Goal: Task Accomplishment & Management: Manage account settings

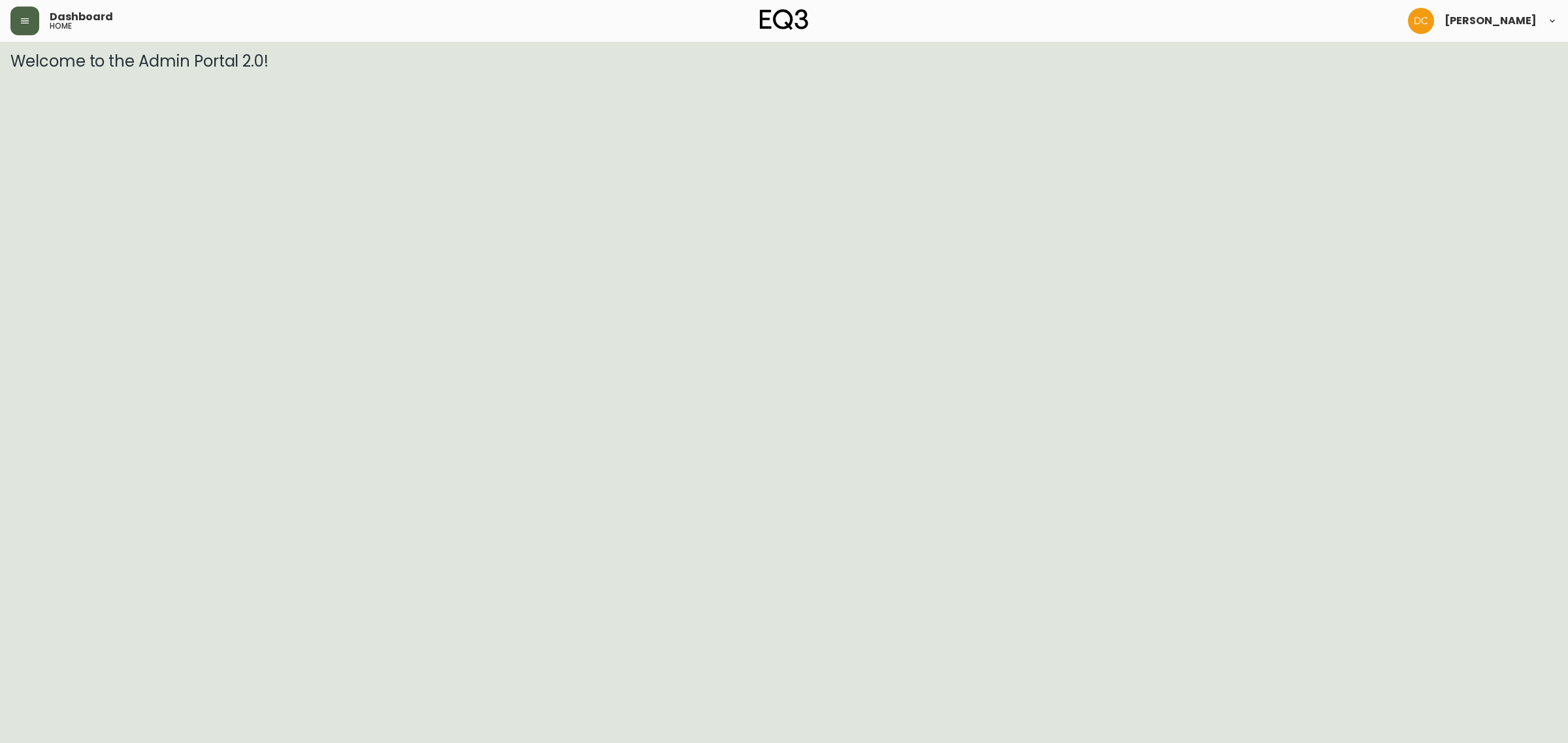
click at [24, 8] on button "button" at bounding box center [24, 21] width 28 height 28
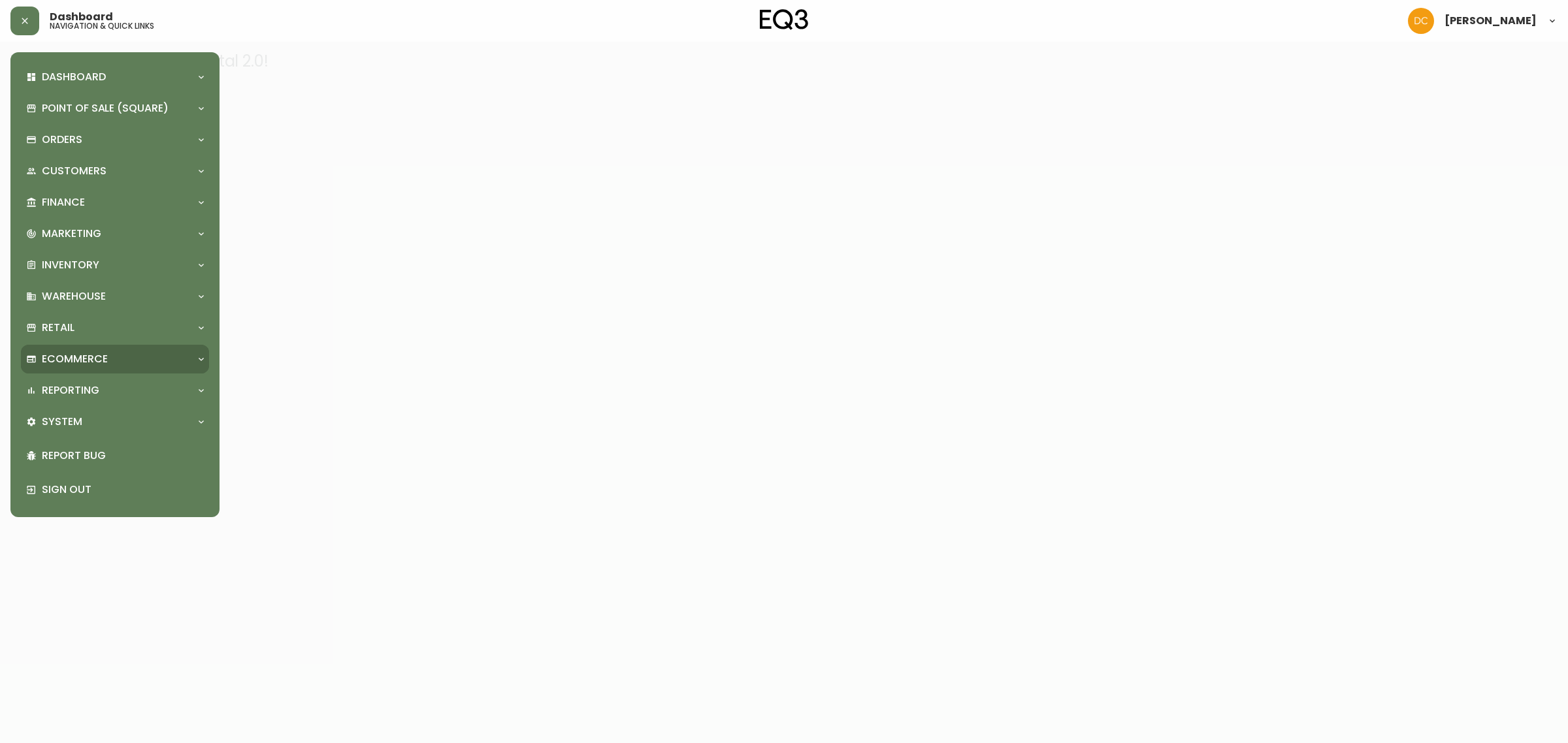
click at [102, 370] on div "Ecommerce" at bounding box center [115, 359] width 189 height 28
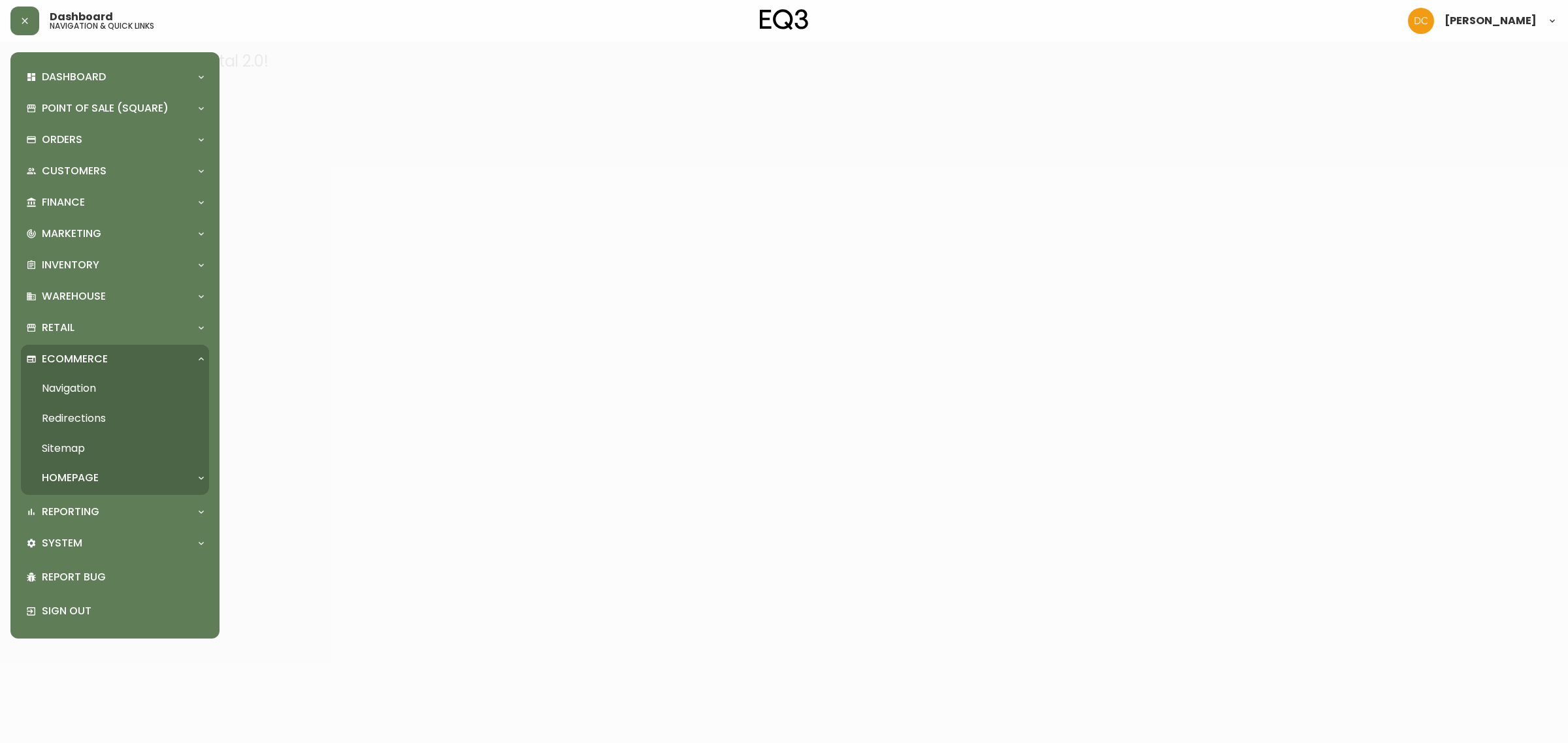
click at [105, 473] on div "Homepage" at bounding box center [108, 478] width 165 height 14
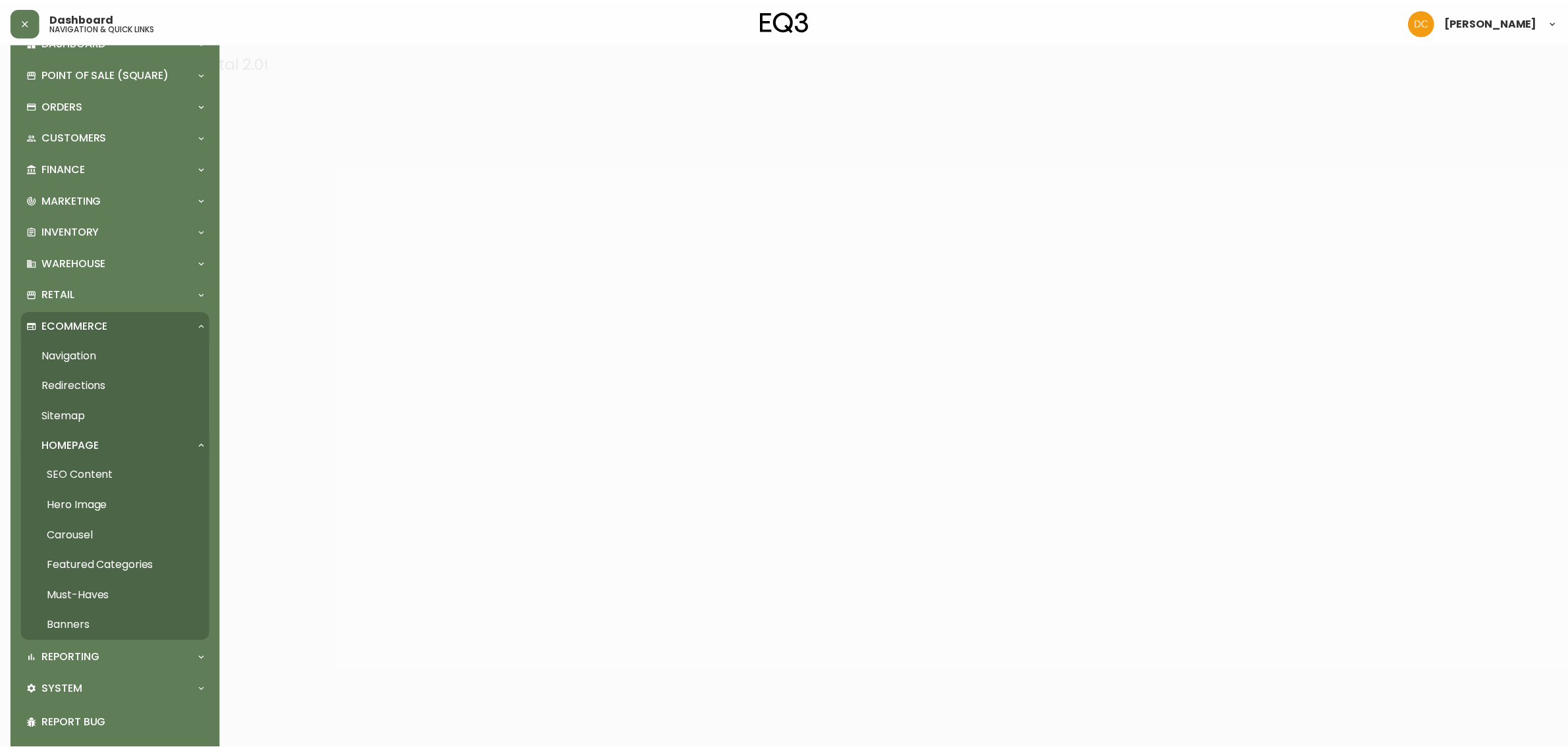
scroll to position [83, 0]
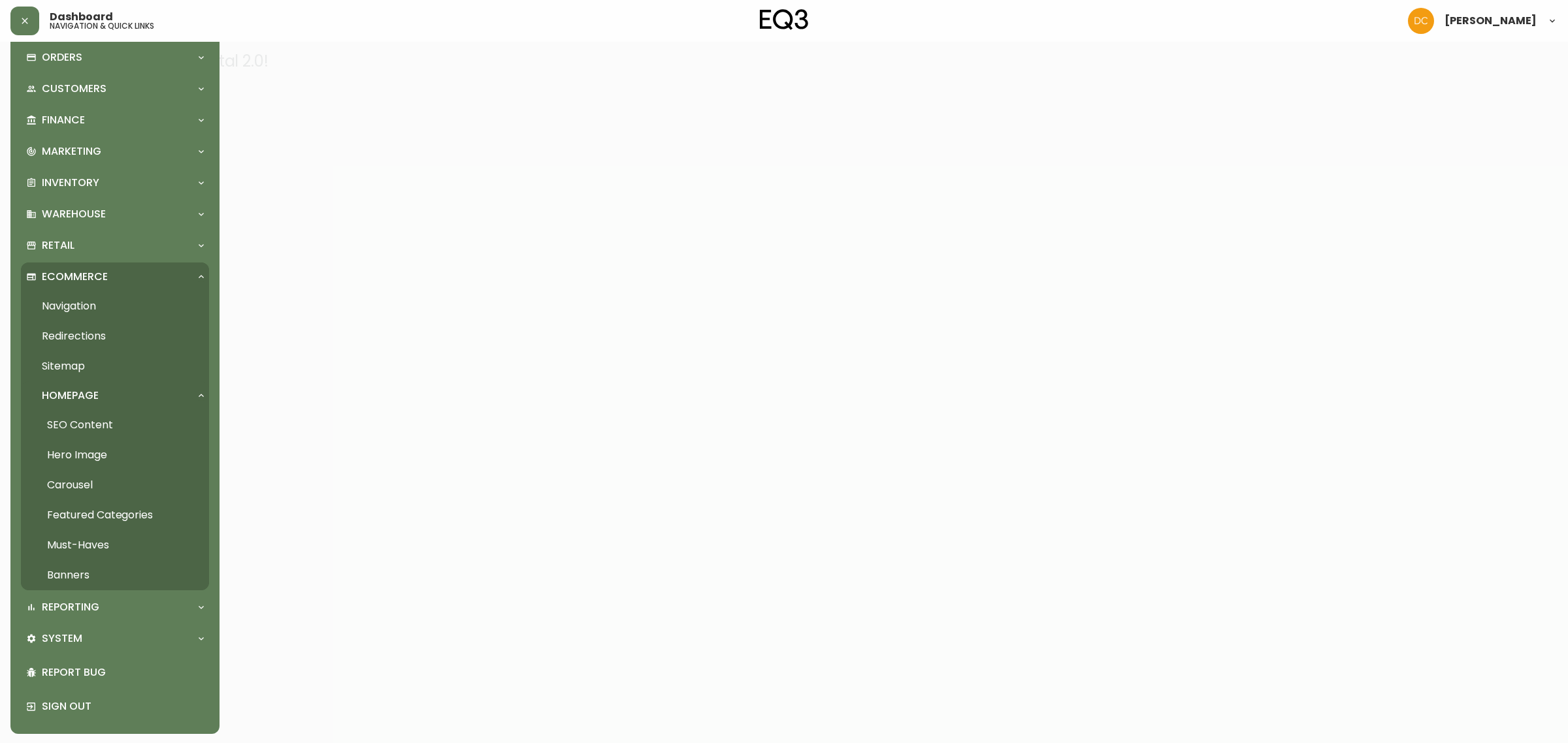
click at [99, 491] on link "Carousel" at bounding box center [115, 485] width 189 height 30
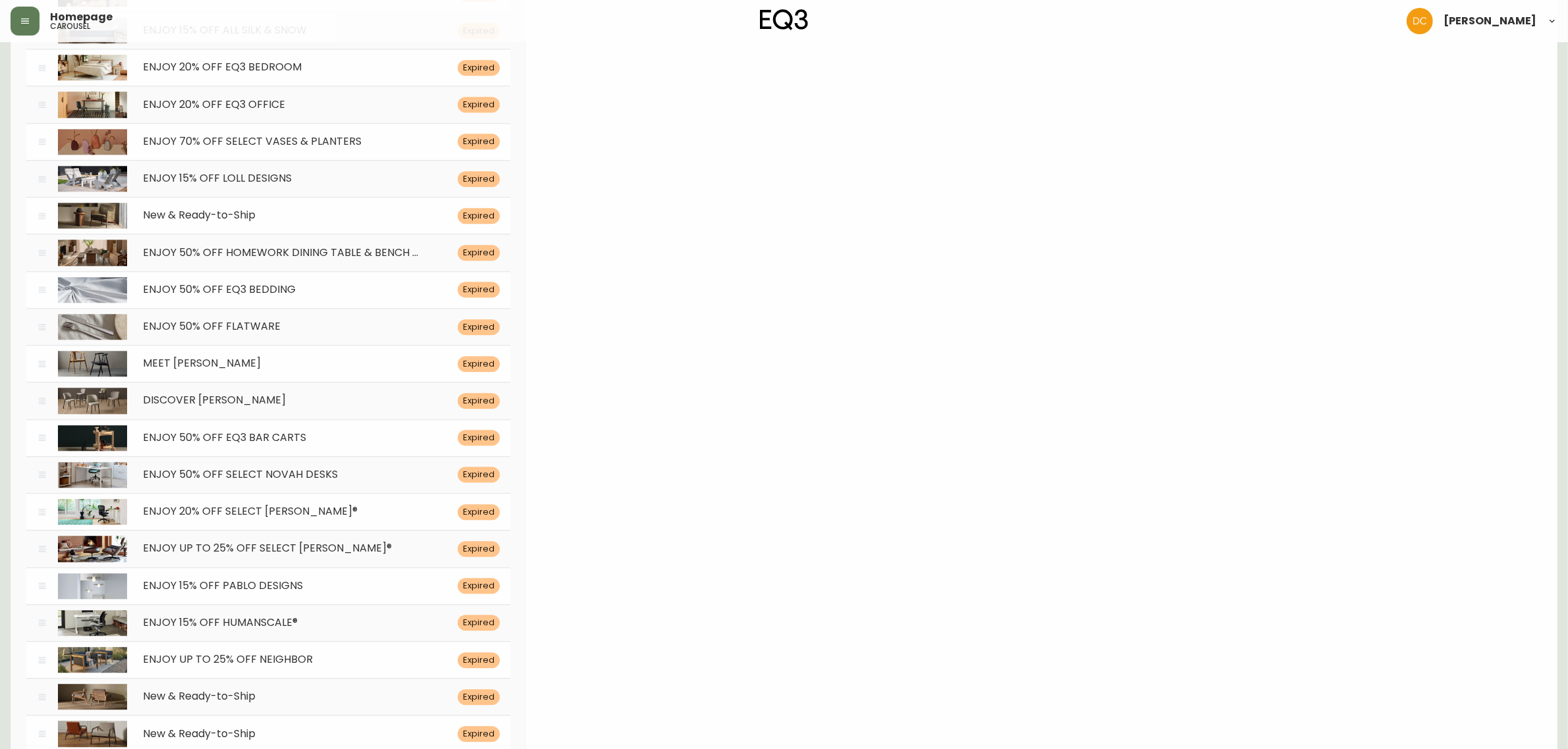
scroll to position [4692, 0]
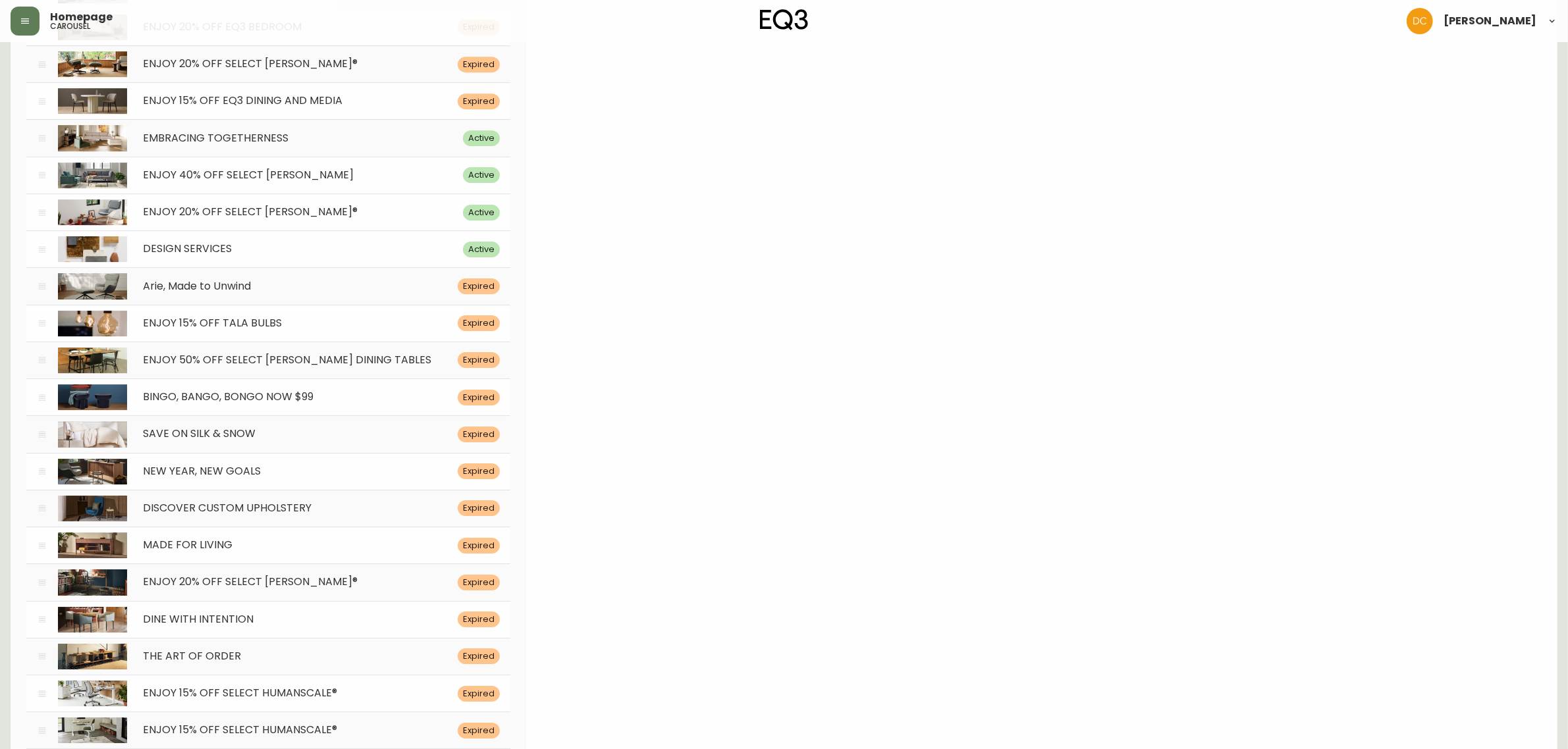
scroll to position [5330, 0]
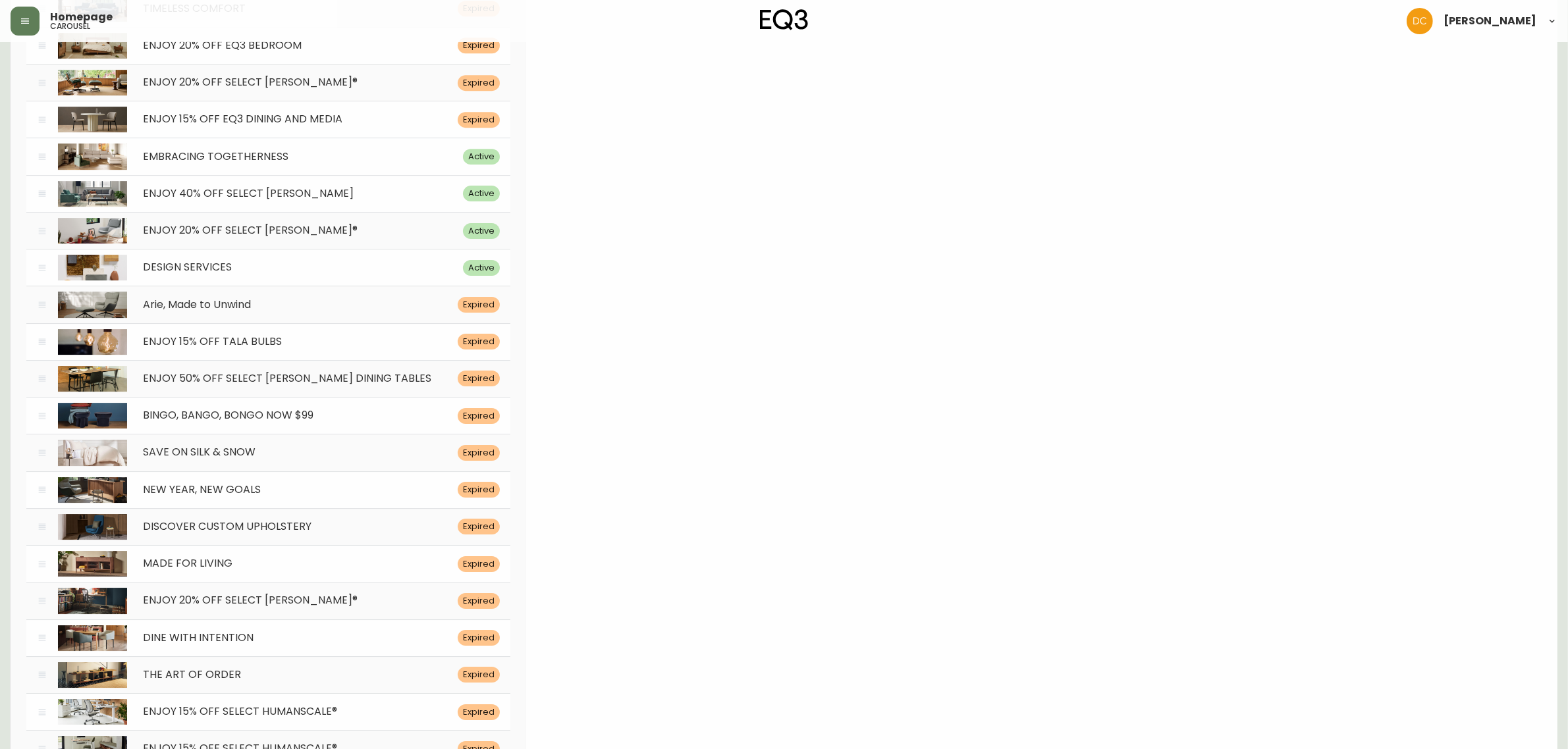
click at [336, 163] on div "EMBRACING TOGETHERNESS" at bounding box center [295, 157] width 336 height 13
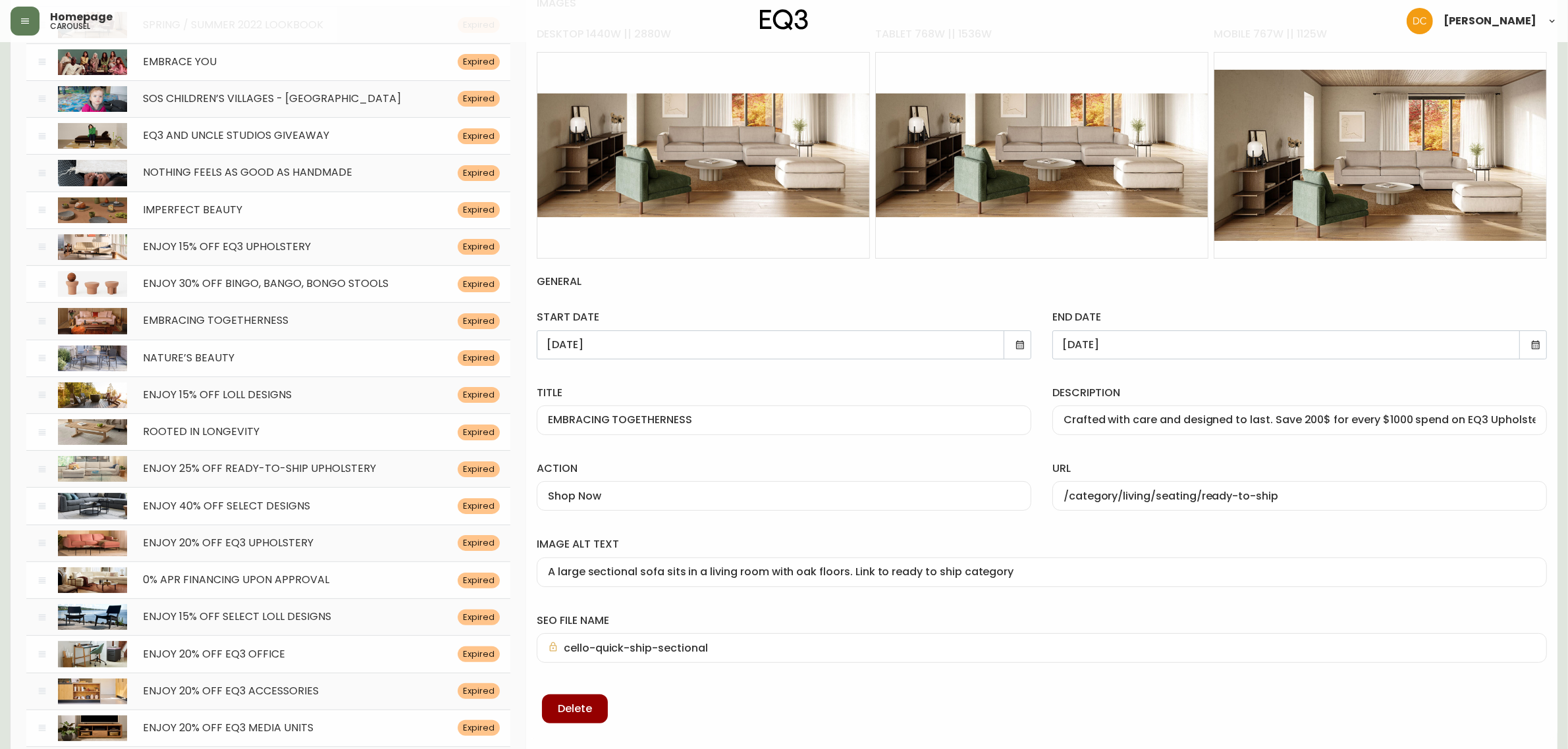
scroll to position [412, 0]
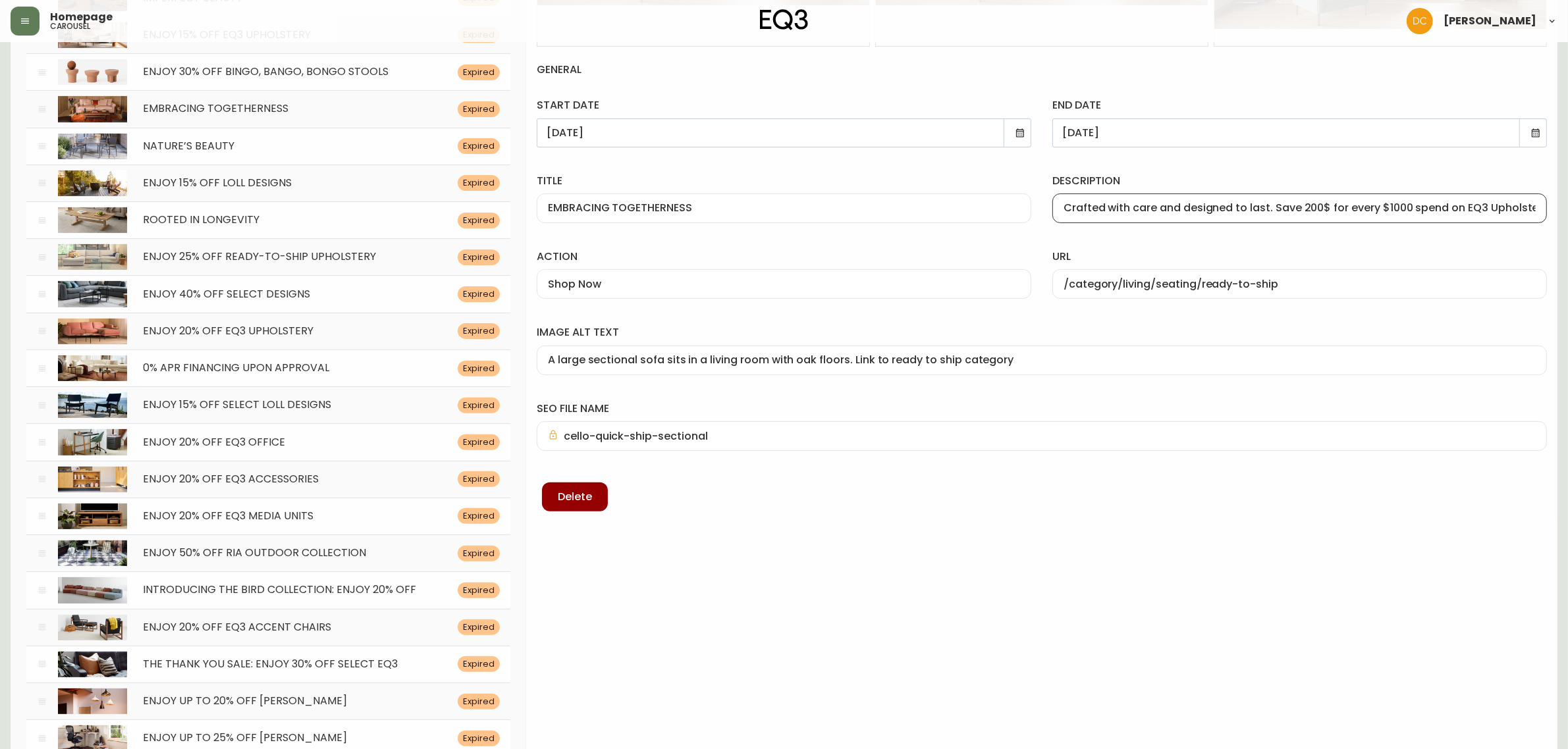
click at [1504, 202] on input "Crafted with care and designed to last. Save 200$ for every $1000 spend on EQ3 …" at bounding box center [1299, 208] width 472 height 13
type input "Crafted with care and designed to last. Save 200$ for every $1000 spend on EQ3."
click at [1477, 240] on div "url /category/living/seating/ready-to-ship" at bounding box center [1299, 271] width 515 height 76
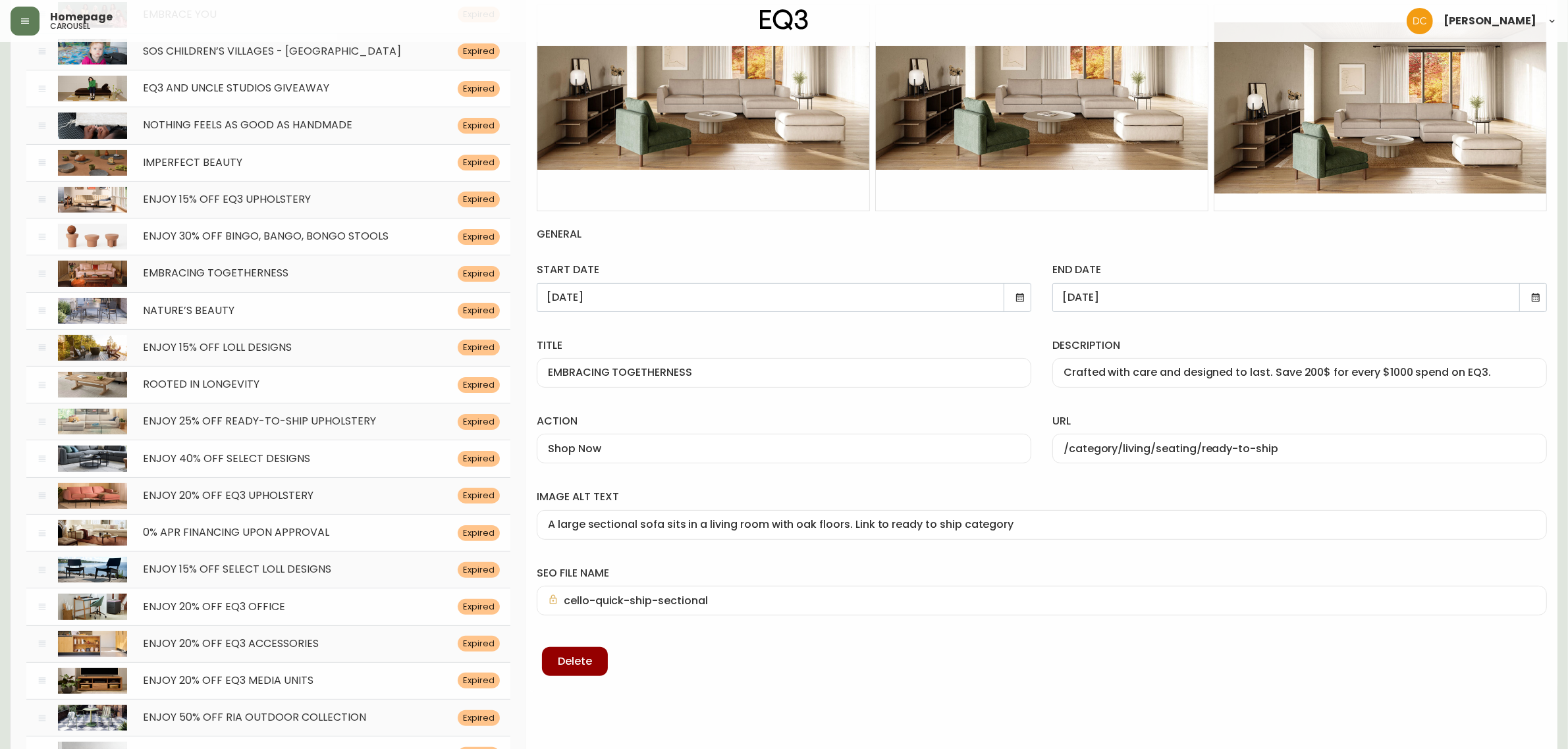
scroll to position [0, 0]
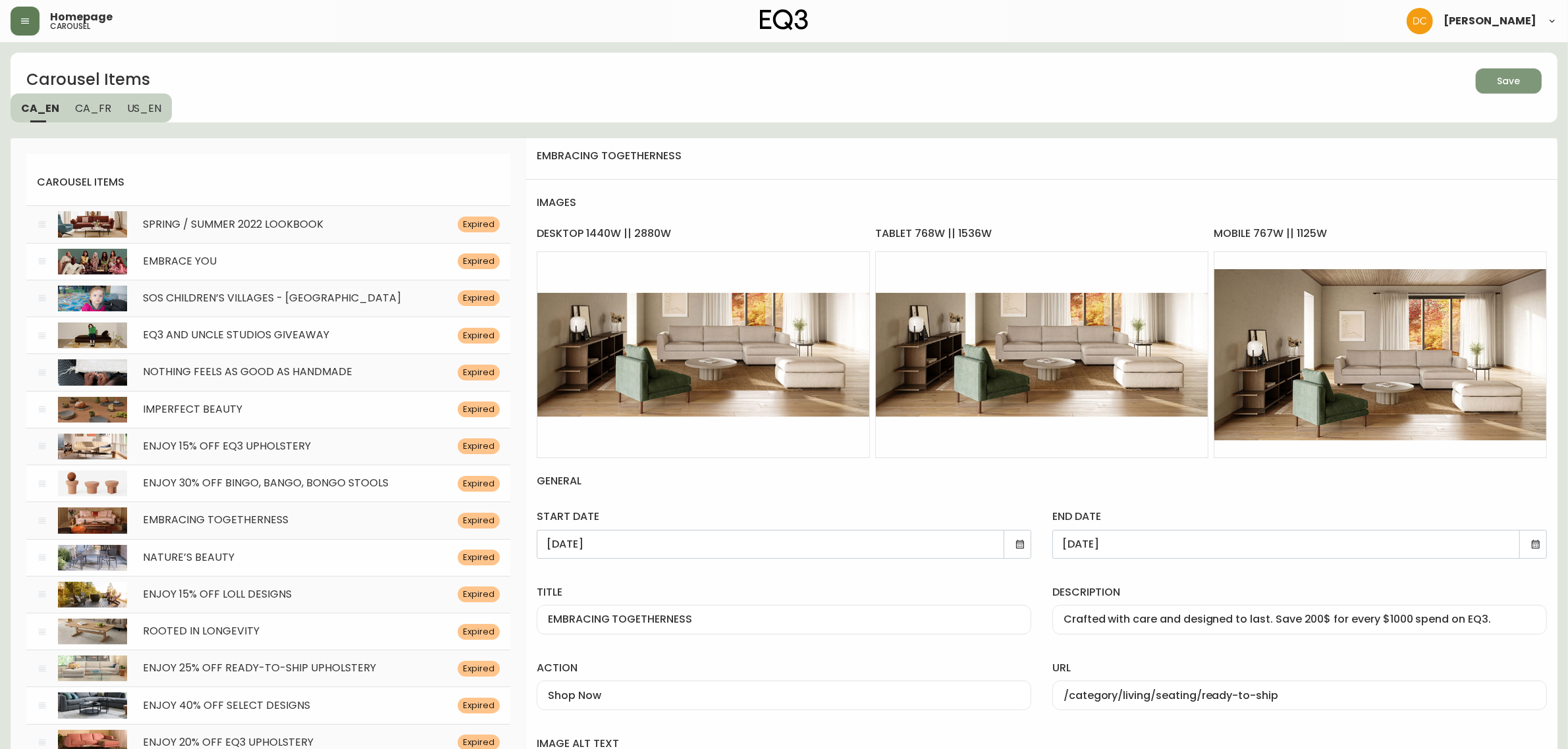
click at [1495, 83] on span "Save" at bounding box center [1508, 81] width 45 height 17
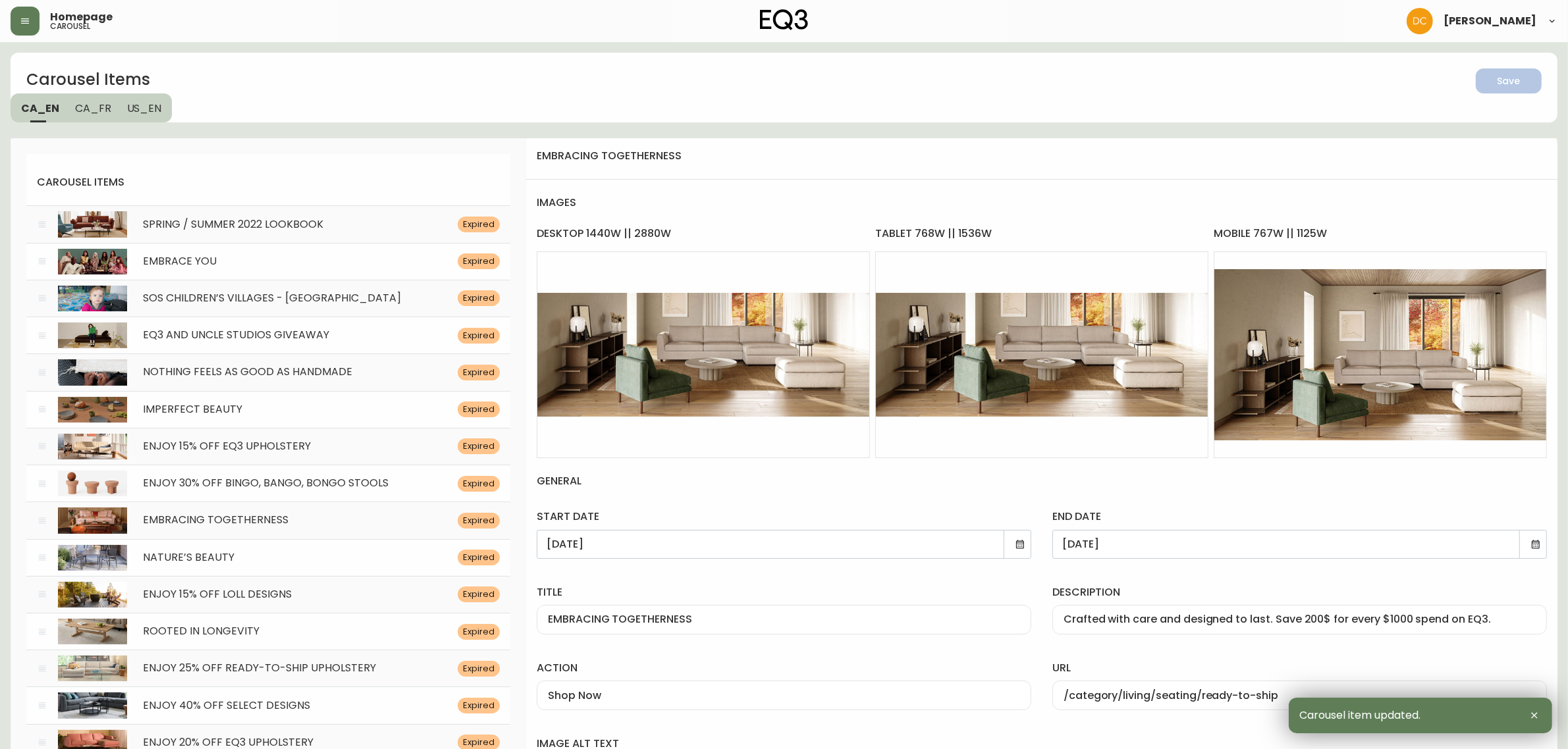
click at [70, 110] on button "CA_FR" at bounding box center [92, 108] width 52 height 29
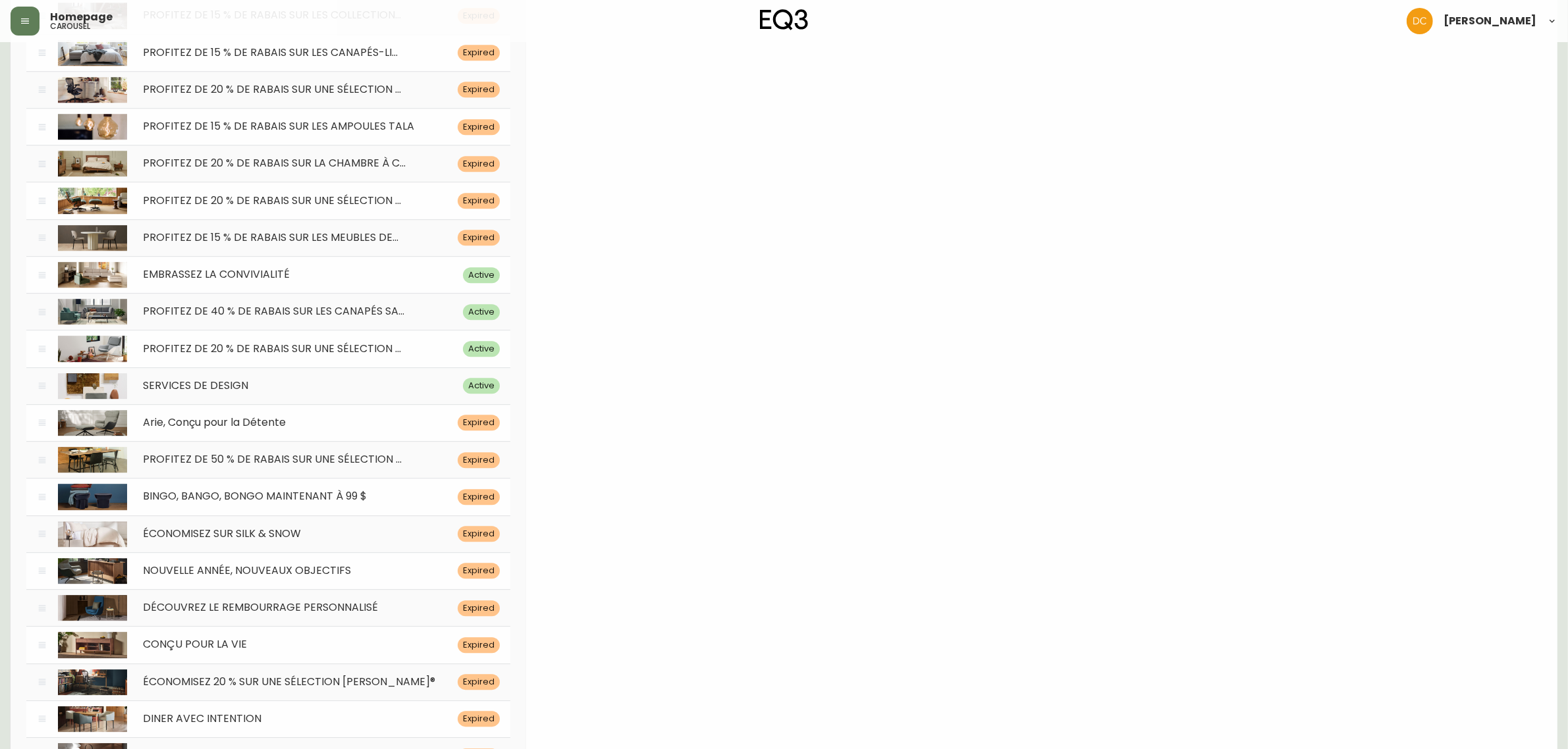
scroll to position [4725, 0]
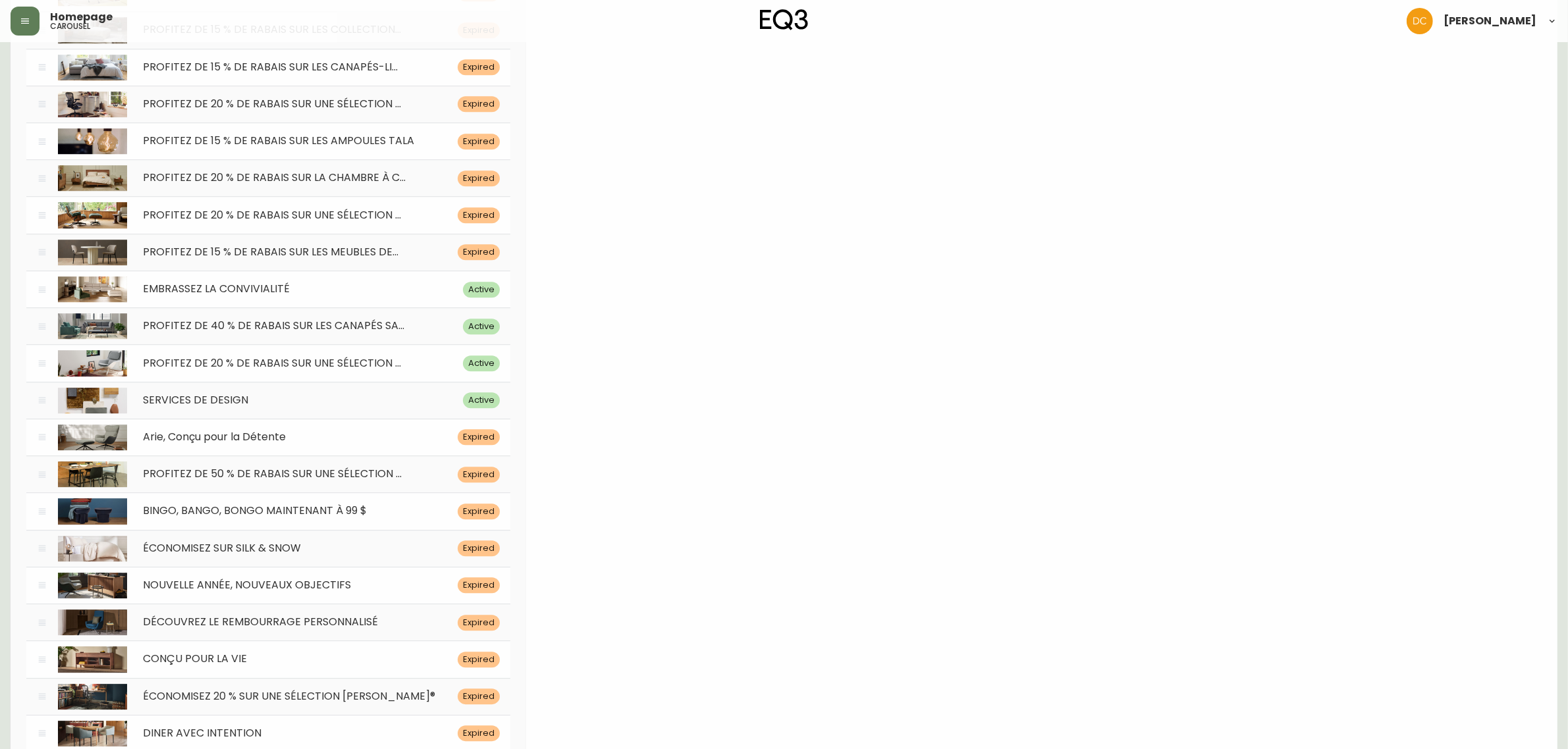
click at [401, 294] on div "EMBRASSEZ LA CONVIVIALITÉ" at bounding box center [295, 289] width 336 height 13
type input "EMBRASSEZ LA CONVIVIALITÉ"
type input "Économisez 200$ pour chaque 1000$ dépensés sur le Rembourrage EQ3, pour une dur…"
type input "Magasinez Maintenant"
type input "/category/salon/sieges/articles-prets-a-partir"
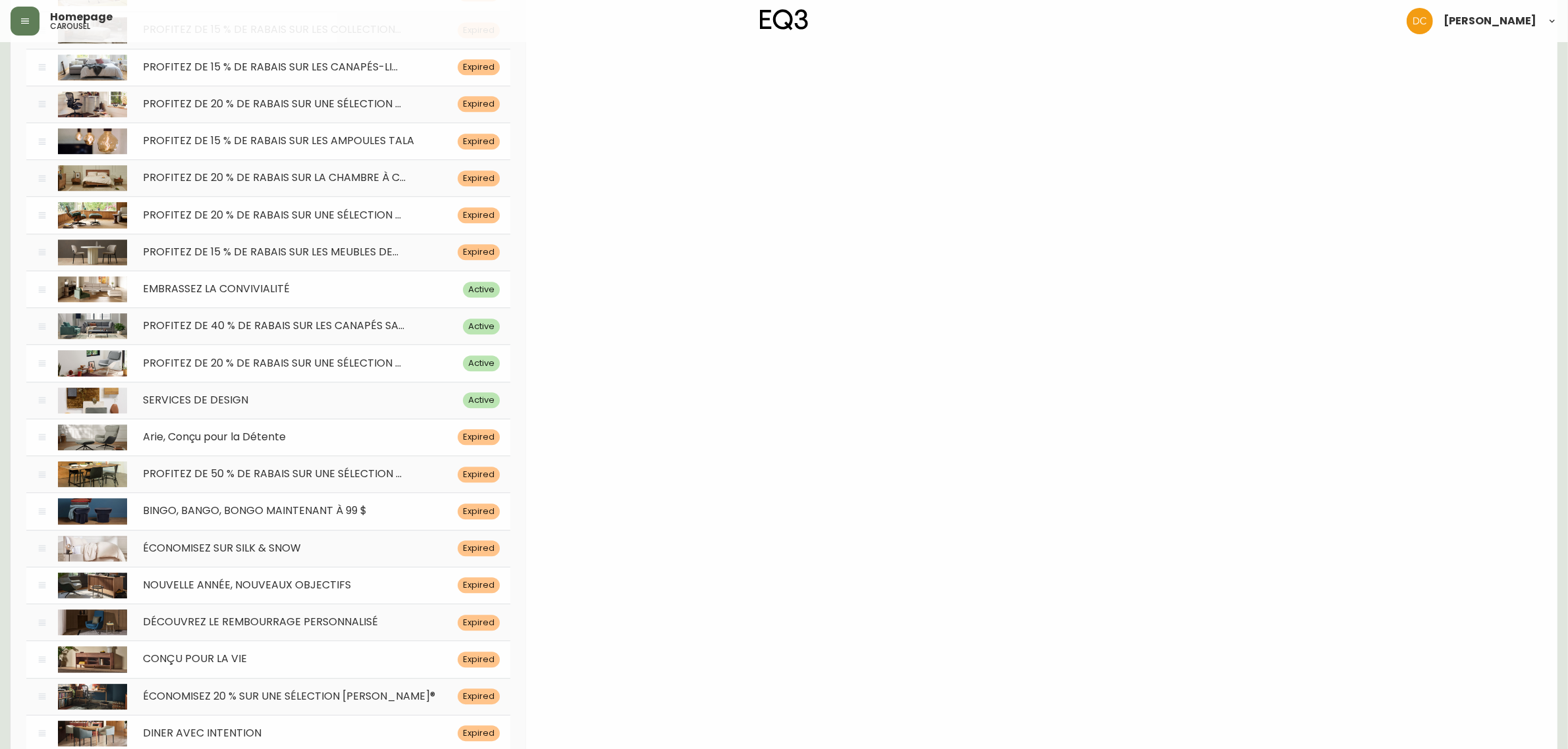
type input "Un grand canapé en coupe se trouve dans un salon avec parquet en chêne. Lien ve…"
type input "cello-pret-a-partir"
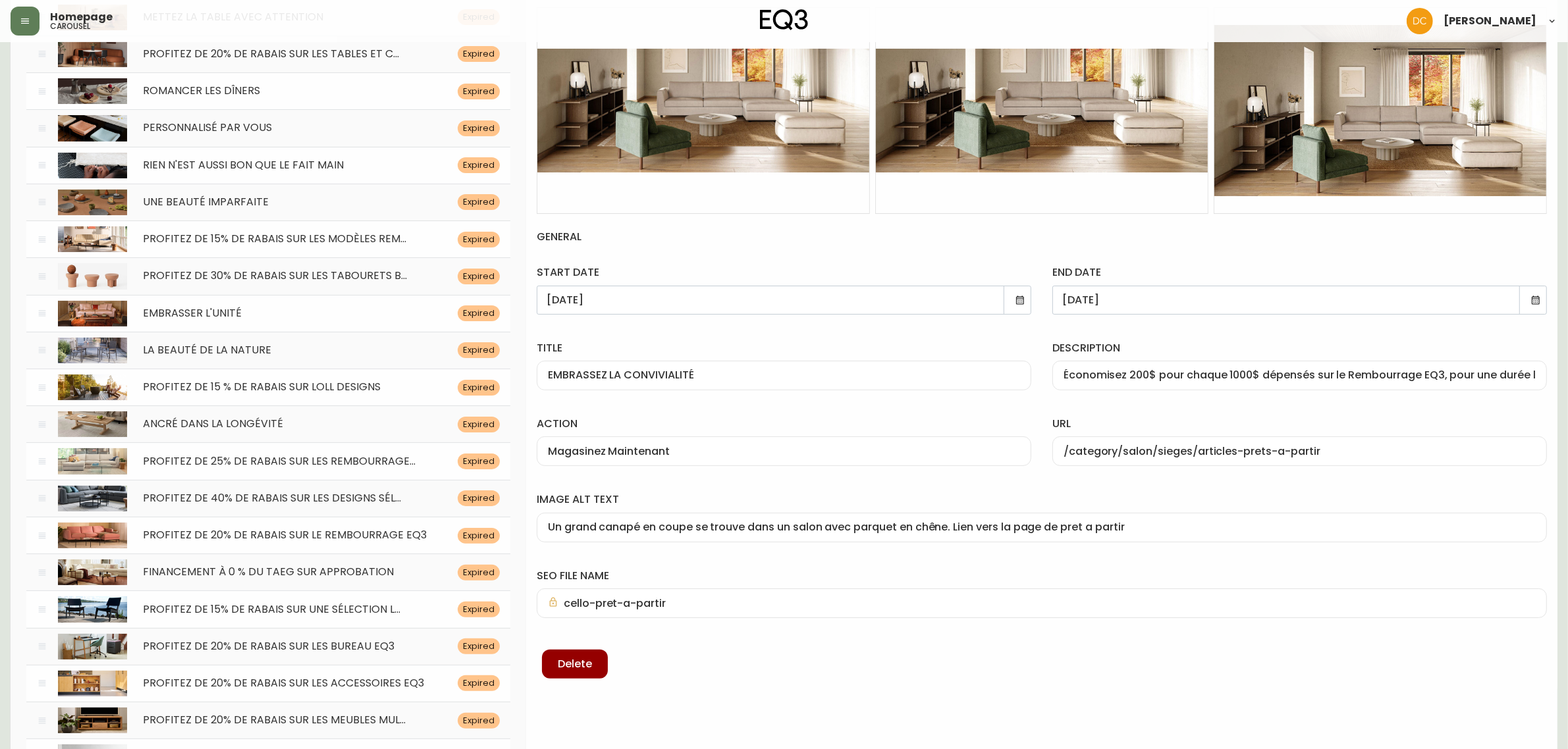
scroll to position [412, 0]
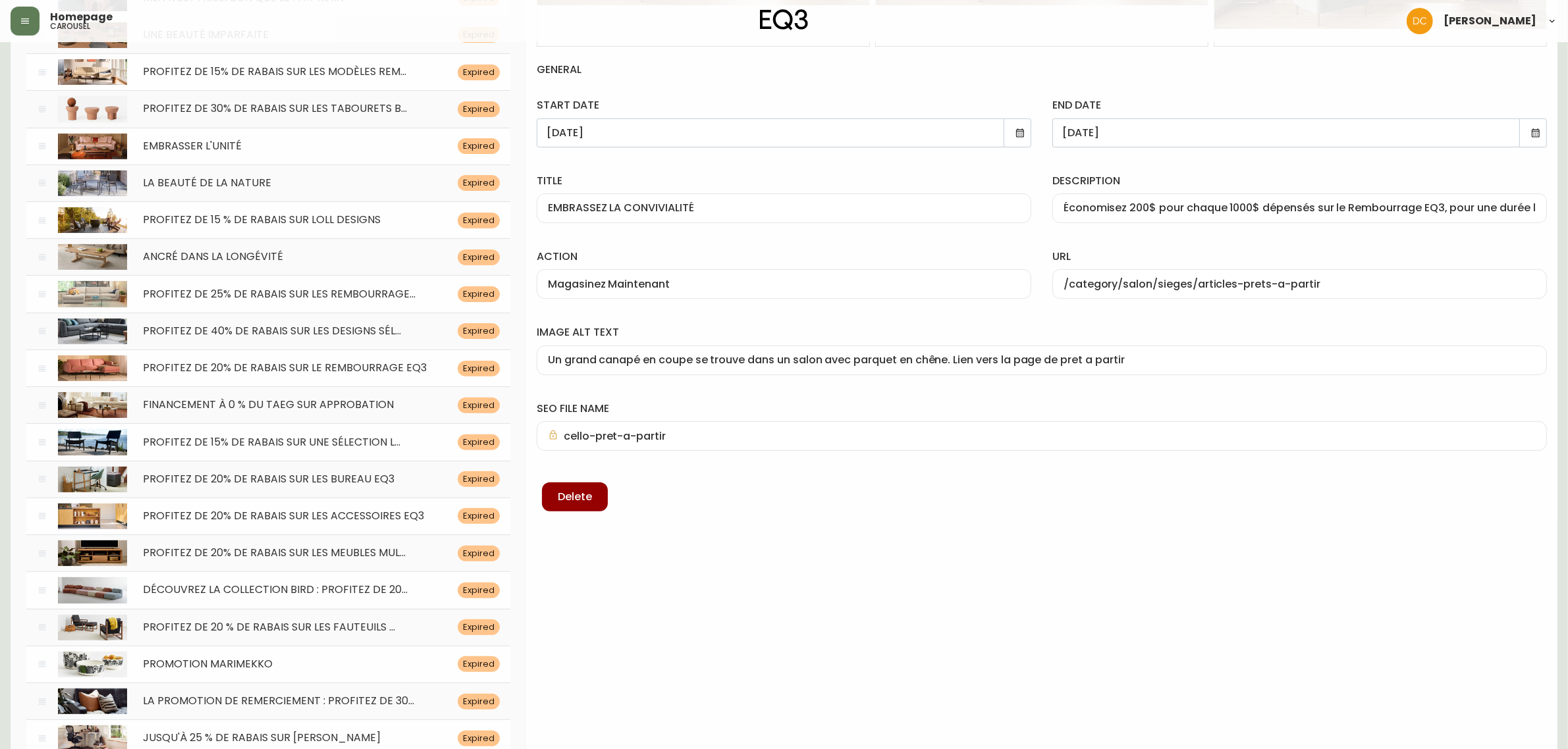
click at [1478, 206] on input "Économisez 200$ pour chaque 1000$ dépensés sur le Rembourrage EQ3, pour une dur…" at bounding box center [1299, 208] width 472 height 13
click at [1523, 209] on input "Économisez 200$ pour chaque 1000$ dépensés sur le Rembourrage EQ3, pour une dur…" at bounding box center [1299, 208] width 472 height 13
click at [1360, 374] on div "Un grand canapé en coupe se trouve dans un salon avec parquet en chêne. Lien ve…" at bounding box center [1042, 360] width 1010 height 29
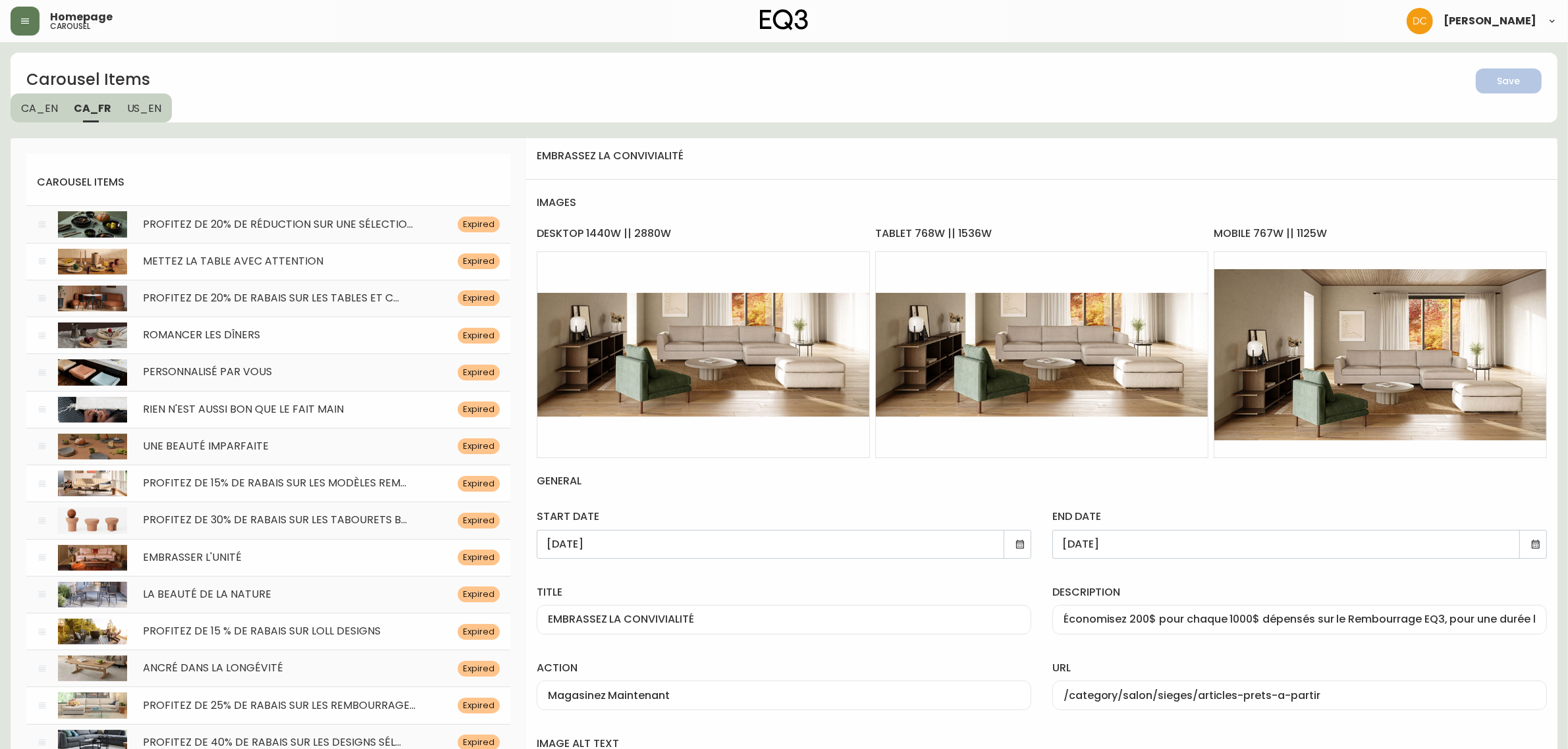
click at [1454, 619] on input "Économisez 200$ pour chaque 1000$ dépensés sur le Rembourrage EQ3, pour une dur…" at bounding box center [1299, 620] width 472 height 13
click at [1479, 587] on label "description" at bounding box center [1299, 592] width 495 height 14
click at [1479, 614] on input "Économisez 200$ pour chaque 1000$ dépensés sur le Rembourrage EQ3, pour une dur…" at bounding box center [1299, 620] width 472 height 13
click at [1361, 615] on input "Économisez 200$ pour chaque 1000$ dépensés sur le Rembourrage EQ3, pour une dur…" at bounding box center [1299, 620] width 472 height 13
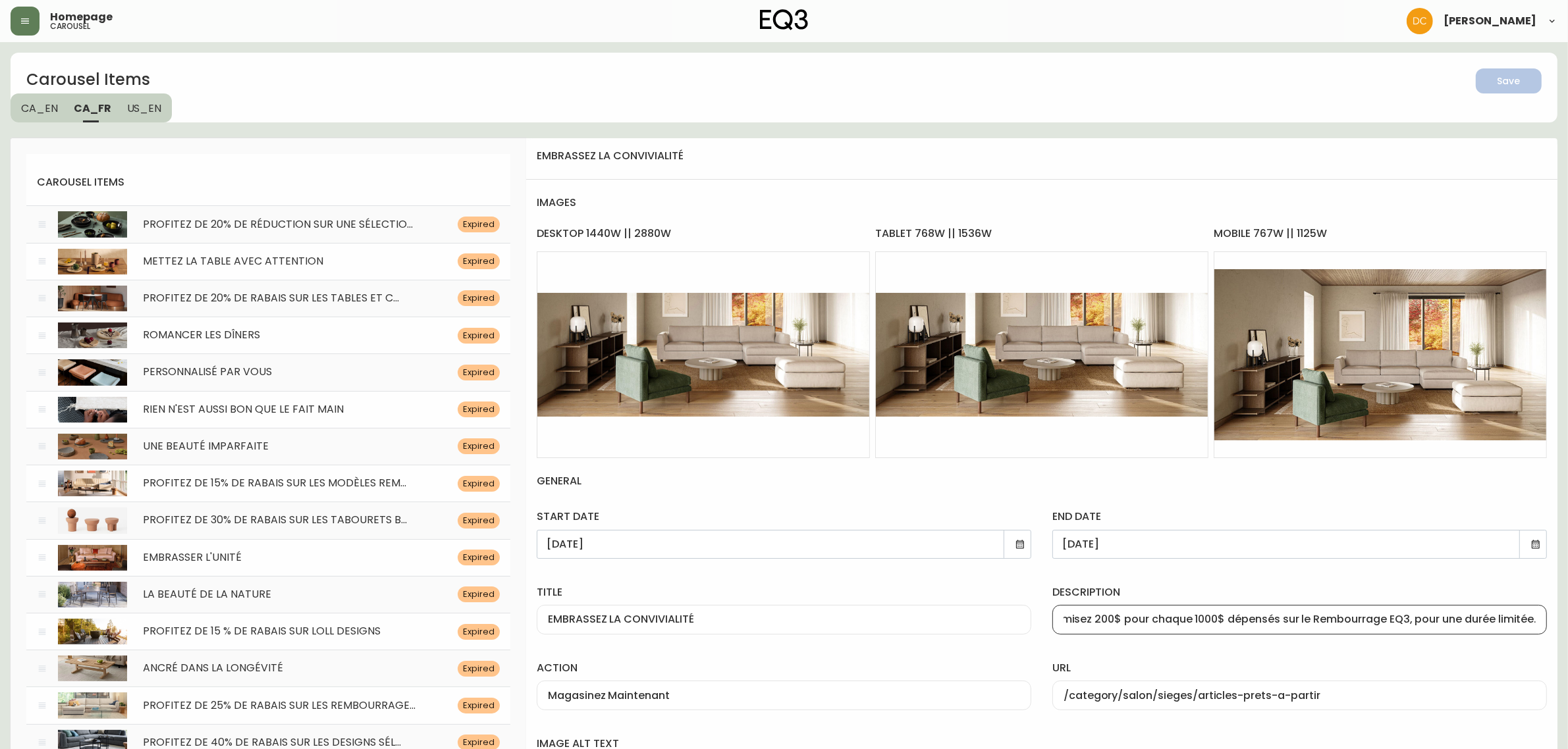
click at [1361, 615] on input "Économisez 200$ pour chaque 1000$ dépensés sur le Rembourrage EQ3, pour une dur…" at bounding box center [1299, 620] width 472 height 13
type input "Économisez 200$ pour chaque 1000$ dépensés sur le produits de EQ3, pour une dur…"
click at [1484, 87] on button "Save" at bounding box center [1508, 80] width 66 height 25
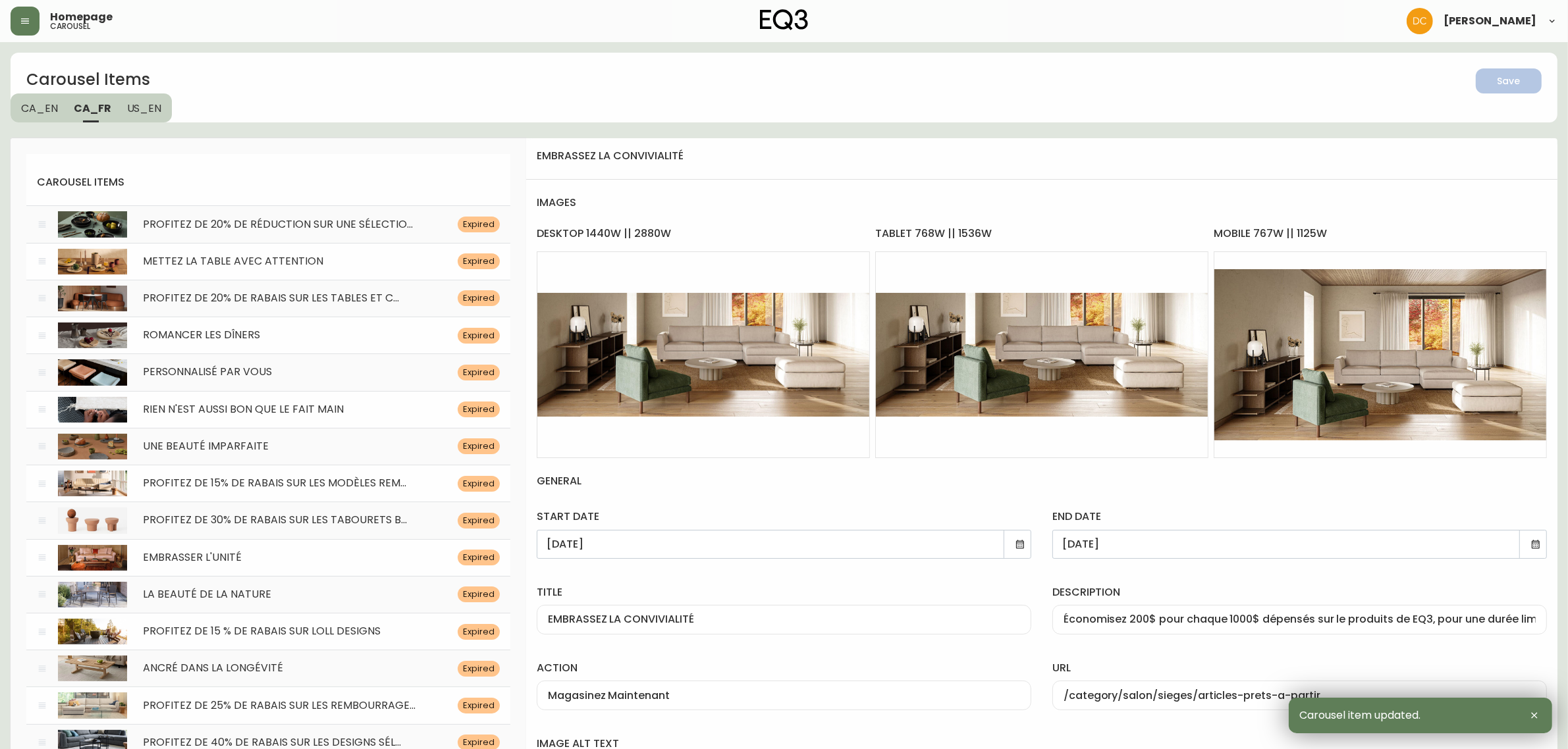
click at [155, 103] on span "US_EN" at bounding box center [145, 108] width 35 height 14
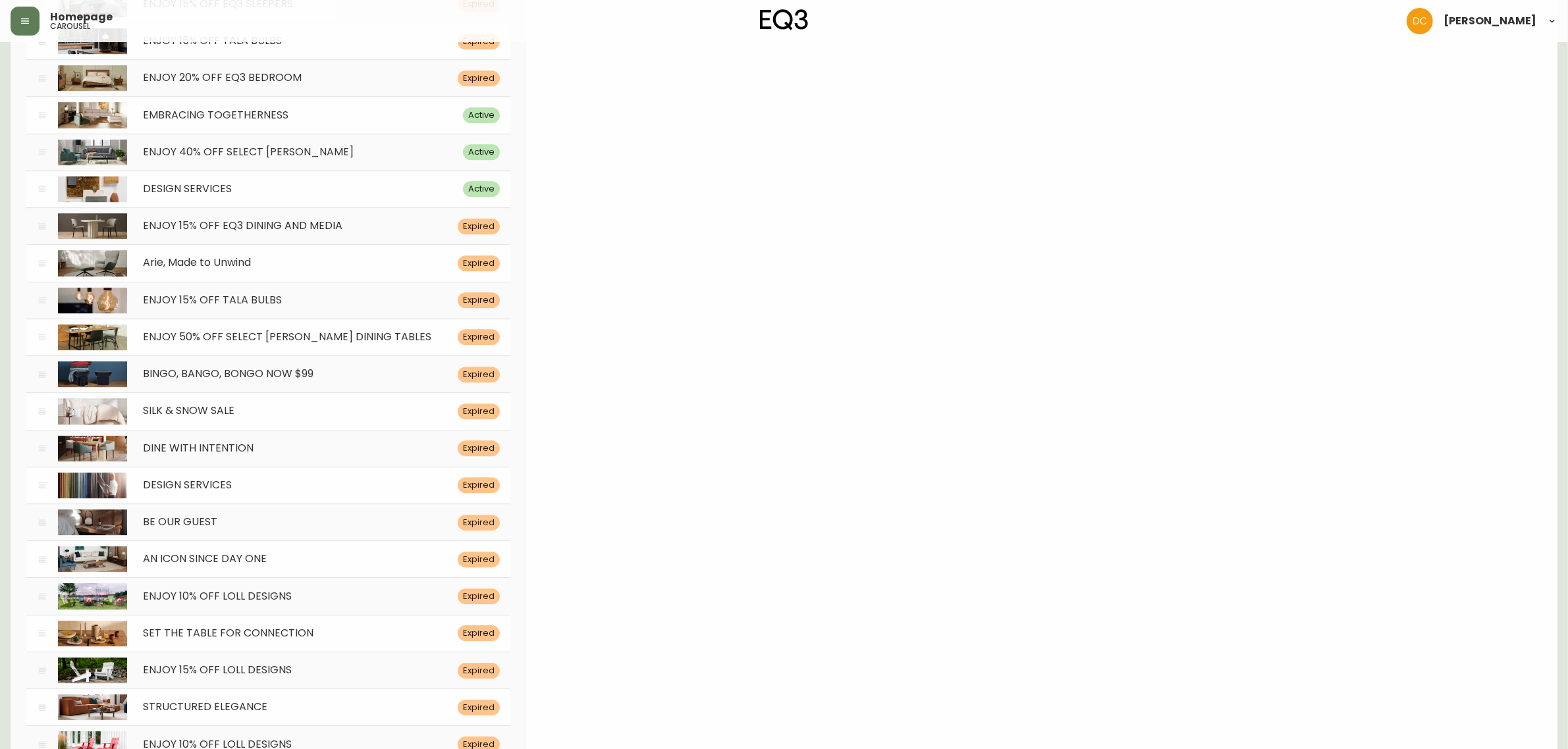
scroll to position [4721, 0]
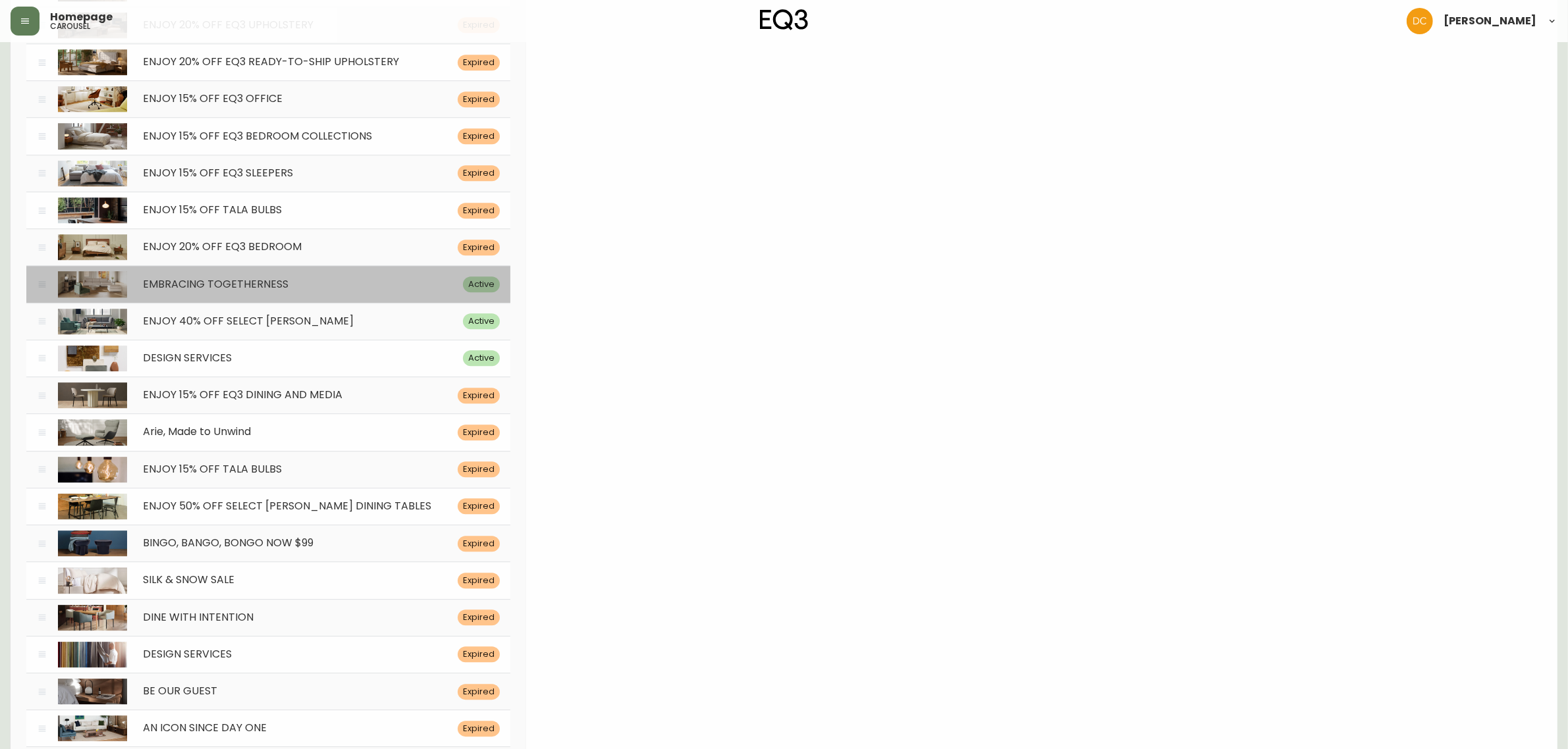
click at [377, 291] on div "EMBRACING TOGETHERNESS" at bounding box center [295, 285] width 336 height 13
type input "EMBRACING TOGETHERNESS"
type input "Crafted with care and designed to last. Save 200$ for every $1000 spend on EQ3 …"
type input "Shop Now"
type input "/category/living/seating/ready-to-ship"
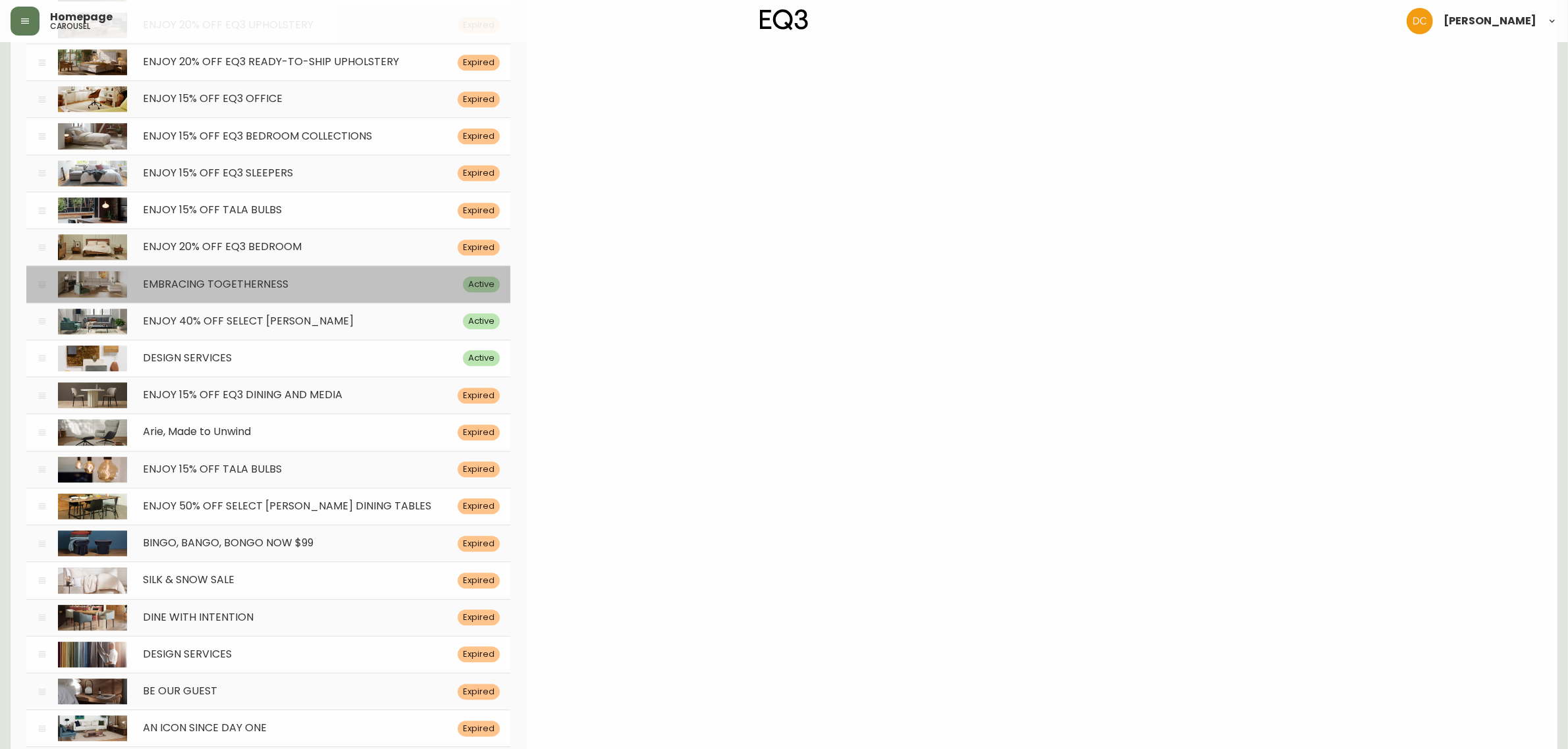
type input "A large sectional sofa sits in a living room with oak floors. Link to ready to …"
type input "cello-quick-ship-sectional"
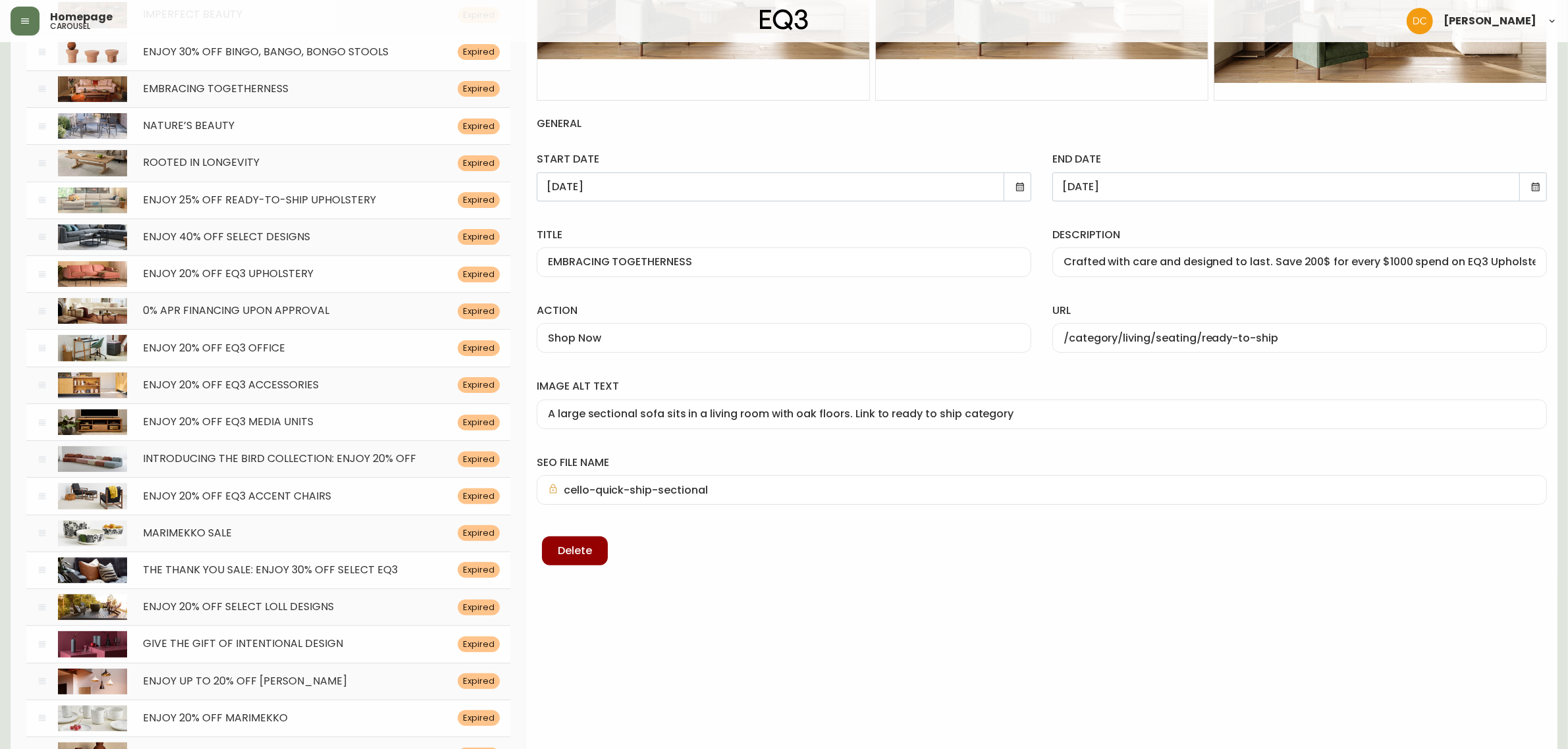
scroll to position [329, 0]
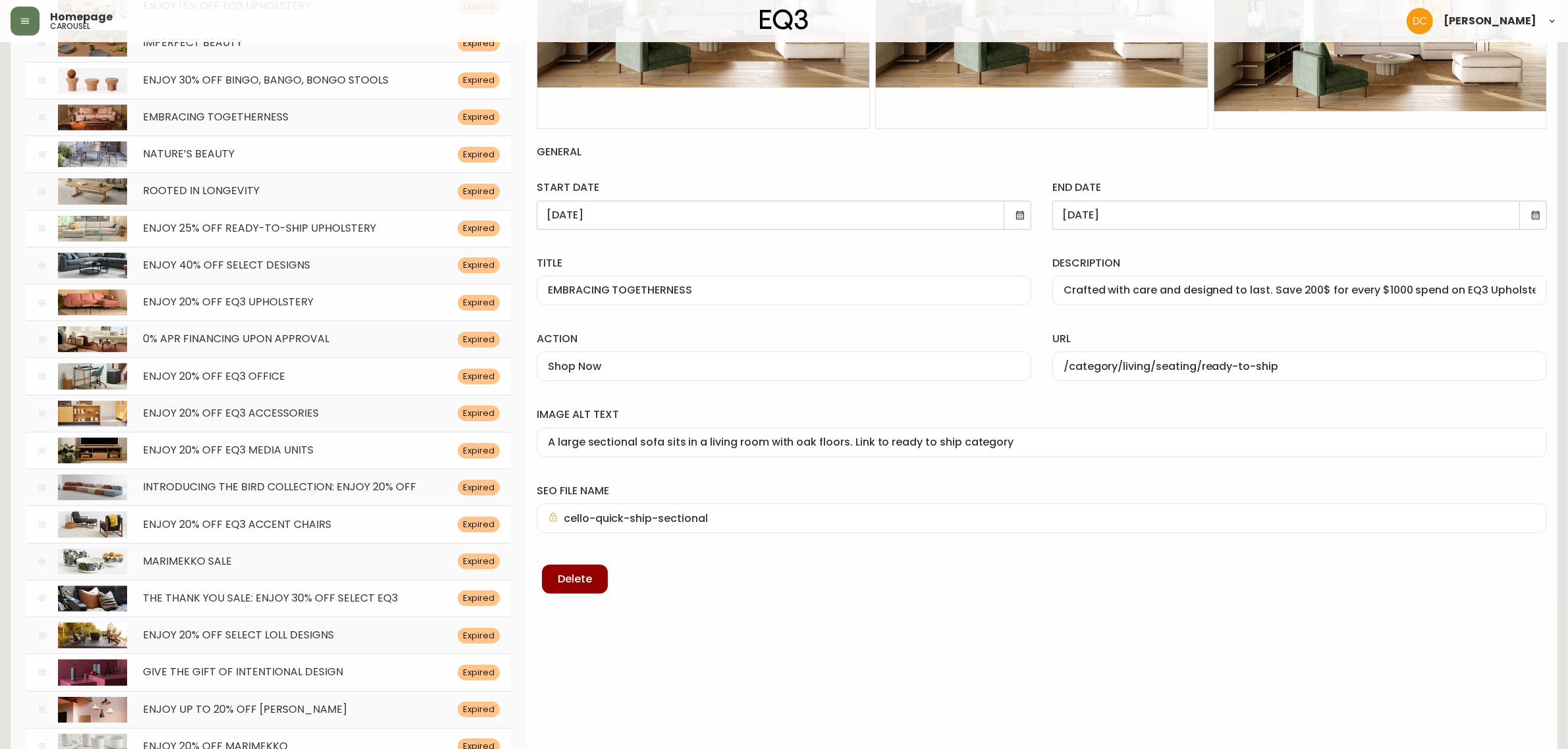
click at [1516, 297] on div "Crafted with care and designed to last. Save 200$ for every $1000 spend on EQ3 …" at bounding box center [1299, 290] width 495 height 29
click at [1516, 297] on div "Crafted with care and designed to last. Save 200$ for every $1000 spend on EQ3 …" at bounding box center [1299, 290] width 495 height 29
click at [1515, 277] on div "Crafted with care and designed to last. Save 200$ for every $1000 spend on EQ3 …" at bounding box center [1299, 290] width 495 height 29
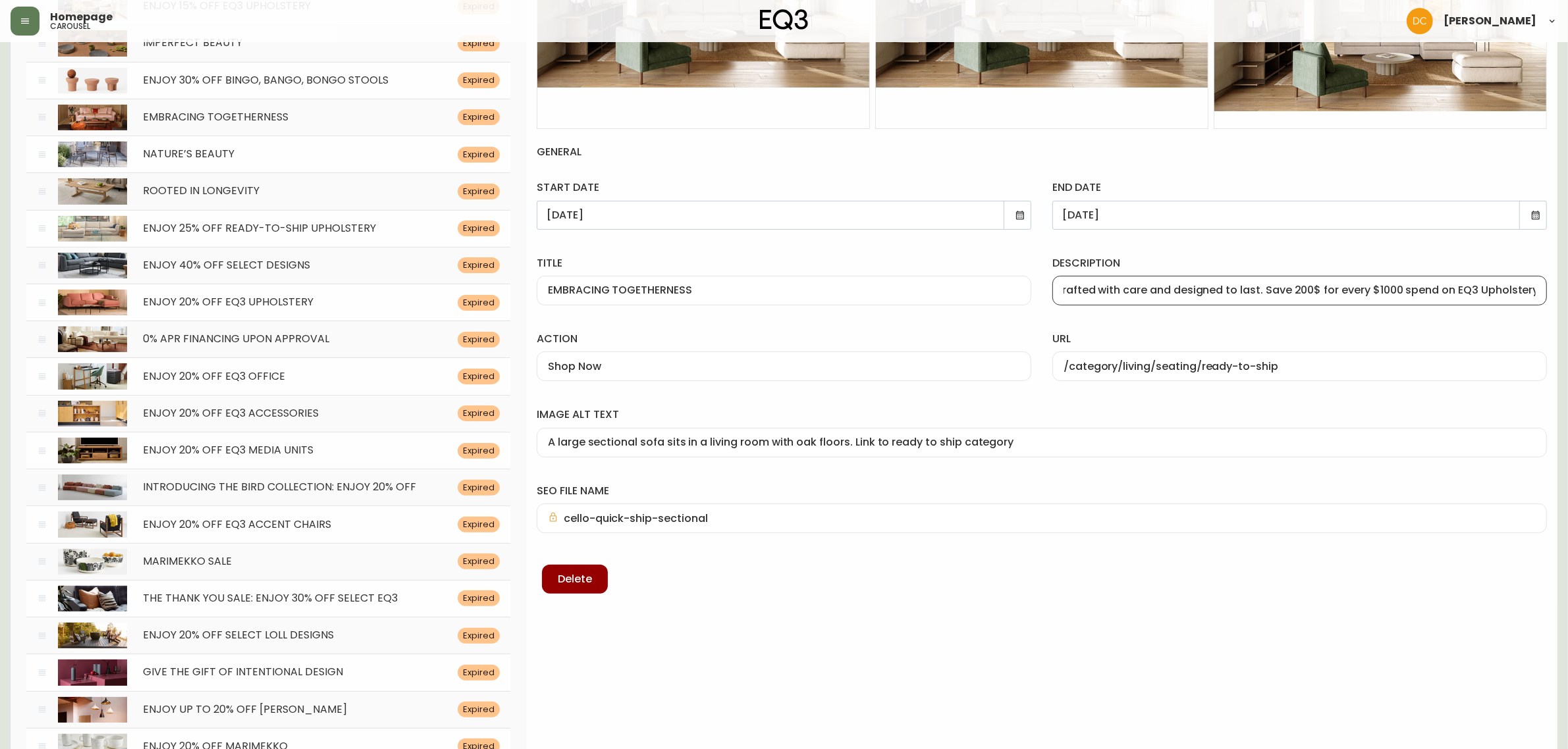
click at [1506, 294] on input "Crafted with care and designed to last. Save 200$ for every $1000 spend on EQ3 …" at bounding box center [1299, 291] width 472 height 13
click at [1495, 316] on div "url /category/living/seating/ready-to-ship" at bounding box center [1299, 354] width 515 height 76
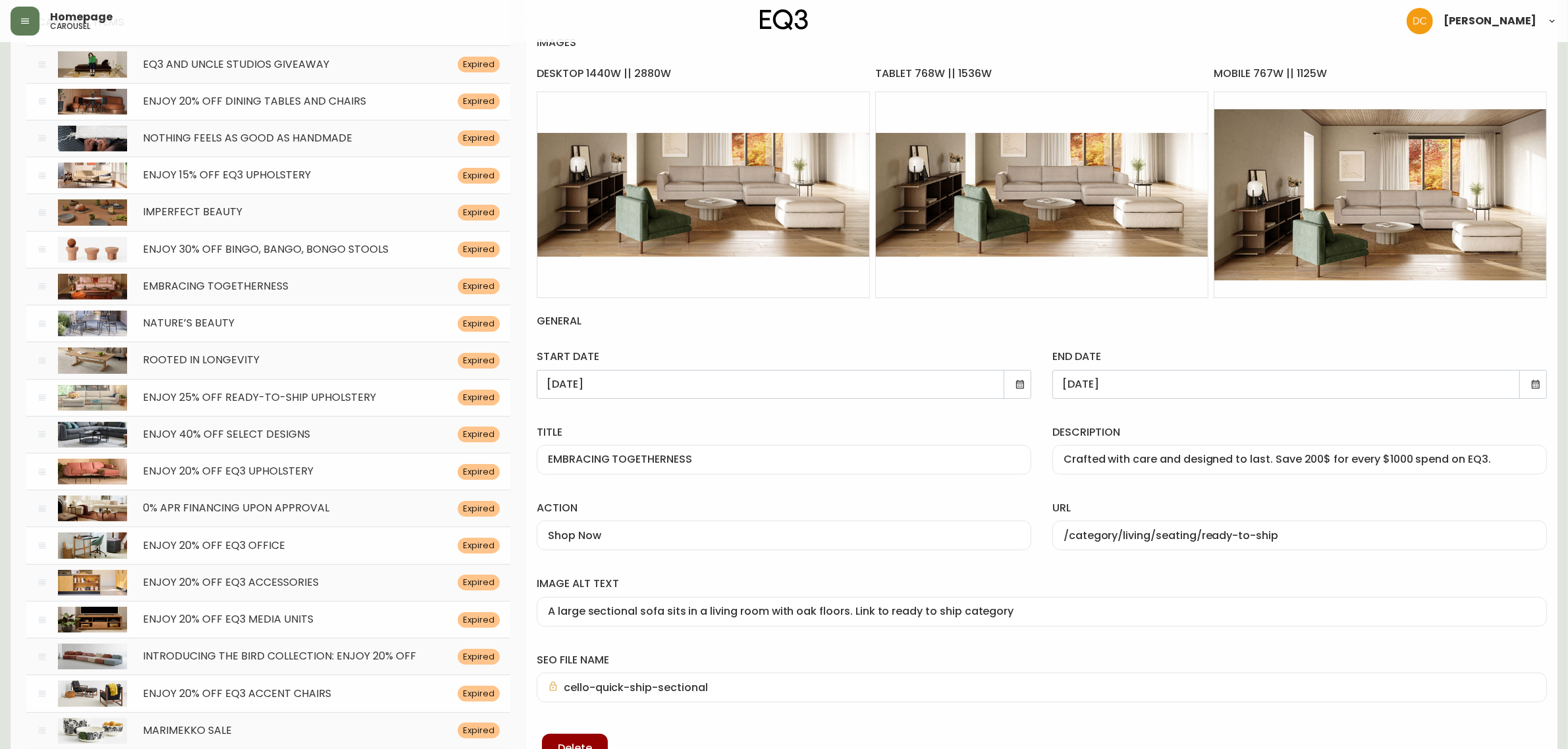
scroll to position [165, 0]
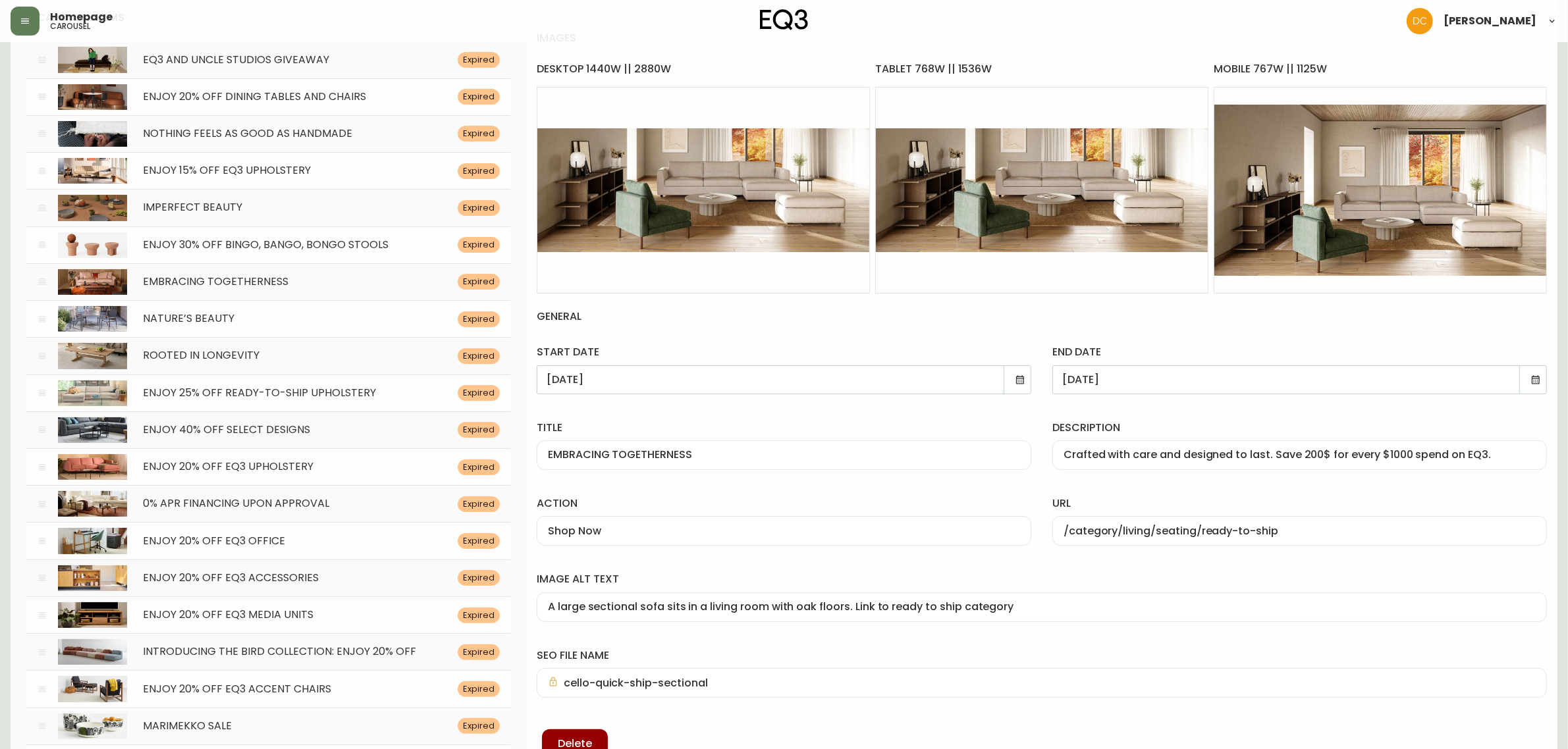
click at [1361, 478] on div "description Crafted with care and designed to last. Save 200$ for every $1000 s…" at bounding box center [1299, 442] width 515 height 76
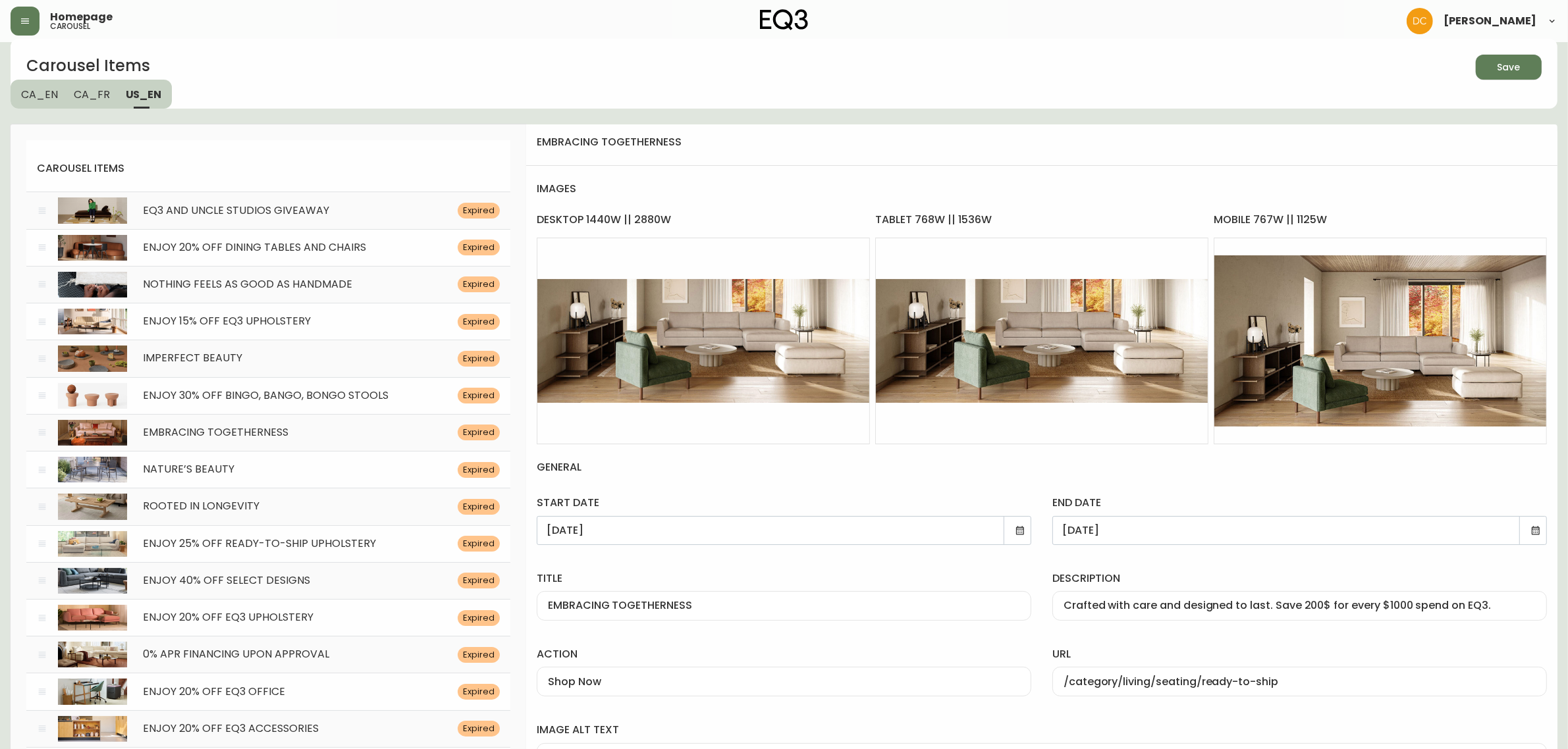
scroll to position [0, 0]
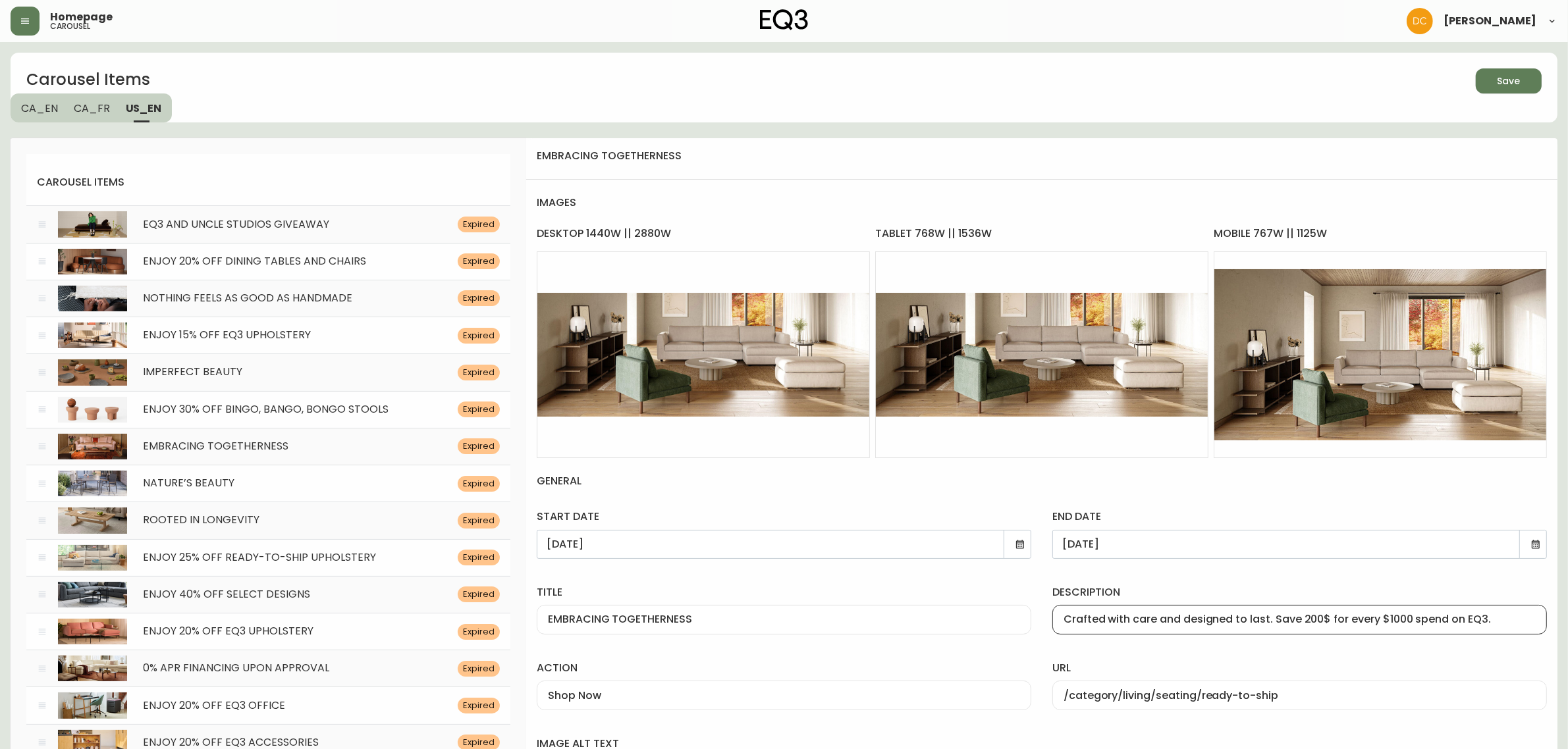
click at [1483, 618] on input "Crafted with care and designed to last. Save 200$ for every $1000 spend on EQ3." at bounding box center [1299, 620] width 472 height 13
type input "Crafted with care and designed to last. Save 200$ for every $1000 spend on EQ3."
click at [1469, 584] on div "description Crafted with care and designed to last. Save 200$ for every $1000 s…" at bounding box center [1299, 607] width 515 height 76
click at [1483, 618] on input "Crafted with care and designed to last. Save 200$ for every $1000 spend on EQ3." at bounding box center [1299, 620] width 472 height 13
click at [1268, 580] on div "description Crafted with care and designed to last. Save 200$ for every $1000 s…" at bounding box center [1299, 607] width 515 height 76
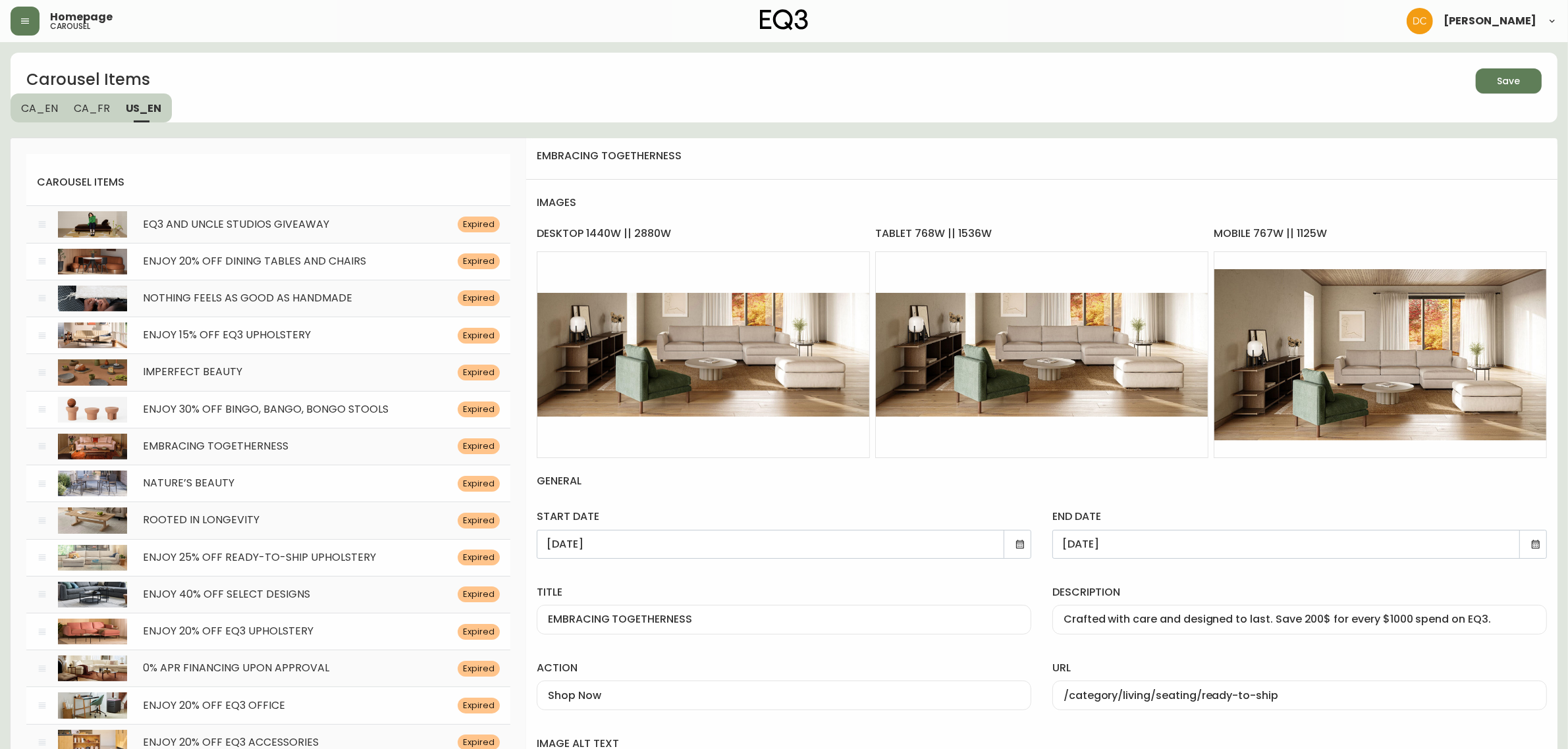
click at [1521, 93] on button "Save" at bounding box center [1508, 80] width 66 height 25
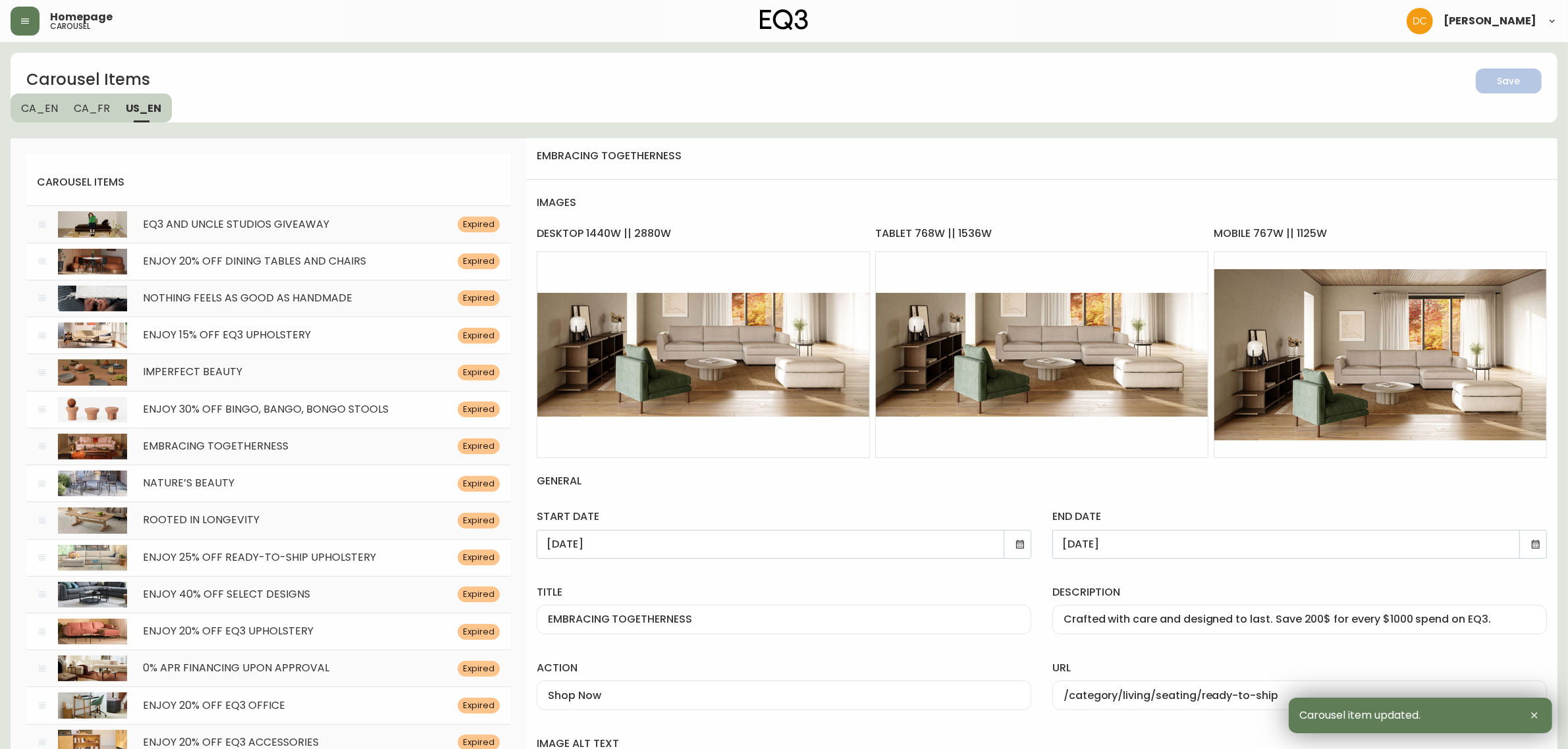
click at [47, 97] on button "CA_EN" at bounding box center [38, 108] width 56 height 29
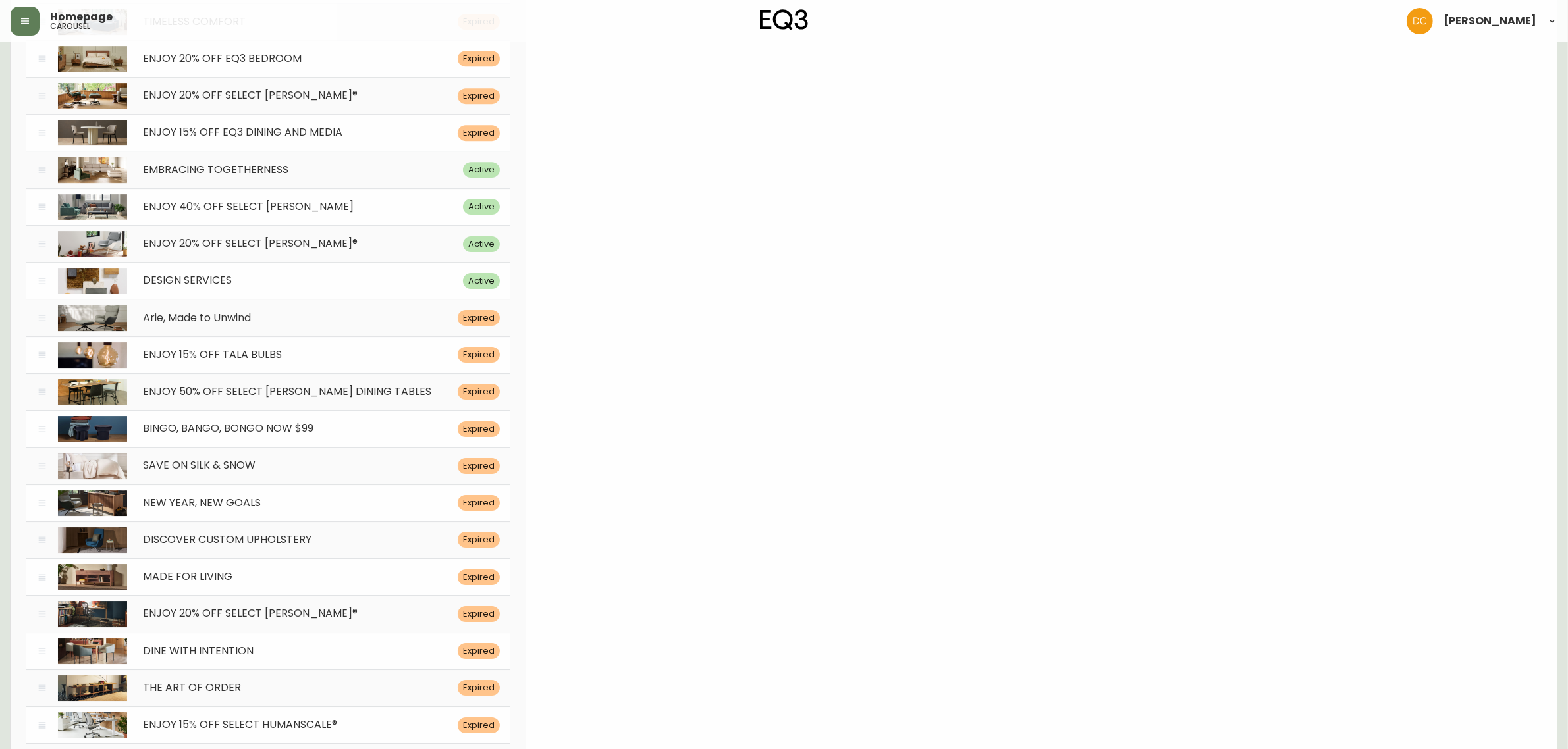
scroll to position [5249, 0]
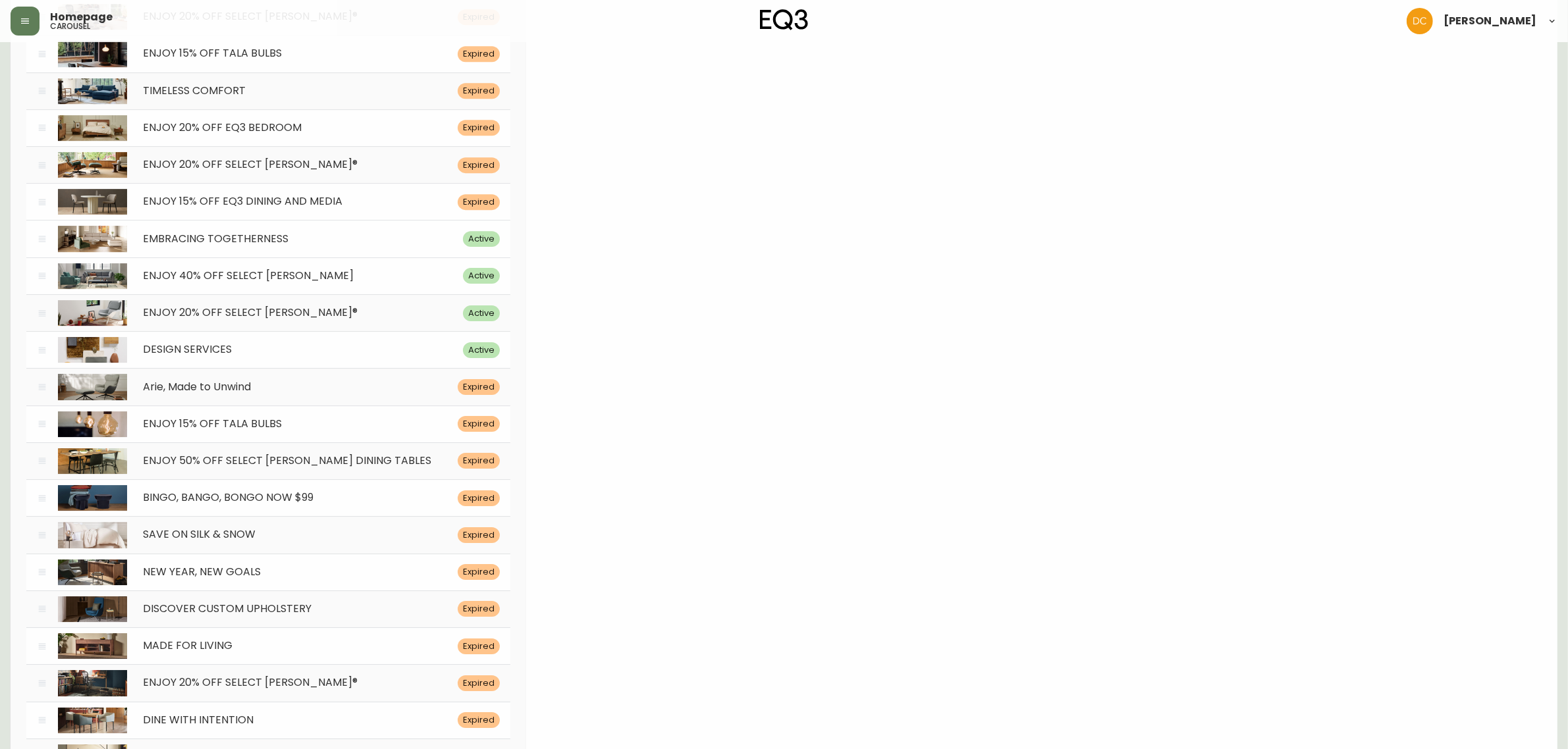
click at [361, 246] on div "EMBRACING TOGETHERNESS" at bounding box center [295, 239] width 336 height 13
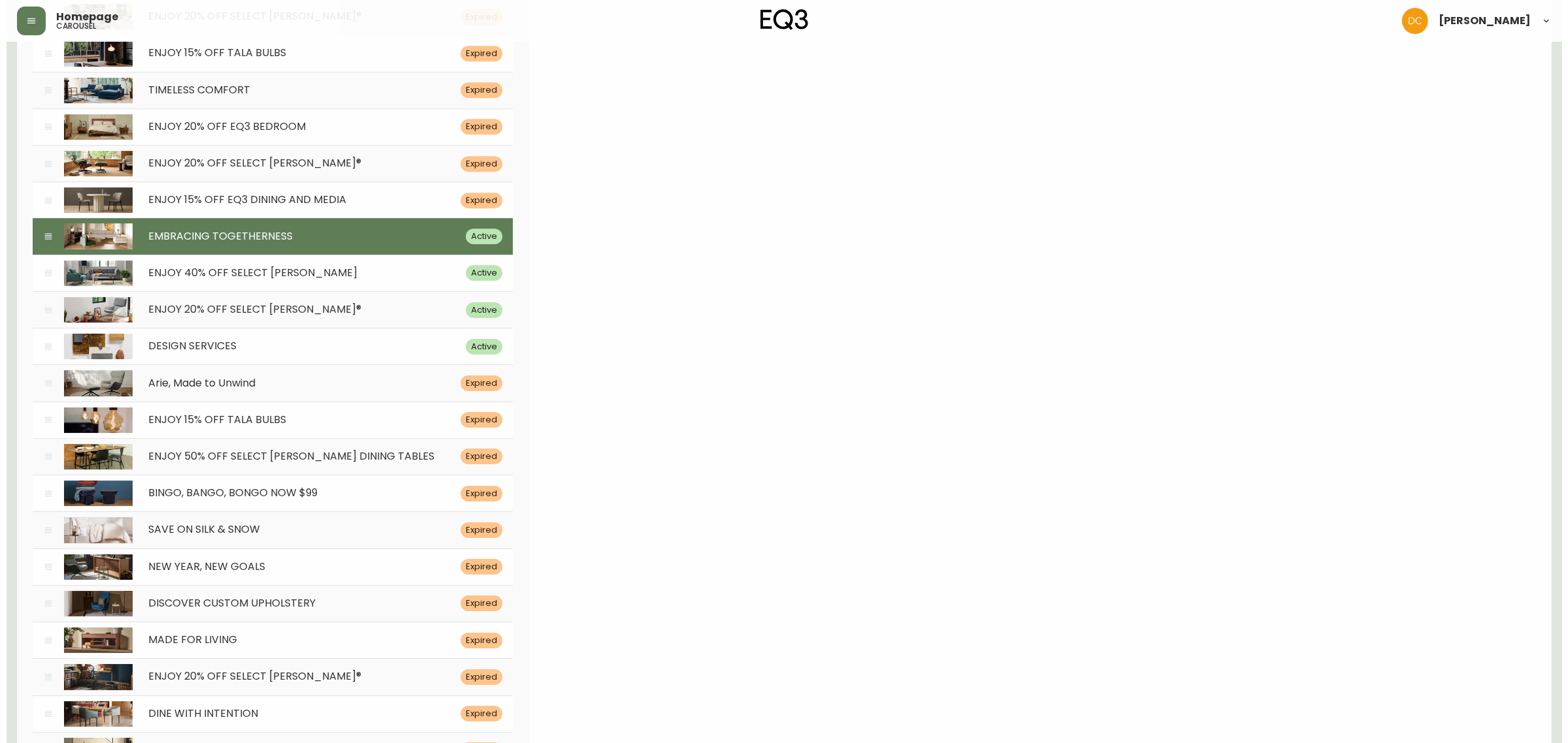
scroll to position [0, 0]
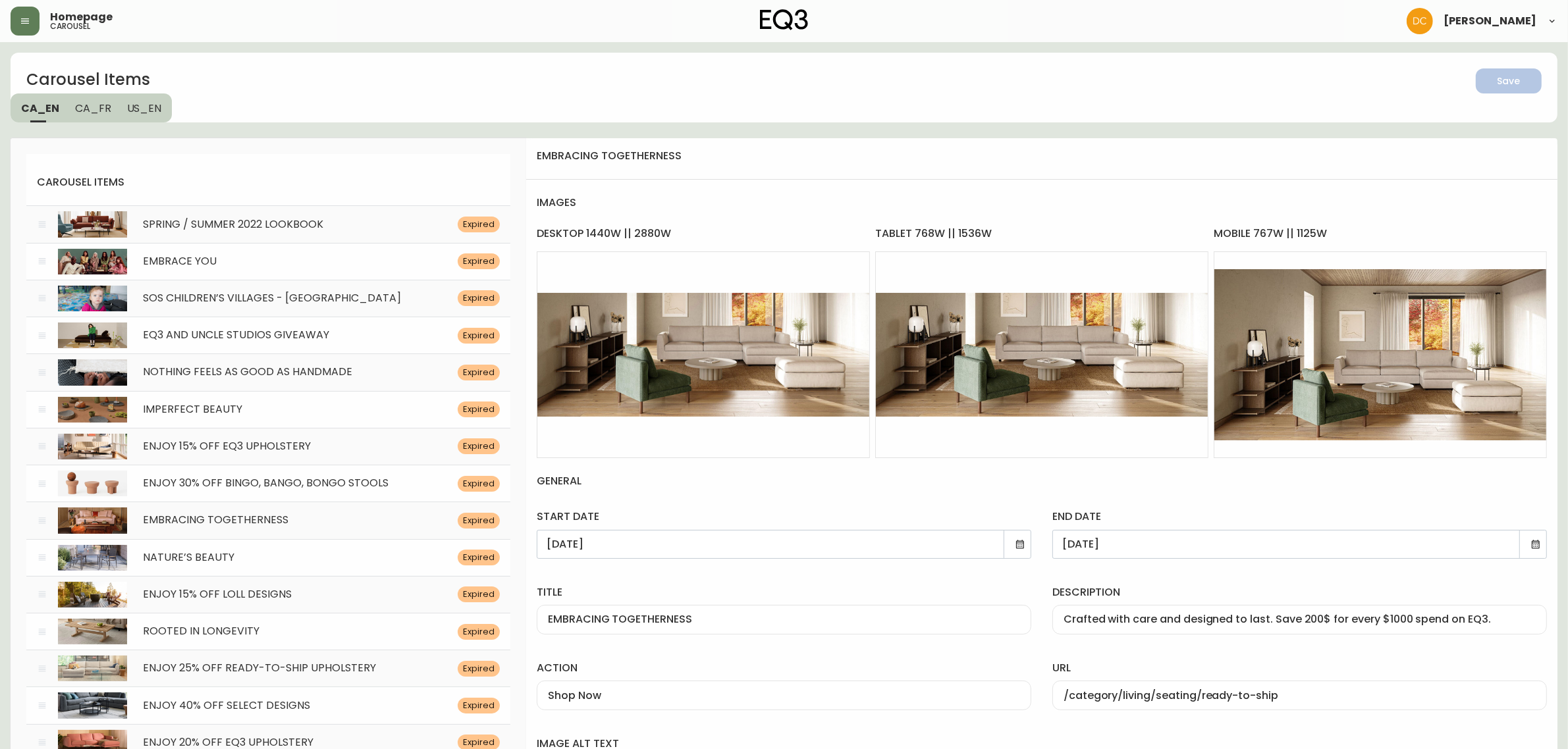
click at [1437, 577] on div "description Crafted with care and designed to last. Save 200$ for every $1000 s…" at bounding box center [1299, 607] width 515 height 76
drag, startPoint x: 49, startPoint y: 25, endPoint x: 41, endPoint y: 24, distance: 8.1
click at [48, 24] on div "Homepage carousel" at bounding box center [268, 21] width 515 height 29
click at [37, 21] on button "button" at bounding box center [25, 21] width 29 height 29
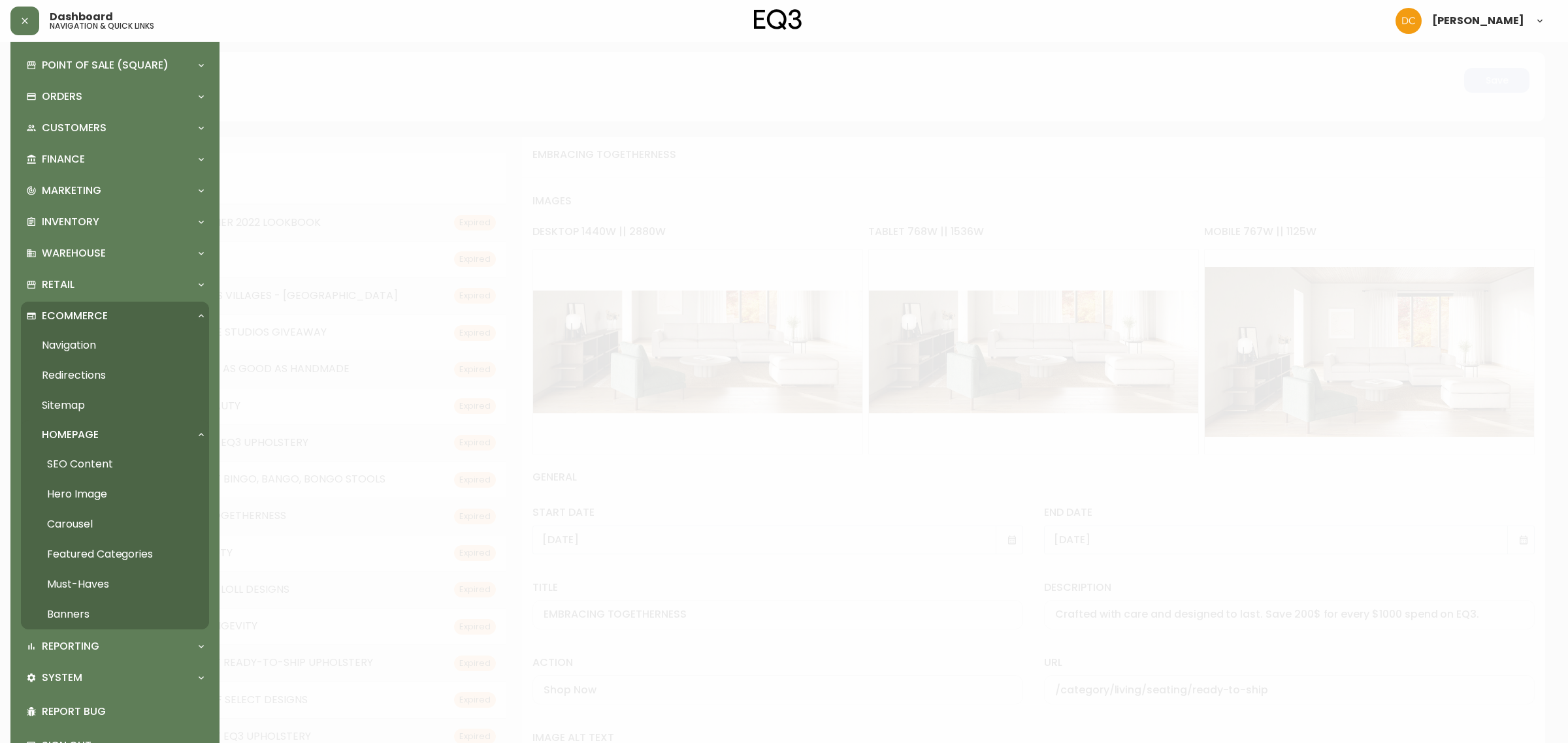
scroll to position [82, 0]
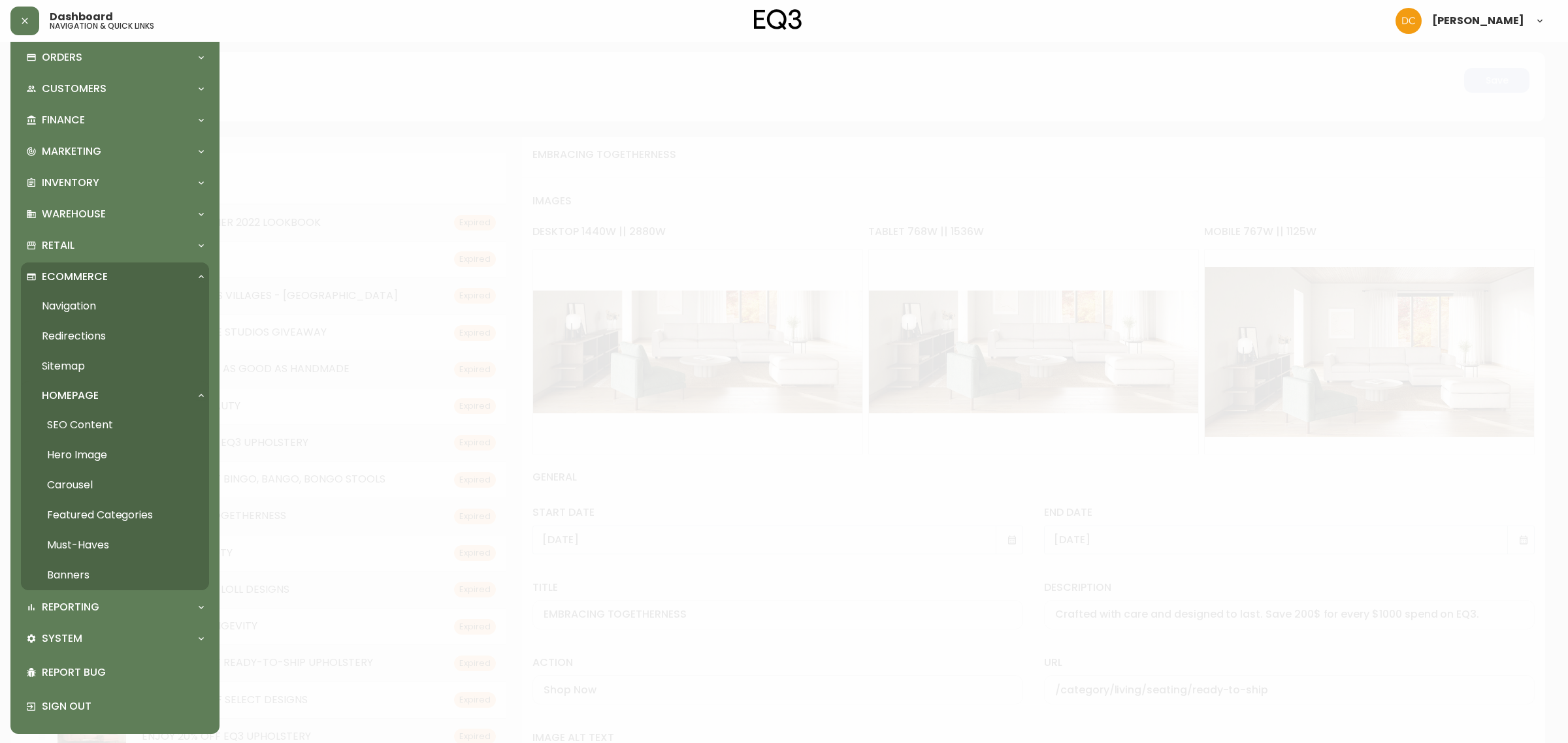
click at [132, 488] on link "Carousel" at bounding box center [115, 485] width 189 height 30
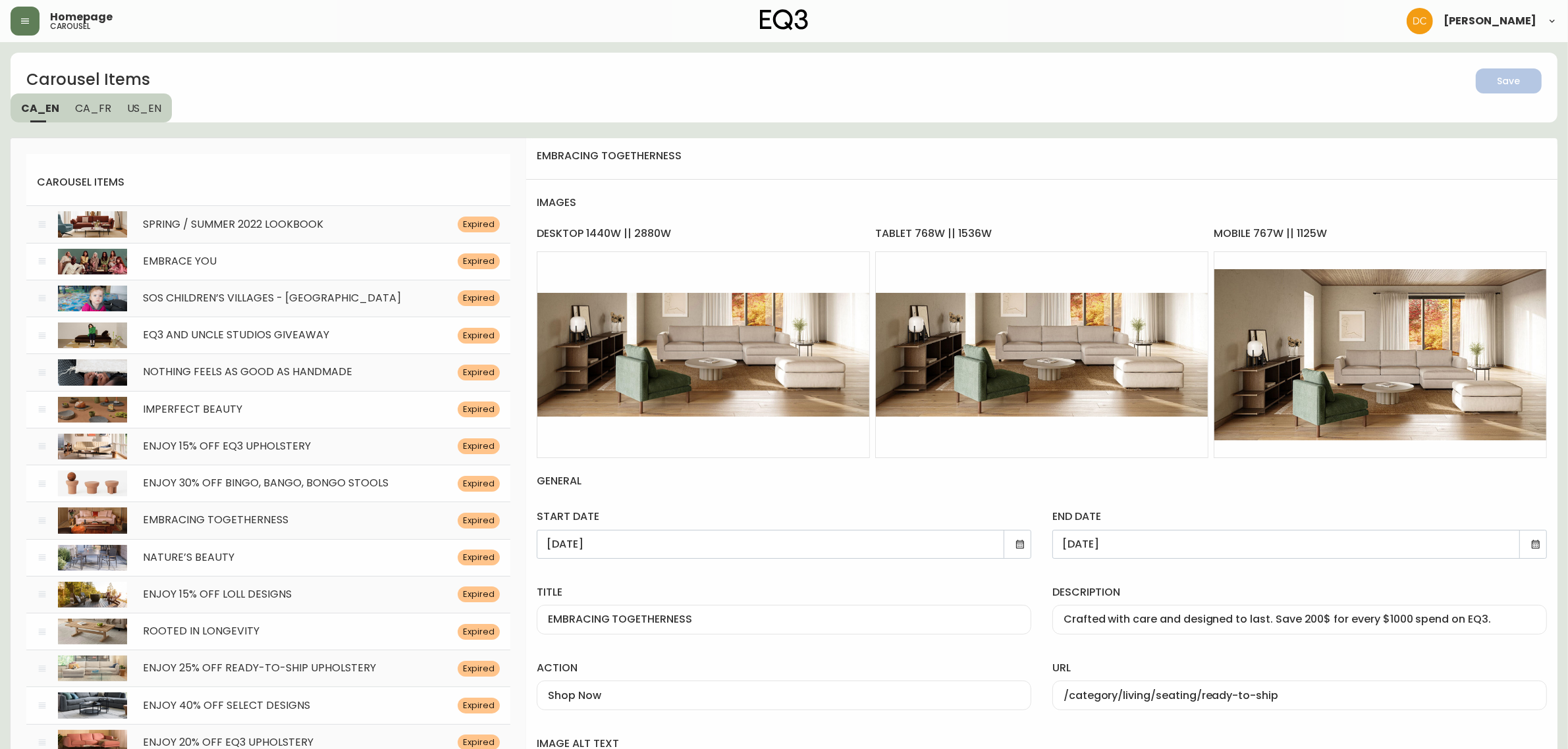
click at [472, 122] on div "Carousel Items Save CA_EN [GEOGRAPHIC_DATA] US_EN" at bounding box center [783, 87] width 1547 height 70
click at [14, 14] on button "button" at bounding box center [25, 21] width 29 height 29
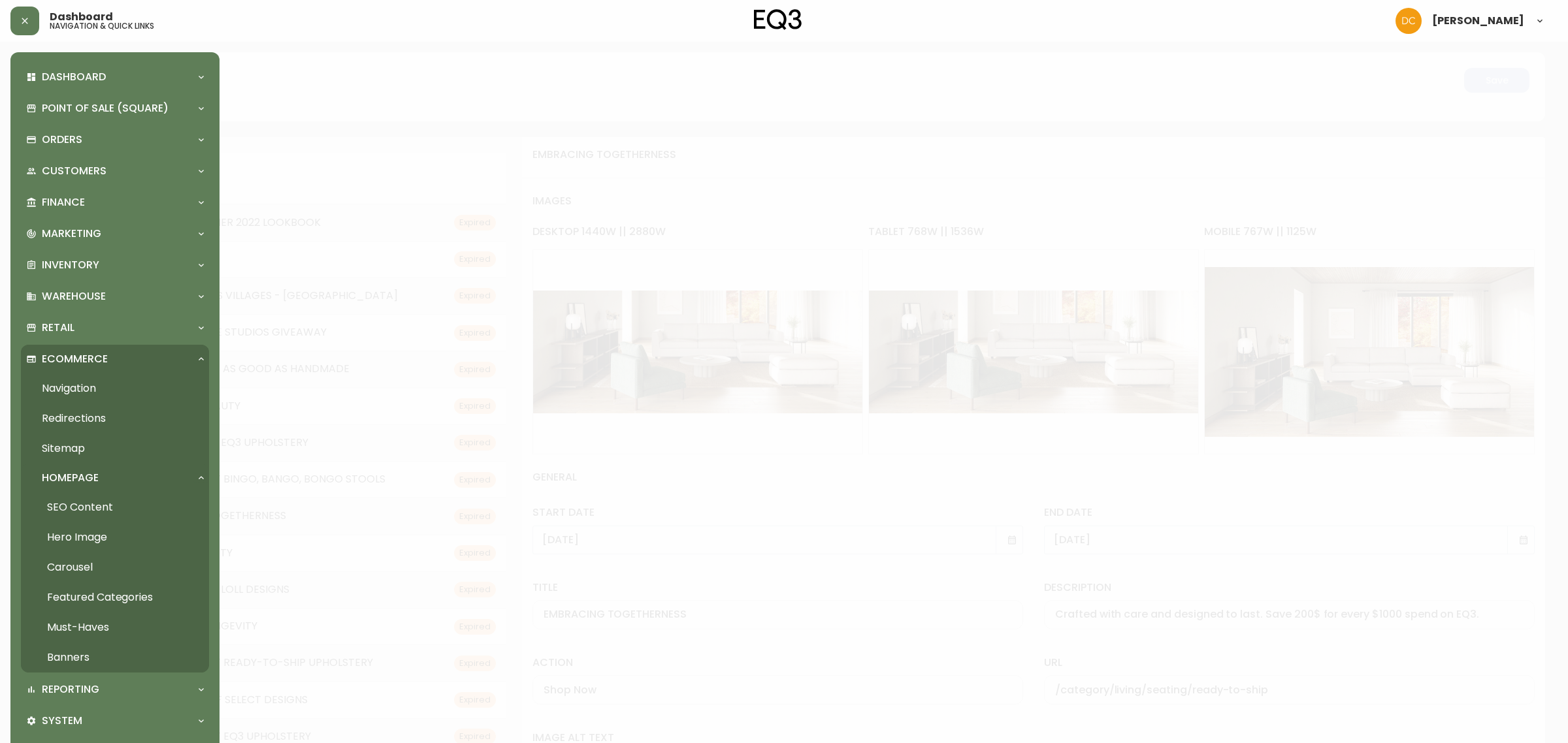
click at [99, 533] on link "Hero Image" at bounding box center [115, 538] width 189 height 30
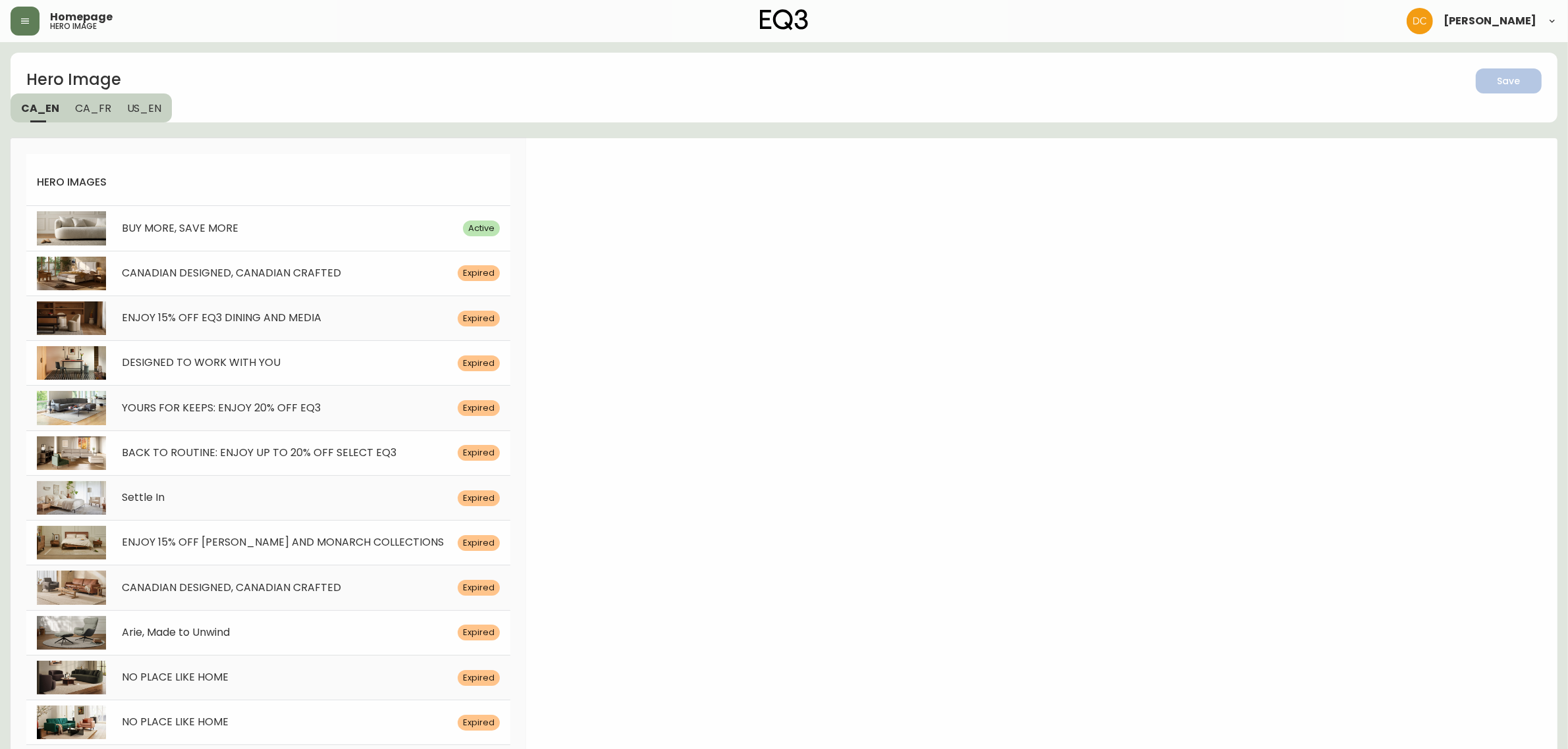
click at [274, 216] on div "BUY MORE, SAVE MORE Active" at bounding box center [268, 227] width 484 height 45
select select "white"
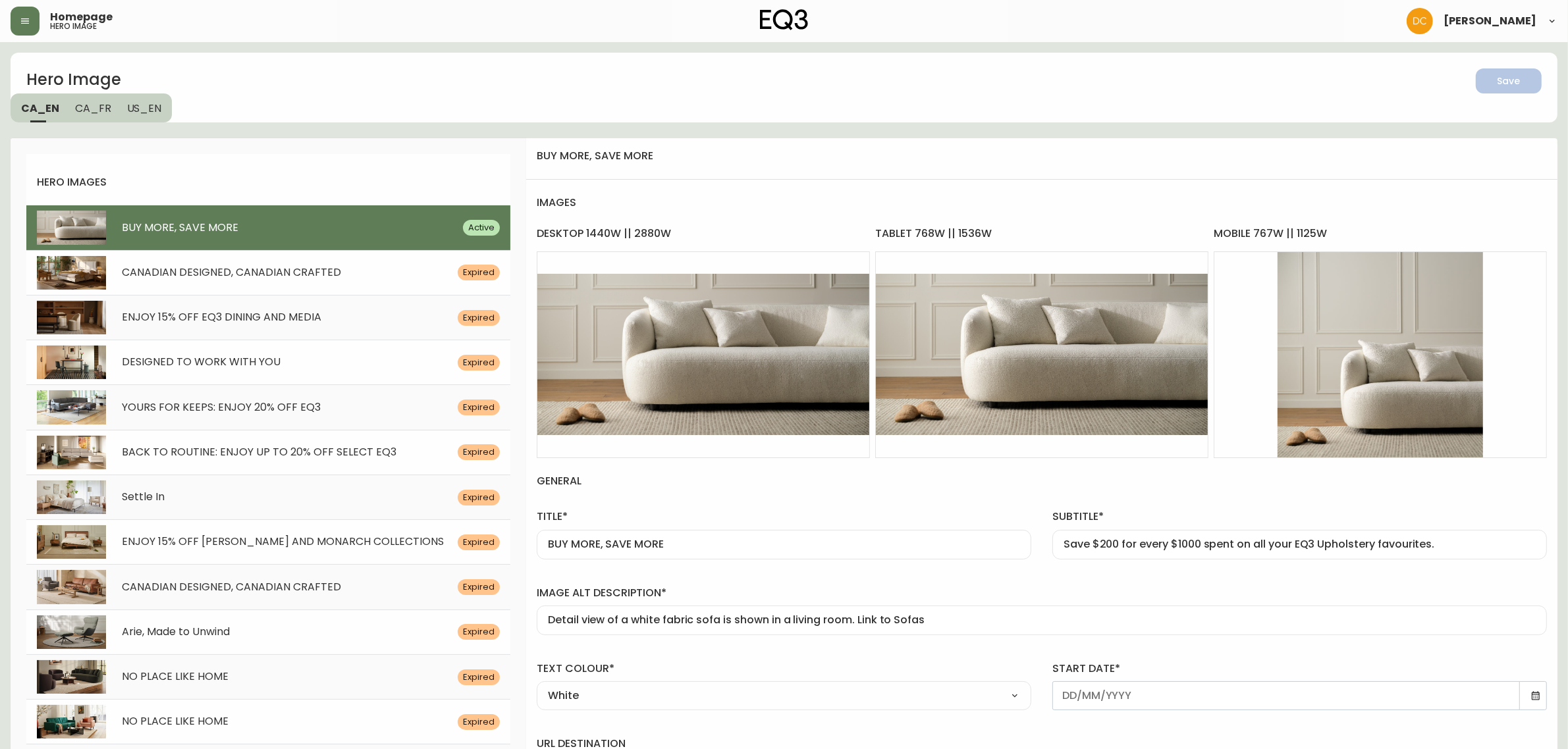
type input "[DATE]"
click at [1359, 546] on input "Save $200 for every $1000 spent on all your EQ3 Upholstery favourites." at bounding box center [1299, 545] width 472 height 13
click at [1359, 545] on input "Save $200 for every $1000 spent on all your EQ3 Upholstery favourites." at bounding box center [1299, 545] width 472 height 13
click at [1373, 504] on div "subtitle* Save $200 for every $1000 spent on all your EQ3 favourites." at bounding box center [1299, 531] width 515 height 76
click at [1529, 81] on span "Save" at bounding box center [1508, 81] width 45 height 17
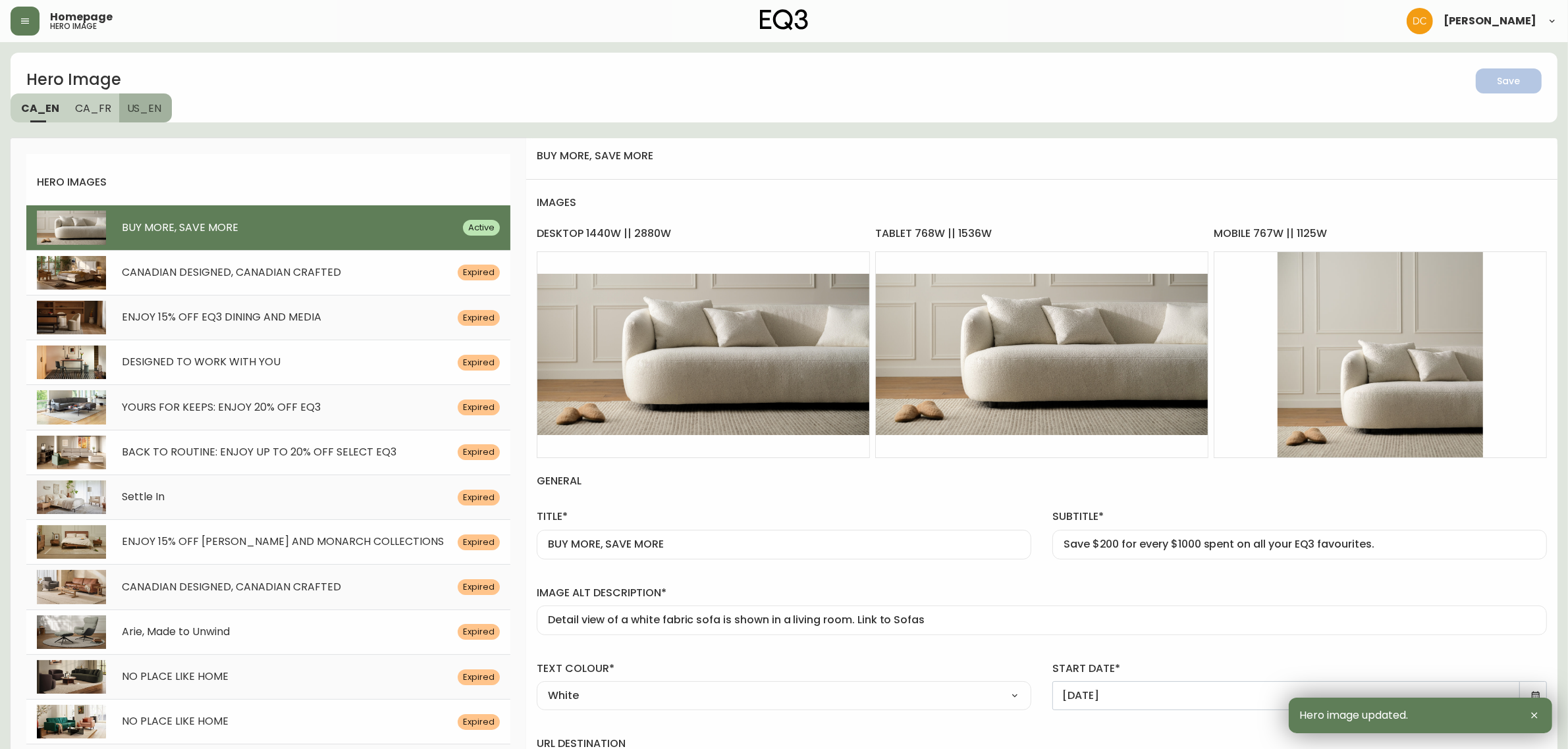
click at [150, 107] on span "US_EN" at bounding box center [145, 108] width 35 height 14
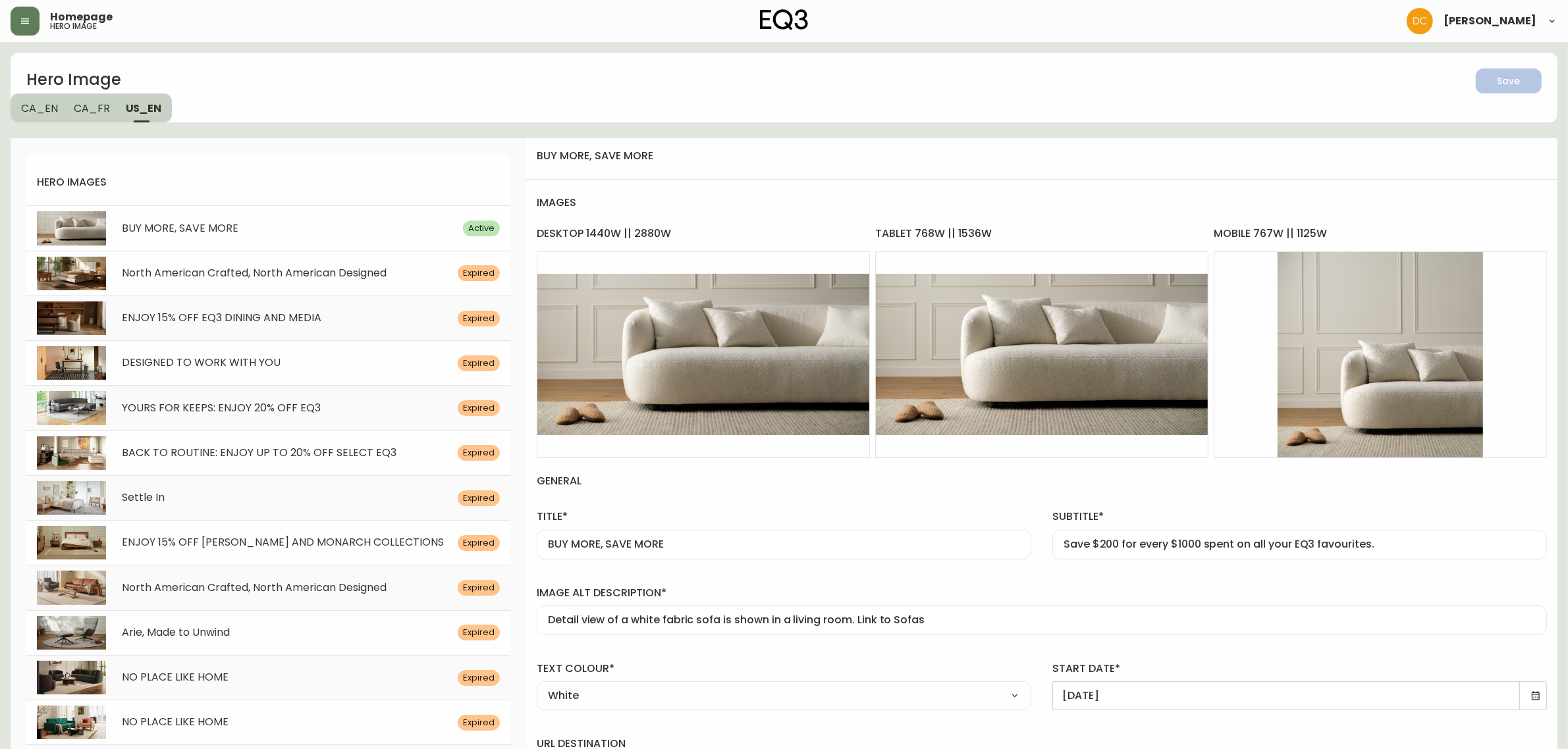
click at [205, 229] on span "BUY MORE, SAVE MORE" at bounding box center [180, 227] width 117 height 15
type input "Save $200 for every $1000 spent on all your EQ3 Upholstery favourites."
type input "bird-fabric-sofa-detail"
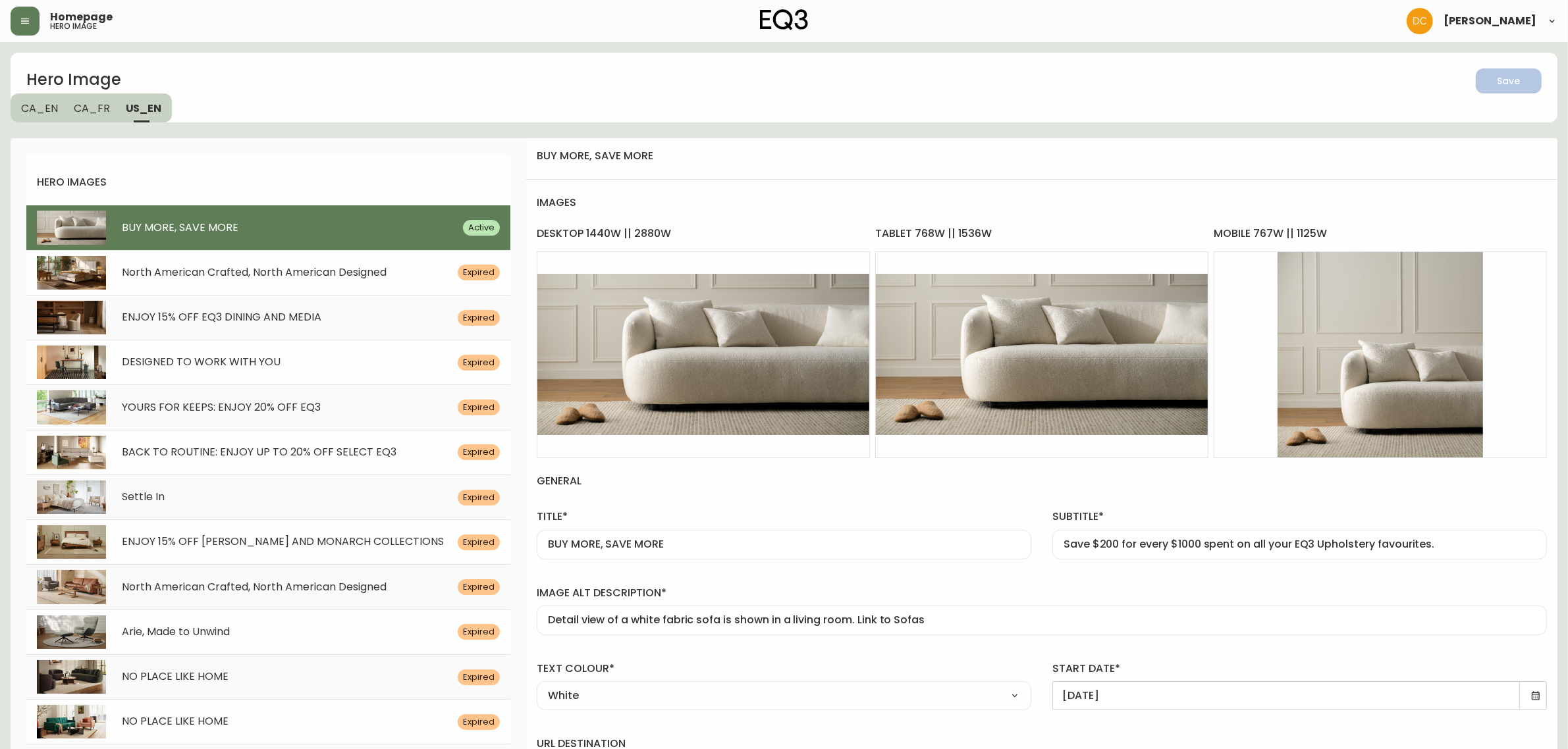
click at [1411, 545] on input "Save $200 for every $1000 spent on all your EQ3 Upholstery favourites." at bounding box center [1299, 545] width 472 height 13
click at [1411, 545] on input "Save $200 for every $1000 spent on all your EQ3 Upholstery favourites." at bounding box center [1299, 545] width 472 height 13
click at [1354, 541] on input "Save $200 for every $1000 spent on all your EQ3 Upholstery favourites." at bounding box center [1299, 545] width 472 height 13
type input "Save $200 for every $1000 spent on all your EQ3 favourites."
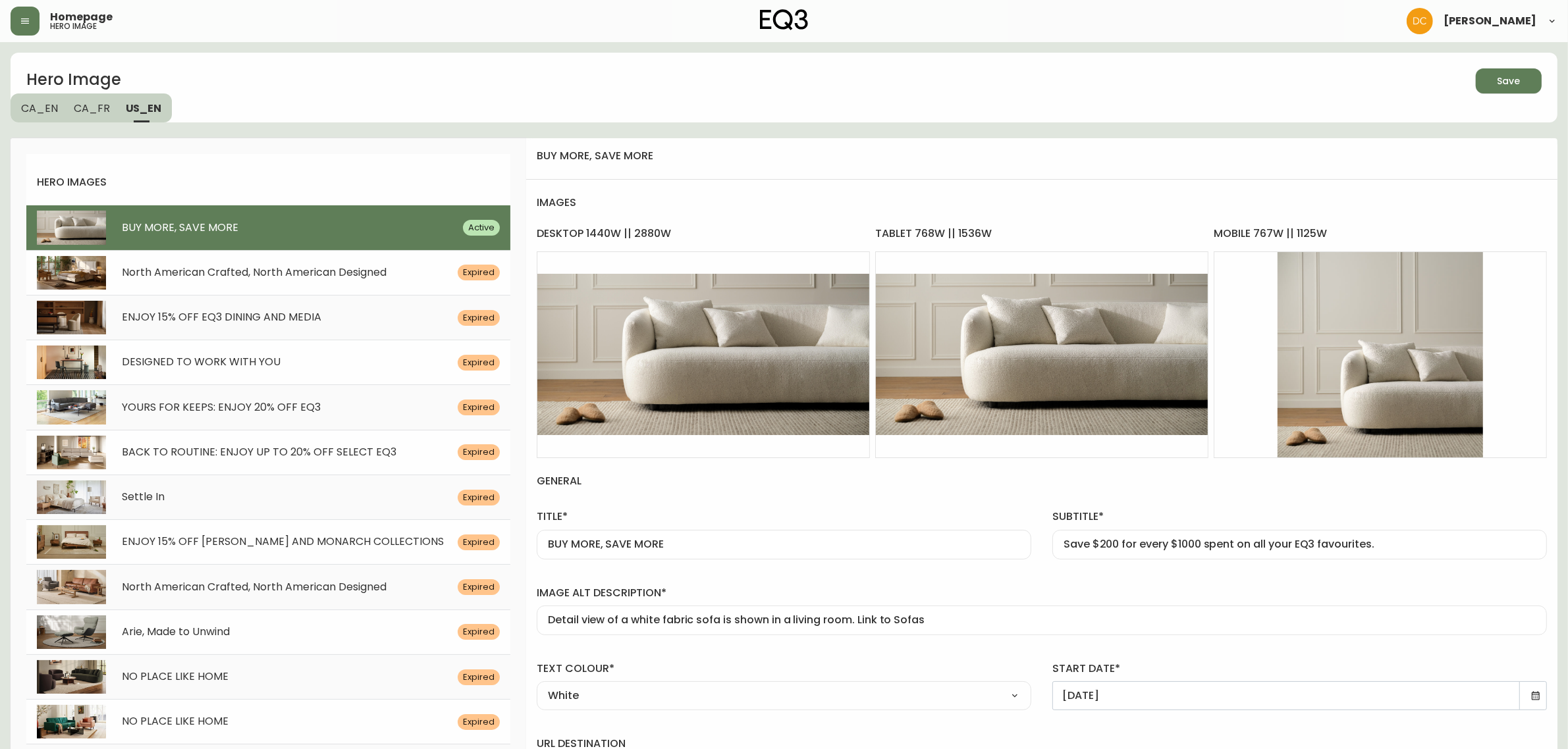
drag, startPoint x: 1384, startPoint y: 514, endPoint x: 1409, endPoint y: 499, distance: 29.2
click at [1384, 512] on label "subtitle*" at bounding box center [1299, 517] width 495 height 14
click at [1384, 538] on input "Save $200 for every $1000 spent on all your EQ3 favourites." at bounding box center [1299, 545] width 472 height 13
click at [1513, 80] on div "Save" at bounding box center [1508, 81] width 23 height 17
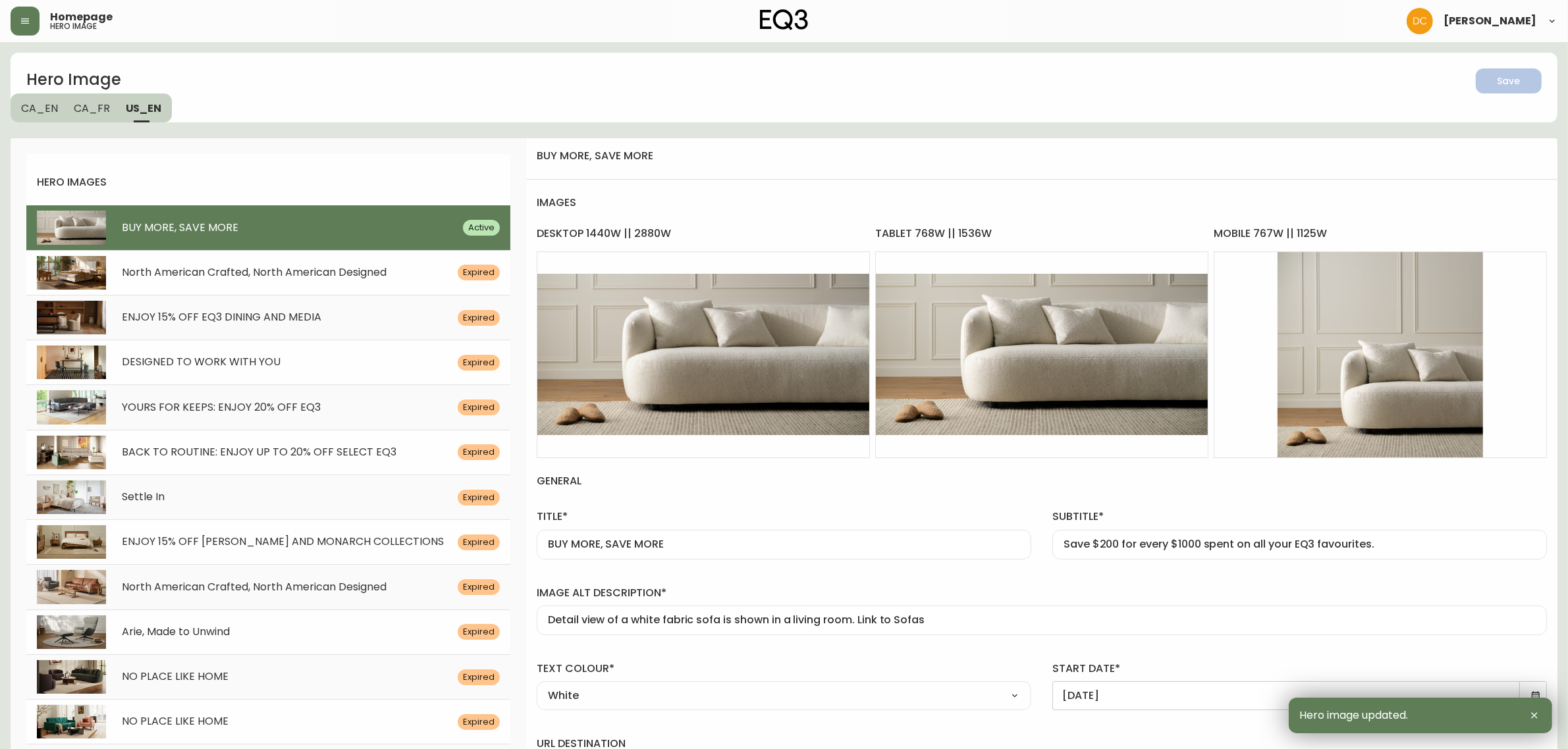
click at [107, 111] on button "CA_FR" at bounding box center [91, 108] width 52 height 29
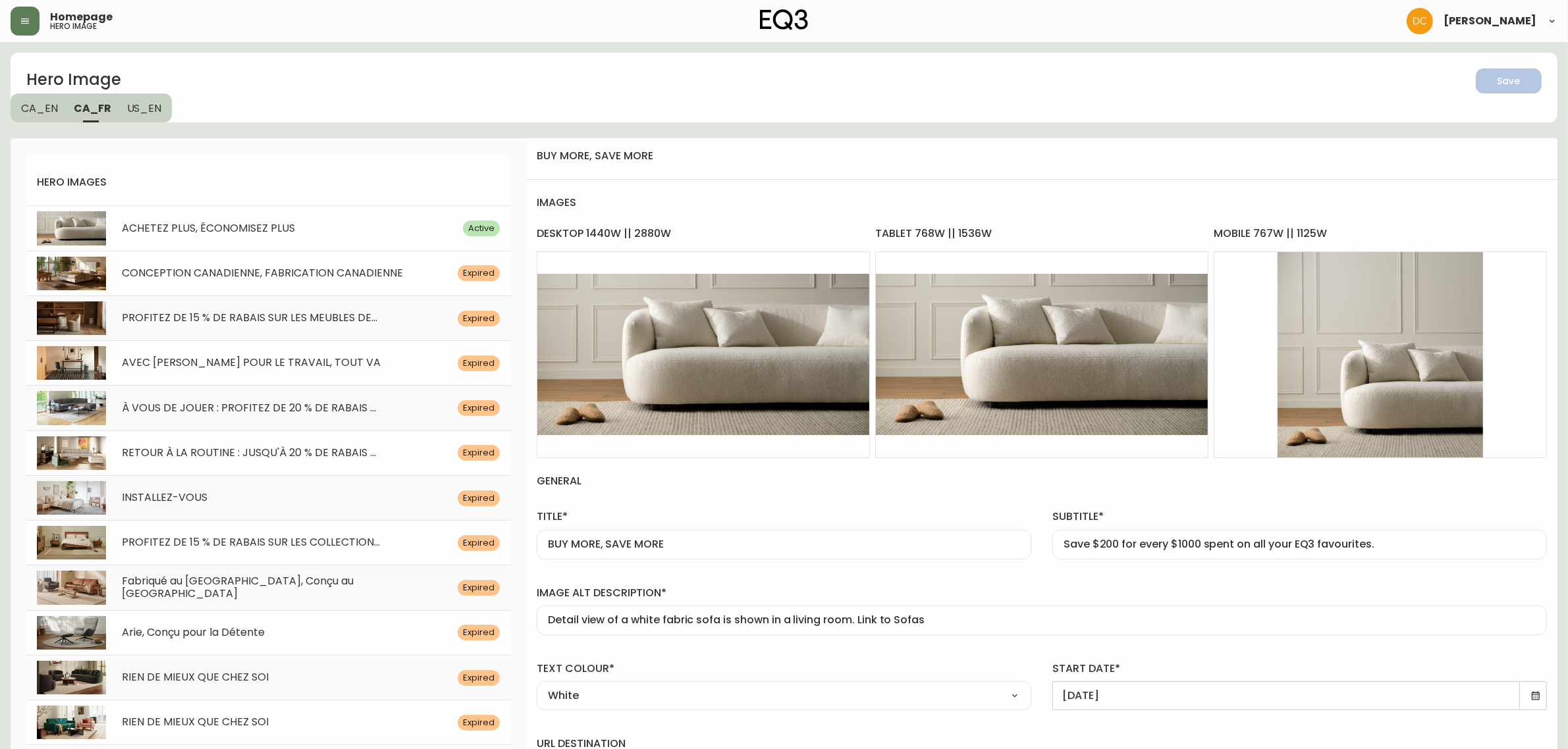
click at [212, 219] on div "ACHETEZ PLUS, ÉCONOMISEZ PLUS Active" at bounding box center [268, 227] width 484 height 45
type input "ACHETEZ PLUS, ÉCONOMISEZ PLUS"
type input "Économisez 200 $ pour chaque 1000 $ dépensés sur tous vos Meubles Rembourrés EQ…"
type input "Vue détaillée d'un canapé en tissu blanc dans un salon. Lien vers les canapés."
type input "/category/salon/sieges/canapes"
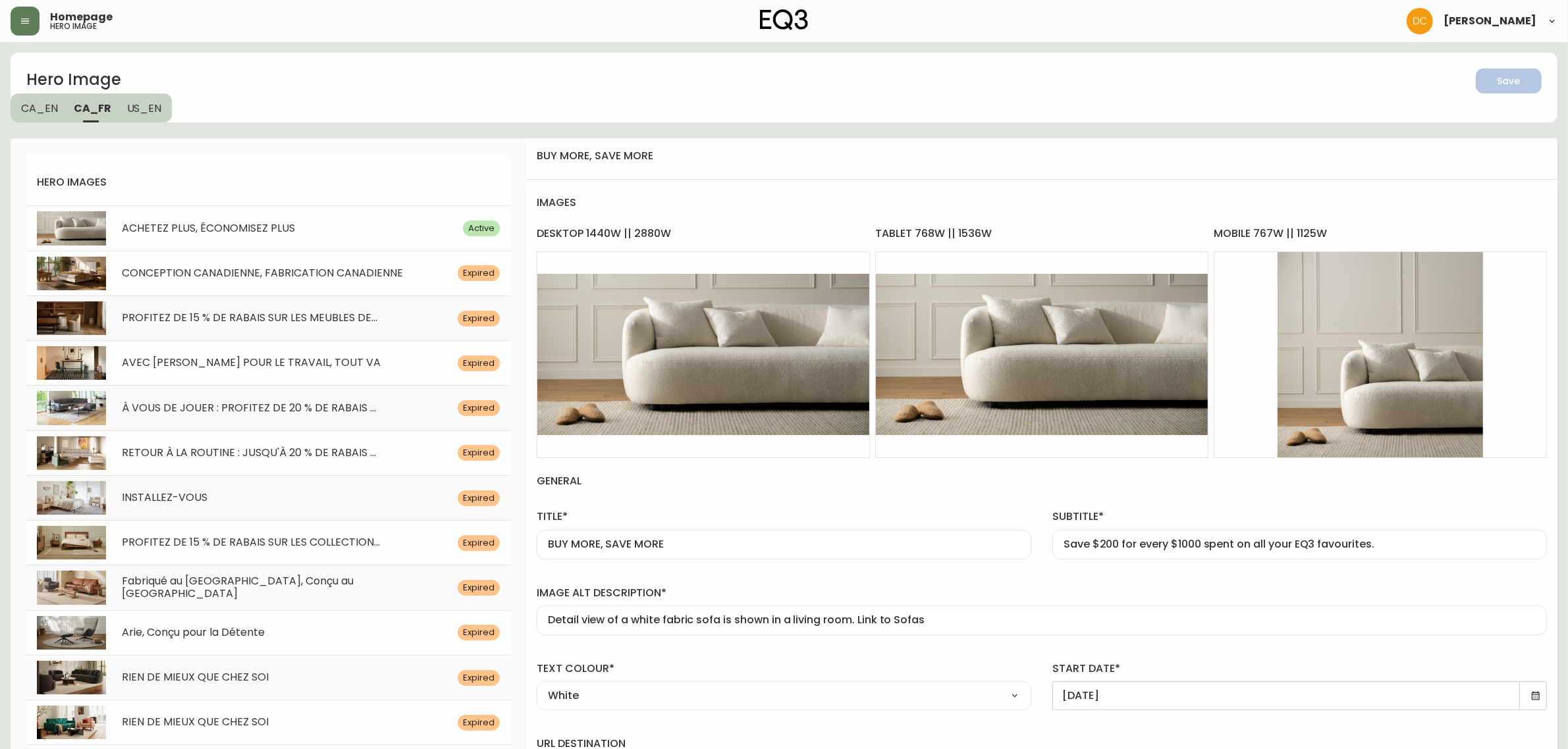
type input "canape-en-tissu-bird"
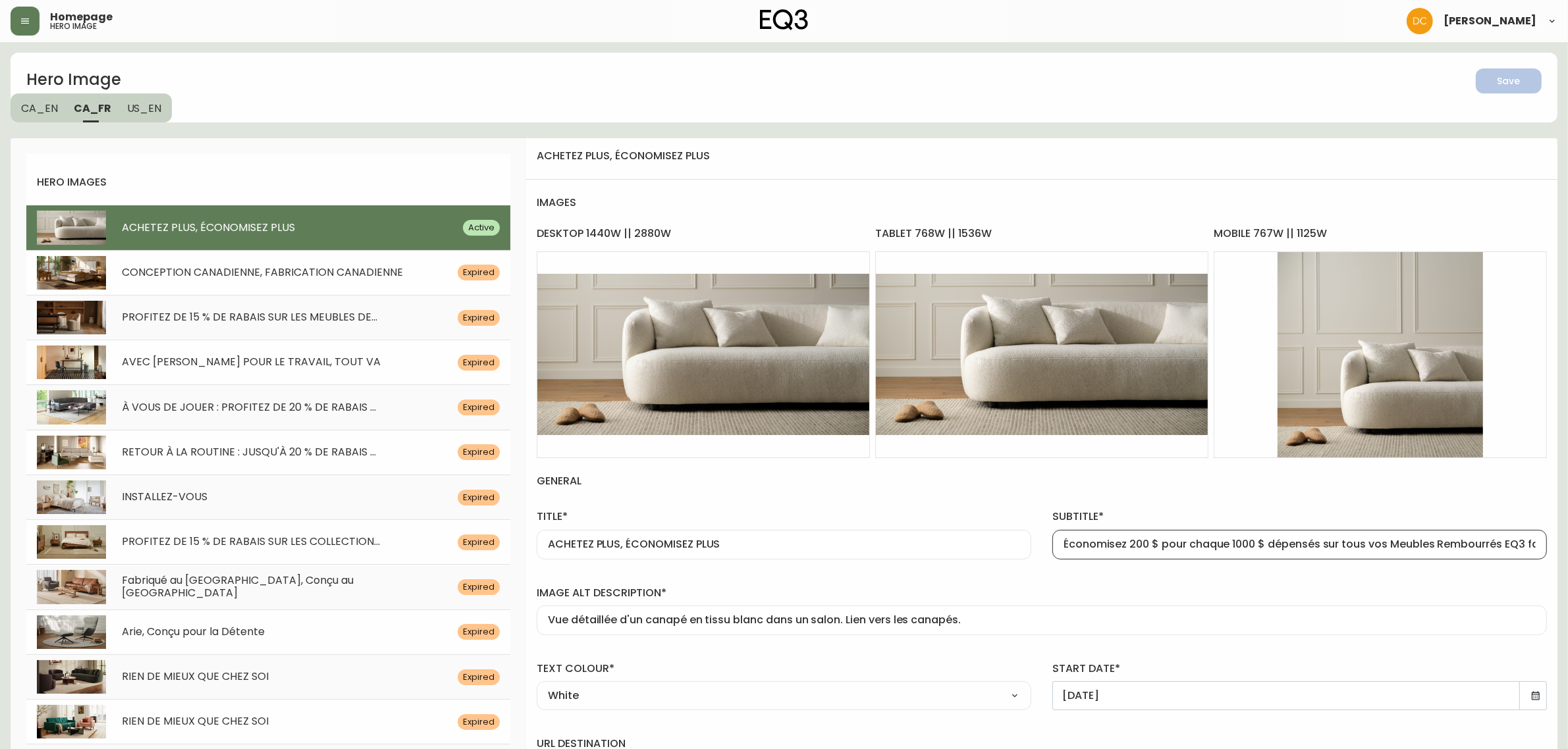
click at [1483, 543] on input "Économisez 200 $ pour chaque 1000 $ dépensés sur tous vos Meubles Rembourrés EQ…" at bounding box center [1299, 545] width 472 height 13
click at [1403, 543] on input "Économisez 200 $ pour chaque 1000 $ dépensés sur tous vos Meubles EQ3 favoris." at bounding box center [1299, 545] width 472 height 13
click at [1442, 571] on div "image alt description* Vue détaillée d'un canapé en tissu blanc dans un salon. …" at bounding box center [1042, 607] width 1031 height 76
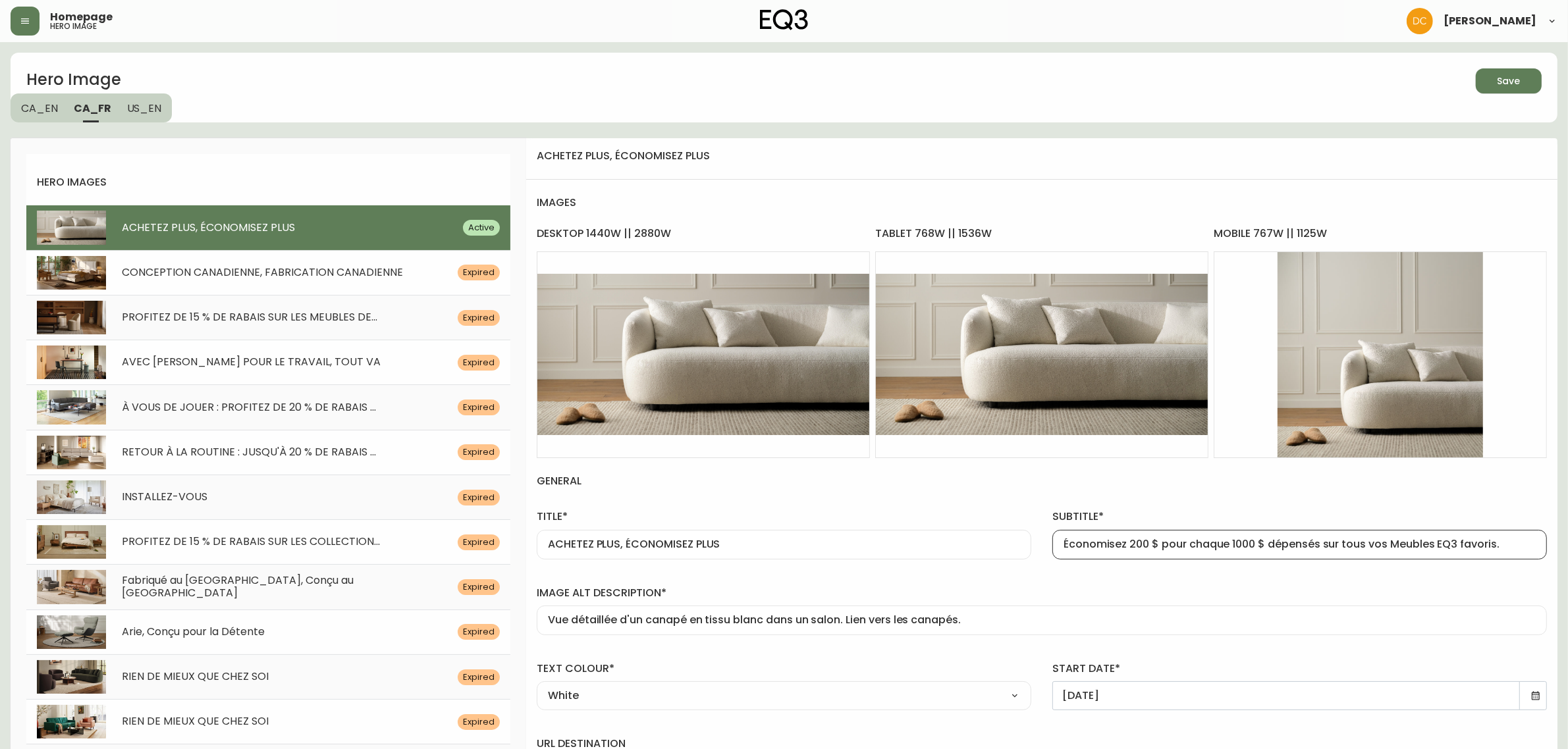
click at [1434, 544] on input "Économisez 200 $ pour chaque 1000 $ dépensés sur tous vos Meubles EQ3 favoris." at bounding box center [1299, 545] width 472 height 13
drag, startPoint x: 1512, startPoint y: 545, endPoint x: 1050, endPoint y: 557, distance: 462.2
click at [1050, 557] on div "subtitle* Économisez 200 $ pour chaque 1000 $ dépensés sur tous vos Meubles de …" at bounding box center [1299, 531] width 515 height 76
click at [1345, 504] on div "subtitle* Économisez 200 $ pour chaque 1000 $ dépensés sur tous vos Meubles de …" at bounding box center [1299, 531] width 515 height 76
click at [1395, 545] on input "Économisez 200 $ pour chaque 1000 $ dépensés sur tous vos Meubles de EQ3 favori…" at bounding box center [1299, 545] width 472 height 13
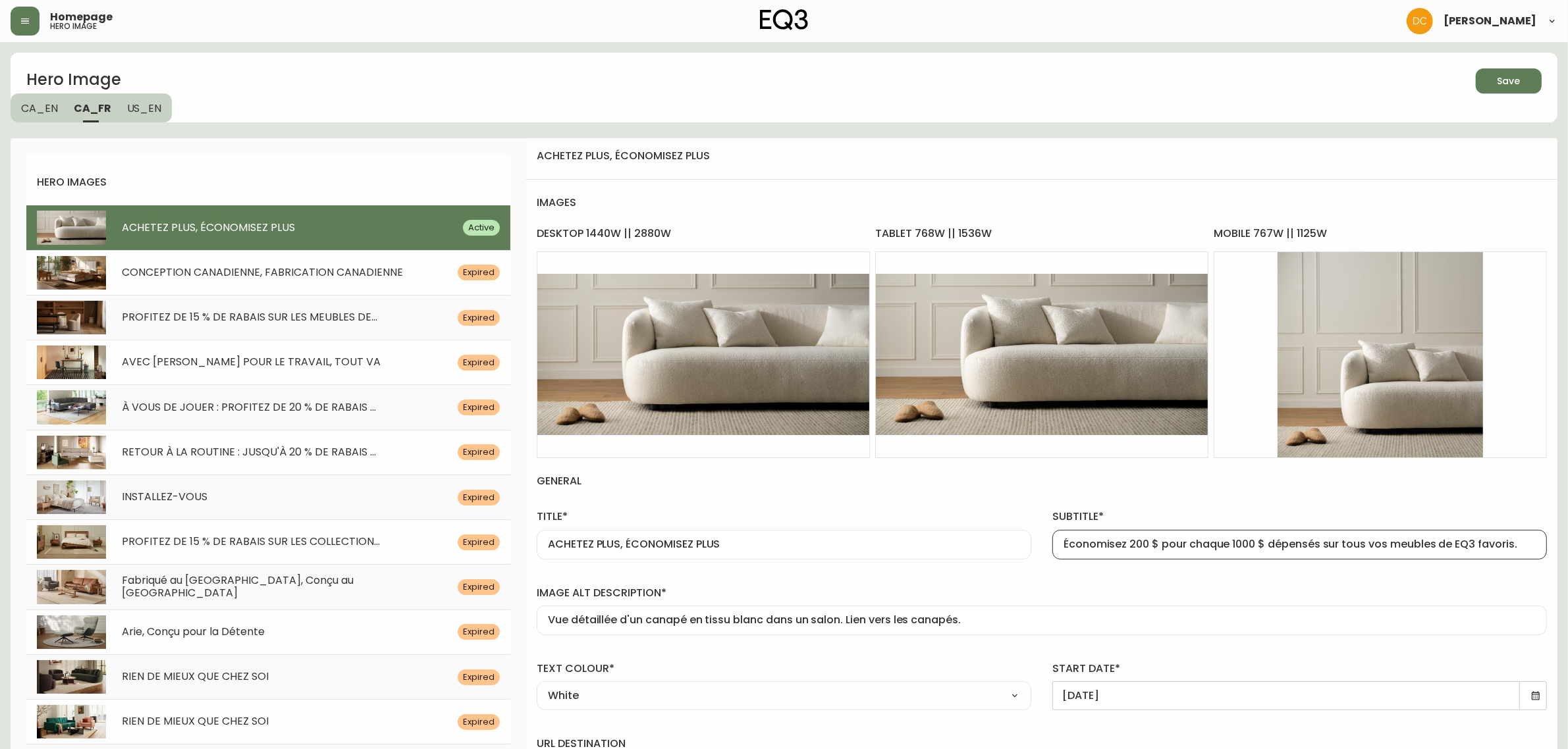
type input "Économisez 200 $ pour chaque 1000 $ dépensés sur tous vos meubles de EQ3 favori…"
click at [1443, 576] on div "image alt description* Vue détaillée d'un canapé en tissu blanc dans un salon. …" at bounding box center [1042, 607] width 1031 height 76
click at [1524, 79] on span "Save" at bounding box center [1508, 81] width 45 height 17
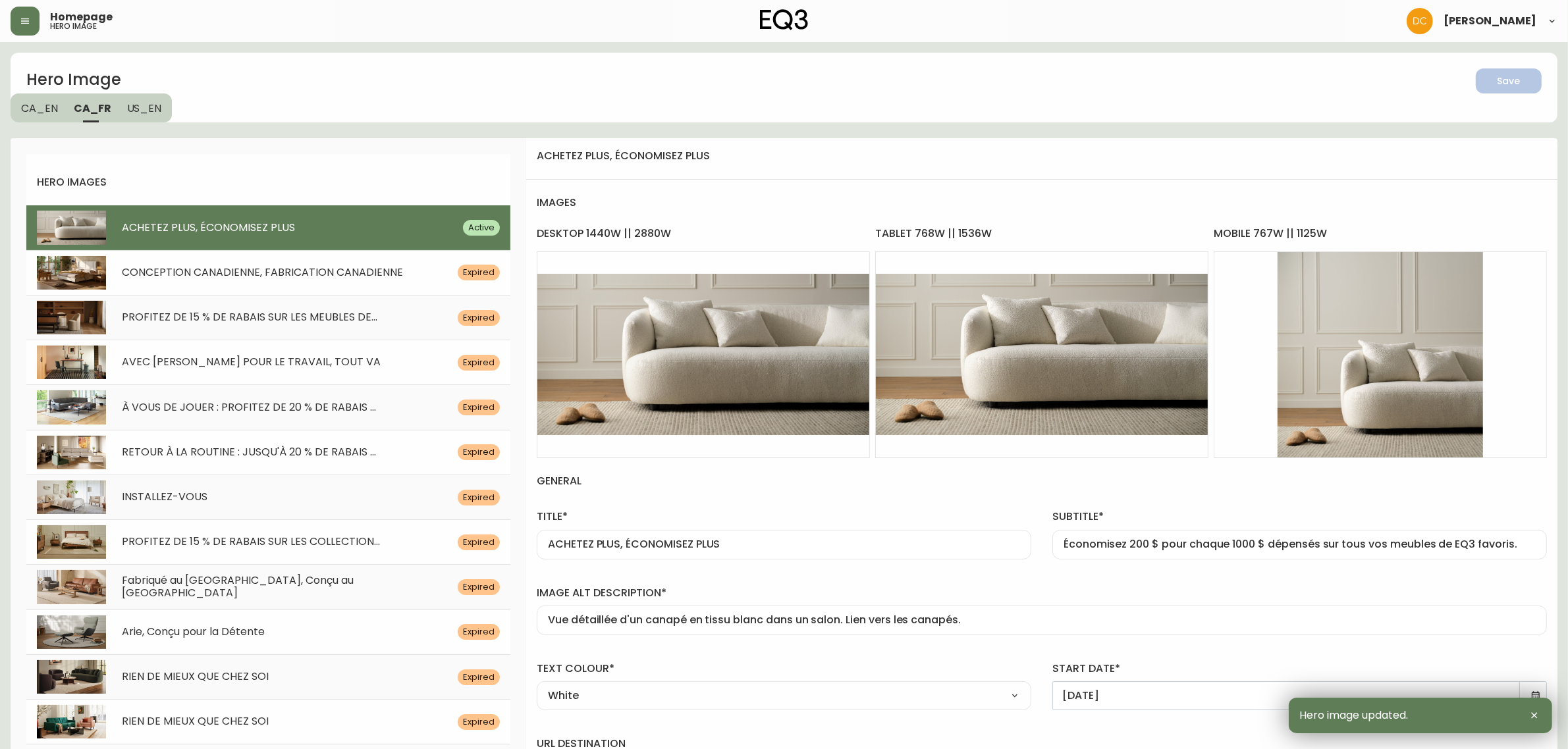
click at [158, 104] on span "US_EN" at bounding box center [145, 108] width 35 height 14
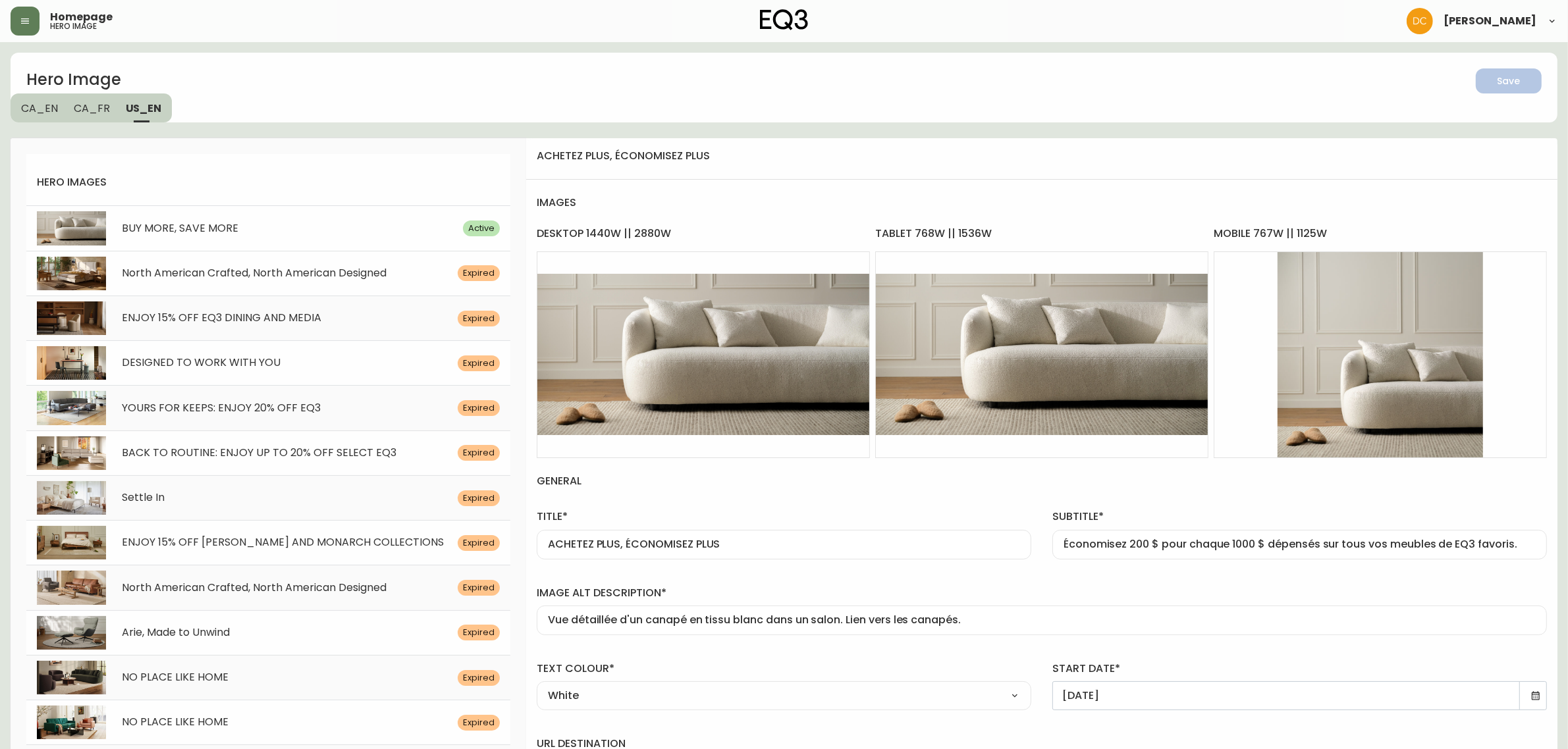
click at [305, 243] on div "BUY MORE, SAVE MORE Active" at bounding box center [268, 227] width 484 height 45
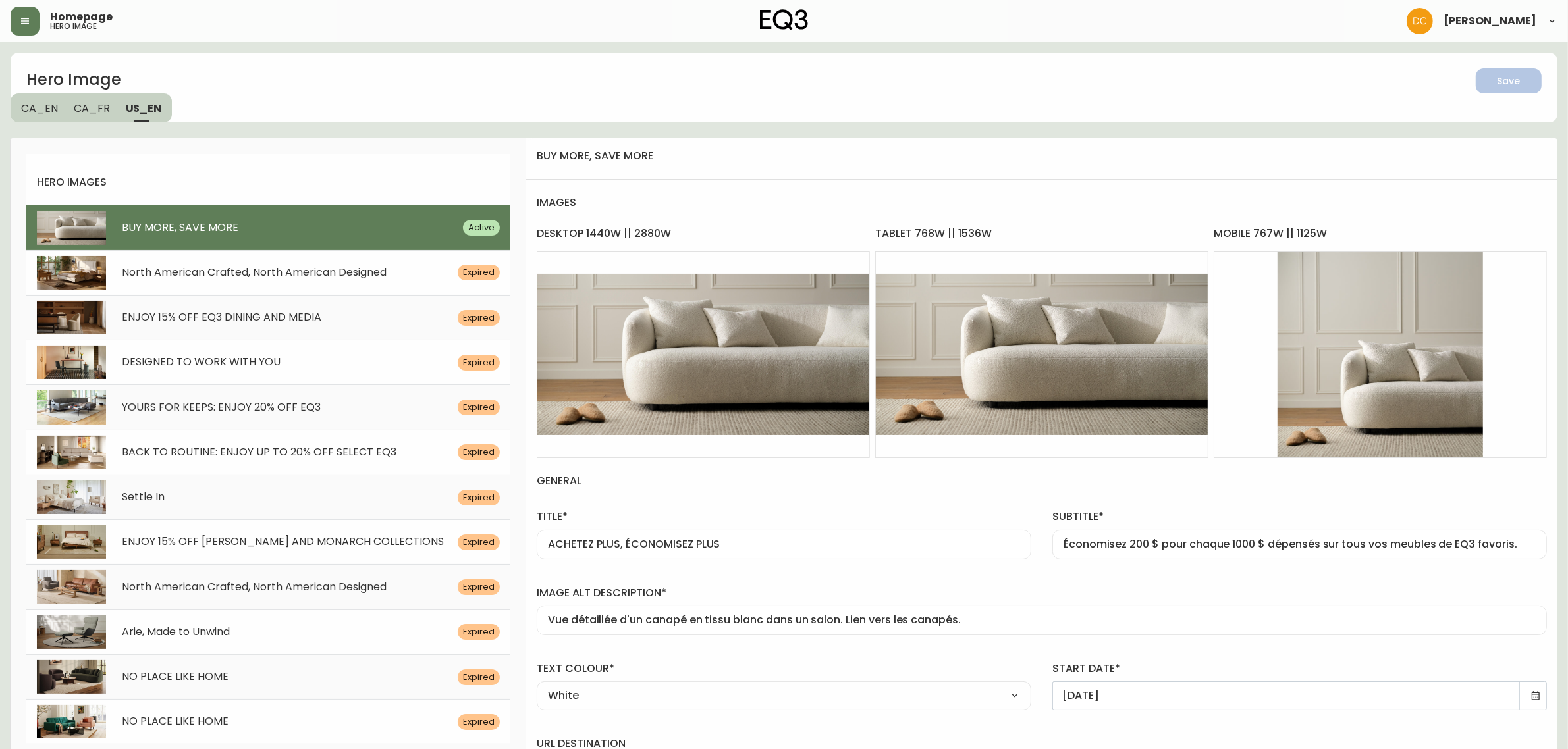
type input "BUY MORE, SAVE MORE"
type input "Save $200 for every $1000 spent on all your EQ3 favourites."
type input "Detail view of a white fabric sofa is shown in a living room. Link to Sofas"
type input "/category/living/seating/sofas"
drag, startPoint x: 100, startPoint y: 109, endPoint x: 75, endPoint y: 112, distance: 25.2
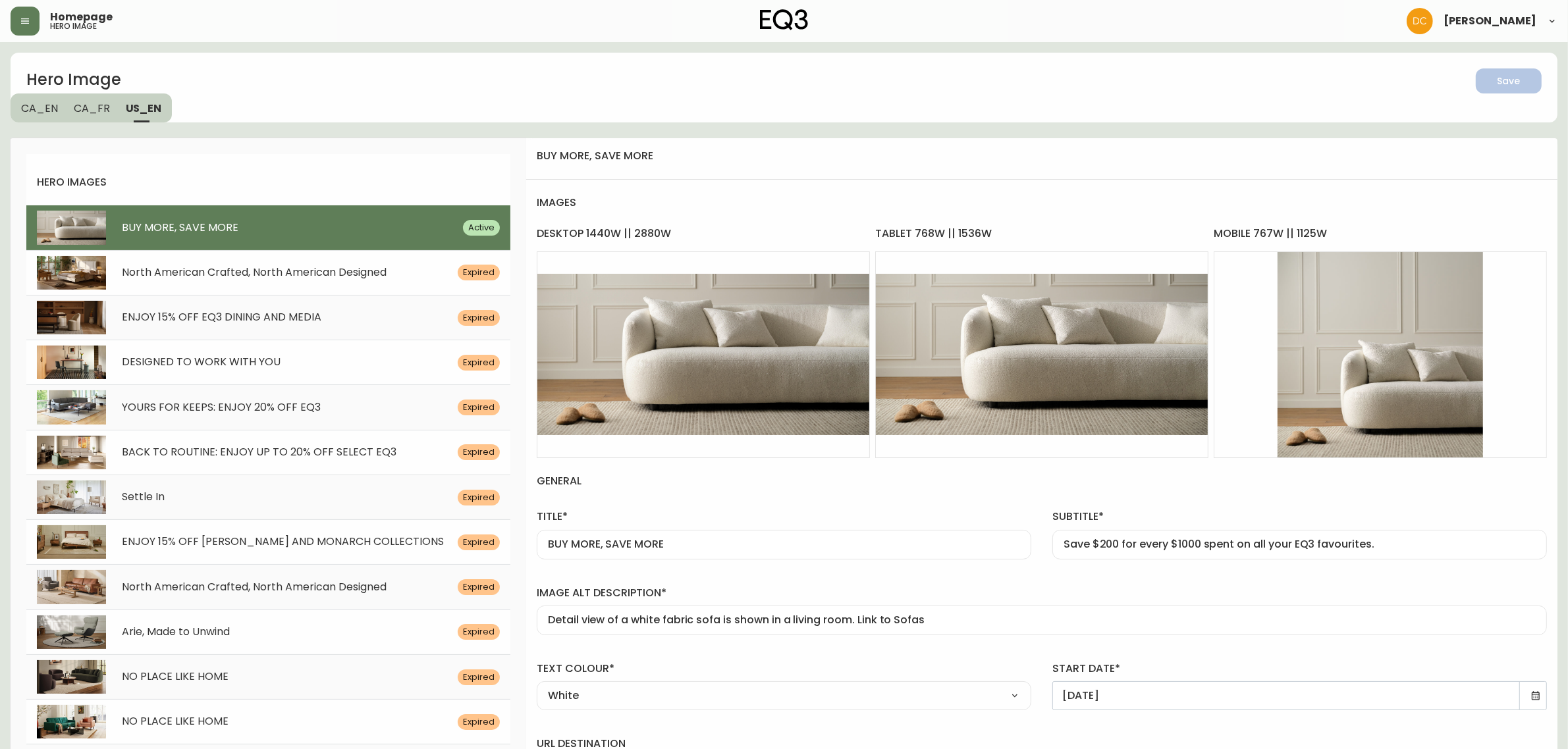
click at [100, 109] on span "CA_FR" at bounding box center [92, 108] width 37 height 14
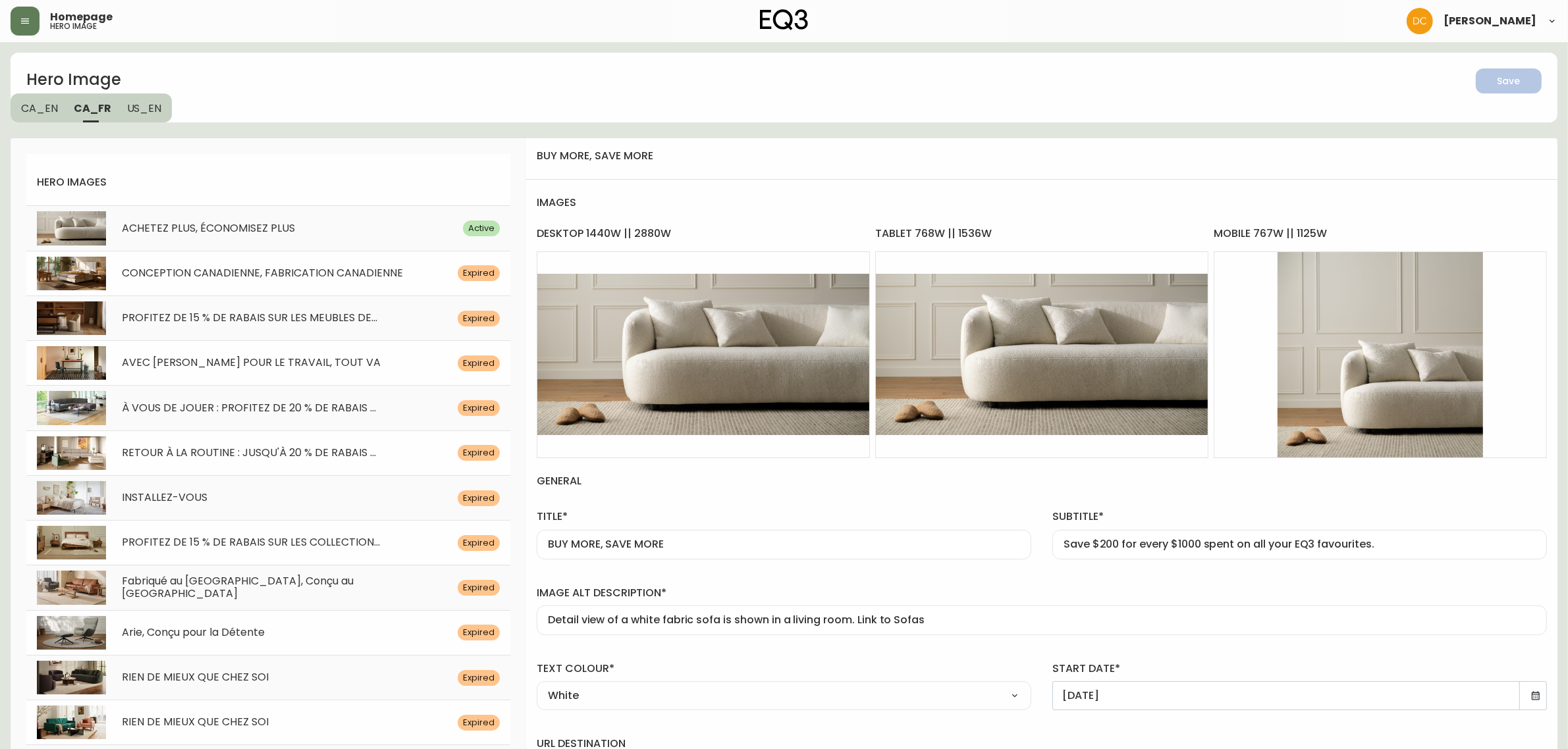
click at [45, 113] on span "CA_EN" at bounding box center [40, 108] width 37 height 14
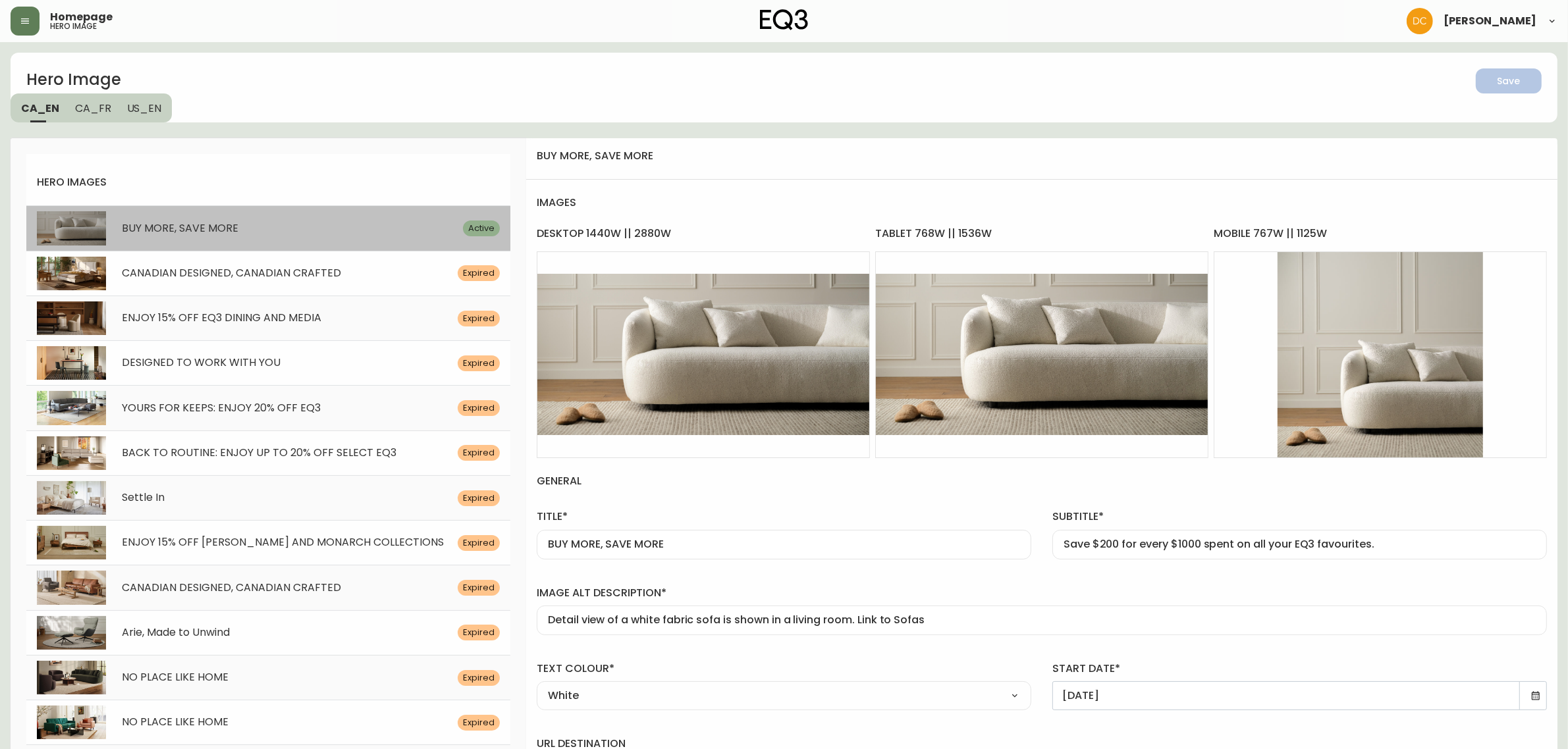
click at [215, 212] on div "BUY MORE, SAVE MORE Active" at bounding box center [268, 227] width 484 height 45
type input "bird-white-sofa-detail"
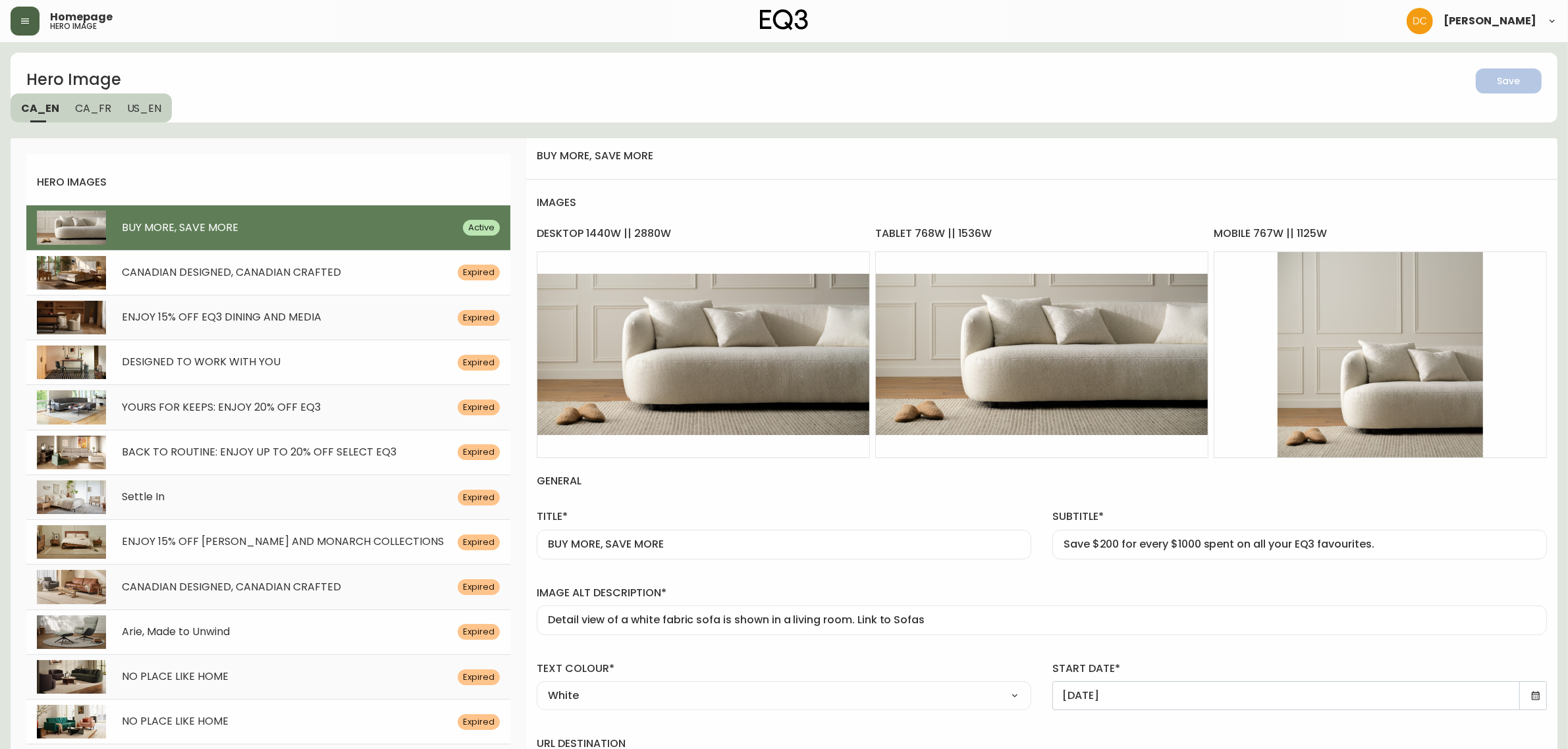
click at [17, 33] on button "button" at bounding box center [25, 21] width 29 height 29
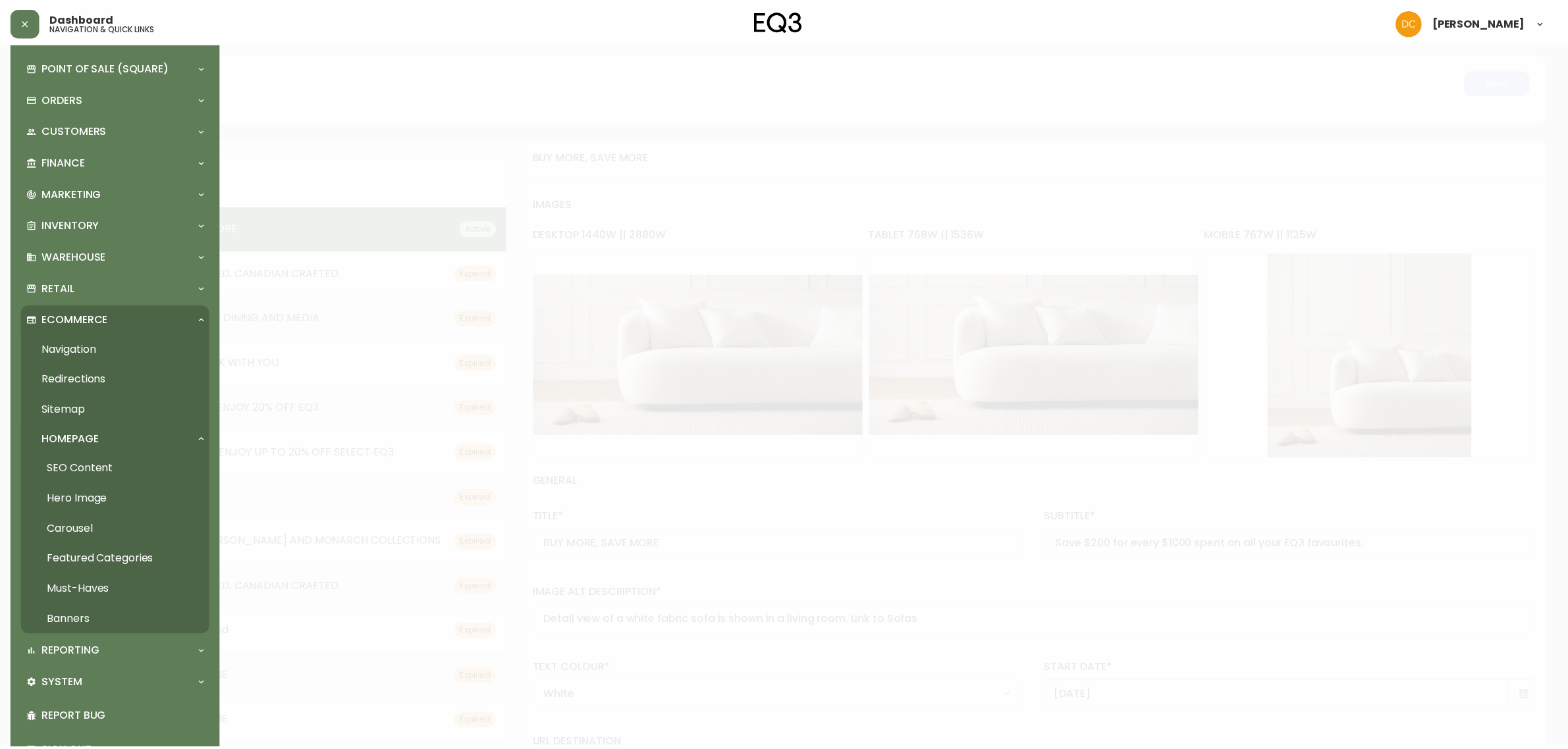
scroll to position [83, 0]
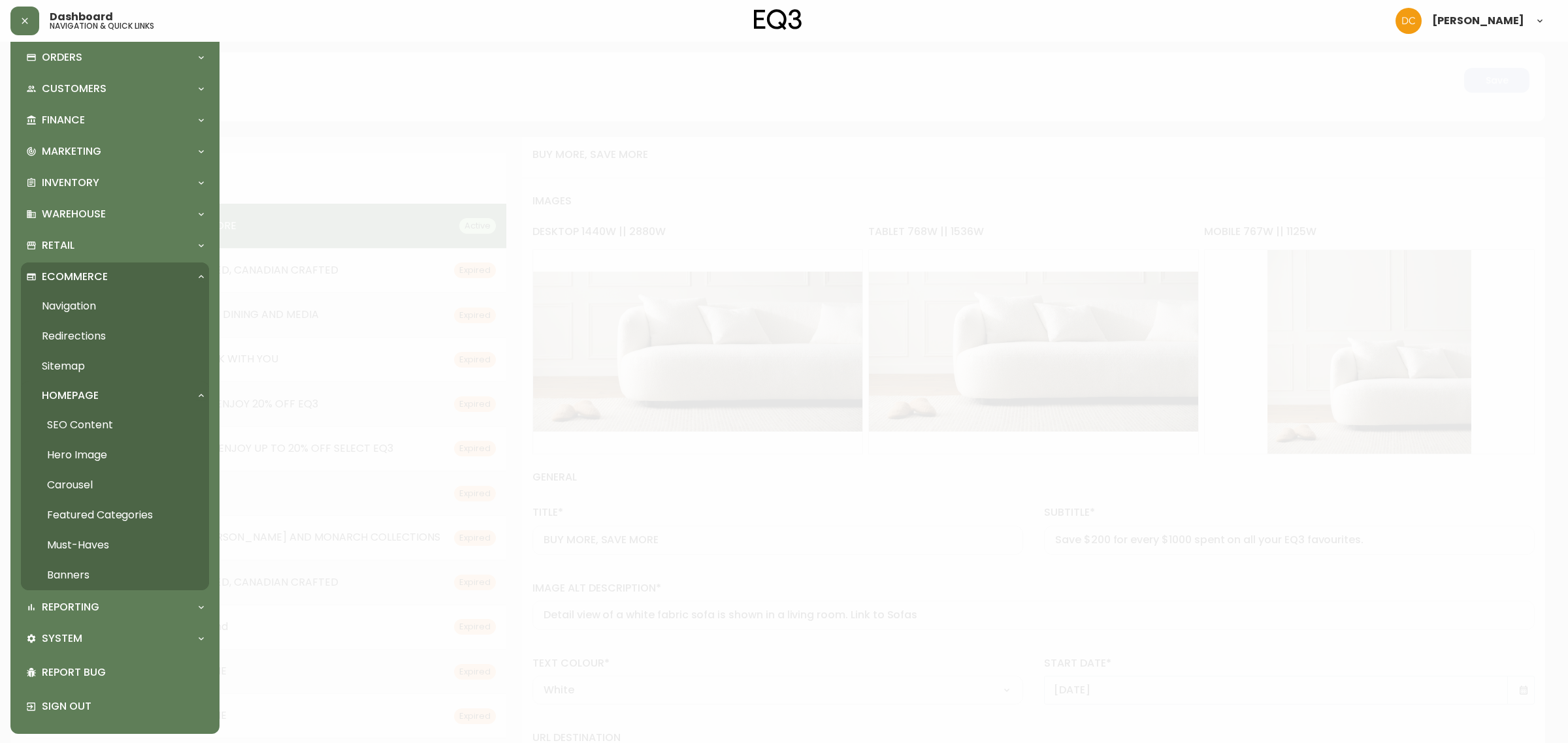
click at [95, 569] on link "Banners" at bounding box center [115, 576] width 189 height 30
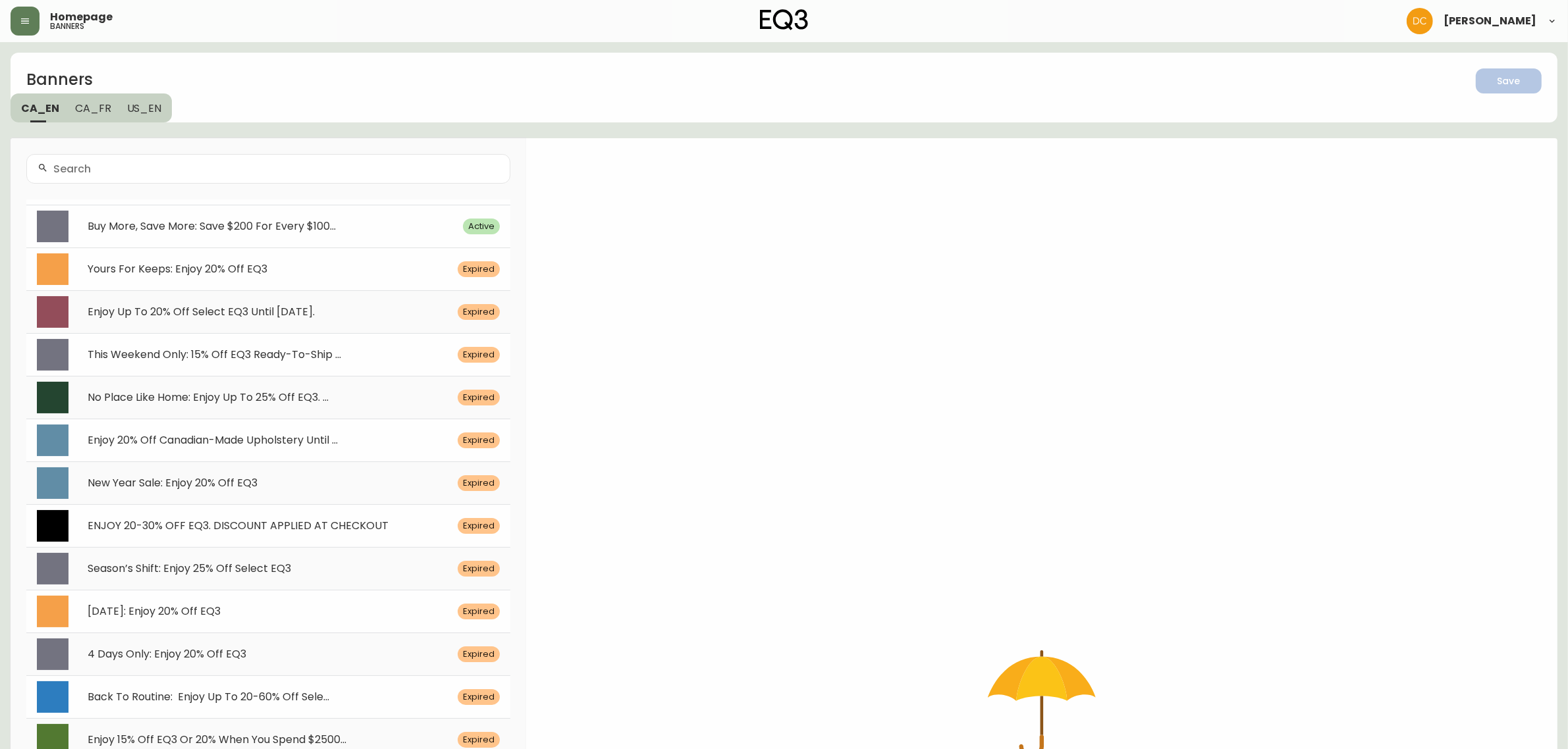
click at [303, 224] on span "Buy More, Save More: Save $200 For Every $100..." at bounding box center [212, 226] width 248 height 15
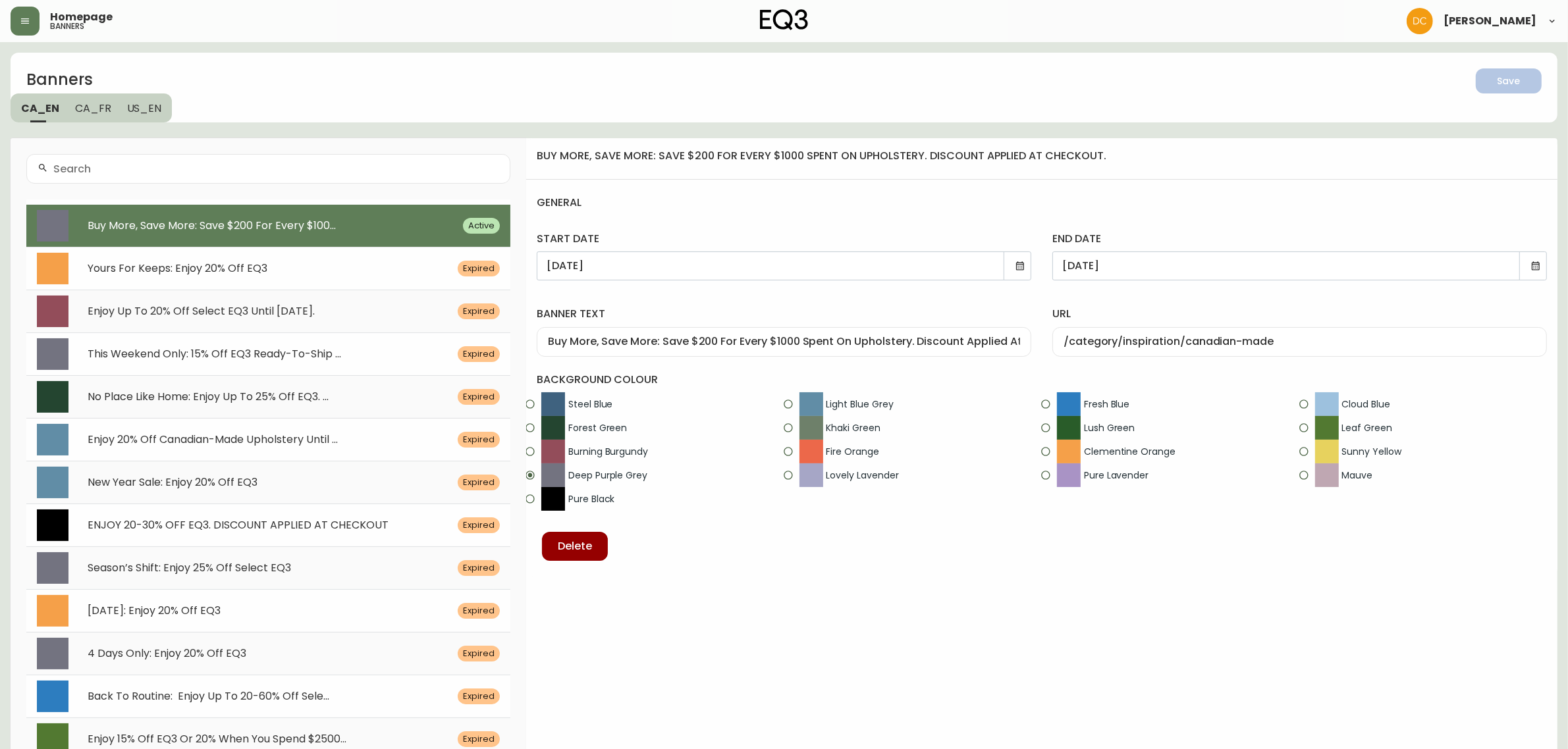
click at [867, 340] on input "Buy More, Save More: Save $200 For Every $1000 Spent On Upholstery. Discount Ap…" at bounding box center [784, 342] width 472 height 13
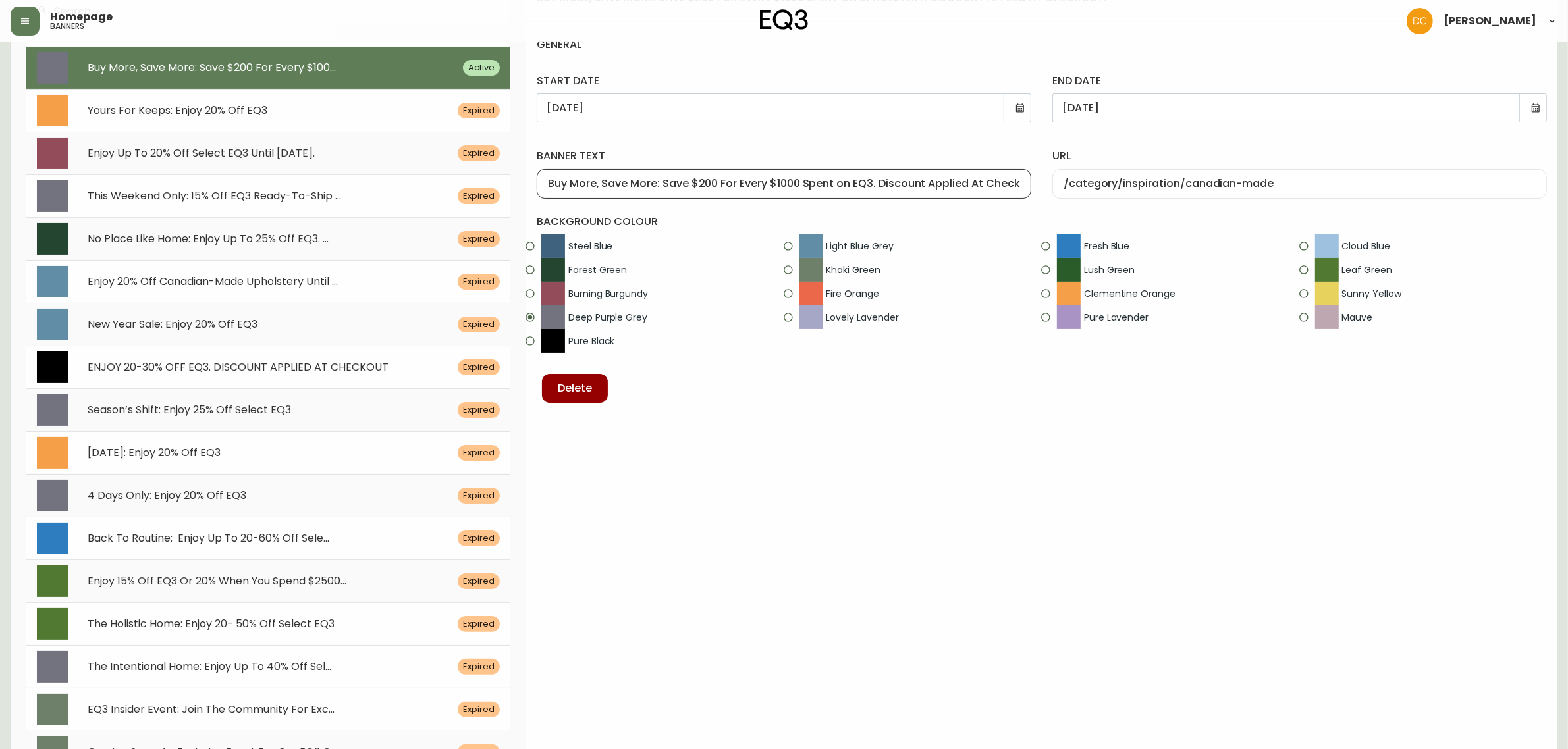
scroll to position [165, 0]
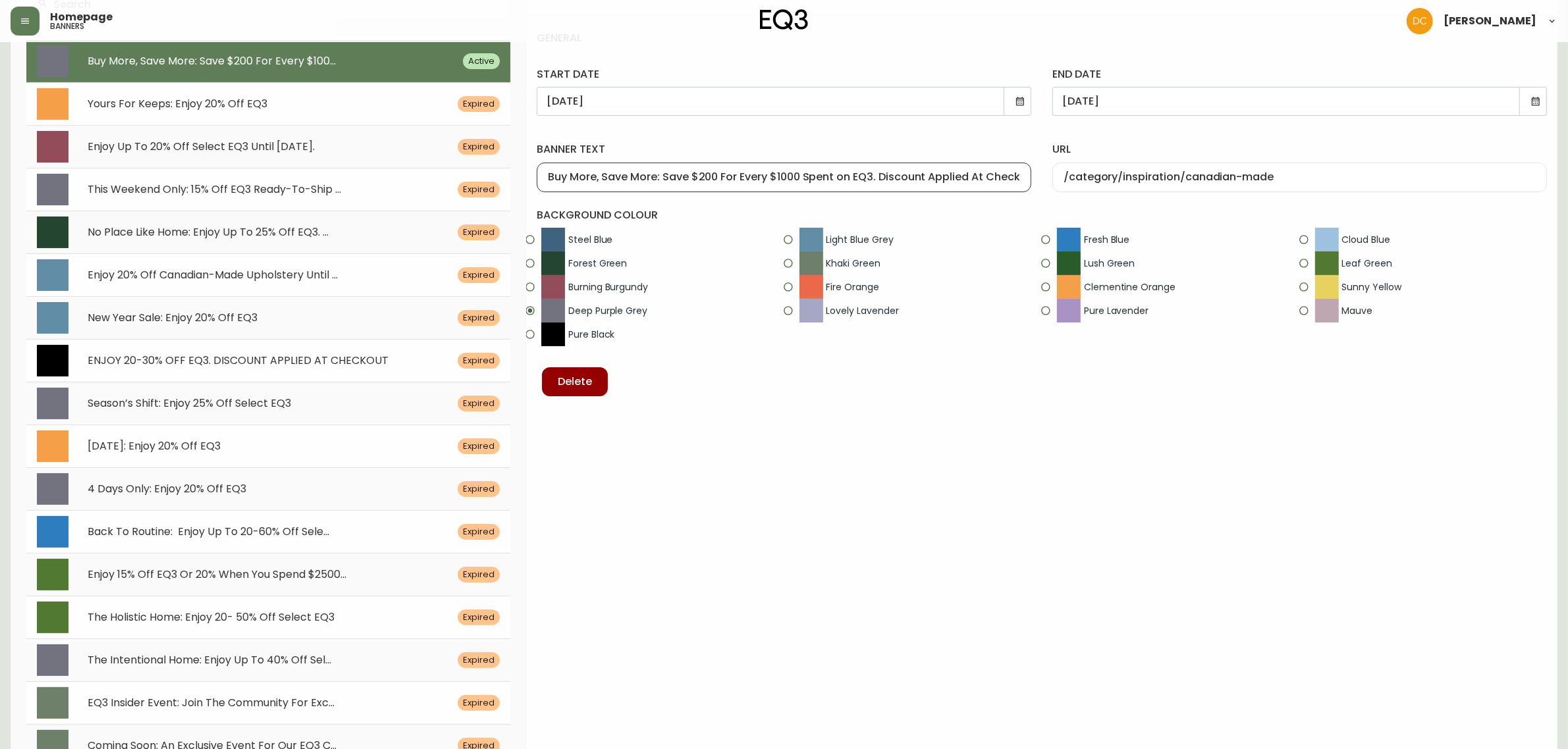
type input "Buy More, Save More: Save $200 For Every $1000 Spent on EQ3. Discount Applied A…"
click at [370, 528] on div "Back To Routine: Enjoy Up To 20-60% Off Sele..." at bounding box center [264, 533] width 386 height 13
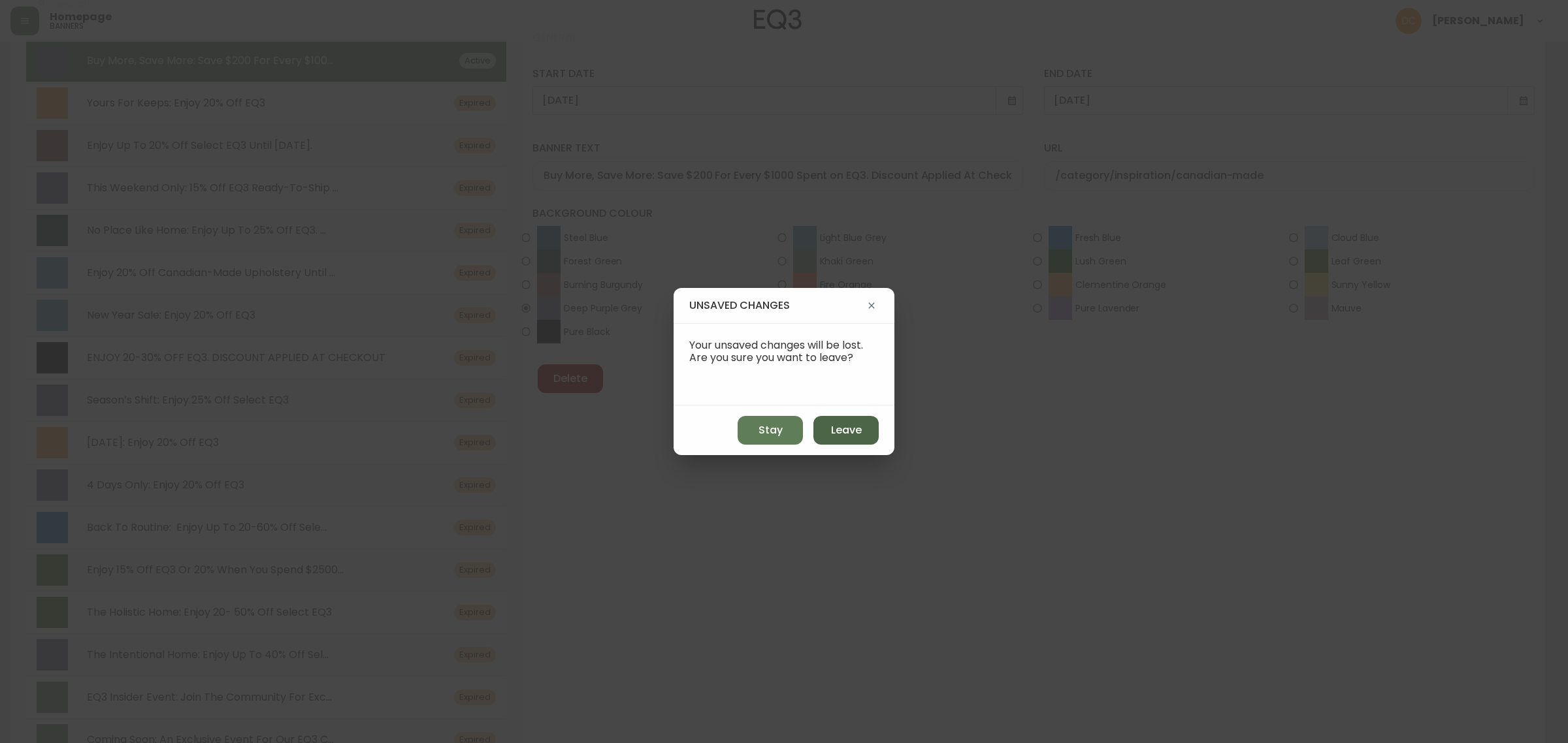
click at [819, 420] on button "Leave" at bounding box center [846, 431] width 65 height 28
type input "[DATE]"
type input "Back To Routine: Enjoy Up To 20-60% Off Select EQ3"
type input "/category/sale/promotions"
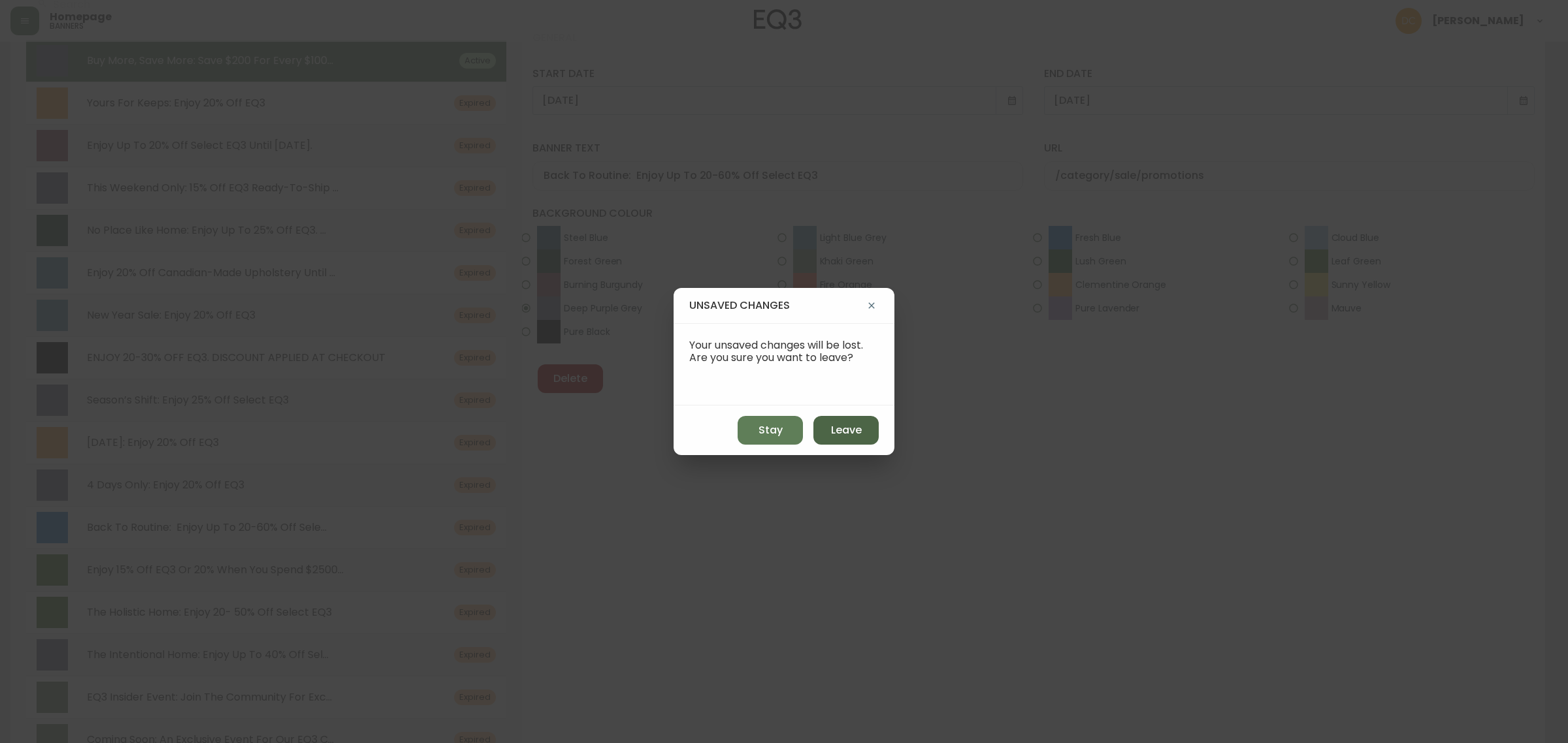
radio input "true"
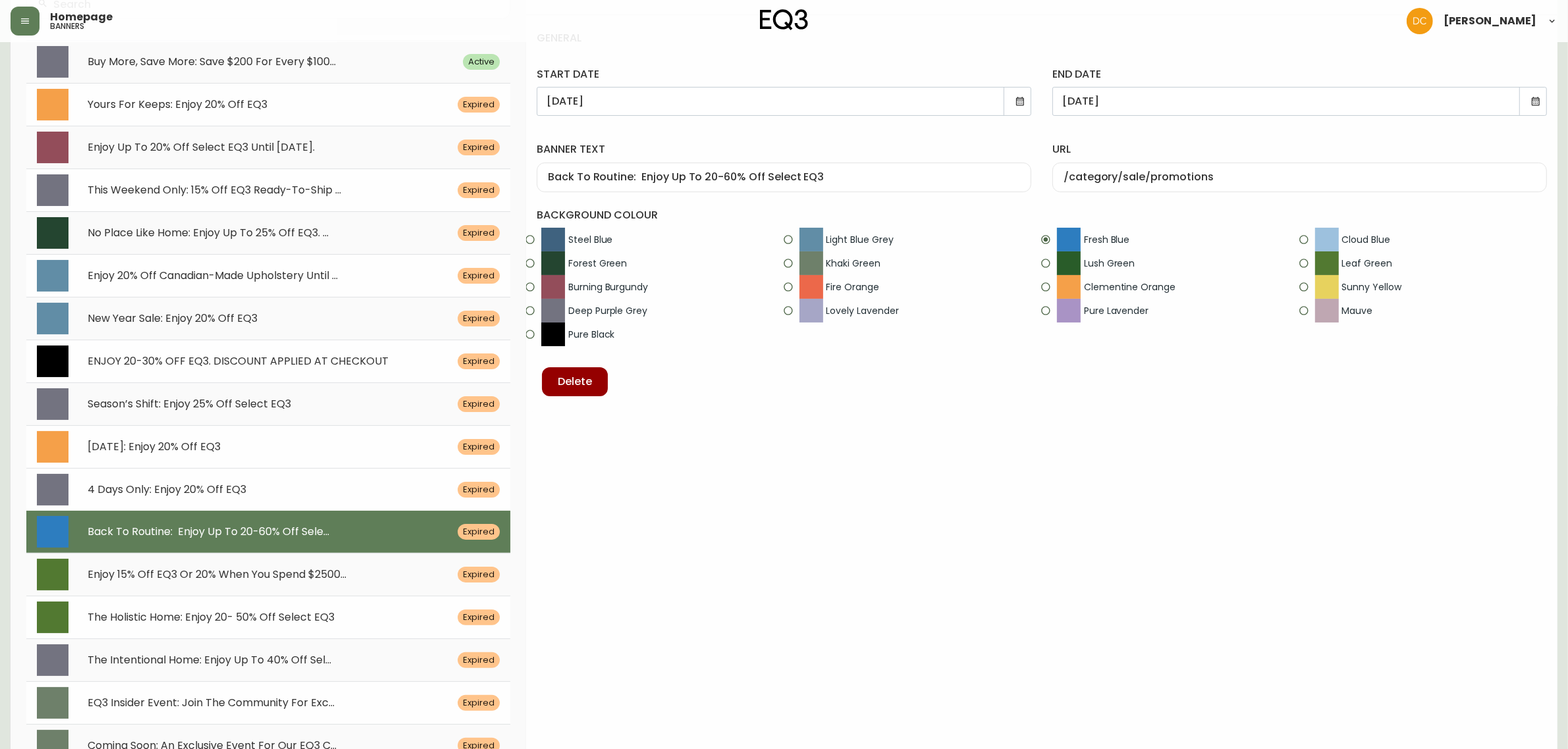
click at [317, 485] on div "4 Days Only: Enjoy 20% Off EQ3" at bounding box center [264, 491] width 386 height 13
type input "[DATE]"
type input "4 Days Only: Enjoy 20% Off EQ3"
type input "/category/living/seating"
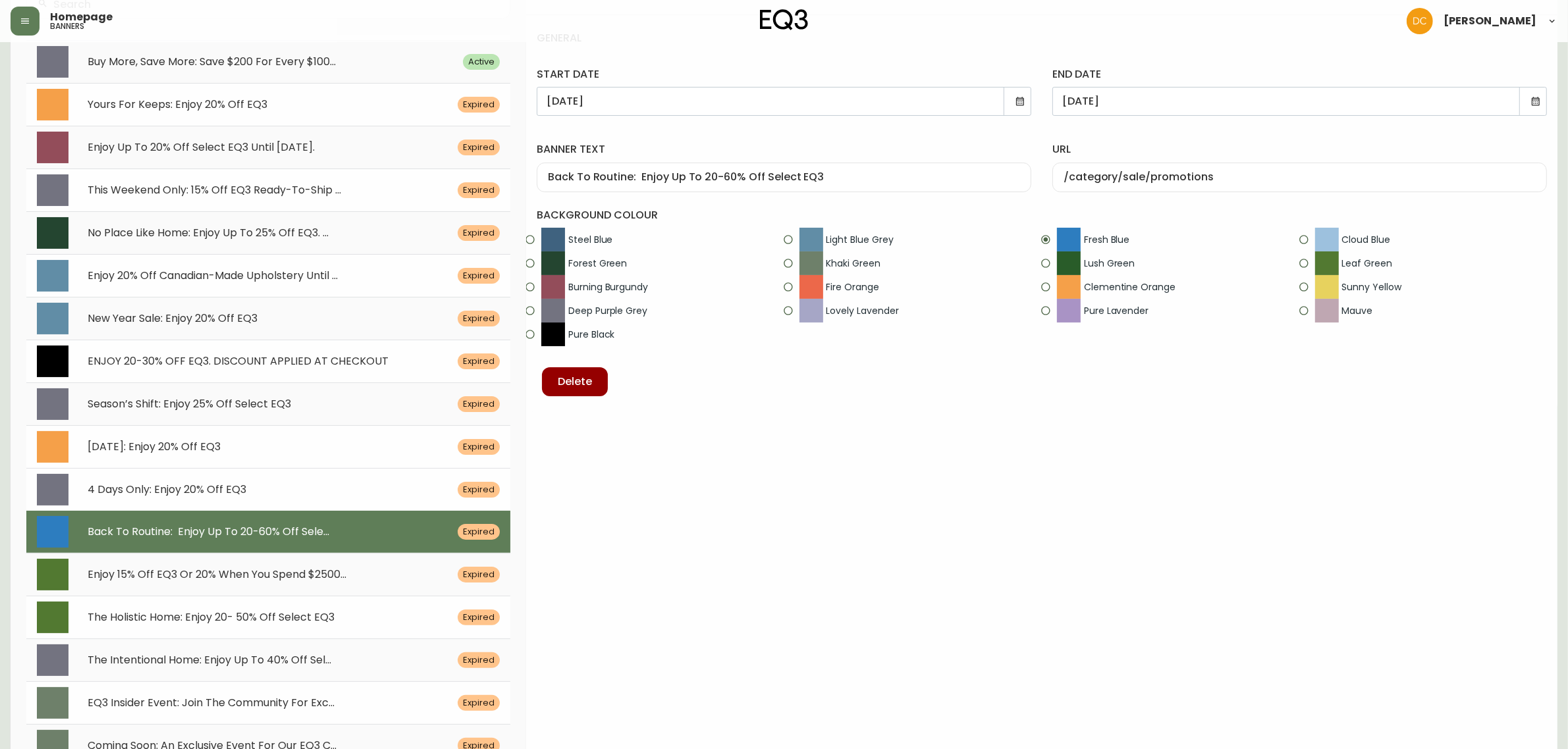
radio input "false"
radio input "true"
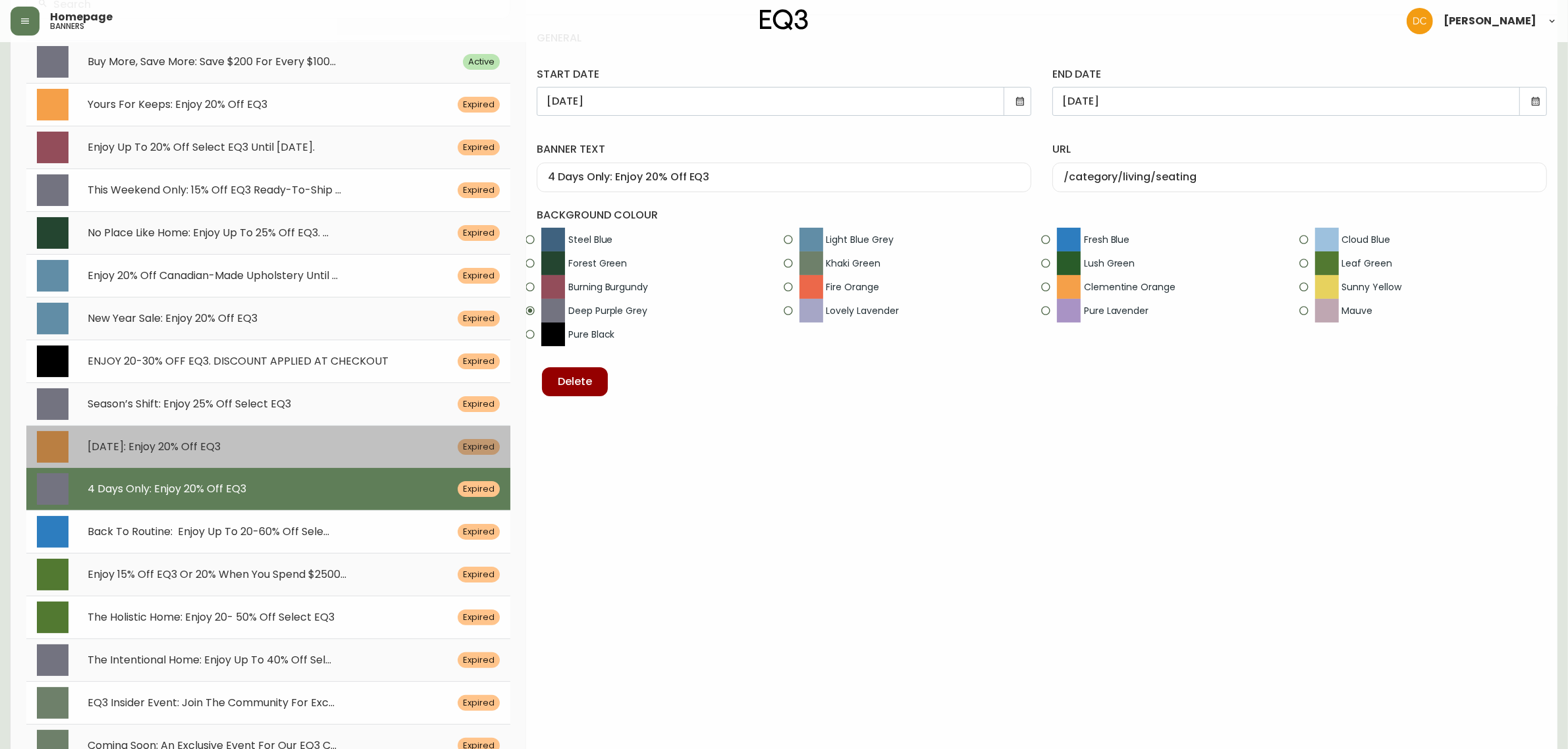
click at [321, 454] on div "[DATE]: Enjoy 20% Off EQ3" at bounding box center [264, 448] width 386 height 13
type input "[DATE]"
type input "[DATE]: Enjoy 20% Off EQ3"
radio input "true"
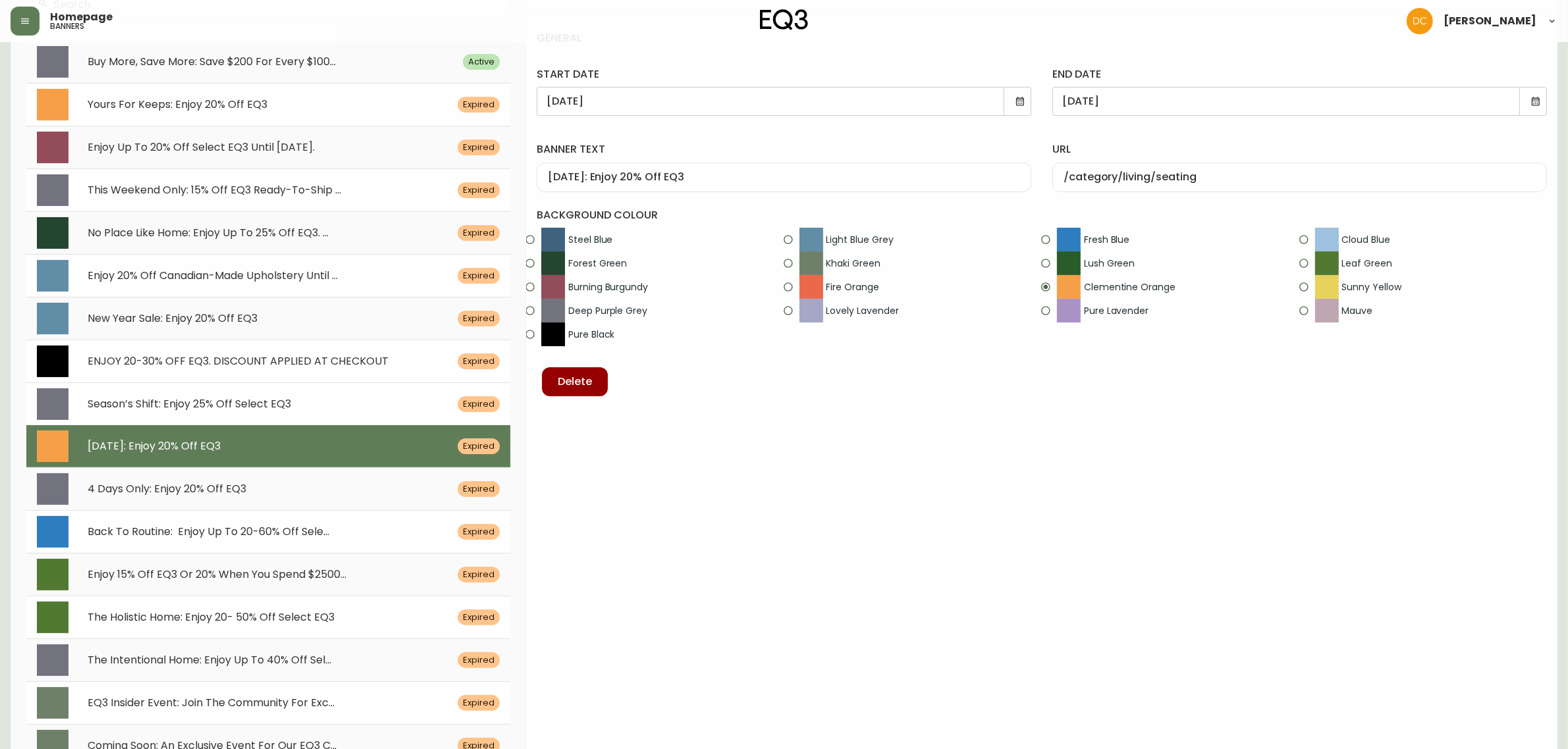
click at [328, 412] on div "Season’s Shift: Enjoy 25% Off Select EQ3 Expired" at bounding box center [268, 404] width 484 height 43
type input "[DATE]"
type input "Season’s Shift: Enjoy 25% Off Select EQ3"
type input "/category/sale/promotions"
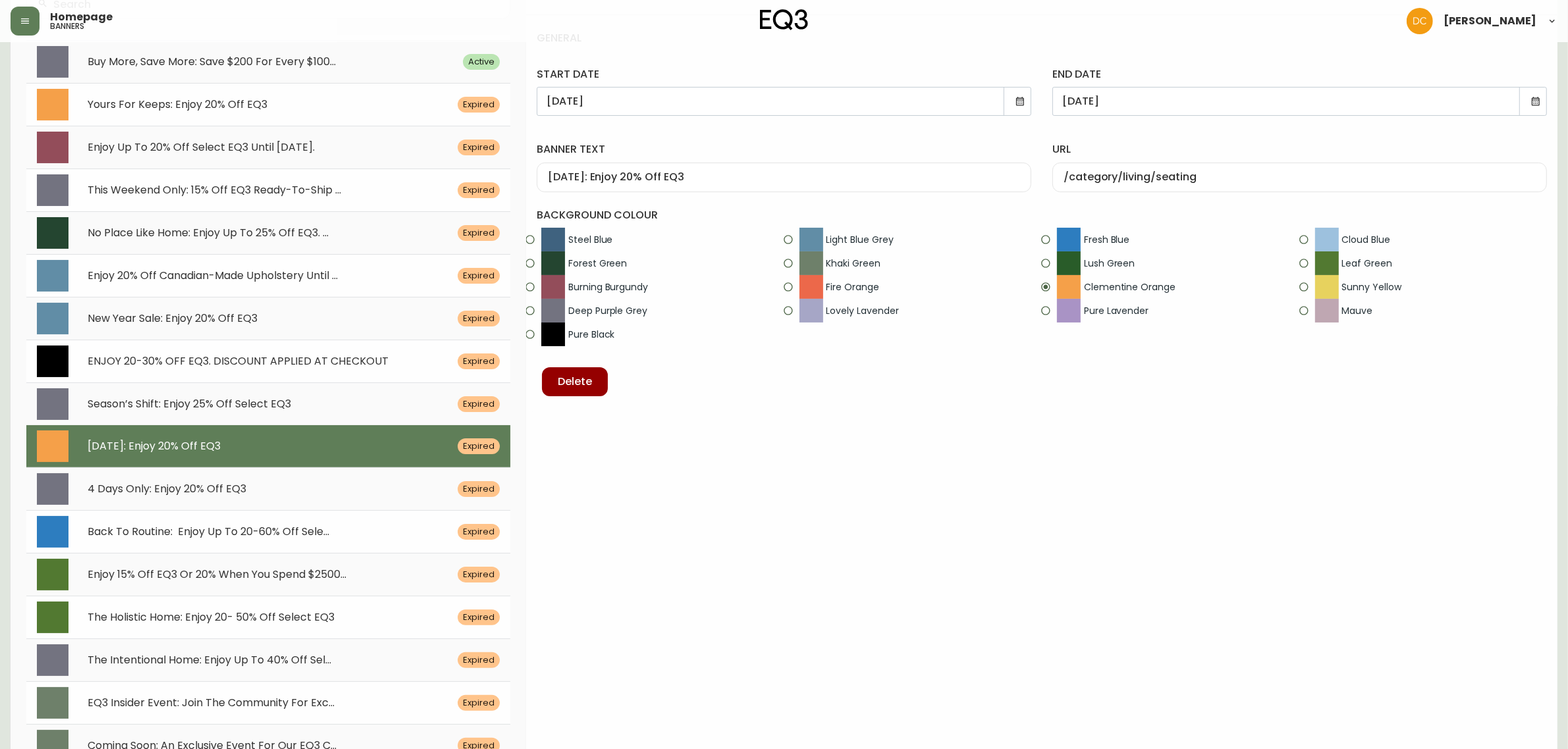
radio input "false"
radio input "true"
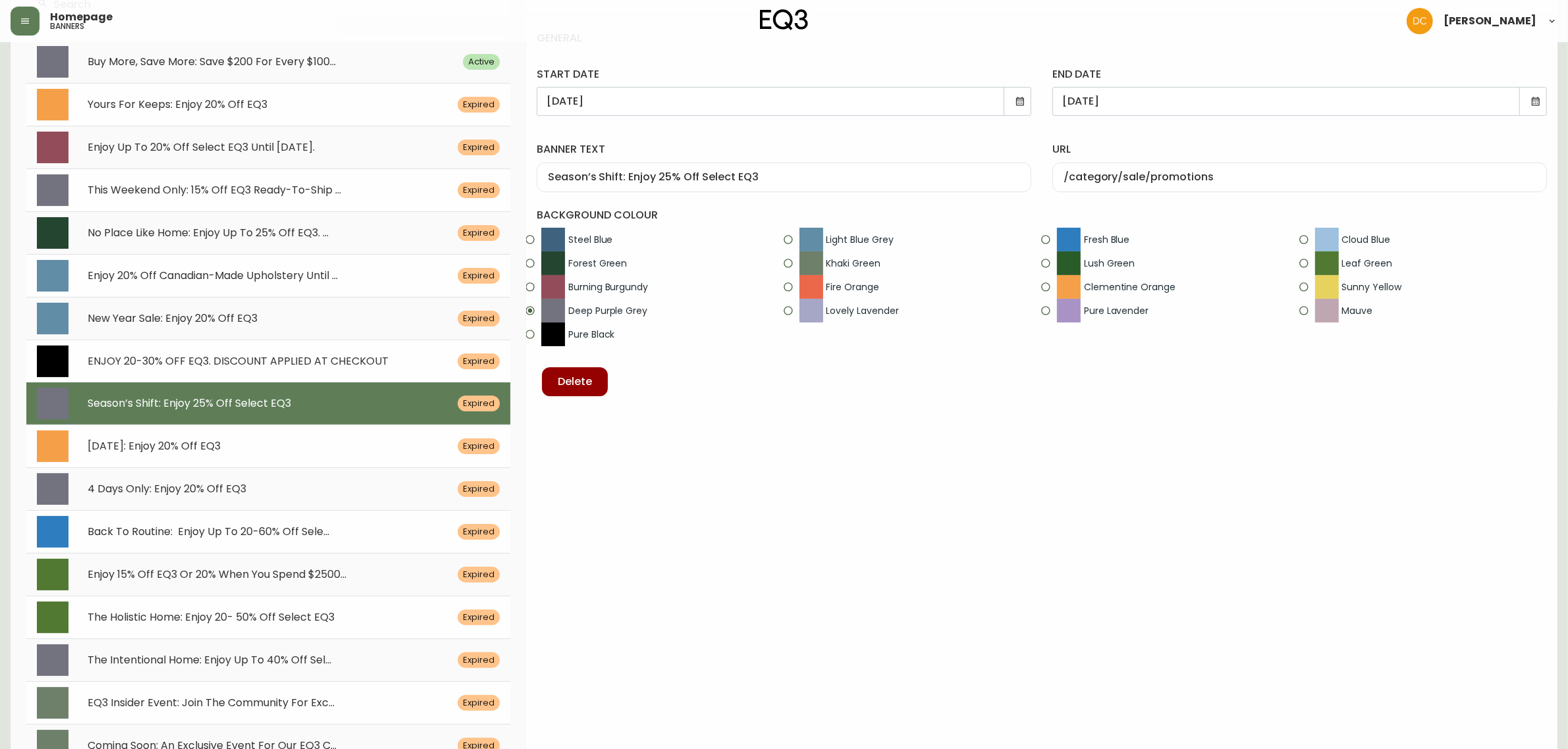
click at [336, 347] on div "ENJOY 20-30% OFF EQ3. DISCOUNT APPLIED AT CHECKOUT Expired" at bounding box center [268, 361] width 484 height 43
type input "[DATE]"
type input "ENJOY 20-30% OFF EQ3. DISCOUNT APPLIED AT CHECKOUT"
type input "/category/living"
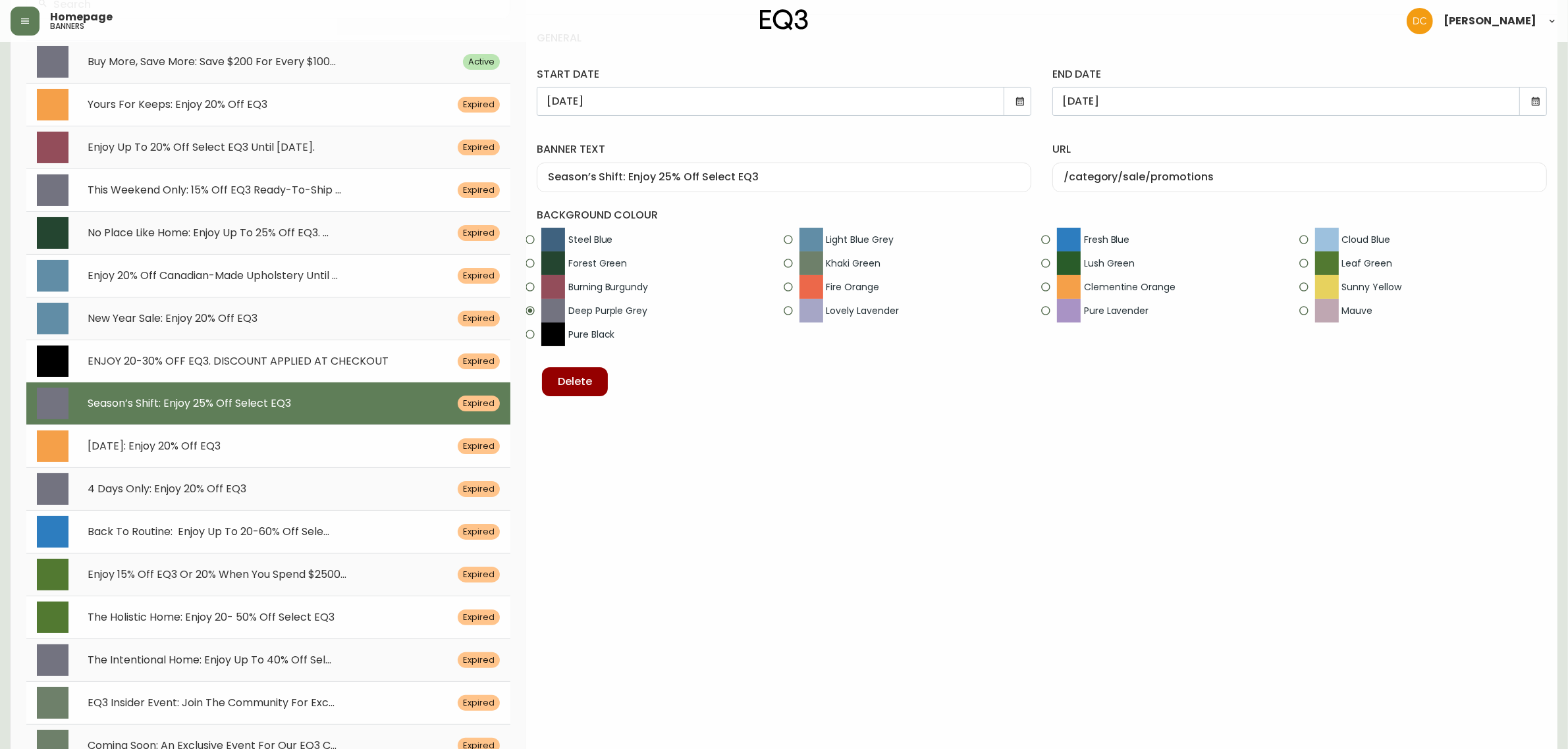
radio input "false"
radio input "true"
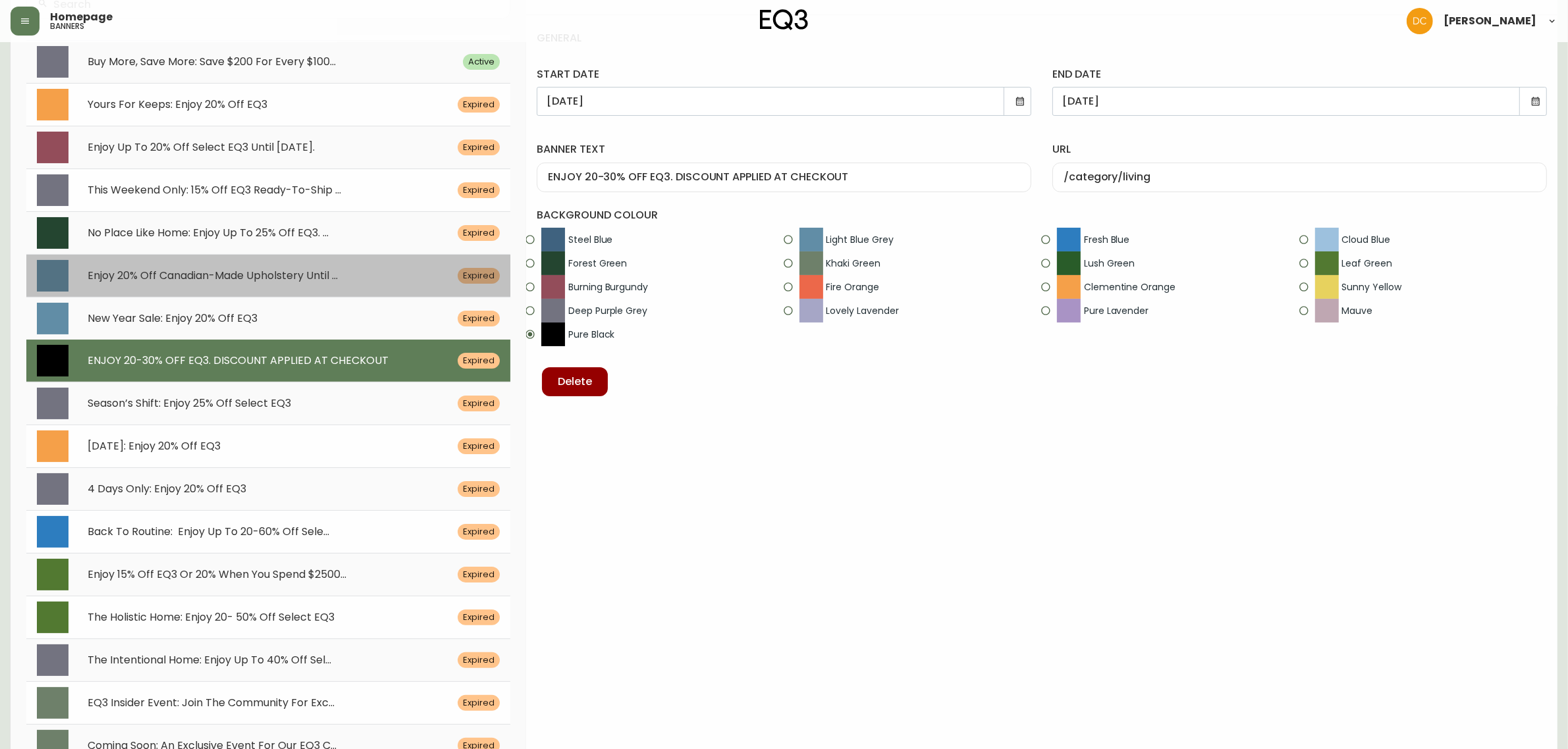
click at [335, 281] on span "Enjoy 20% Off Canadian-Made Upholstery Until ..." at bounding box center [212, 275] width 250 height 15
type input "[DATE]"
type input "Enjoy 20% Off Canadian-Made Upholstery Until [DATE]. Shop Now"
type input "/category/inspiration/canadian-made"
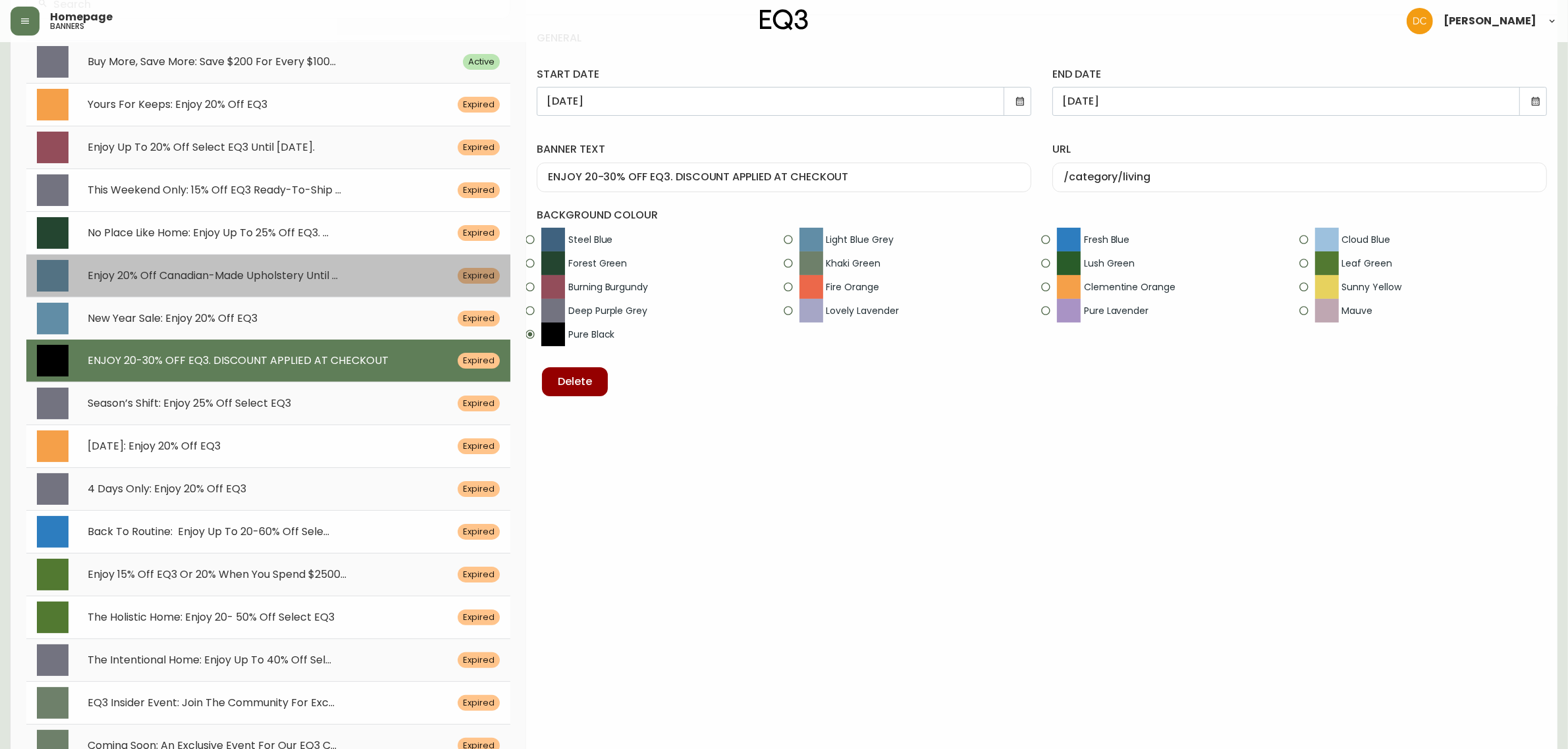
radio input "true"
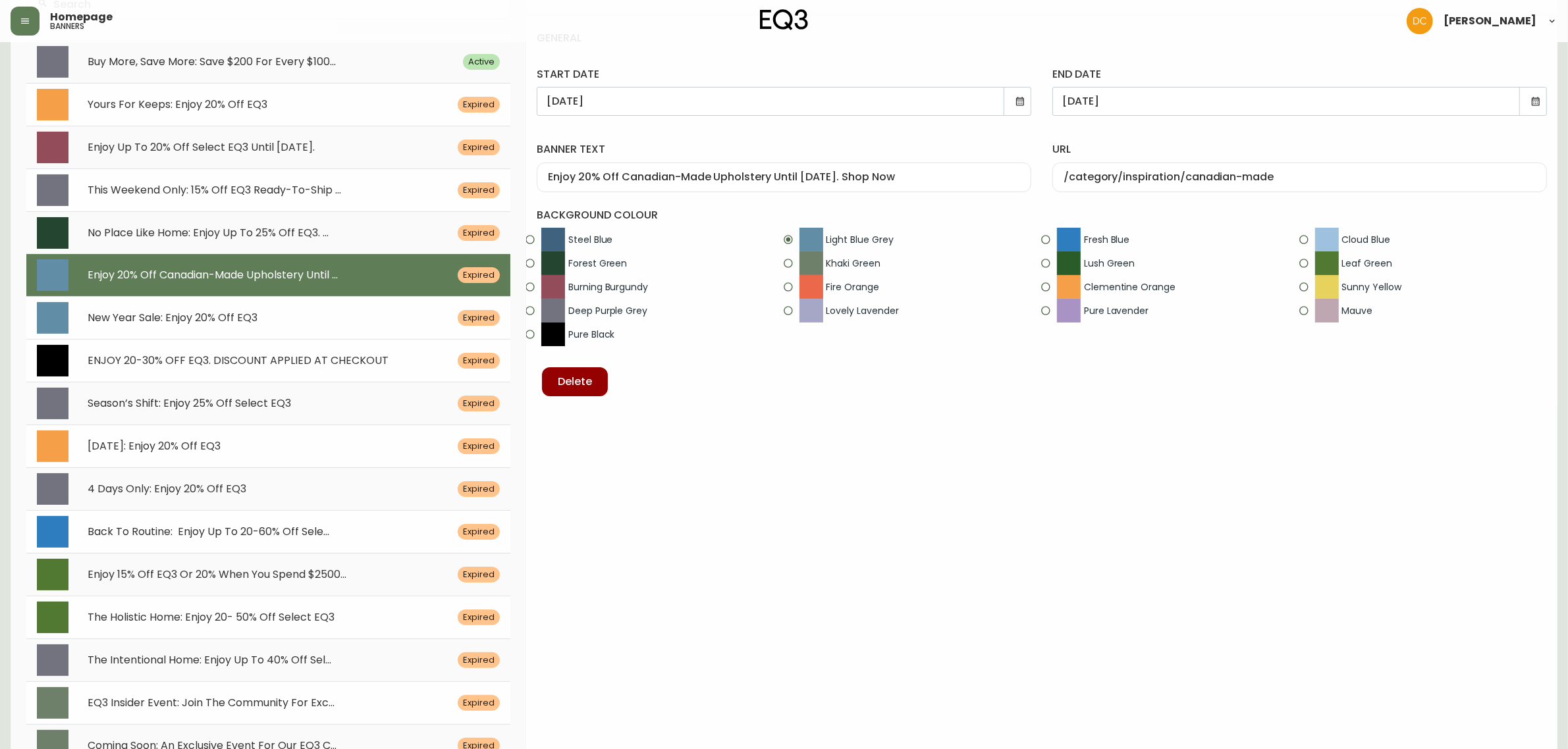
click at [301, 332] on div "New Year Sale: Enjoy 20% Off EQ3 Expired" at bounding box center [268, 318] width 484 height 43
type input "[DATE]"
type input "New Year Sale: Enjoy 20% Off EQ3"
type input "/category/dining"
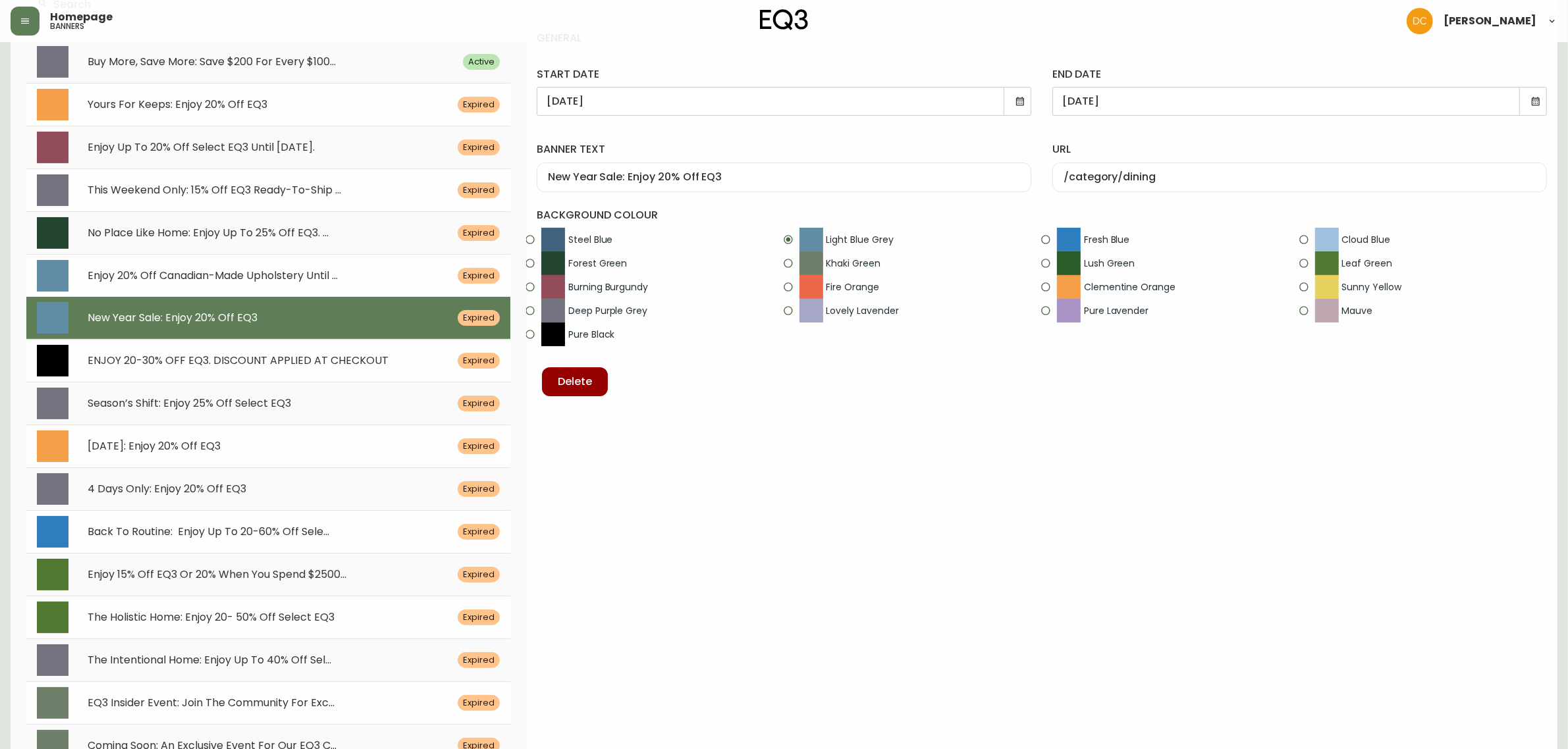
click at [301, 270] on span "Enjoy 20% Off Canadian-Made Upholstery Until ..." at bounding box center [212, 275] width 250 height 15
type input "[DATE]"
type input "Enjoy 20% Off Canadian-Made Upholstery Until [DATE]. Shop Now"
type input "/category/inspiration/canadian-made"
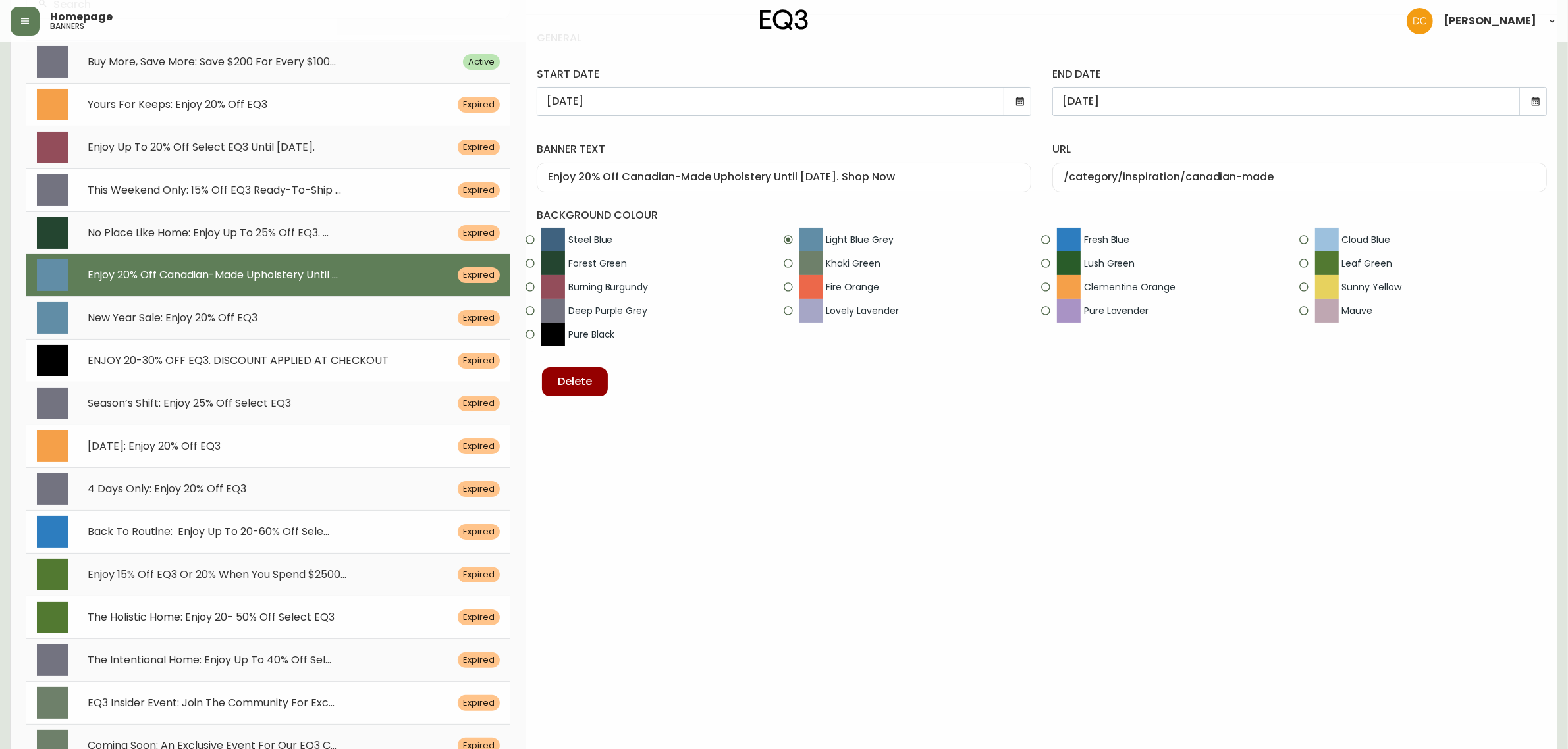
click at [301, 201] on div "This Weekend Only: 15% Off EQ3 Ready-To-Ship ... Expired" at bounding box center [268, 190] width 484 height 43
type input "[DATE]"
type input "This Weekend Only: 15% Off EQ3 Ready-To-Ship Upholstery."
type input "/category/living/seating/ready-to-ship"
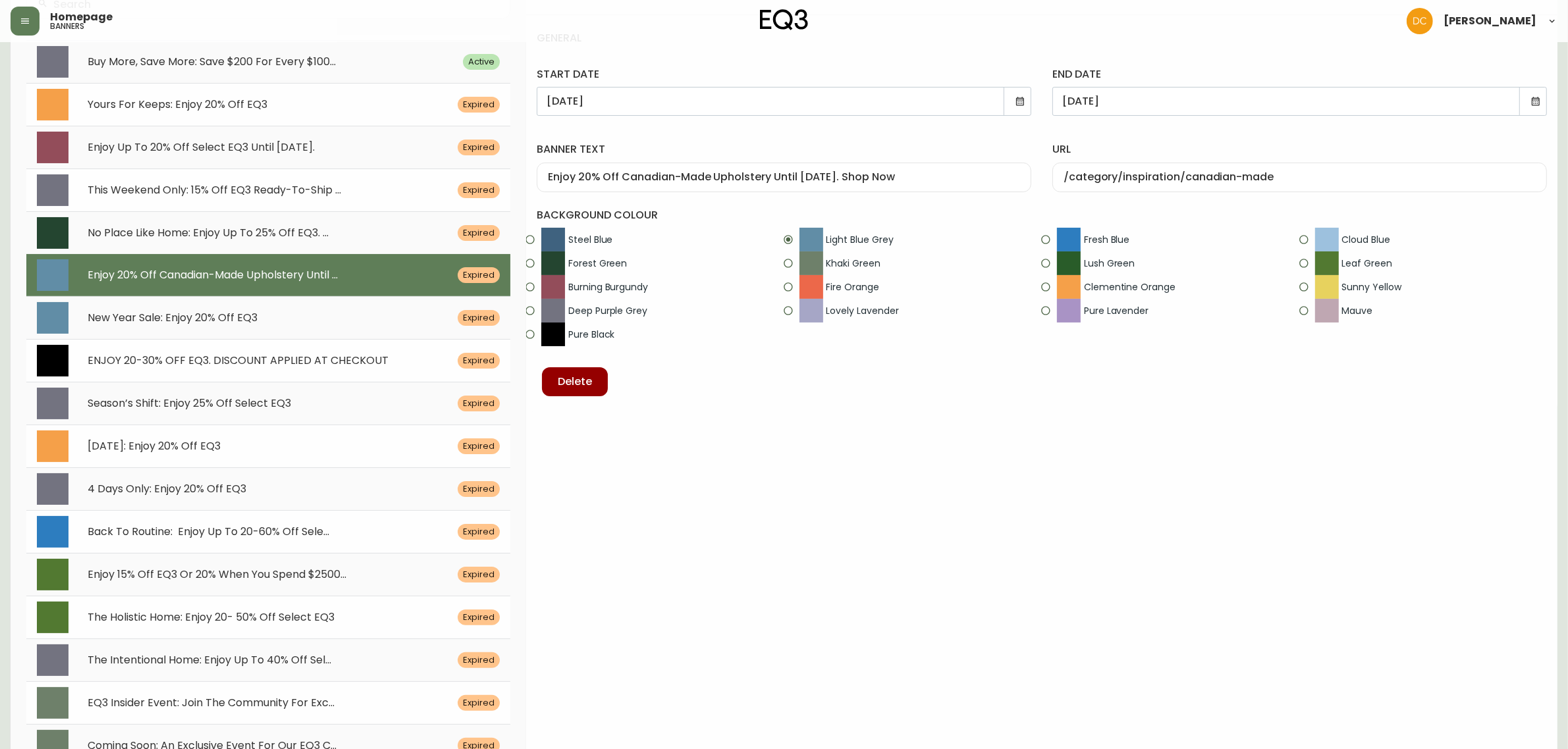
radio input "false"
radio input "true"
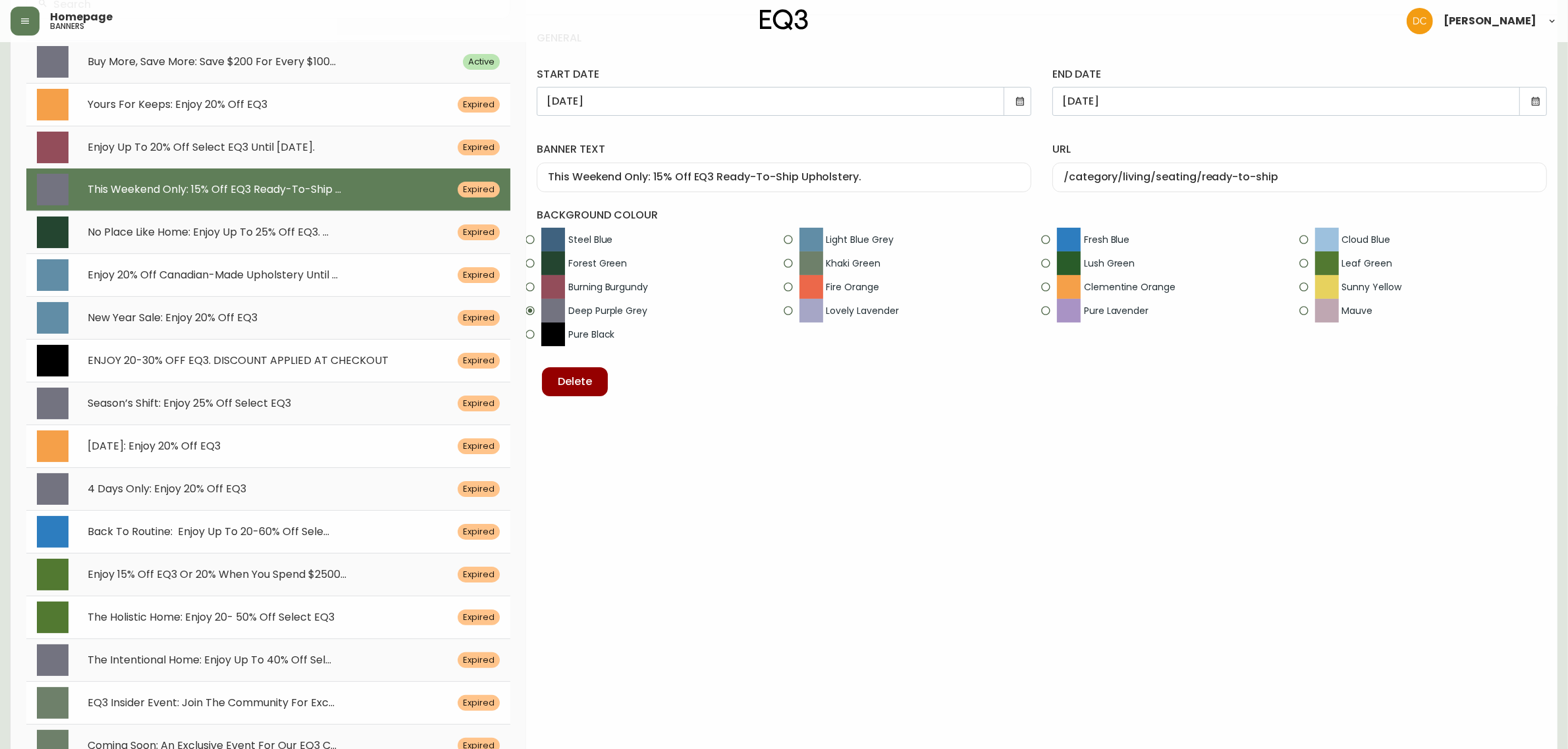
click at [297, 350] on div "ENJOY 20-30% OFF EQ3. DISCOUNT APPLIED AT CHECKOUT Expired" at bounding box center [268, 361] width 484 height 43
type input "[DATE]"
type input "ENJOY 20-30% OFF EQ3. DISCOUNT APPLIED AT CHECKOUT"
type input "/category/living"
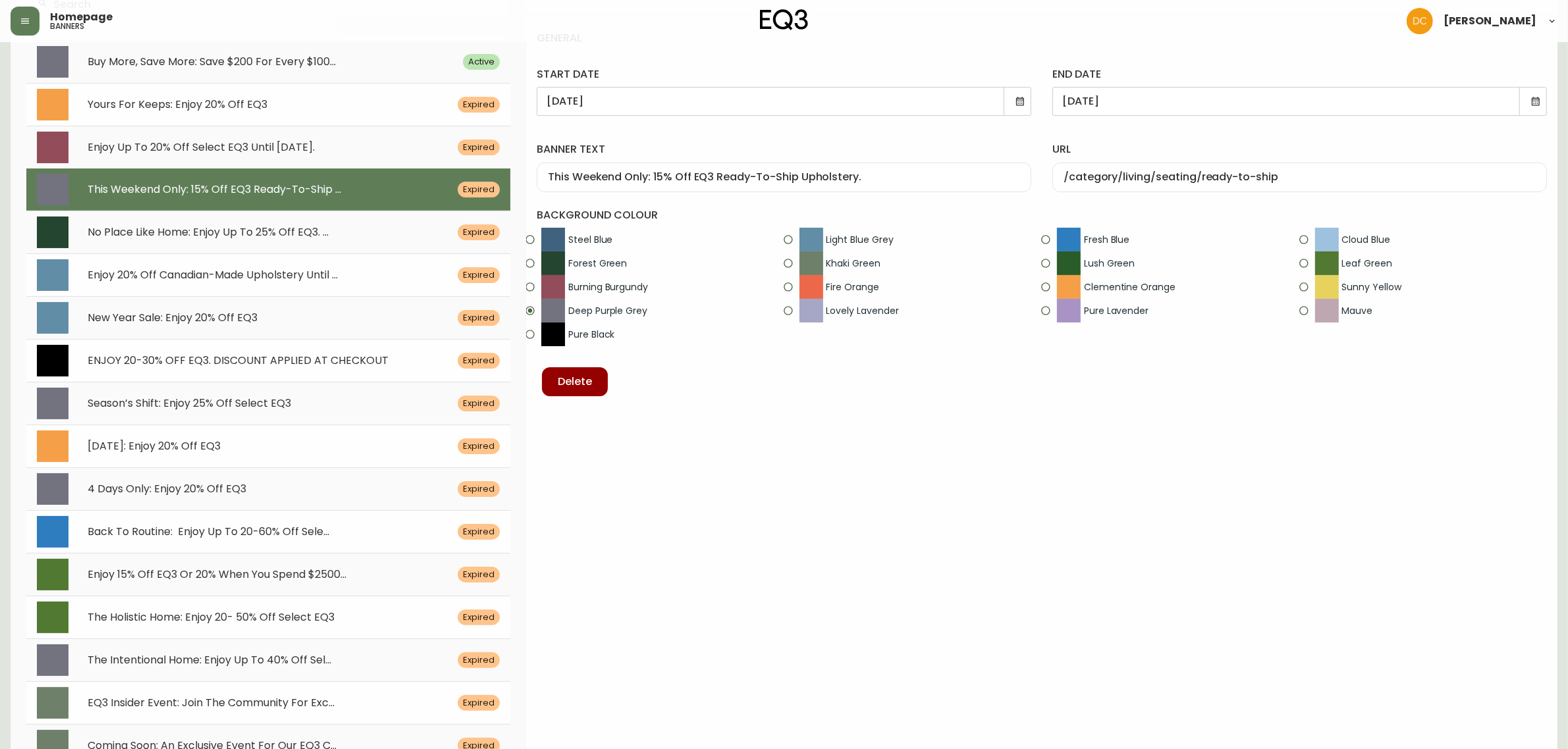
radio input "false"
radio input "true"
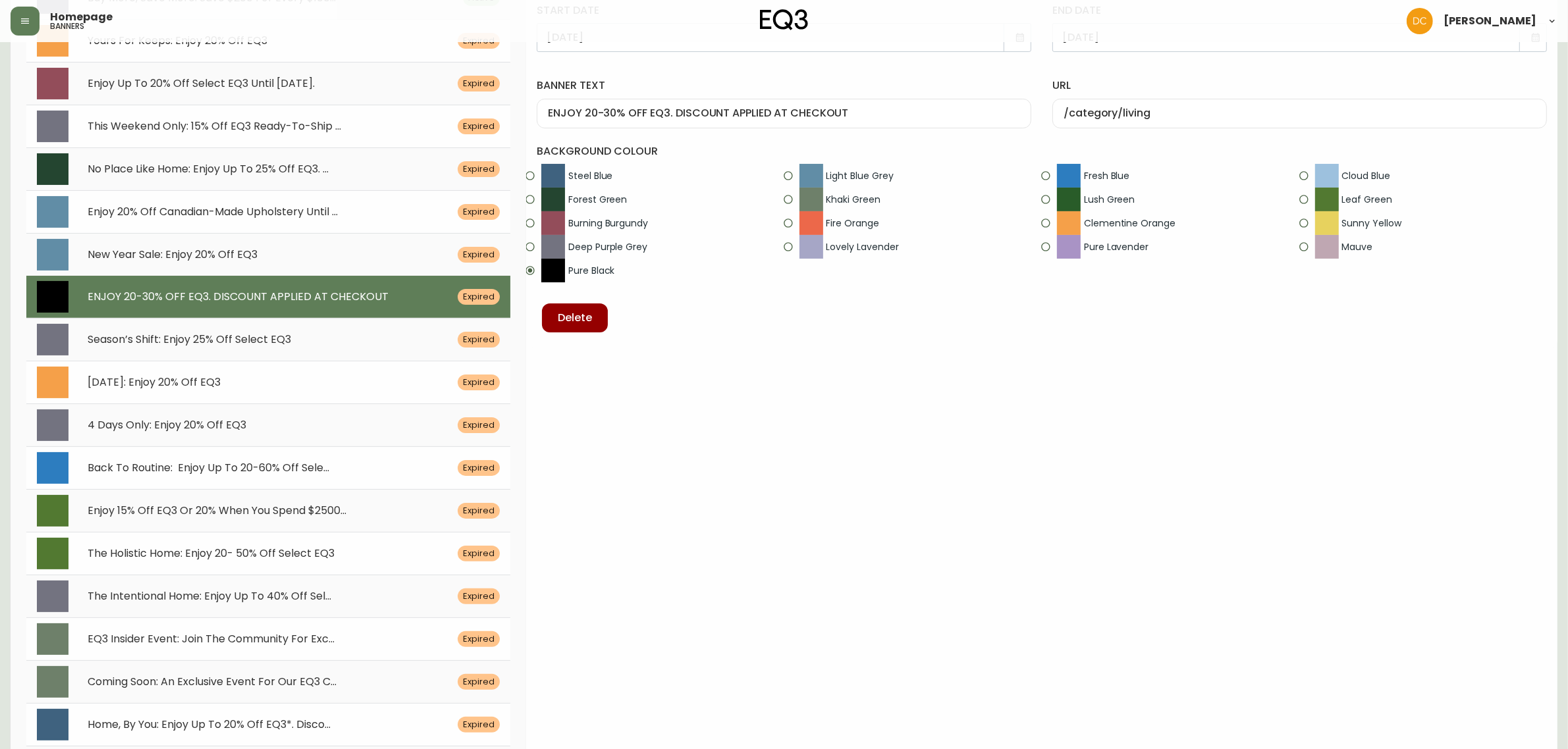
scroll to position [329, 0]
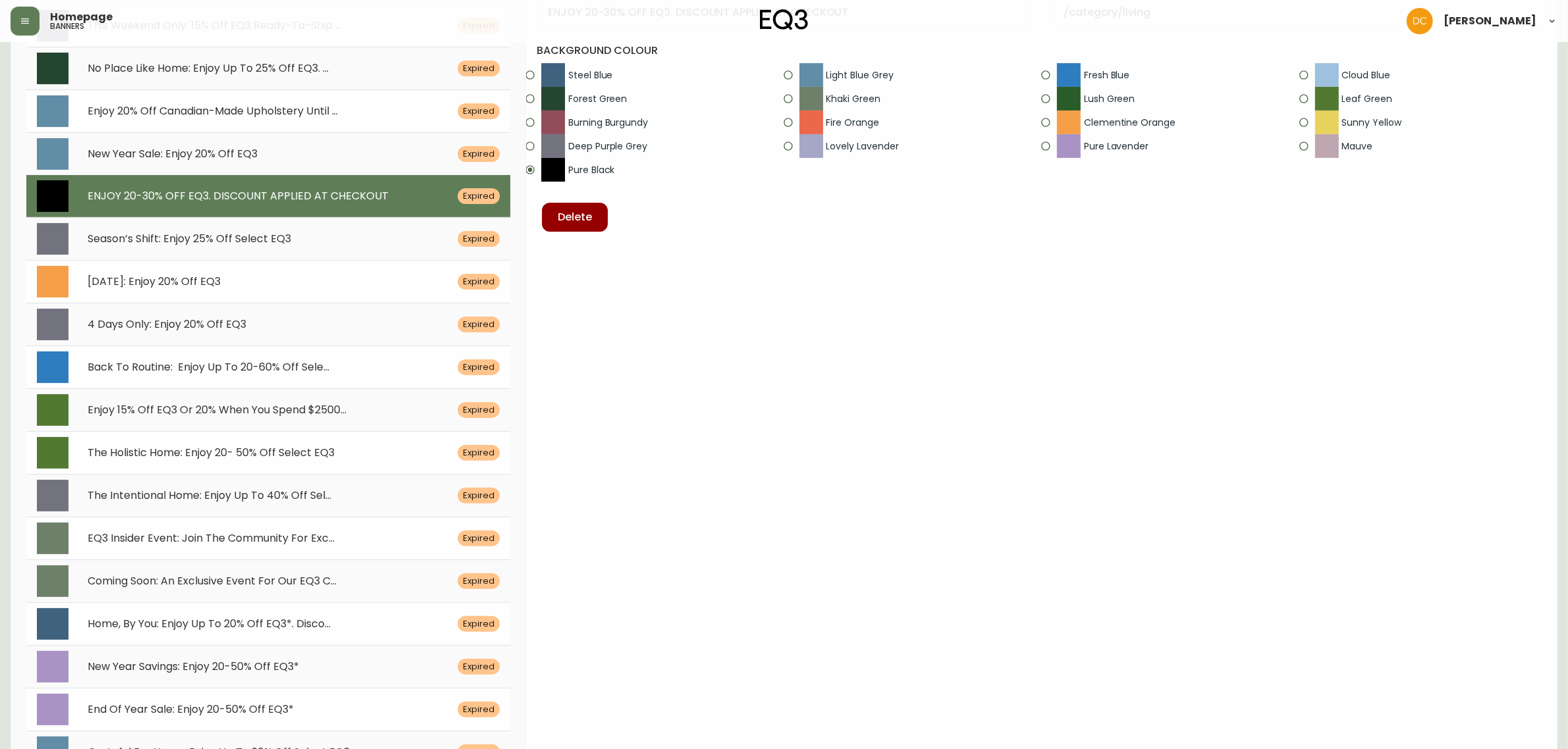
click at [293, 538] on span "EQ3 Insider Event: Join The Community For Exc..." at bounding box center [211, 538] width 247 height 15
type input "[DATE]"
type input "EQ3 Insider Event: Join The Community For Exclusive Savings"
type input "/design-ideas?p=eq3-insider-early-access-en"
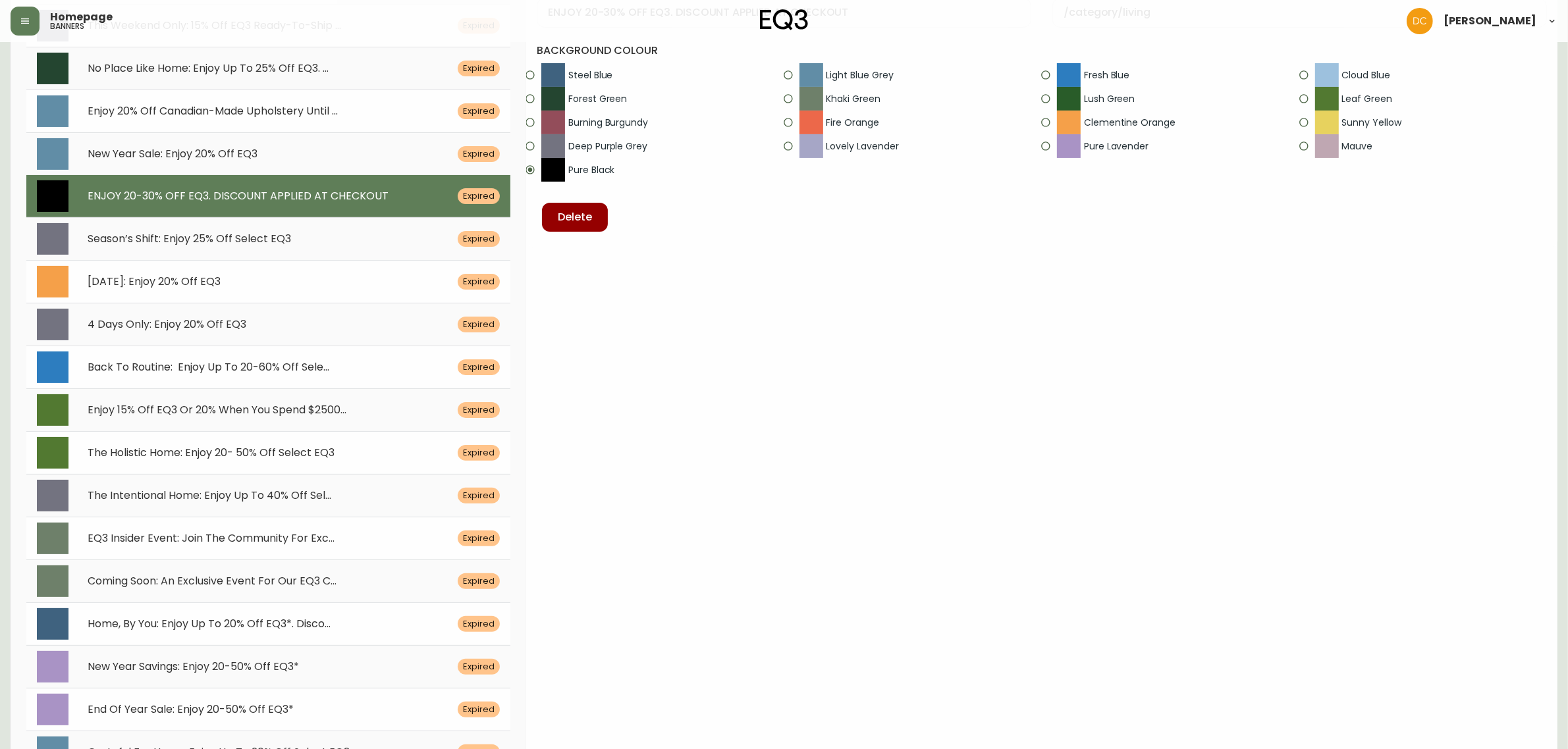
radio input "true"
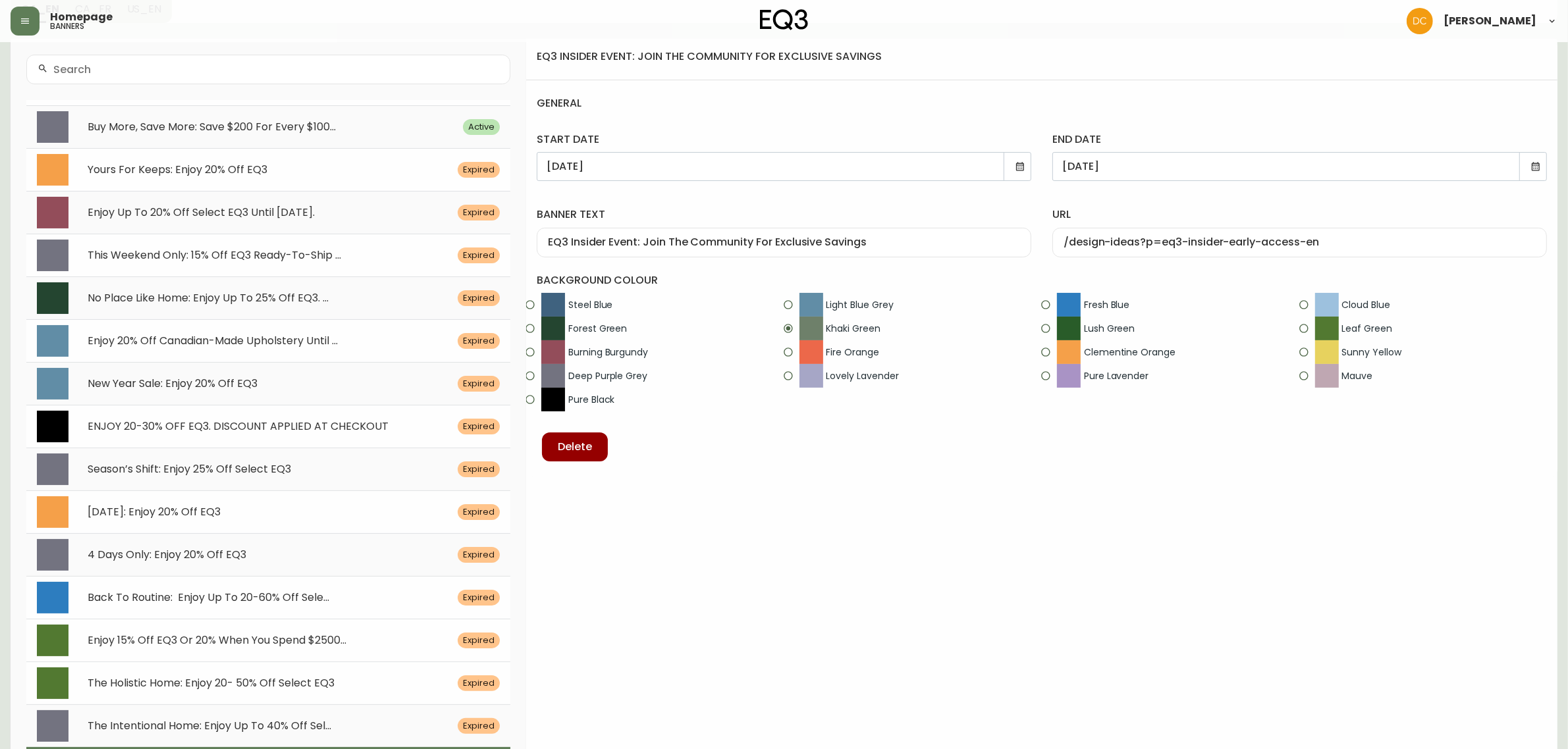
scroll to position [0, 0]
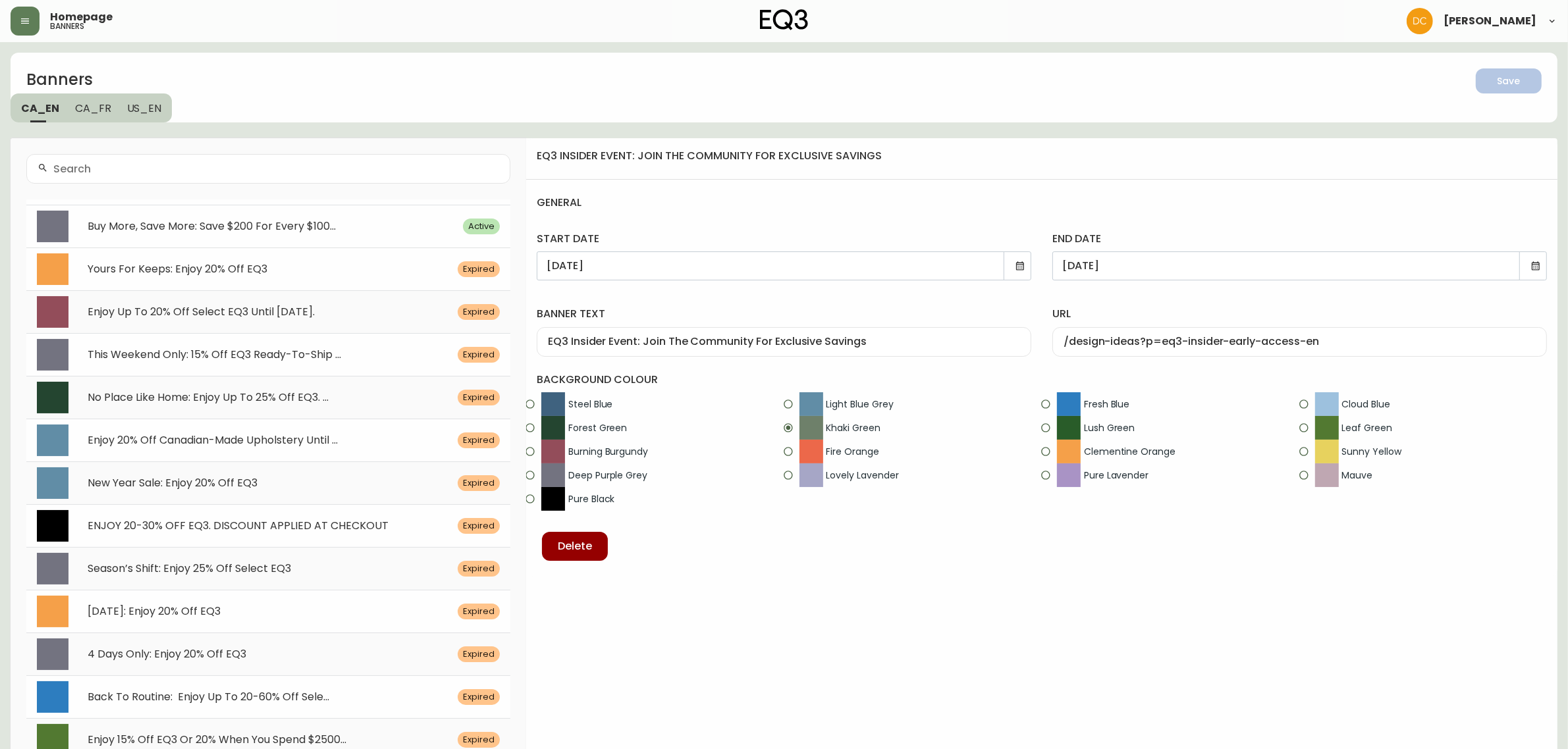
click at [320, 242] on div "Buy More, Save More: Save $200 For Every $100... Active" at bounding box center [268, 227] width 484 height 43
type input "[DATE]"
type input "Buy More, Save More: Save $200 For Every $1000 Spent On Upholstery. Discount Ap…"
type input "/category/inspiration/canadian-made"
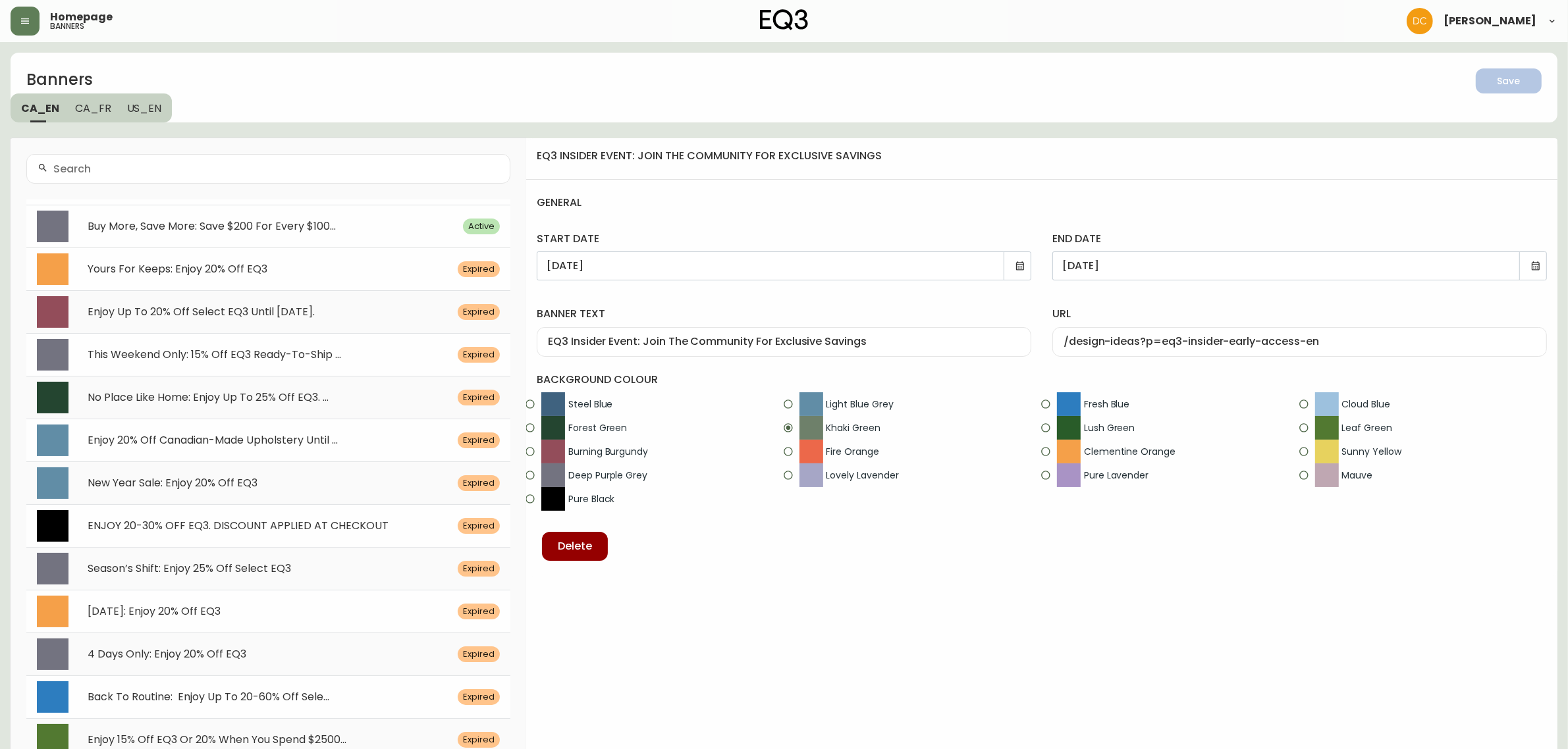
radio input "false"
radio input "true"
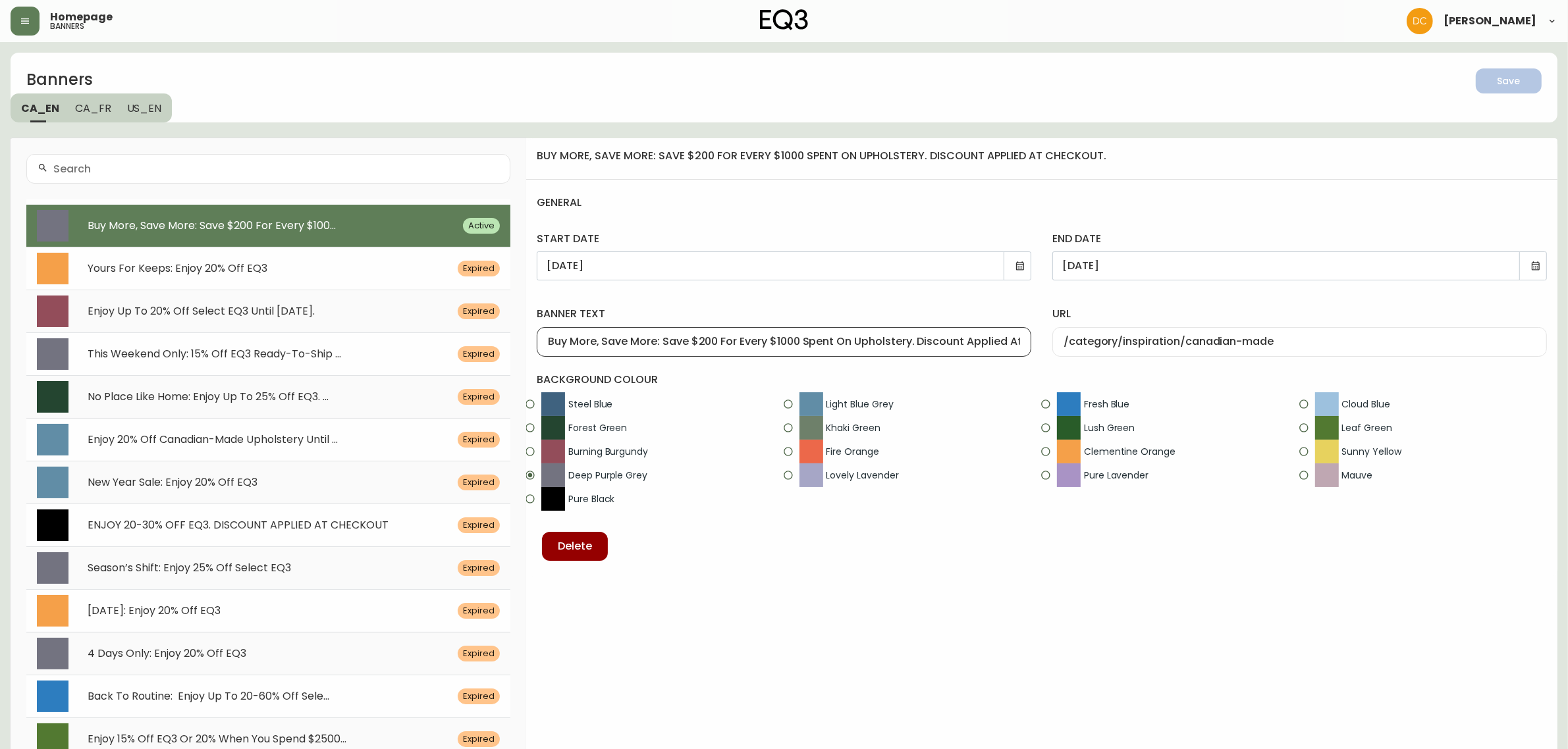
click at [875, 338] on input "Buy More, Save More: Save $200 For Every $1000 Spent On Upholstery. Discount Ap…" at bounding box center [784, 342] width 472 height 13
click at [1528, 87] on span "Save" at bounding box center [1508, 81] width 45 height 17
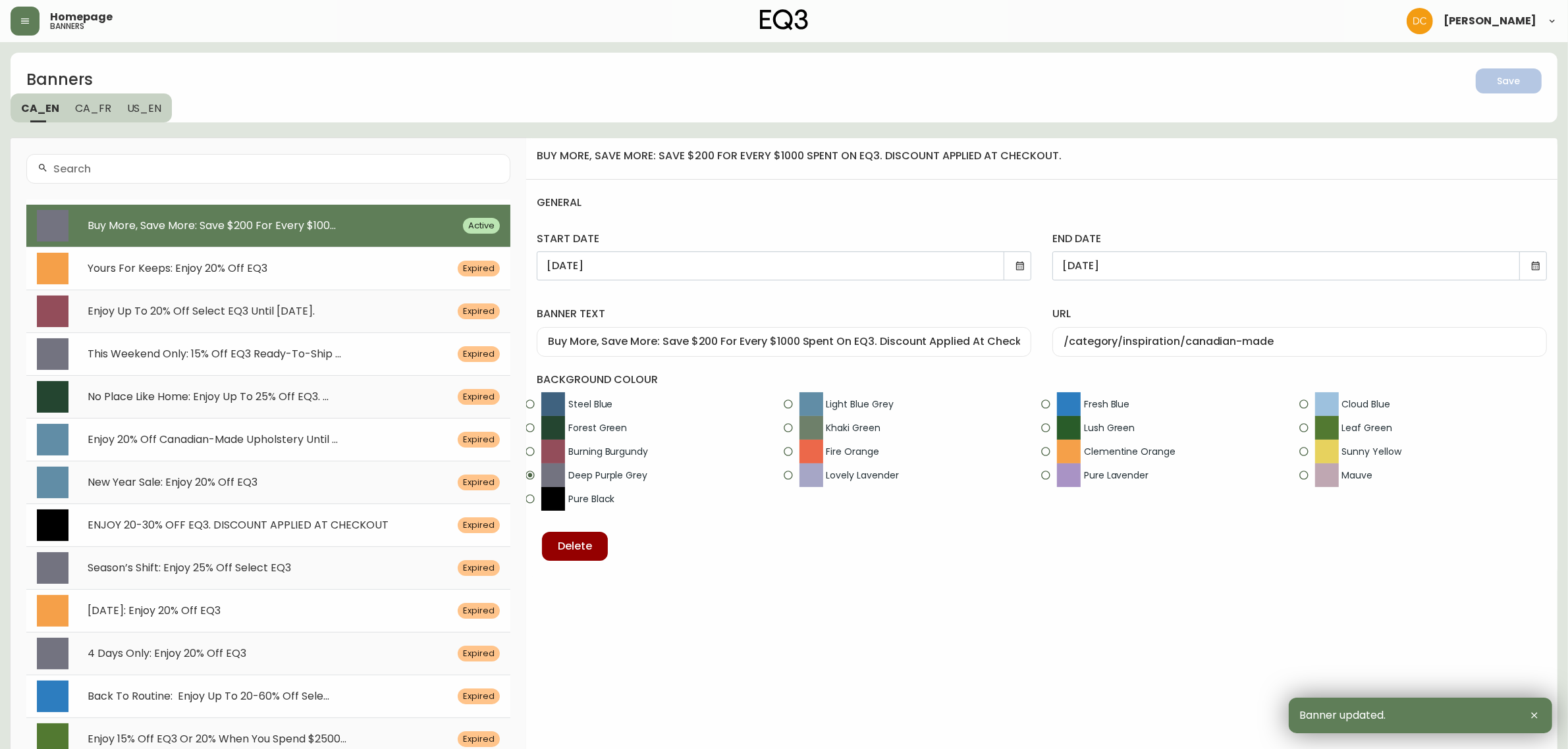
drag, startPoint x: 144, startPoint y: 106, endPoint x: 159, endPoint y: 118, distance: 19.2
click at [144, 106] on span "US_EN" at bounding box center [145, 108] width 35 height 14
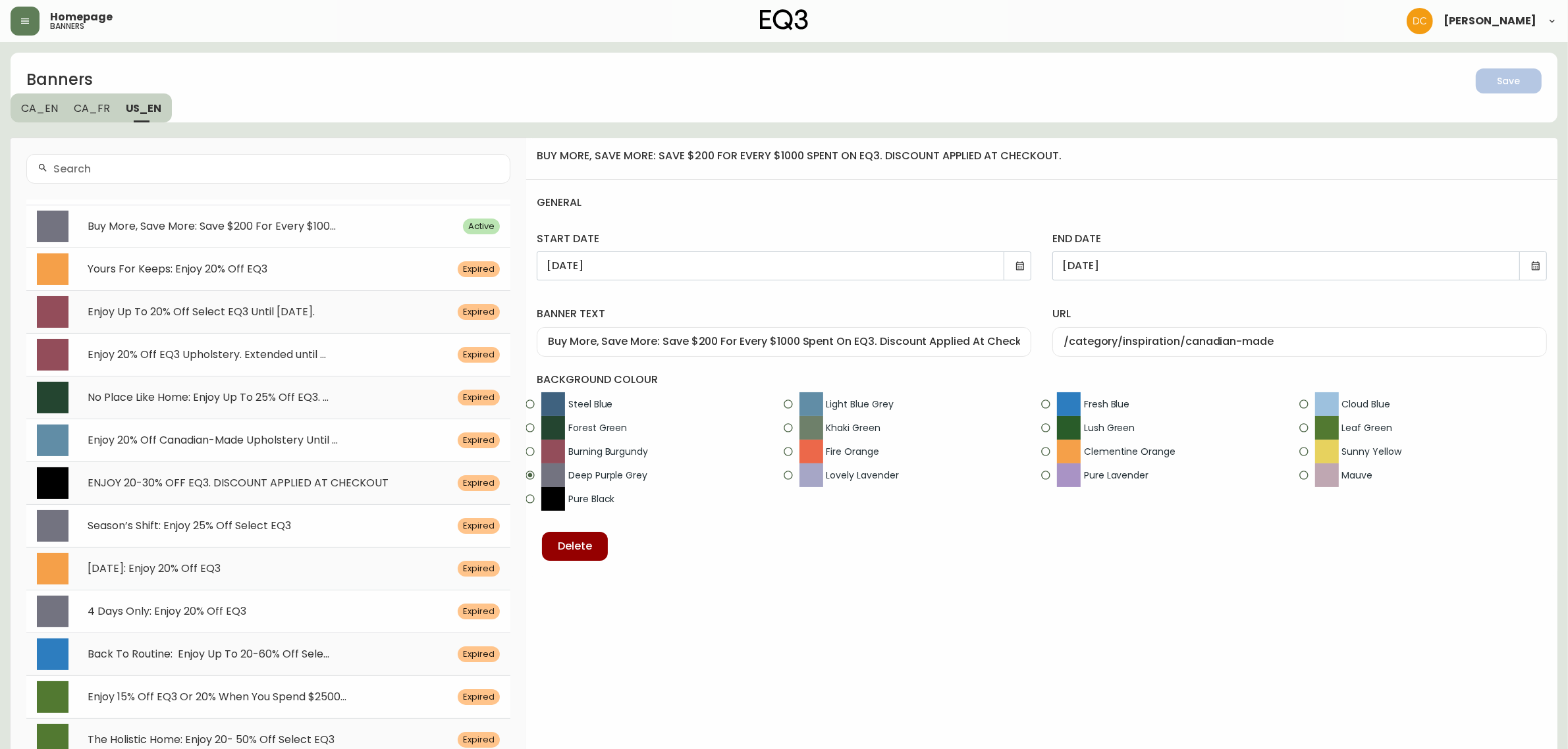
click at [244, 226] on span "Buy More, Save More: Save $200 For Every $100..." at bounding box center [212, 226] width 248 height 15
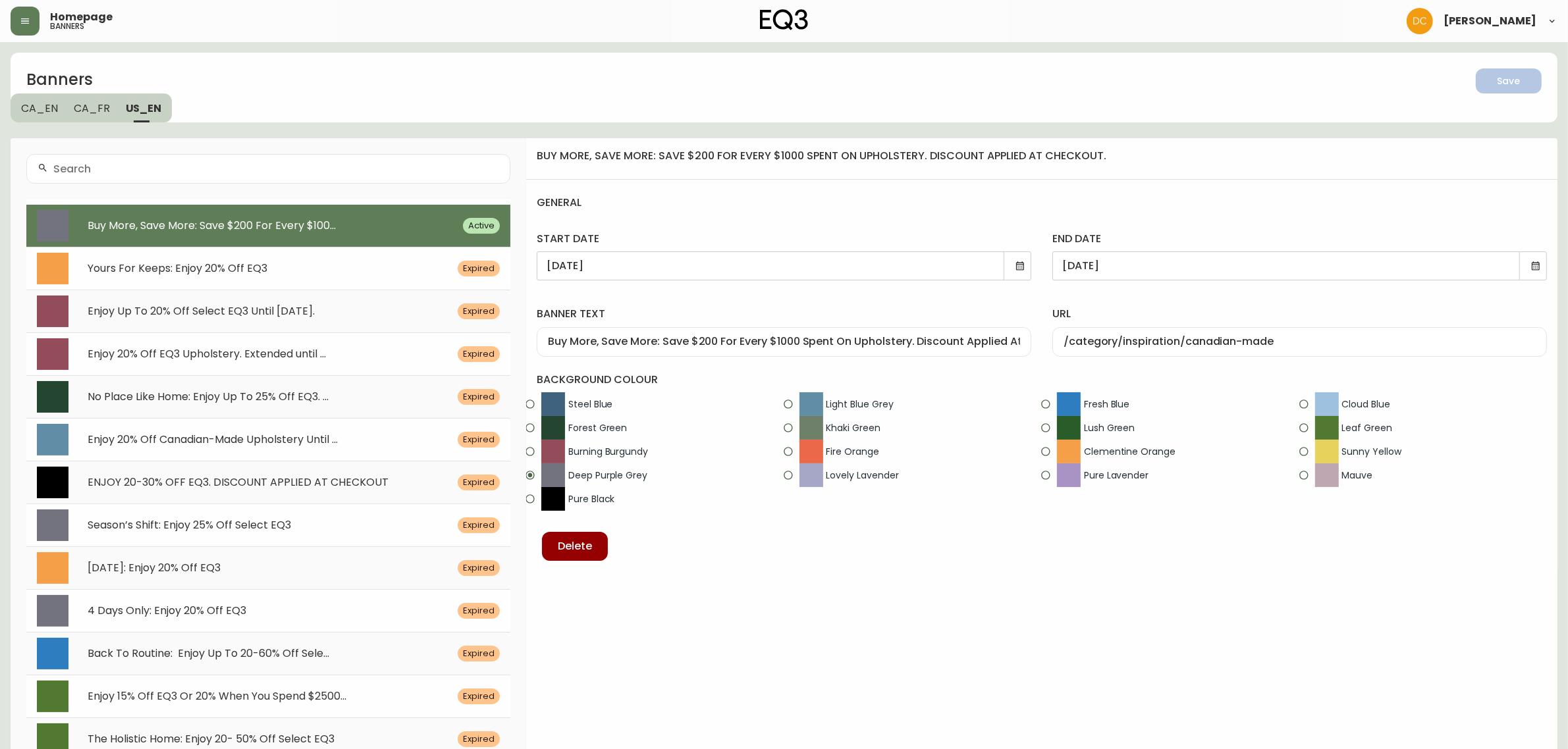
click at [844, 343] on input "Buy More, Save More: Save $200 For Every $1000 Spent On Upholstery. Discount Ap…" at bounding box center [784, 342] width 472 height 13
paste input "EQ3"
click at [1509, 79] on circle "button" at bounding box center [1504, 80] width 14 height 14
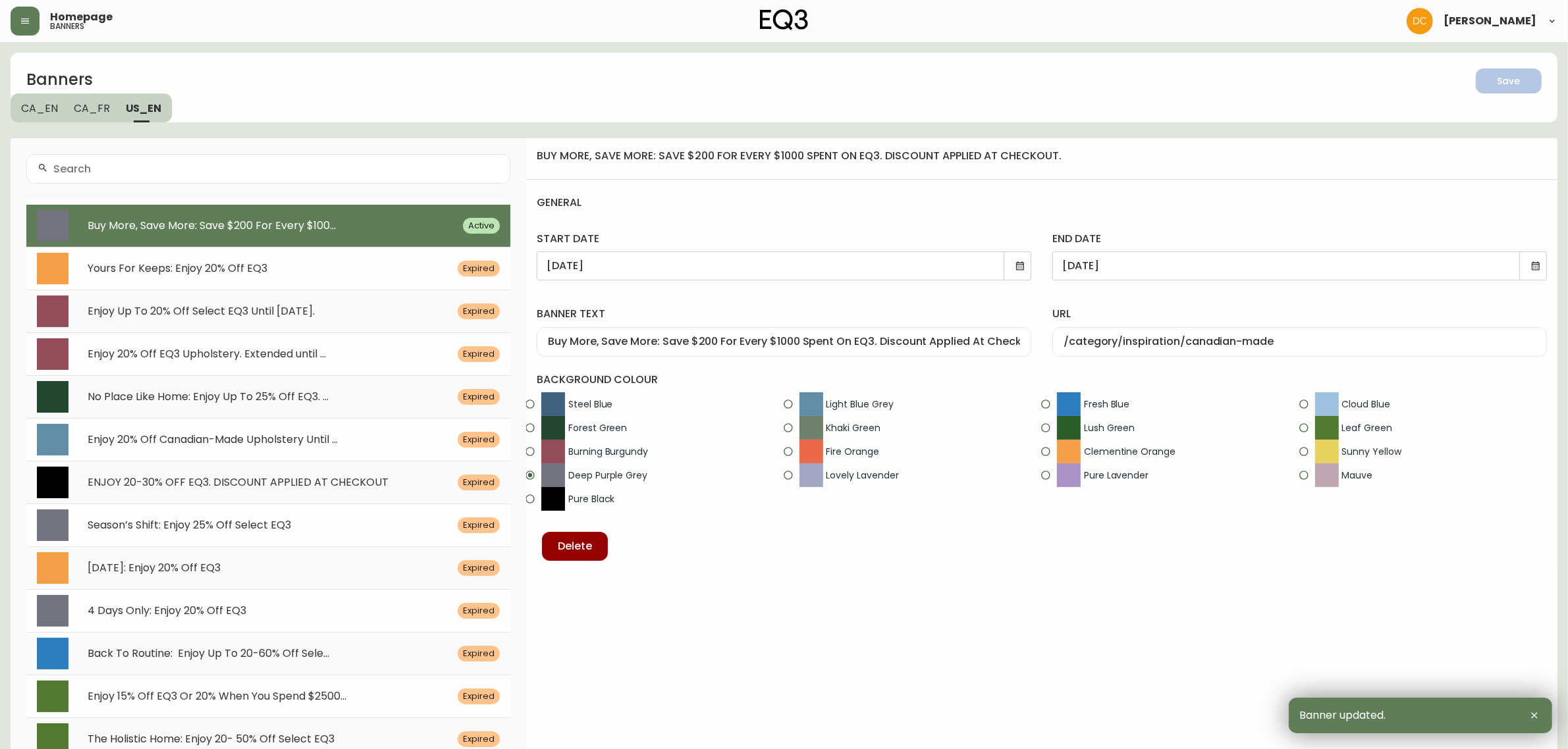
click at [76, 103] on span "CA_FR" at bounding box center [92, 108] width 37 height 14
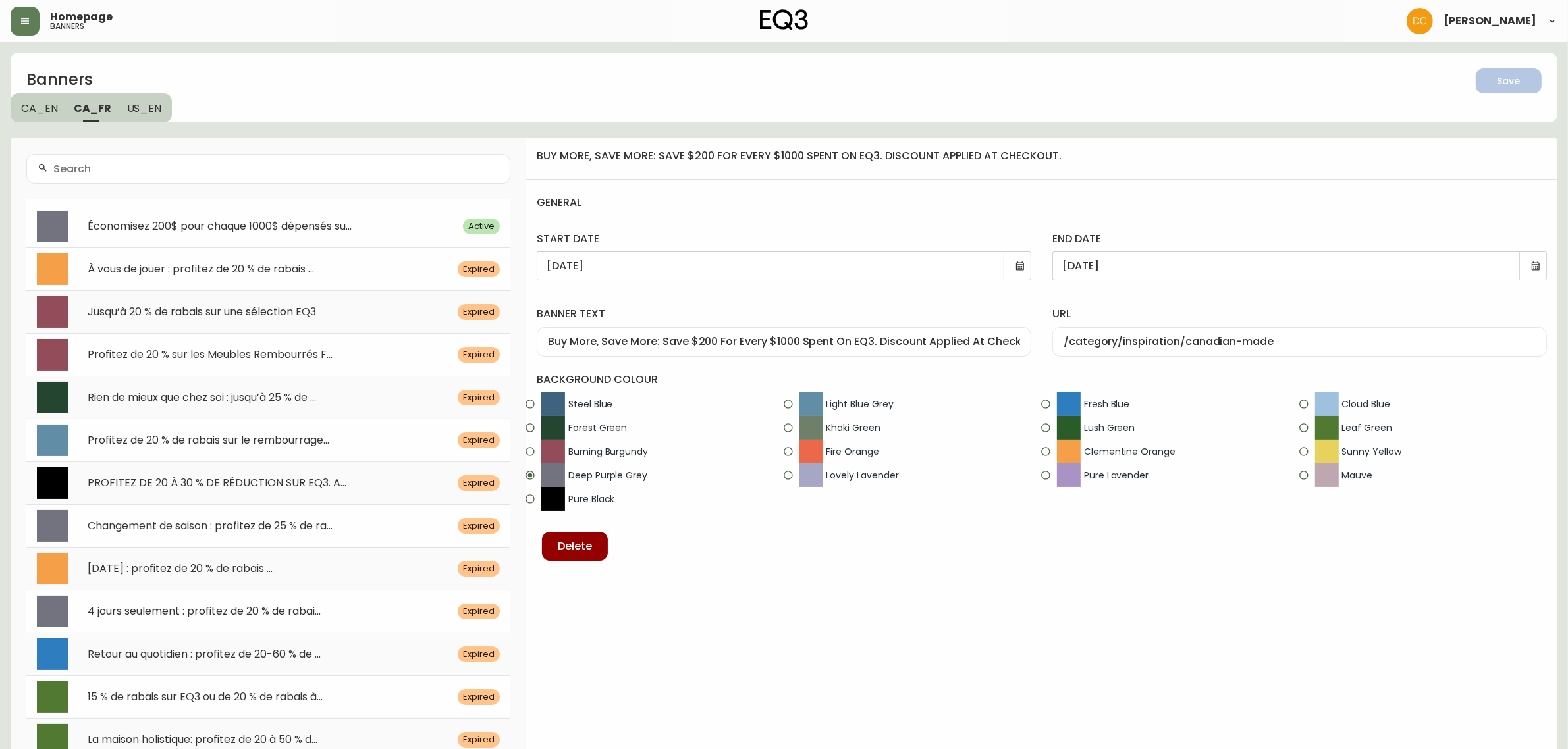
click at [324, 221] on span "Économisez 200$ pour chaque 1000$ dépensés su..." at bounding box center [219, 226] width 264 height 15
type input "Économisez 200$ pour chaque 1000$ dépensés sur le rembourrage. Applique à la ca…"
type input "/category/inspiration/fait-au-[GEOGRAPHIC_DATA]"
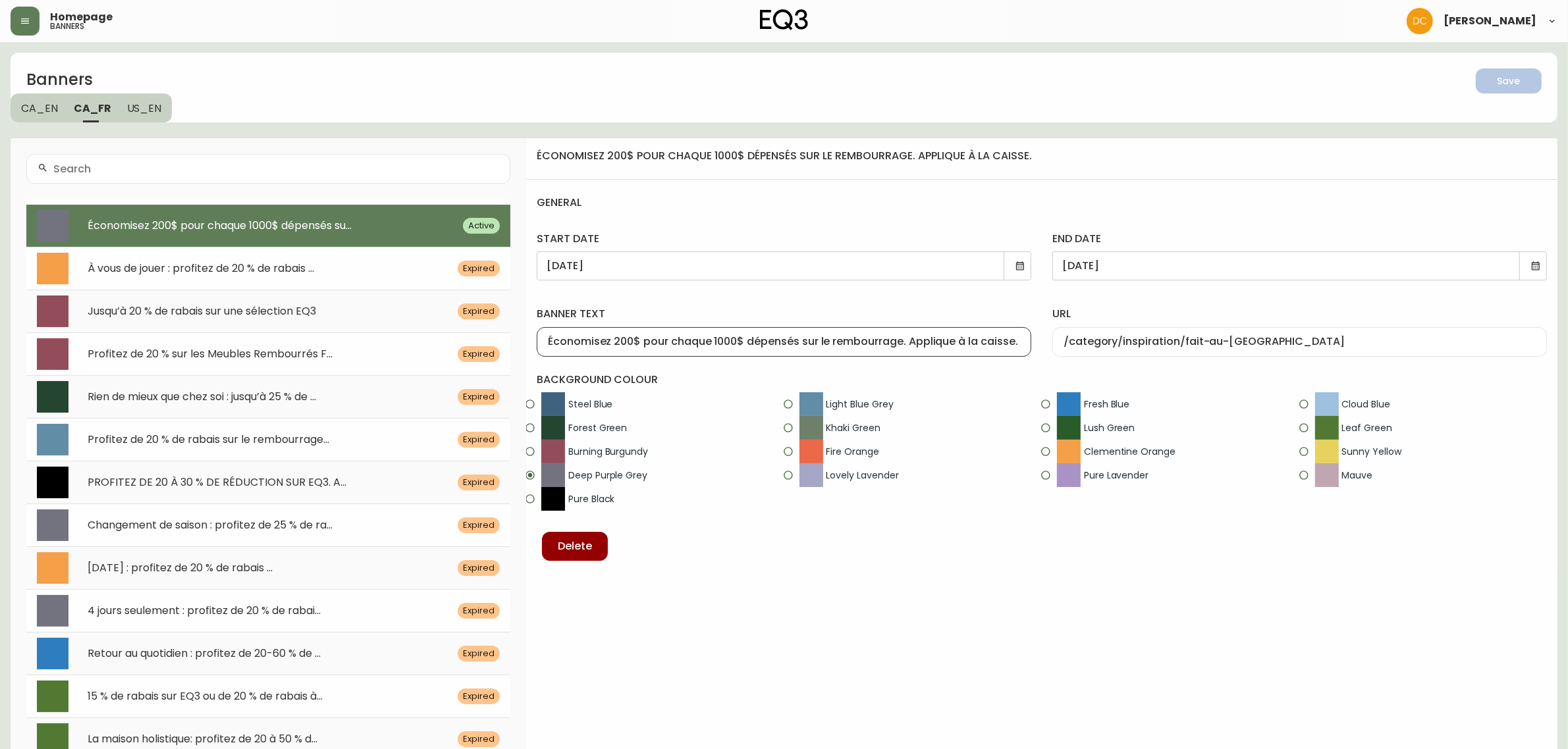
click at [878, 343] on input "Économisez 200$ pour chaque 1000$ dépensés sur le rembourrage. Applique à la ca…" at bounding box center [784, 342] width 472 height 13
click at [900, 312] on label "banner text" at bounding box center [784, 314] width 495 height 14
click at [900, 336] on input "Économisez 200$ pour chaque 1000$ dépensés sur EQ3. Applique à la caisse." at bounding box center [784, 342] width 472 height 13
click at [944, 334] on div "Économisez 200$ pour chaque 1000$ dépensés sur EQ3. Applique à la caisse." at bounding box center [784, 342] width 495 height 29
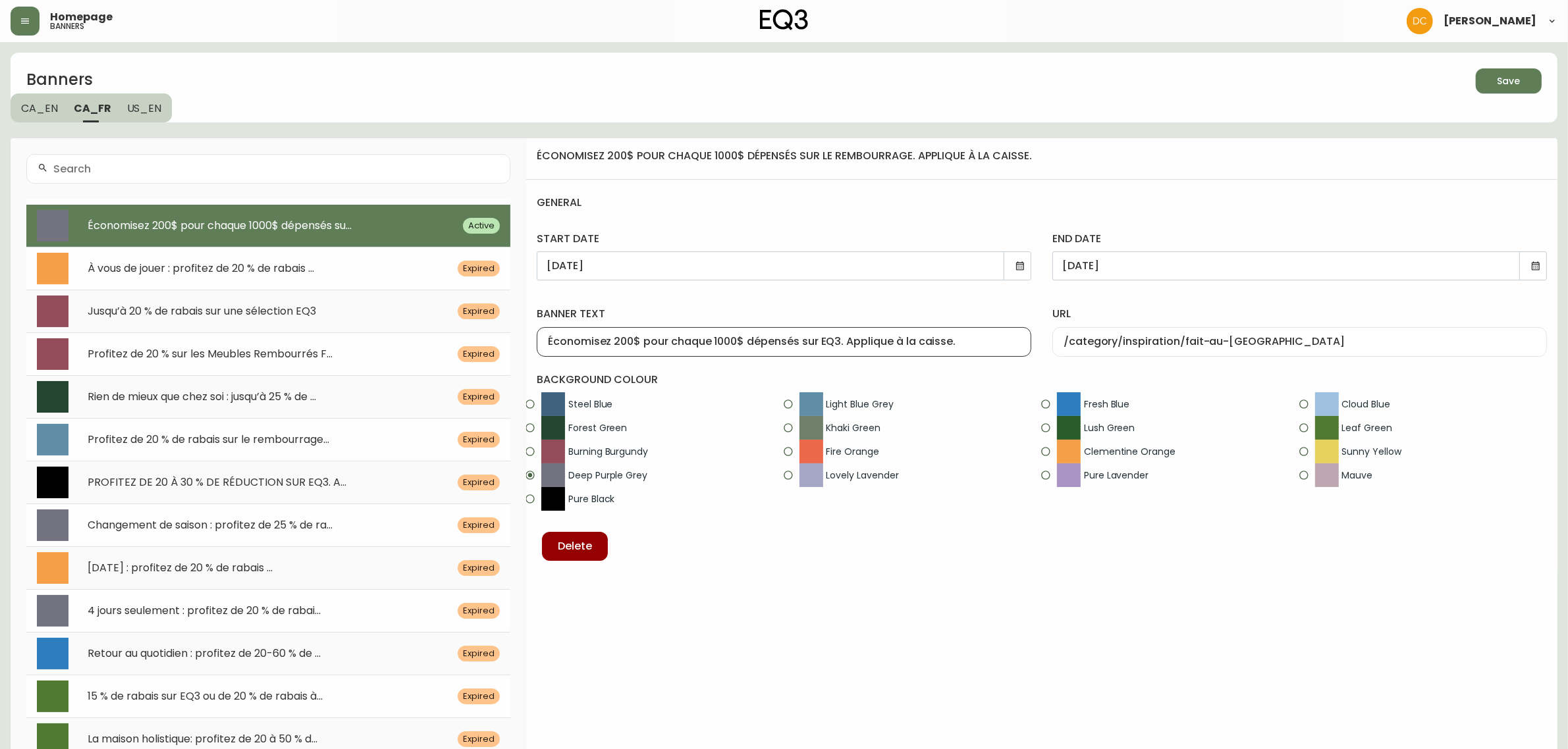
click at [945, 336] on input "Économisez 200$ pour chaque 1000$ dépensés sur EQ3. Applique à la caisse." at bounding box center [784, 342] width 472 height 13
click at [826, 336] on input "Économisez 200$ pour chaque 1000$ dépensés sur EQ3. Applique à la caisse." at bounding box center [784, 342] width 472 height 13
click at [860, 341] on input "Économisez 200$ pour chaque 1000$ dépensés sur le rembourrage. Applique à la ca…" at bounding box center [784, 342] width 472 height 13
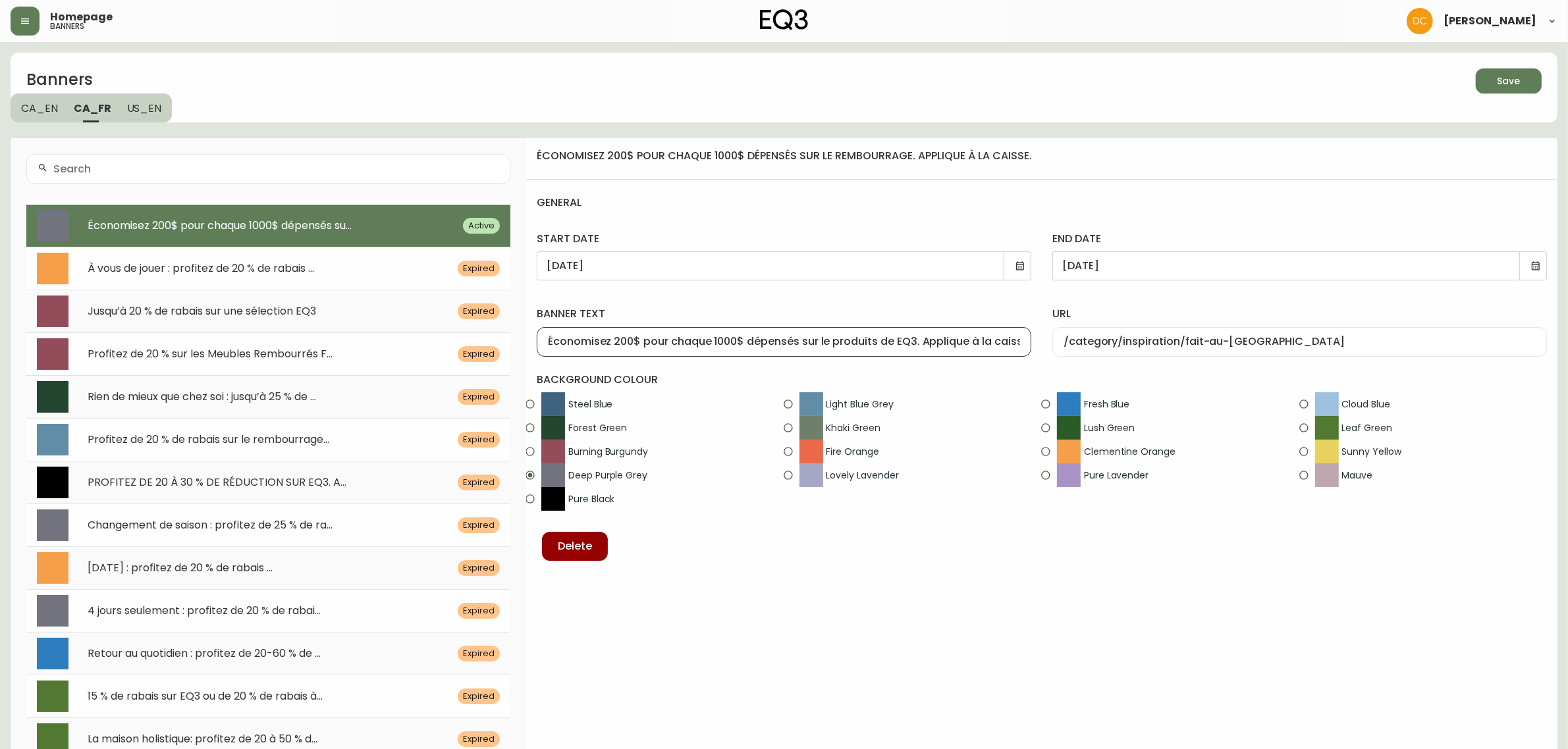
click at [837, 309] on label "banner text" at bounding box center [784, 314] width 495 height 14
click at [837, 336] on input "Économisez 200$ pour chaque 1000$ dépensés sur le produits de EQ3. Applique à l…" at bounding box center [784, 342] width 472 height 13
click at [1535, 83] on button "Save" at bounding box center [1508, 80] width 66 height 25
click at [894, 344] on input "Économisez 200$ pour chaque 1000$ dépensés sur le produits de EQ3. Applique à l…" at bounding box center [784, 342] width 472 height 13
click at [883, 347] on input "Économisez 200$ pour chaque 1000$ dépensés sur le produits de EQ3. Applique à l…" at bounding box center [784, 342] width 472 height 13
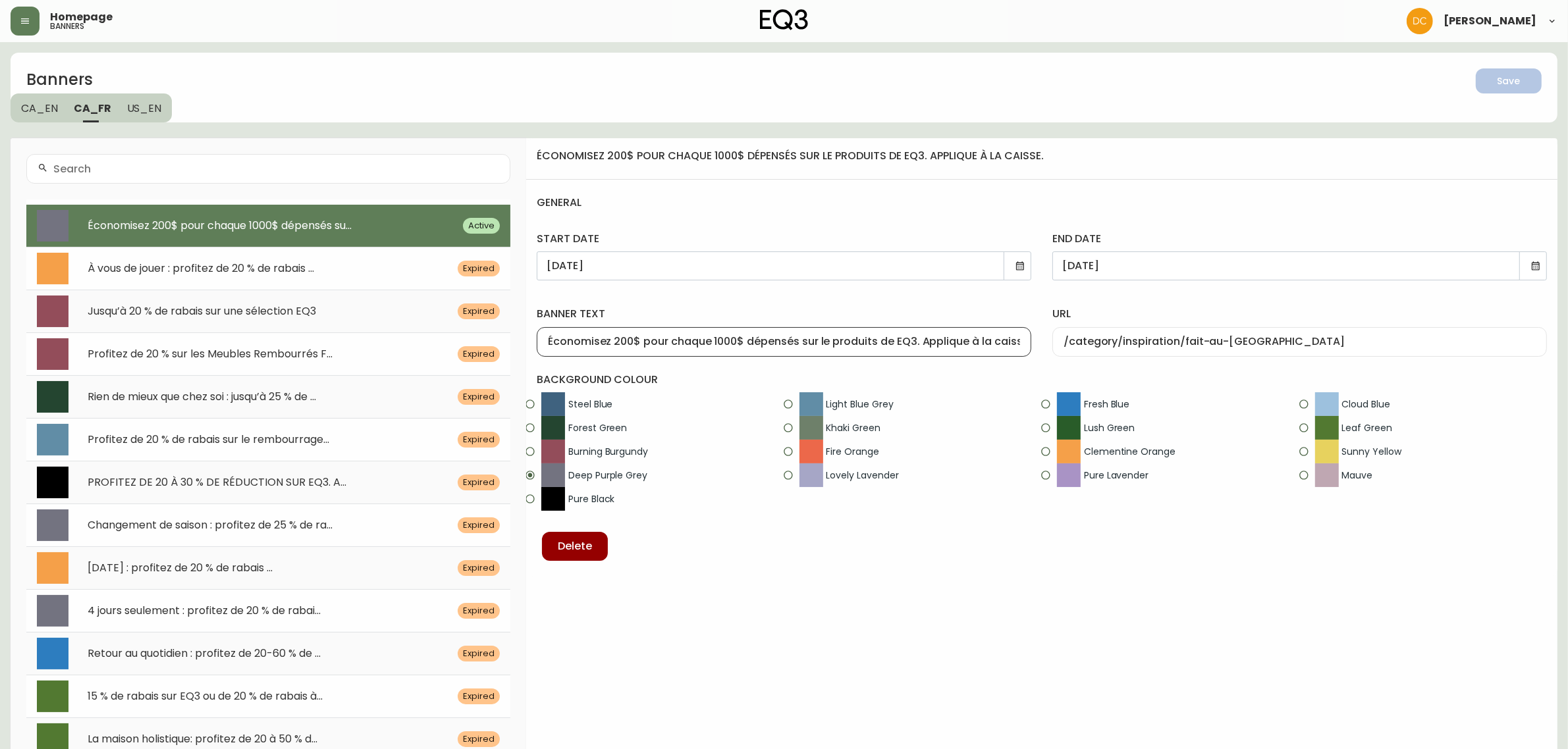
click at [883, 347] on input "Économisez 200$ pour chaque 1000$ dépensés sur le produits de EQ3. Applique à l…" at bounding box center [784, 342] width 472 height 13
click at [765, 352] on div "Économisez 200$ pour chaque 1000$ dépensés sur le produits de EQ3. Applique à l…" at bounding box center [784, 342] width 495 height 29
paste input "$ pour chaque 1000 $ dépensés sur les produits d’EQ3. Appliqué"
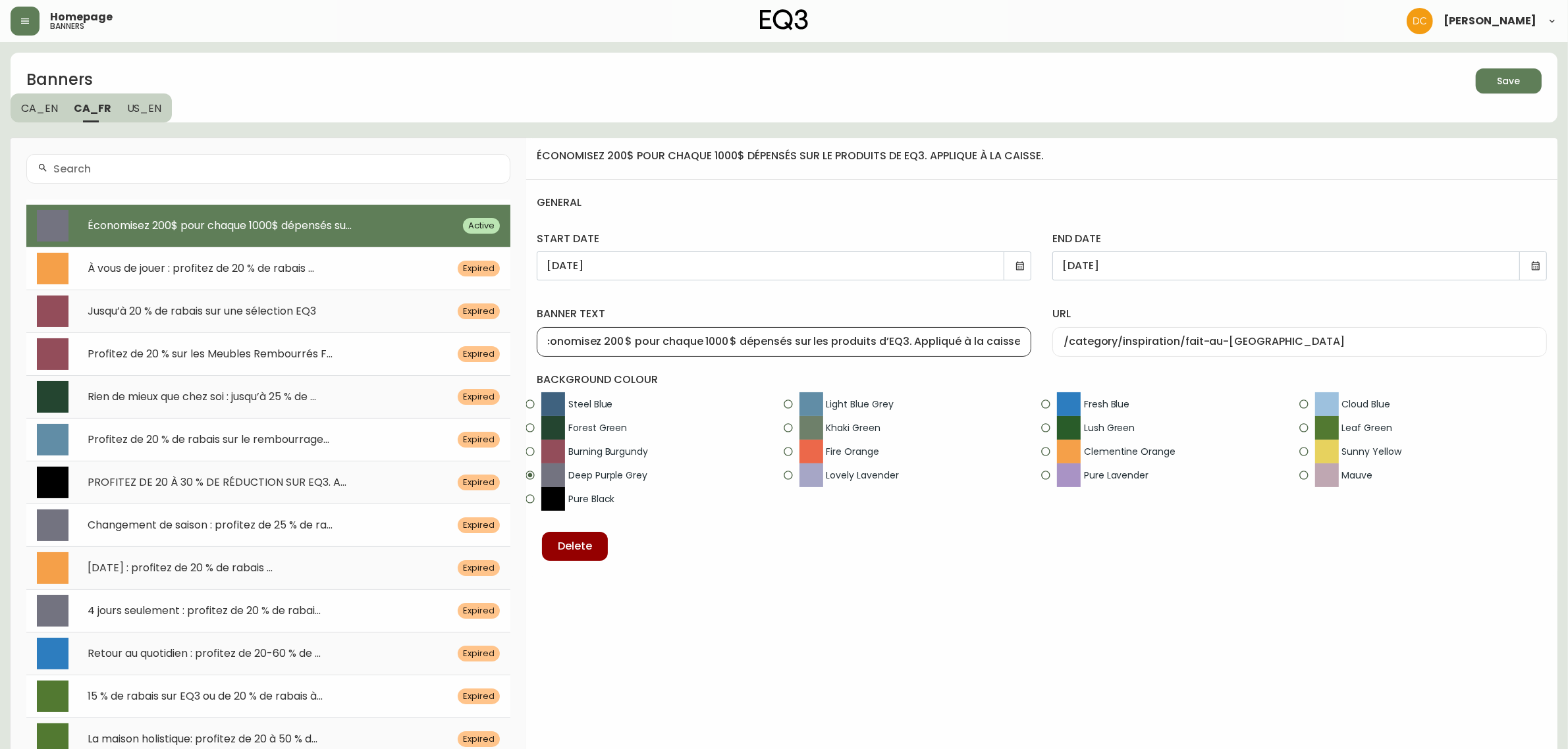
type input "Économisez 200 $ pour chaque 1000 $ dépensés sur les produits d’EQ3. Appliqué à…"
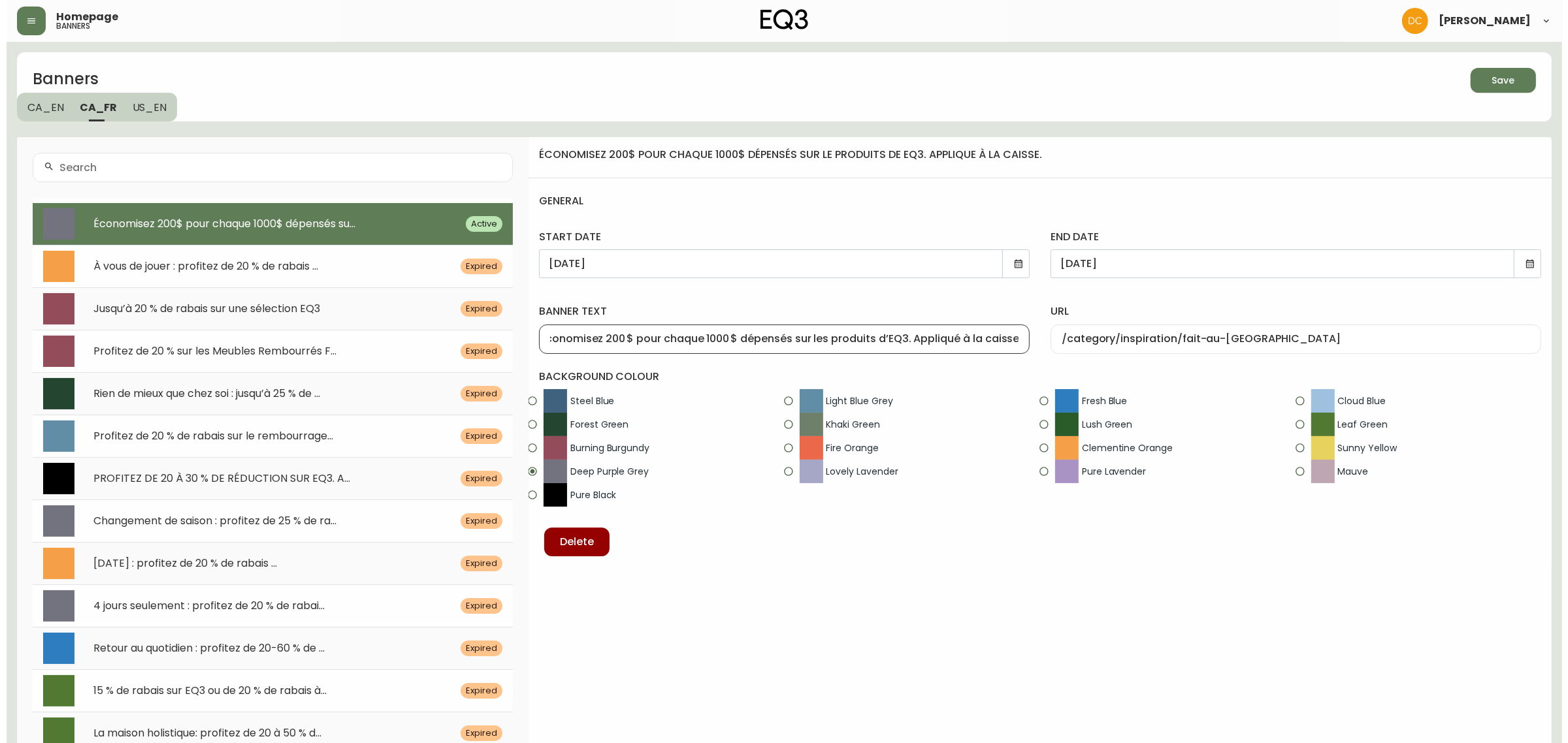
scroll to position [0, 0]
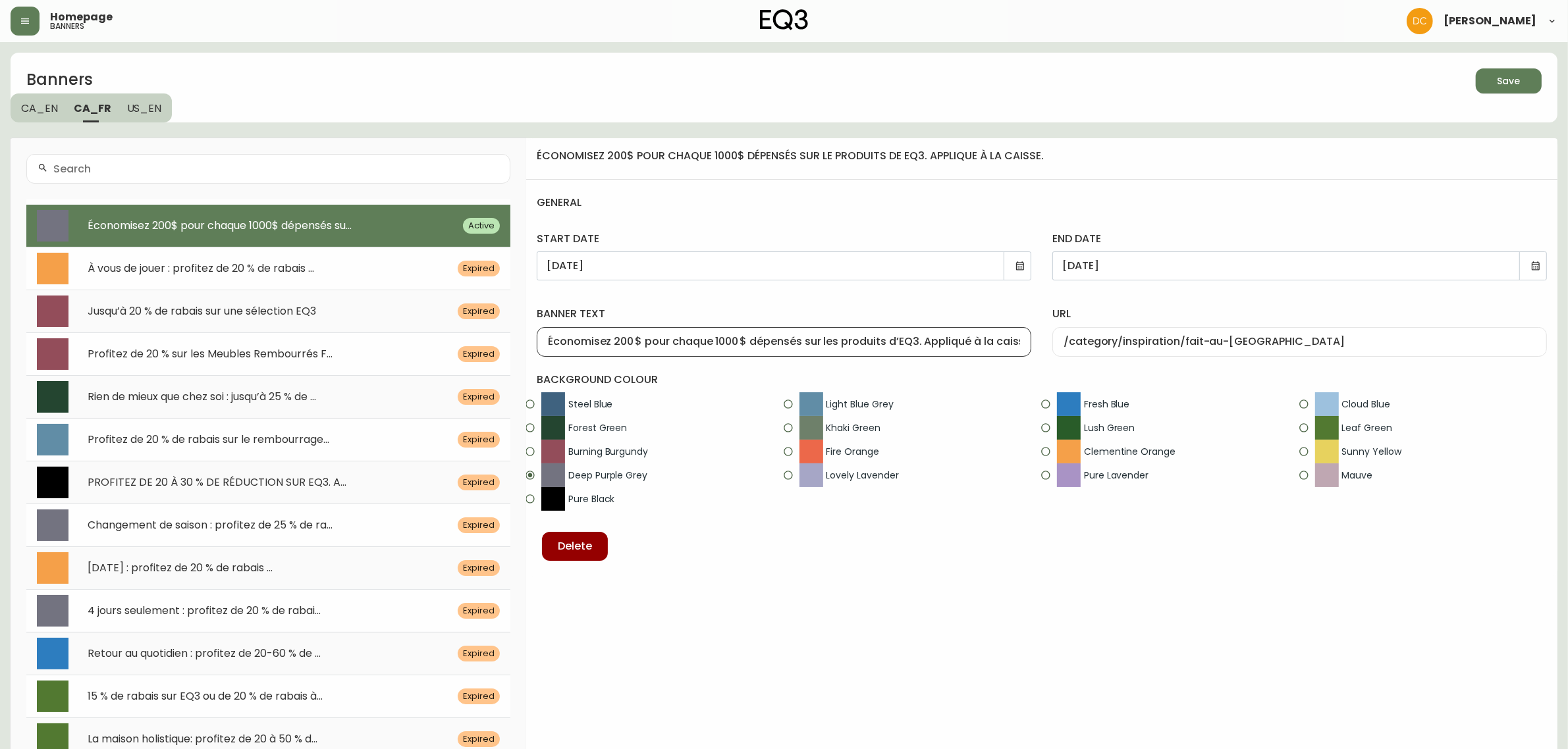
click at [906, 363] on div "banner text Économisez 200 $ pour chaque 1000 $ dépensés sur les produits d’EQ3…" at bounding box center [784, 328] width 515 height 76
click at [1502, 81] on icon "button" at bounding box center [1504, 80] width 17 height 17
drag, startPoint x: 821, startPoint y: 341, endPoint x: 855, endPoint y: 341, distance: 34.0
click at [855, 341] on input "Économisez 200 $ pour chaque 1000 $ dépensés sur les produits d’EQ3. Appliqué à…" at bounding box center [784, 342] width 472 height 13
click at [853, 351] on div "Économisez 200 $ pour chaque 1000 $ dépensés sur les produits d’EQ3. Appliqué à…" at bounding box center [784, 342] width 495 height 29
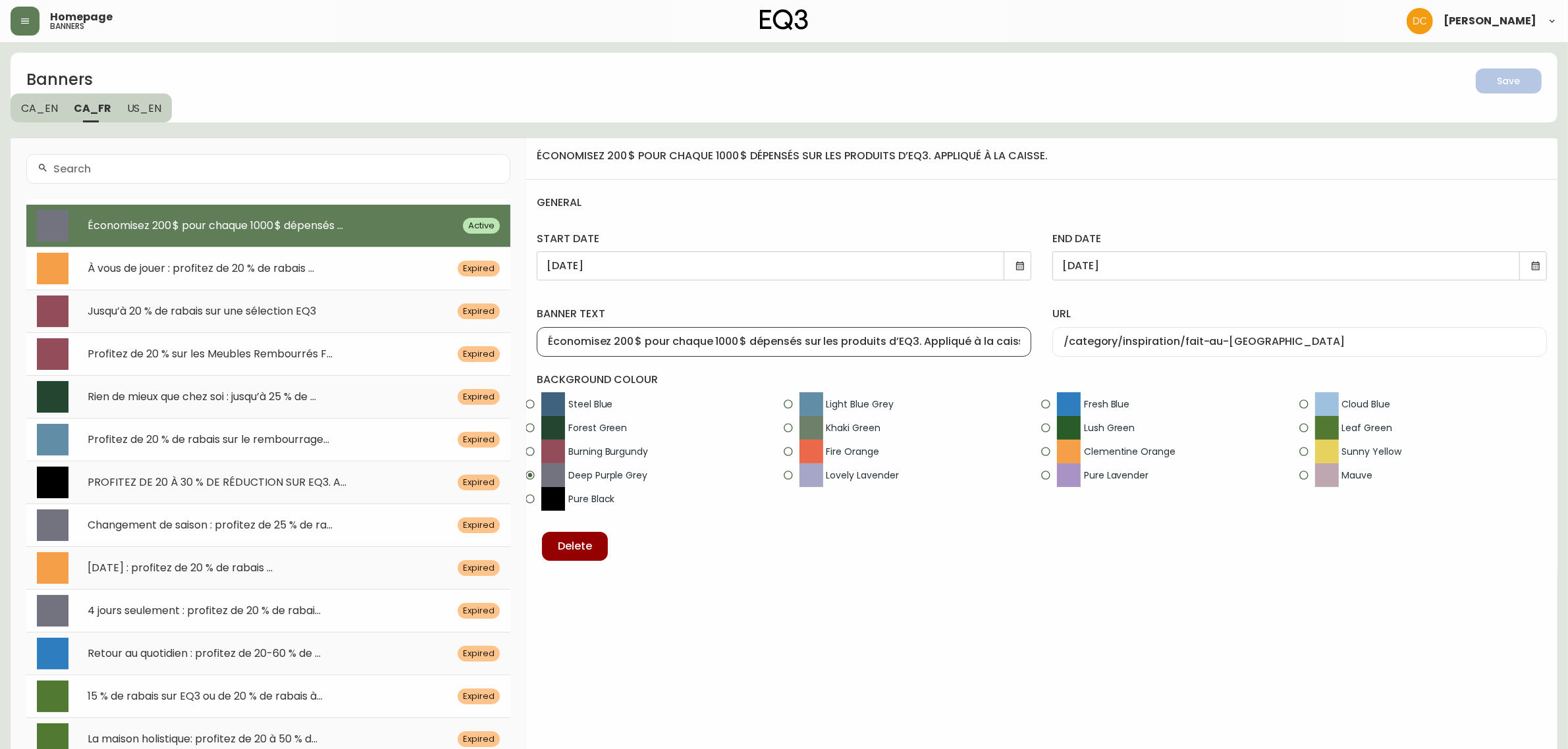
click at [825, 343] on input "Économisez 200 $ pour chaque 1000 $ dépensés sur les produits d’EQ3. Appliqué à…" at bounding box center [784, 342] width 472 height 13
drag, startPoint x: 804, startPoint y: 343, endPoint x: 914, endPoint y: 343, distance: 110.0
click at [914, 343] on input "Économisez 200 $ pour chaque 1000 $ dépensés sur les produits d’EQ3. Appliqué à…" at bounding box center [784, 342] width 472 height 13
click at [37, 20] on button "button" at bounding box center [25, 21] width 29 height 29
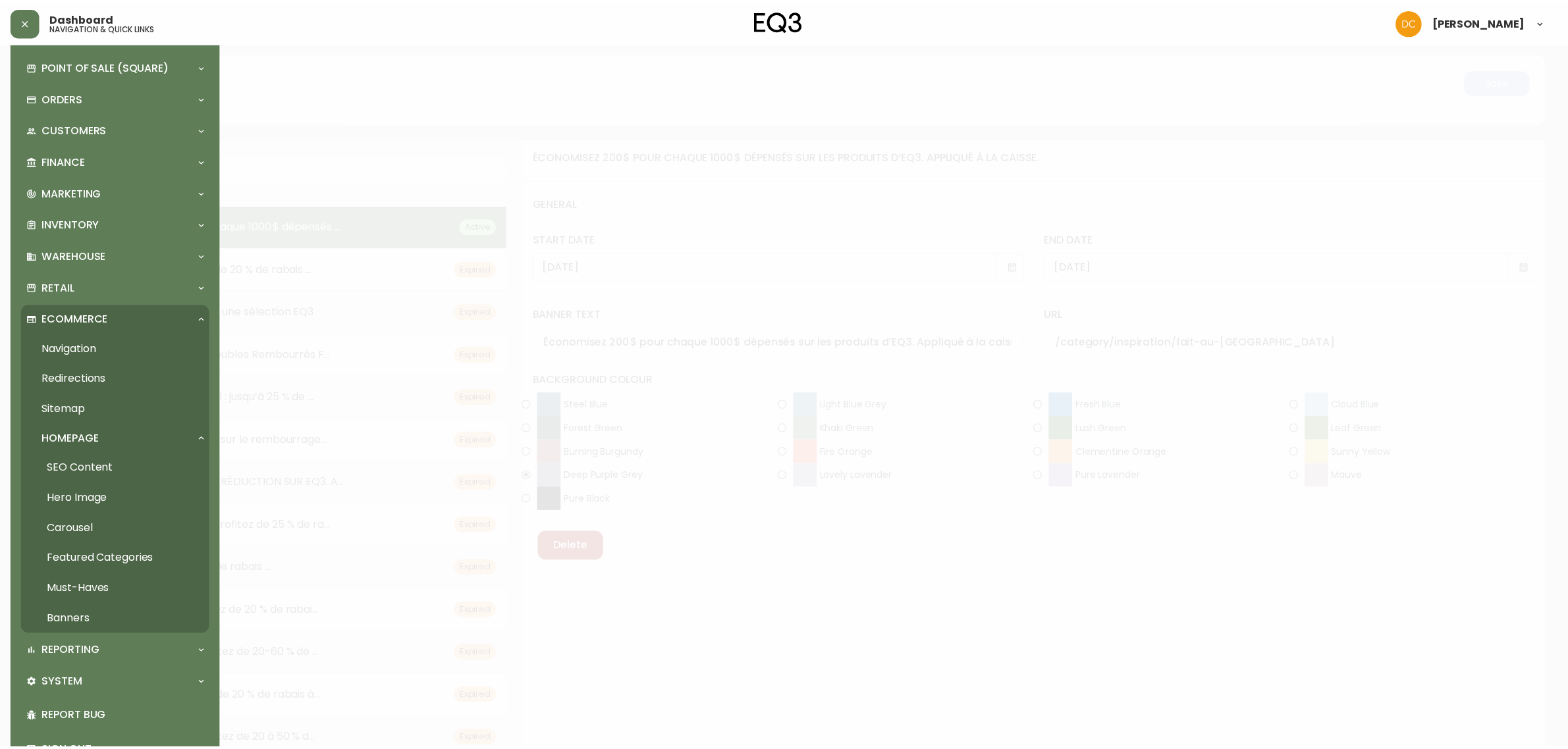
scroll to position [83, 0]
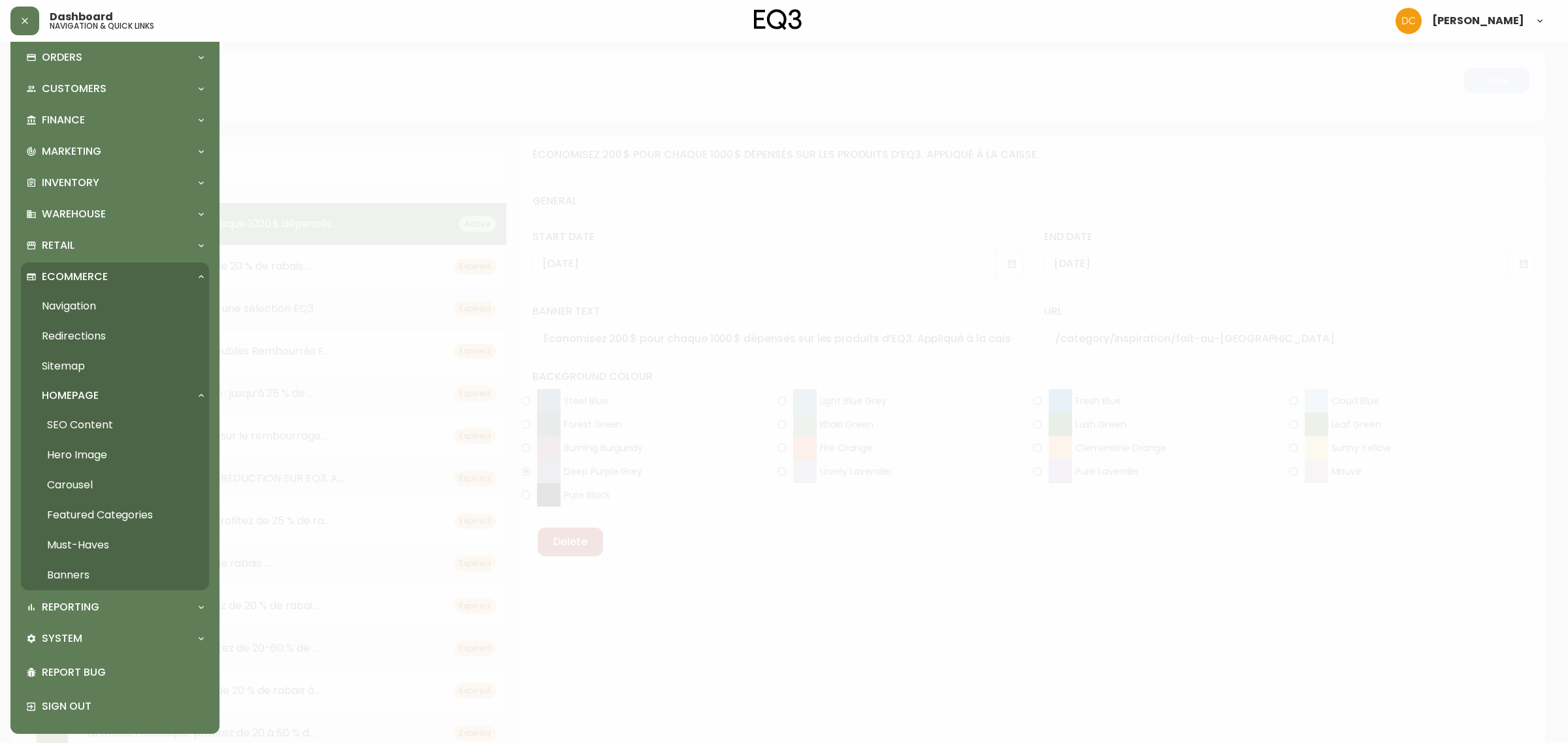
click at [101, 481] on link "Carousel" at bounding box center [115, 485] width 189 height 30
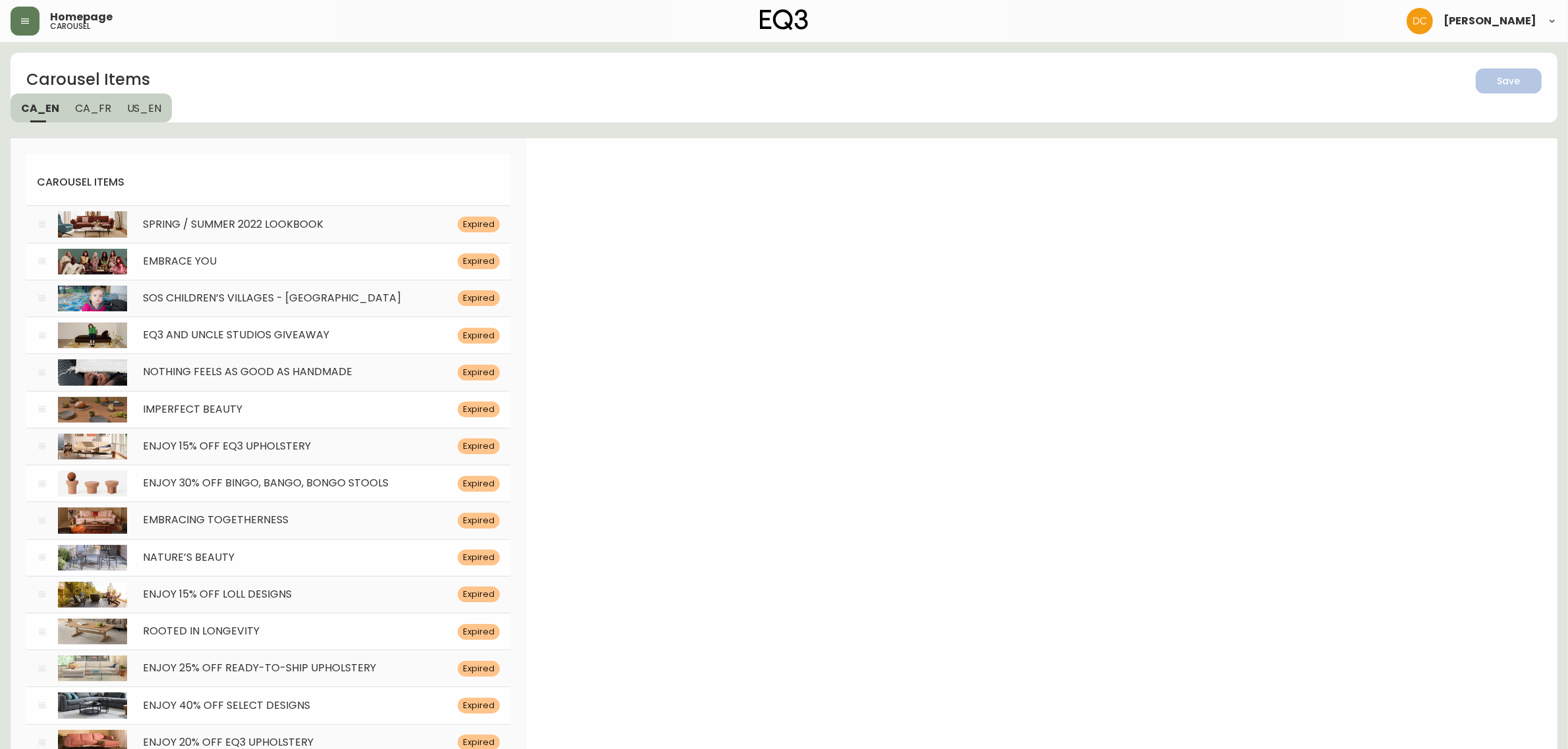
click at [113, 99] on button "CA_FR" at bounding box center [92, 108] width 52 height 29
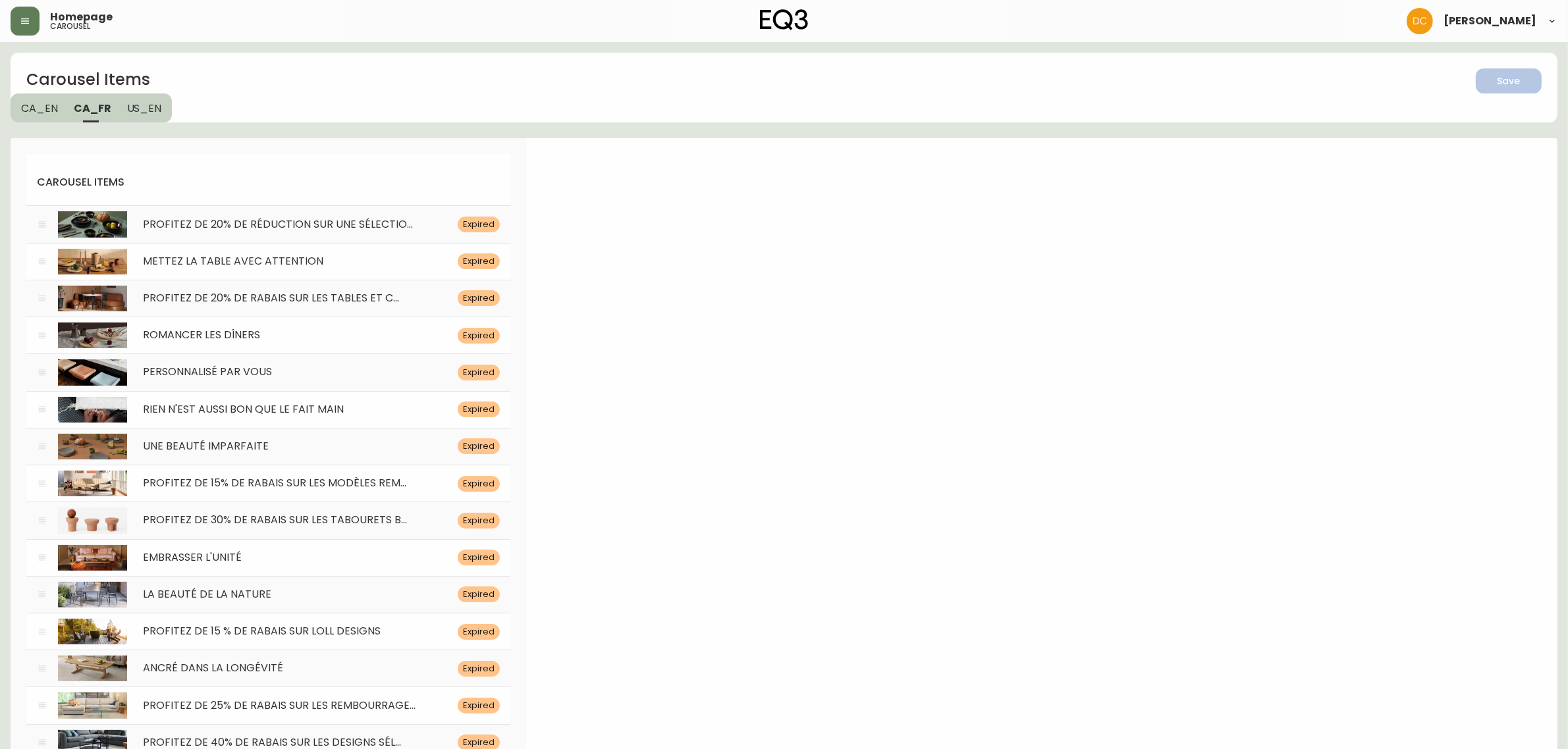
click at [323, 79] on div "Carousel Items Save CA_EN [GEOGRAPHIC_DATA] US_EN" at bounding box center [783, 87] width 1547 height 70
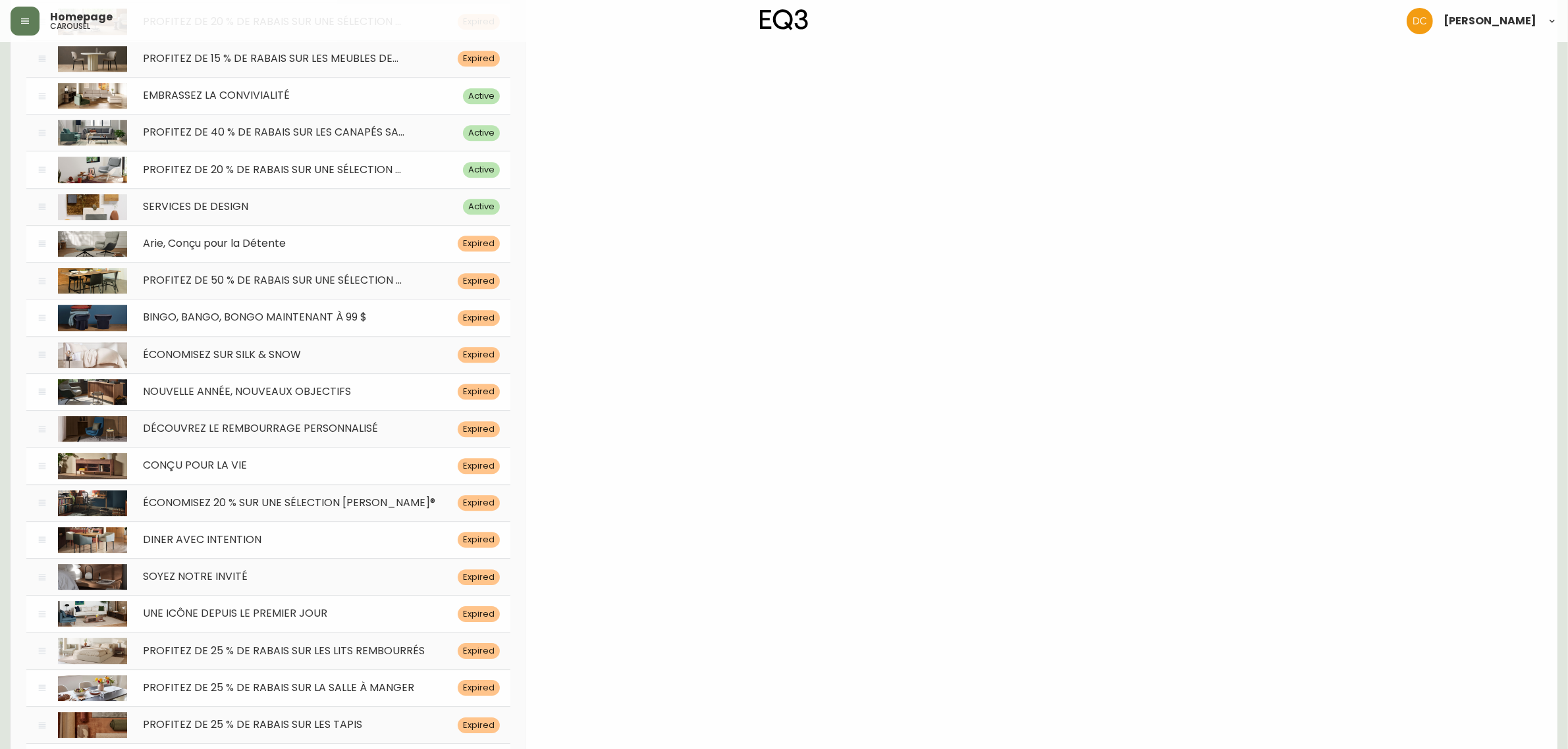
scroll to position [4672, 0]
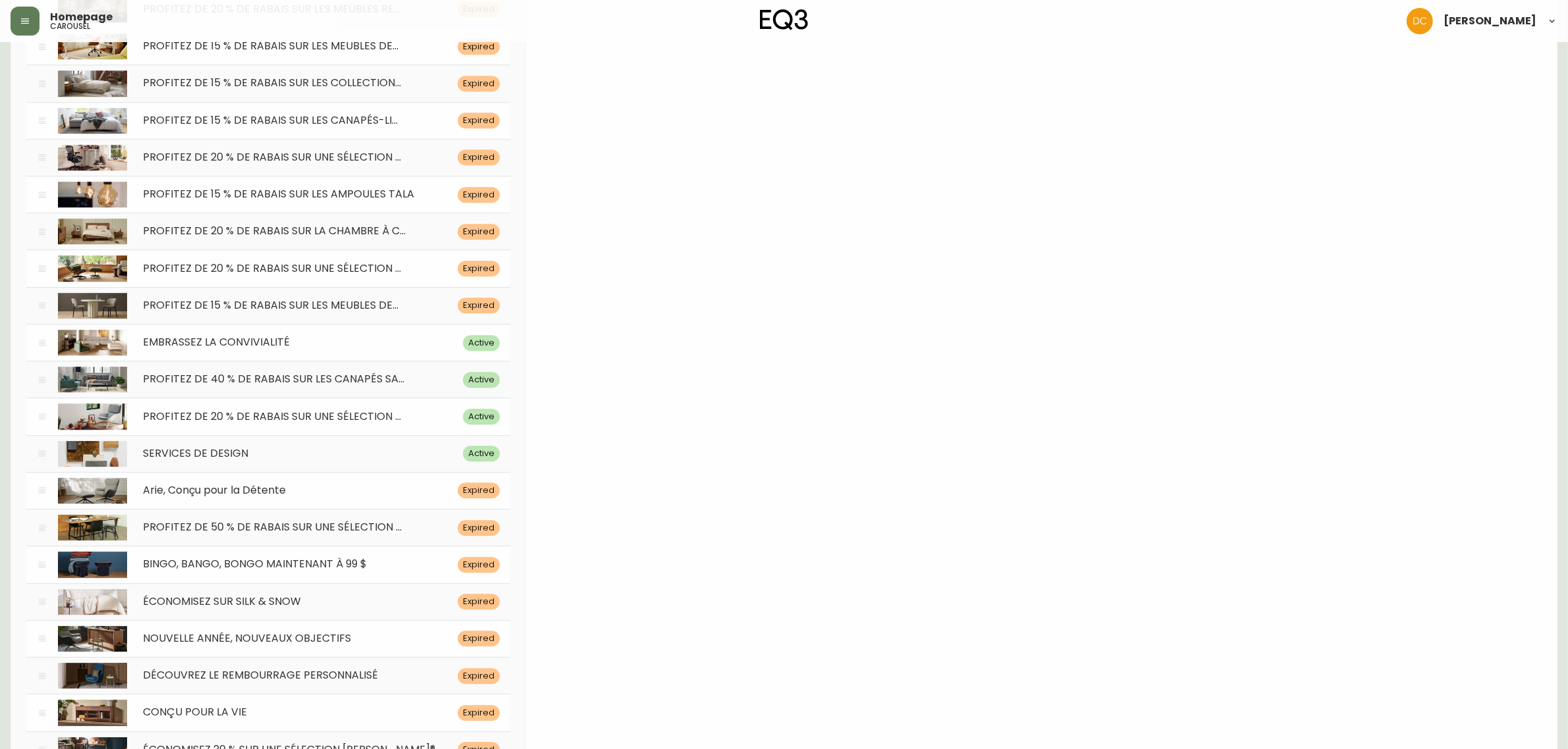
click at [359, 349] on div "EMBRASSEZ LA CONVIVIALITÉ" at bounding box center [295, 343] width 336 height 13
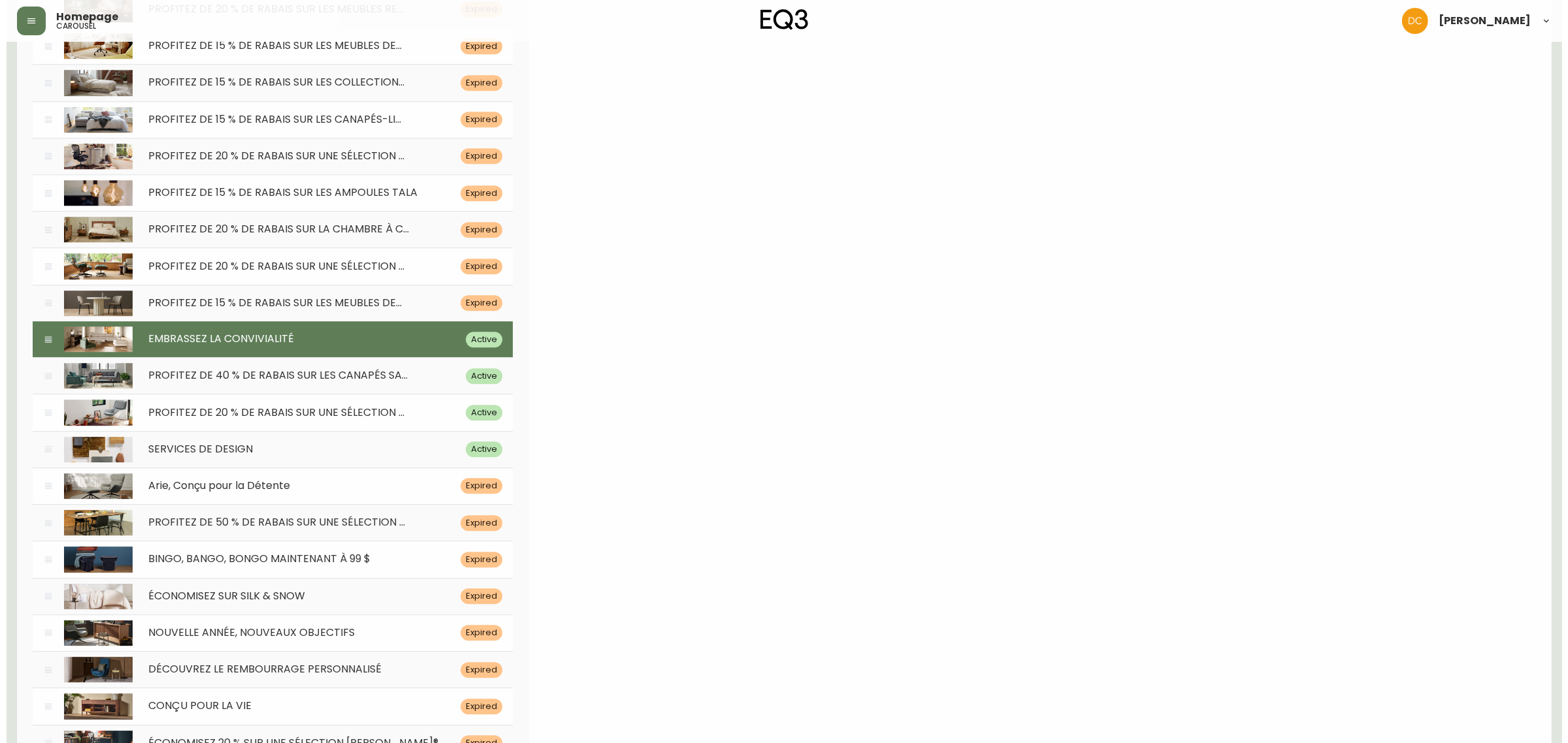
scroll to position [0, 0]
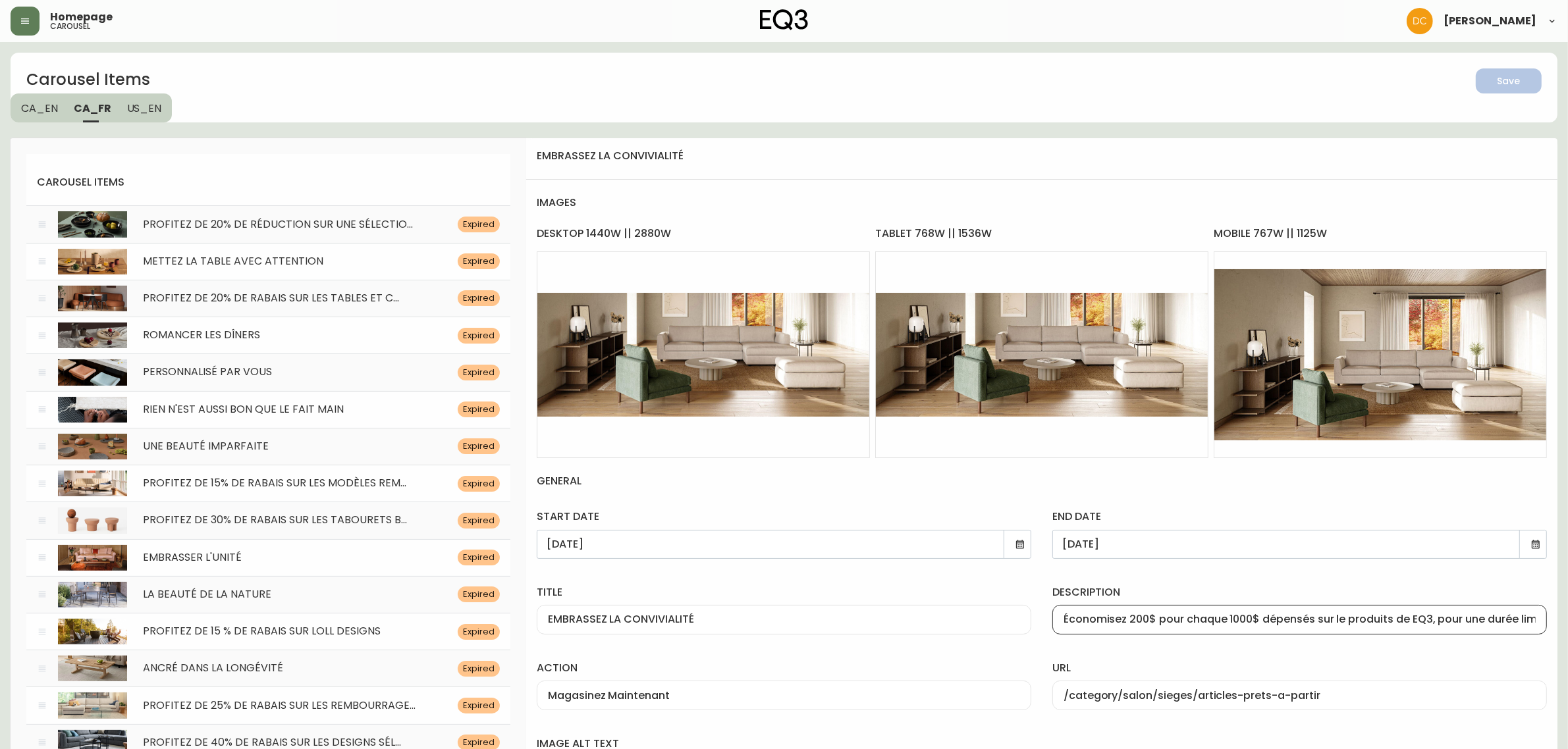
click at [1318, 616] on input "Économisez 200$ pour chaque 1000$ dépensés sur le produits de EQ3, pour une dur…" at bounding box center [1299, 620] width 472 height 13
click at [1311, 623] on input "Économisez 200$ pour chaque 1000$ dépensés sur le produits de EQ3, pour une dur…" at bounding box center [1299, 620] width 472 height 13
drag, startPoint x: 1316, startPoint y: 619, endPoint x: 1427, endPoint y: 619, distance: 111.0
click at [1427, 619] on input "Économisez 200$ pour chaque 1000$ dépensés sur le produits de EQ3, pour une dur…" at bounding box center [1299, 620] width 472 height 13
paste input "s produits d’"
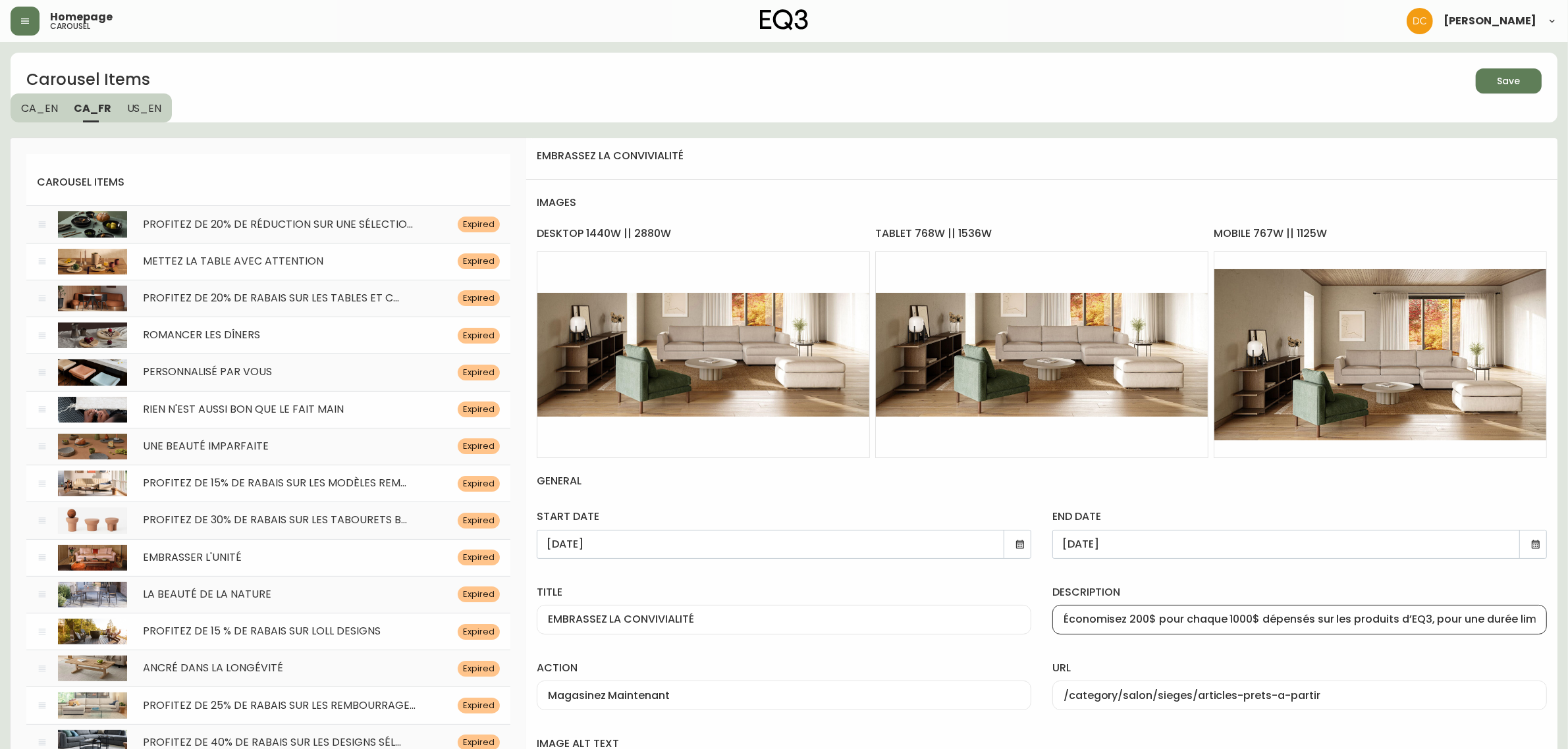
type input "Économisez 200$ pour chaque 1000$ dépensés sur les produits d’EQ3, pour une dur…"
click at [1417, 654] on div "url /category/salon/sieges/articles-prets-a-partir" at bounding box center [1299, 683] width 515 height 76
click at [1508, 91] on button "Save" at bounding box center [1508, 80] width 66 height 25
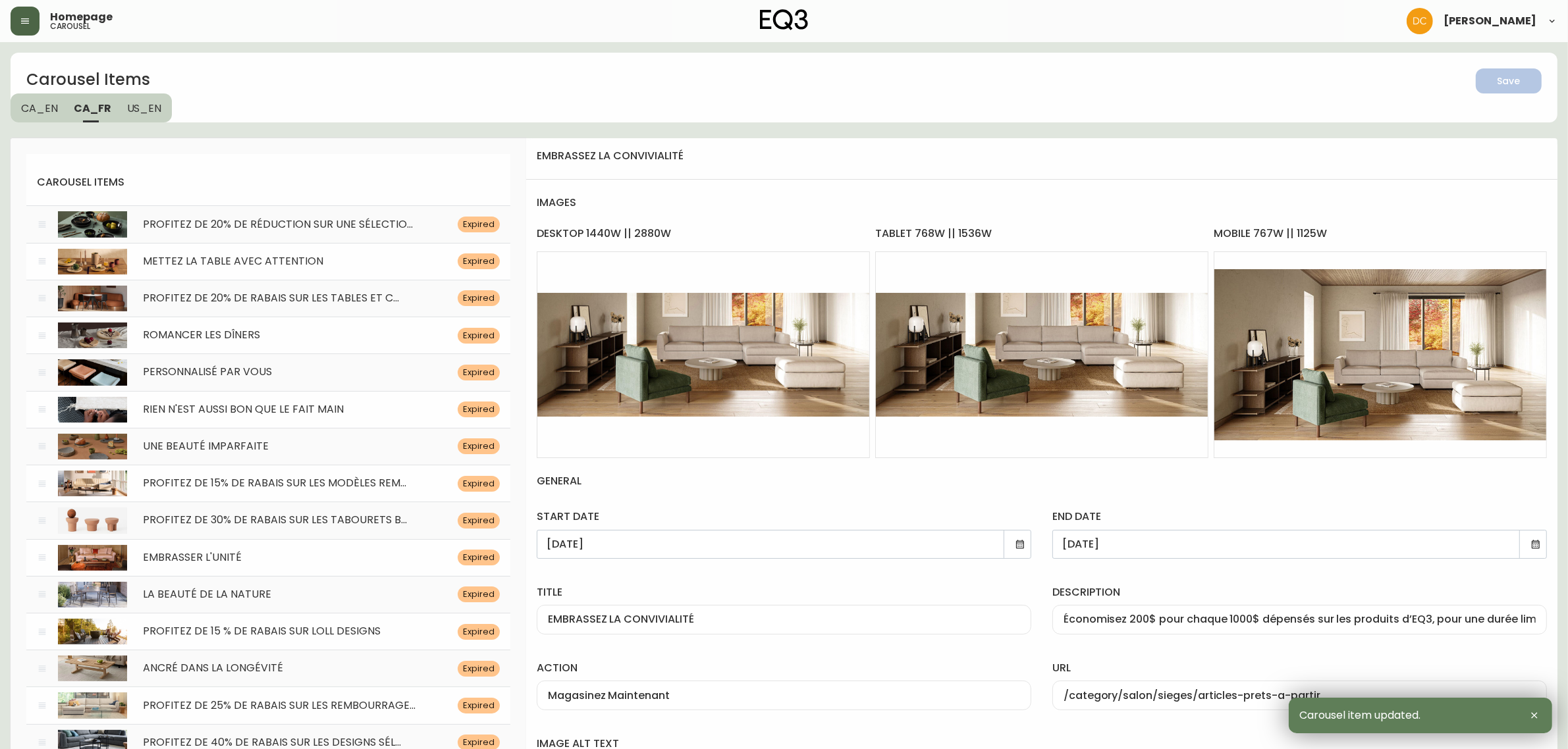
click at [23, 27] on button "button" at bounding box center [25, 21] width 29 height 29
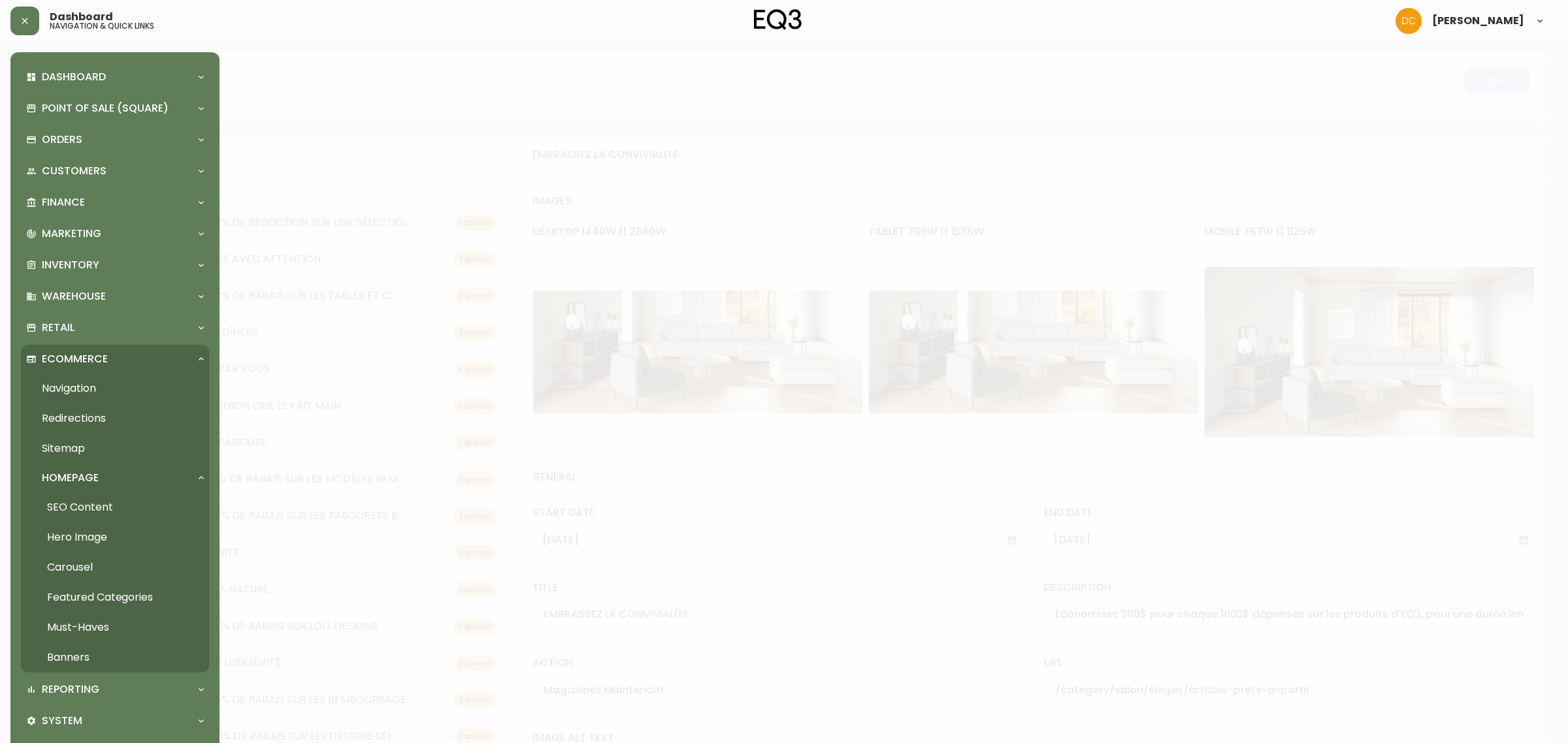
scroll to position [82, 0]
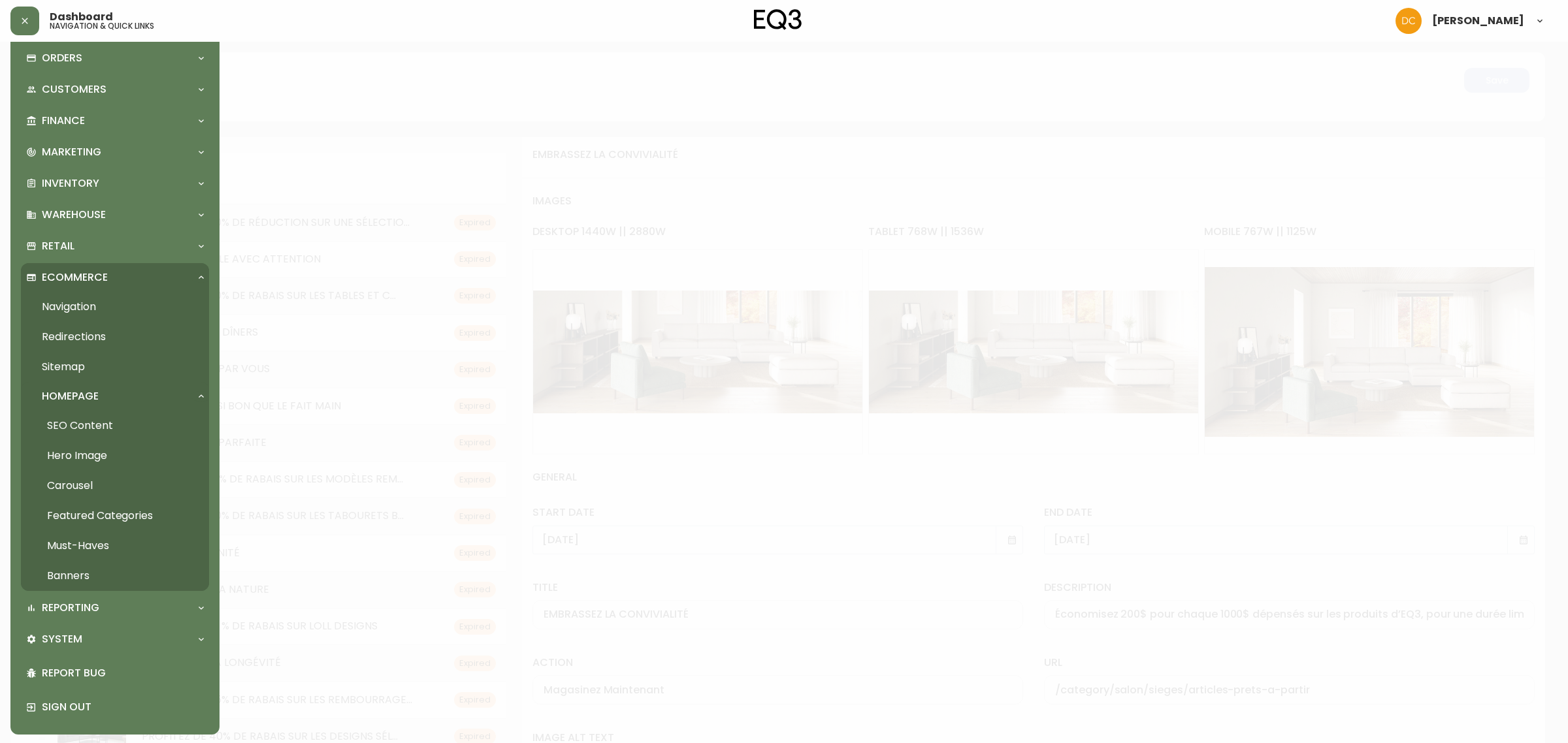
click at [98, 458] on link "Hero Image" at bounding box center [115, 456] width 189 height 30
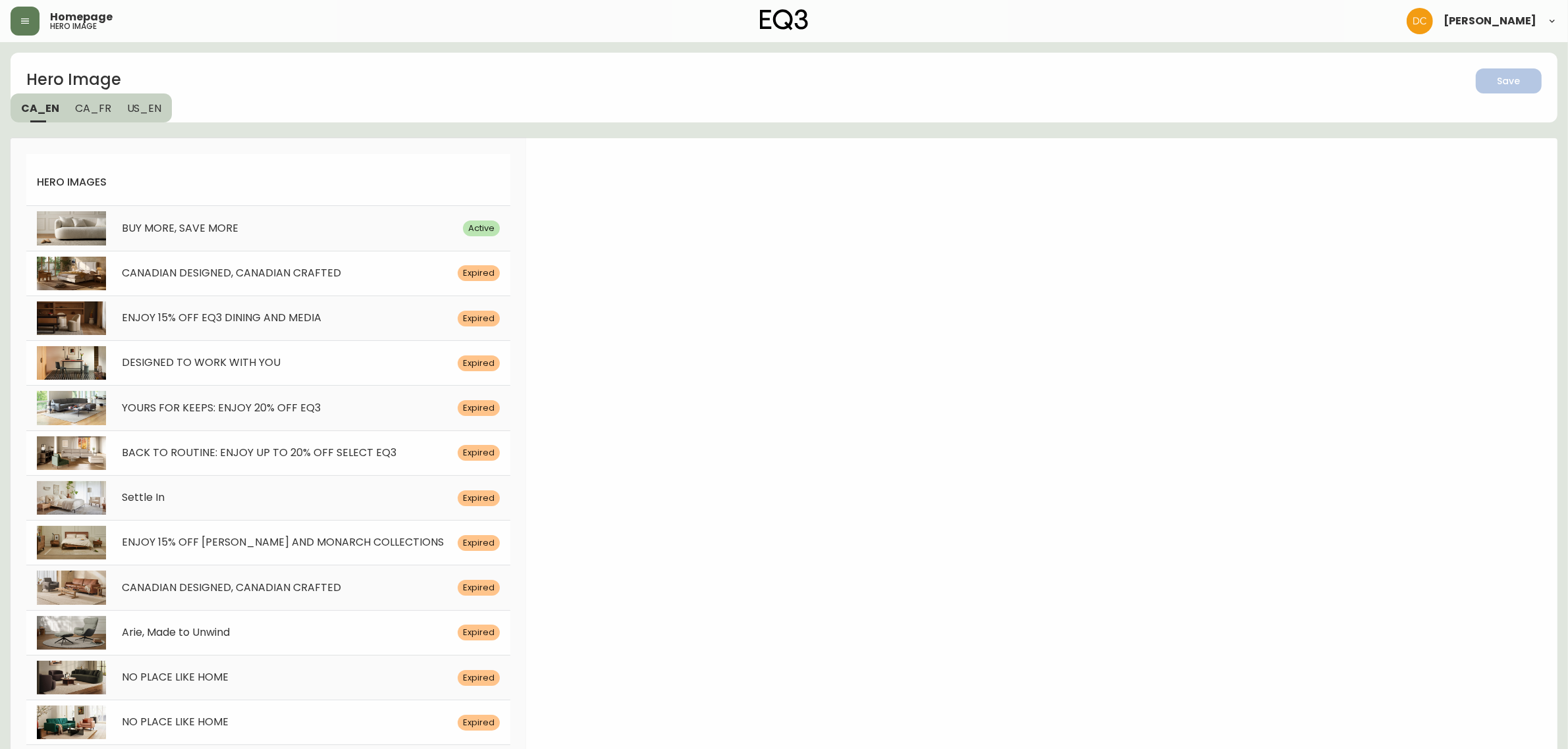
click at [109, 109] on button "CA_FR" at bounding box center [92, 108] width 52 height 29
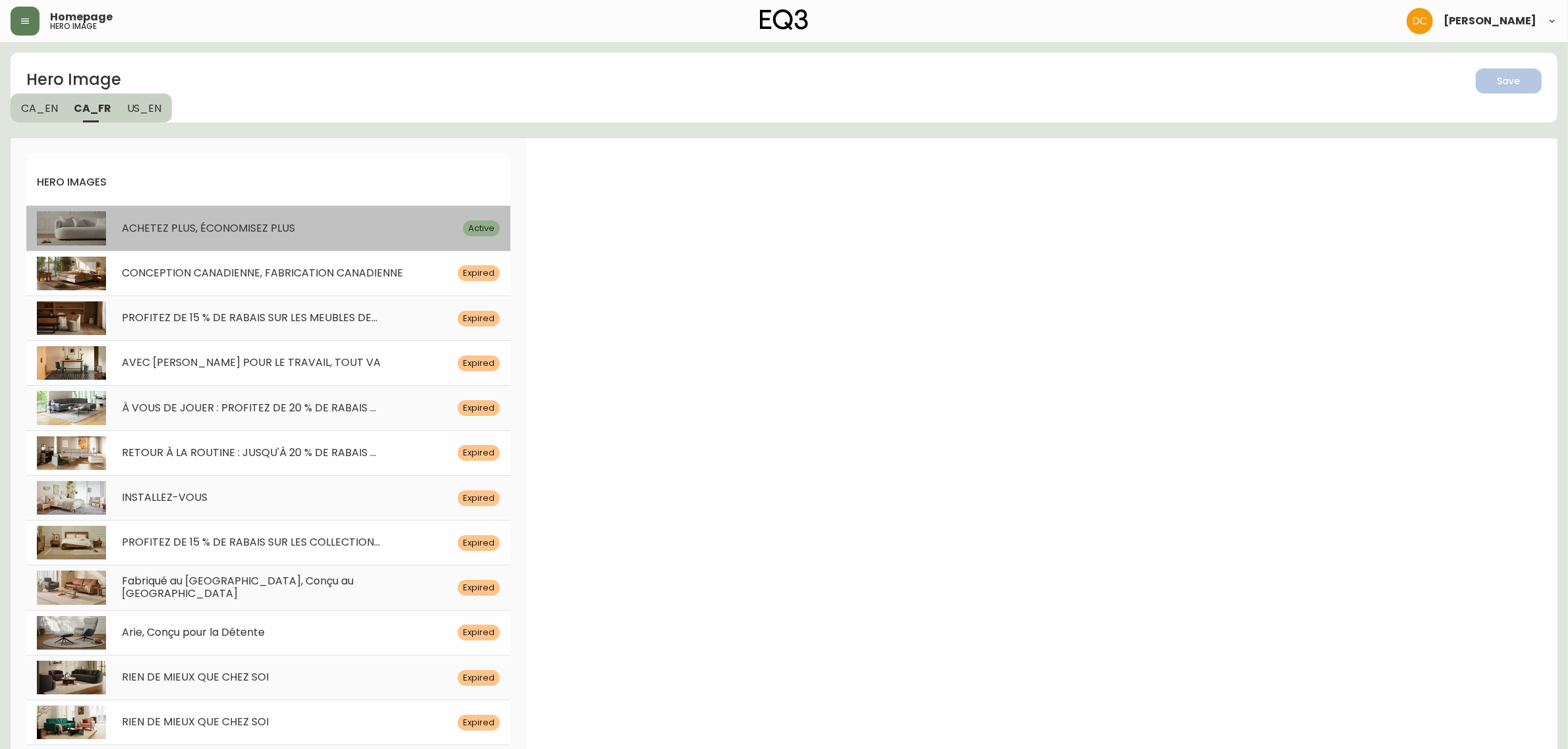
click at [277, 235] on span "ACHETEZ PLUS, ÉCONOMISEZ PLUS" at bounding box center [208, 227] width 173 height 15
select select "white"
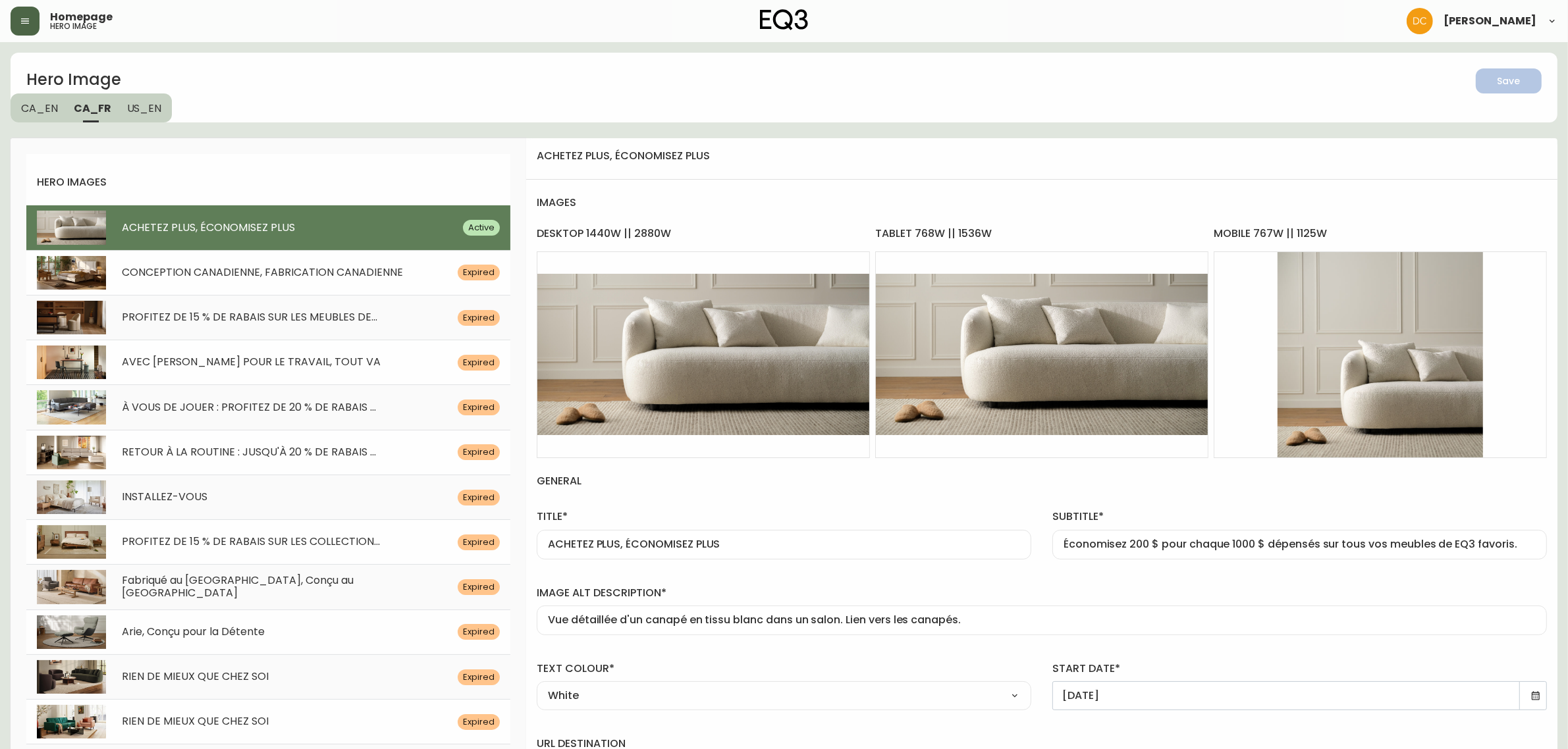
click at [21, 21] on icon "button" at bounding box center [25, 21] width 10 height 10
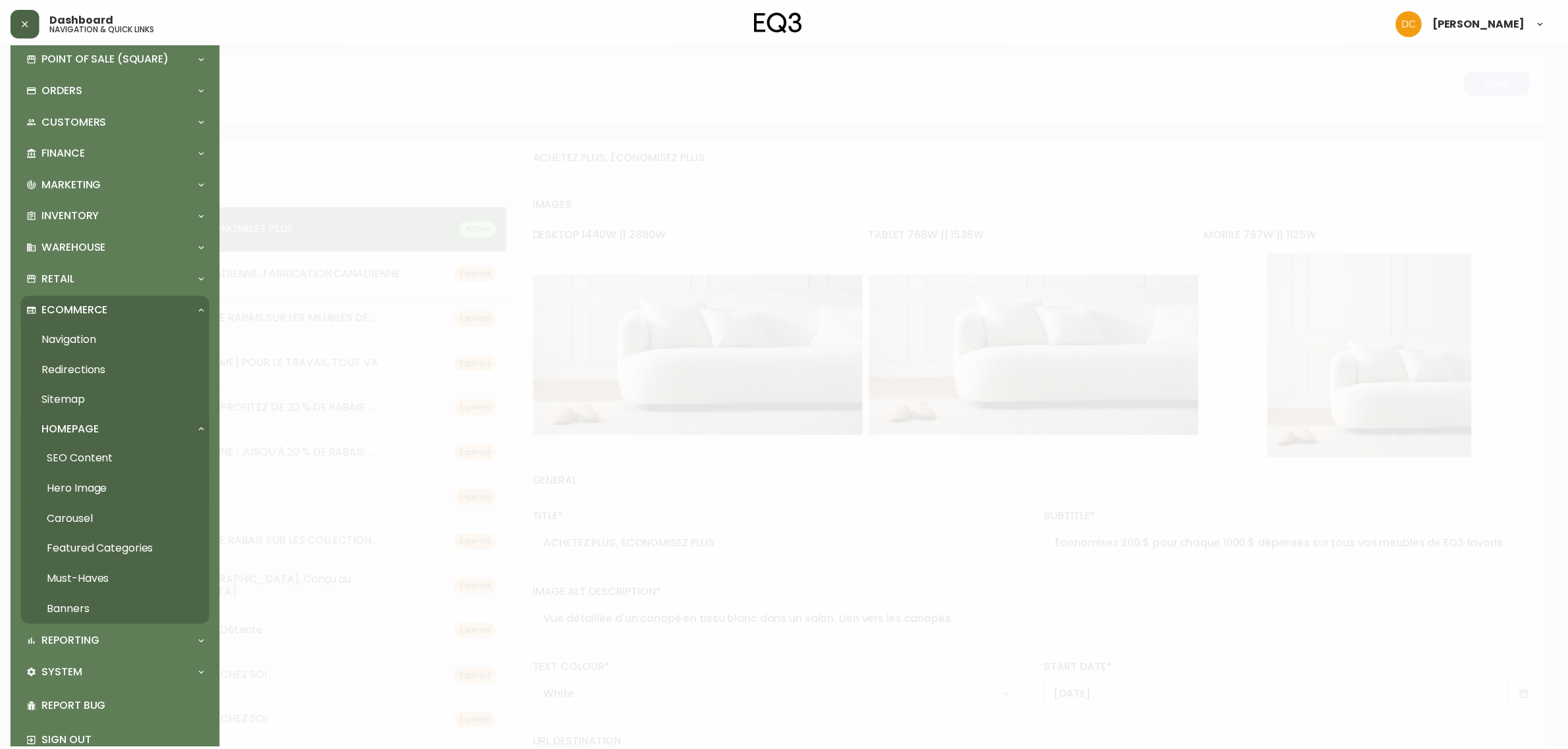
scroll to position [83, 0]
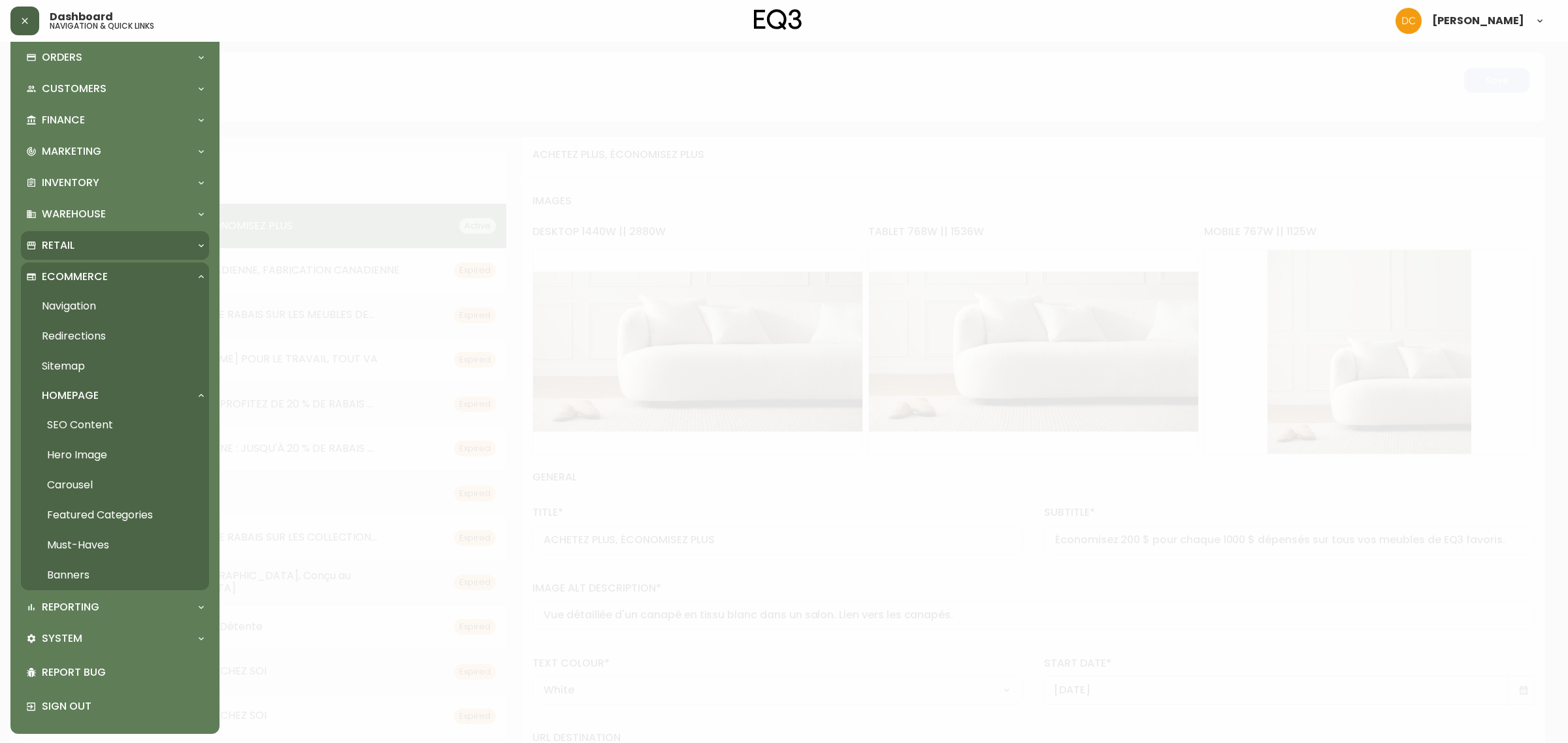
click at [105, 253] on div "Retail" at bounding box center [115, 245] width 189 height 28
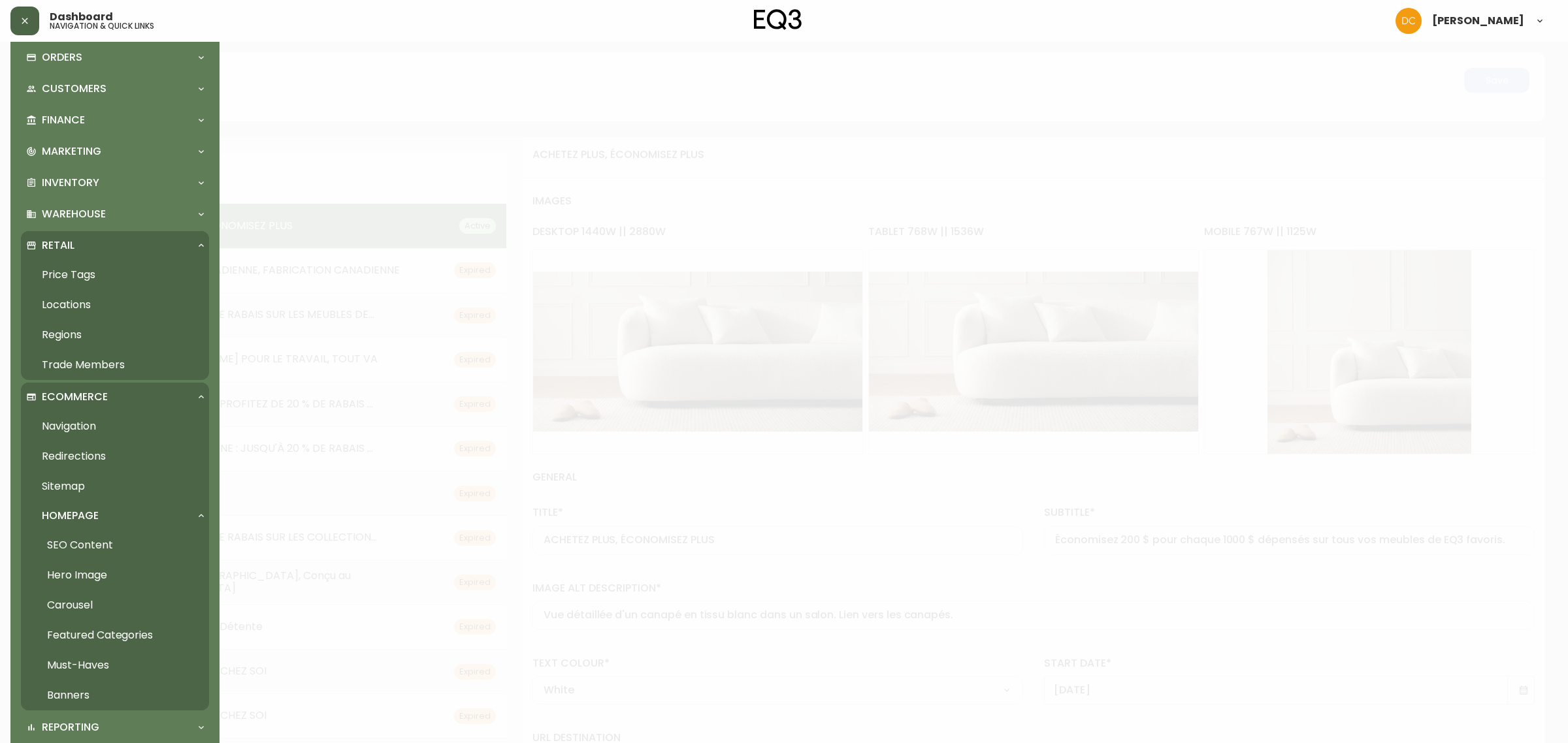
click at [95, 304] on link "Locations" at bounding box center [115, 305] width 189 height 30
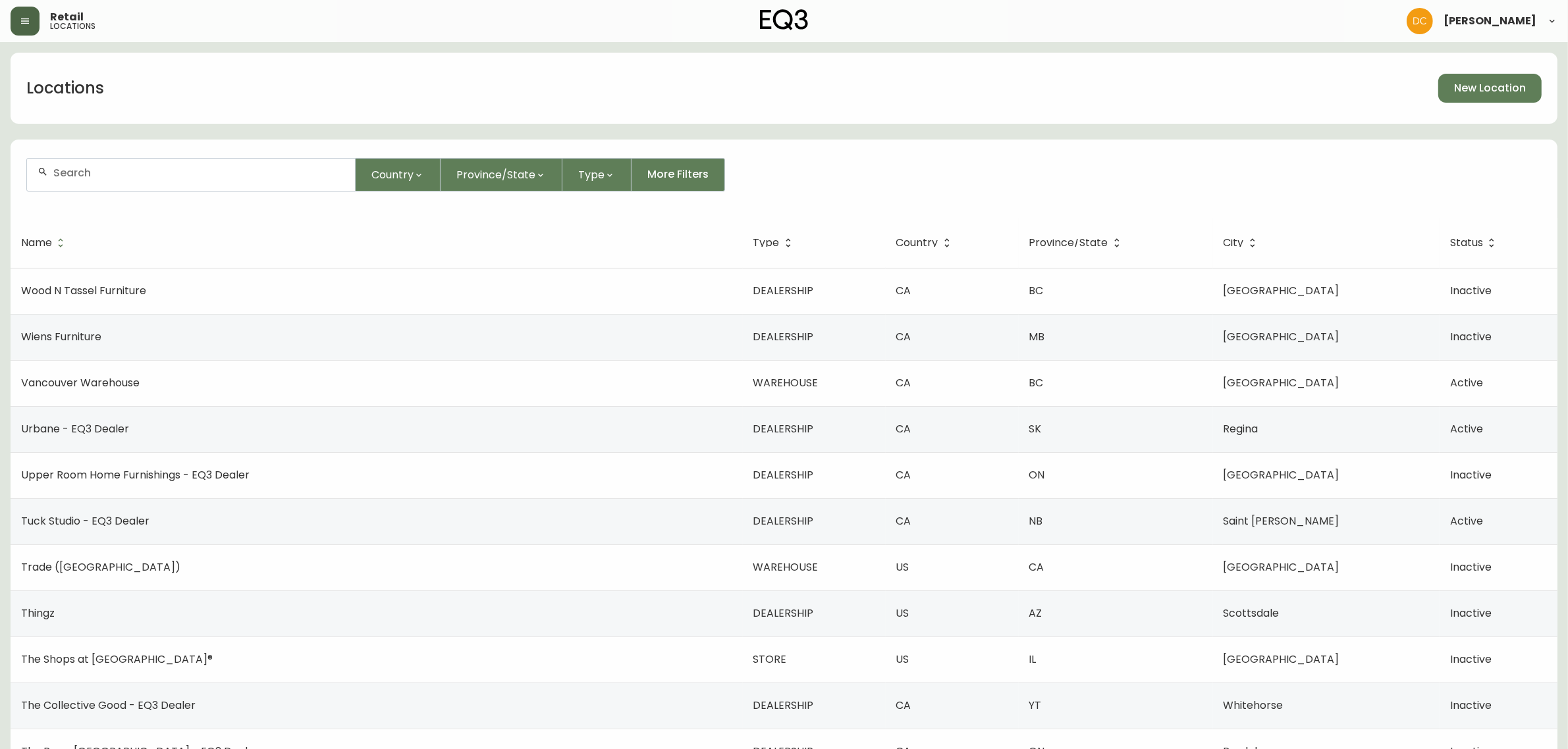
click at [161, 161] on div at bounding box center [191, 175] width 328 height 33
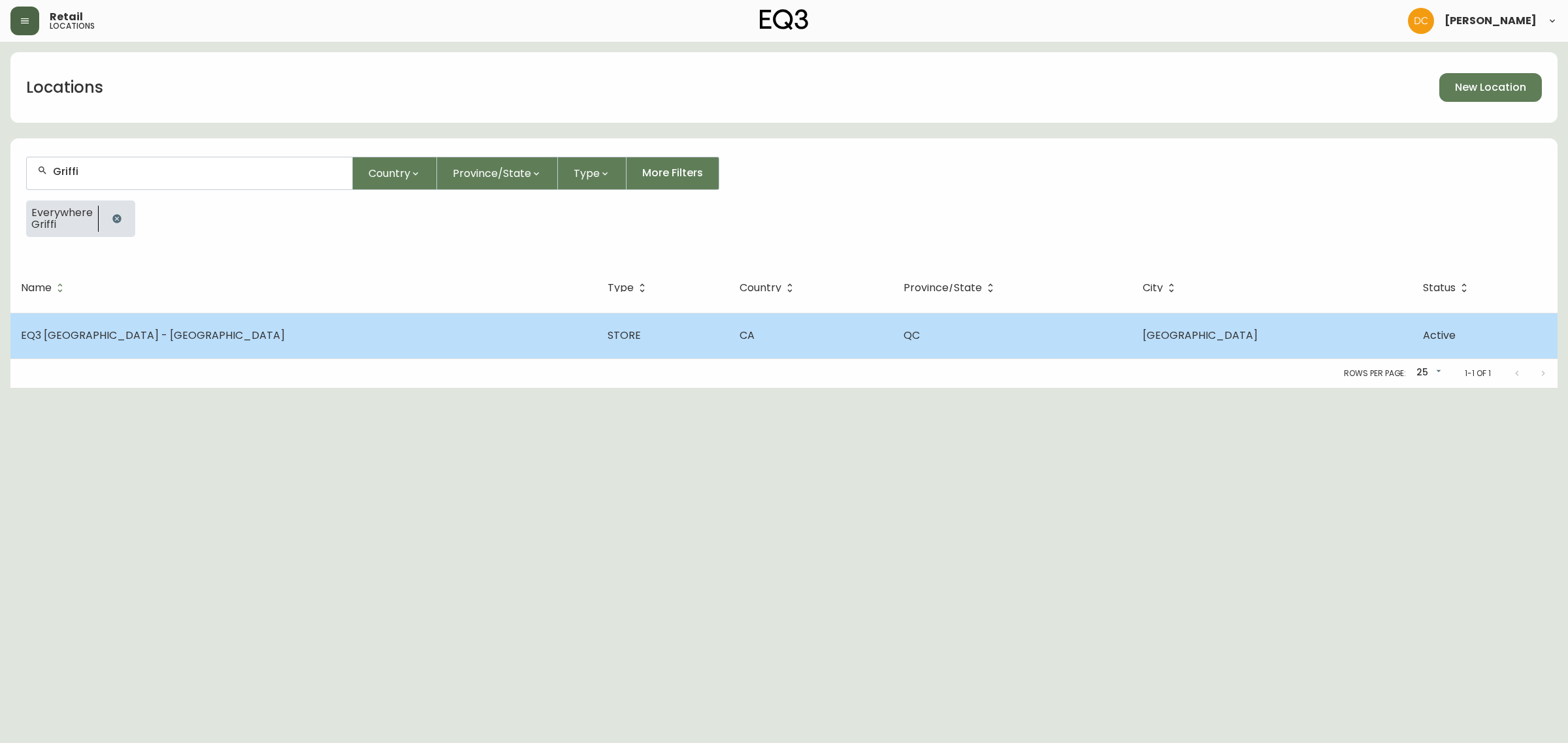
type input "Griffi"
click at [307, 355] on td "EQ3 [GEOGRAPHIC_DATA] - [GEOGRAPHIC_DATA]" at bounding box center [304, 336] width 587 height 46
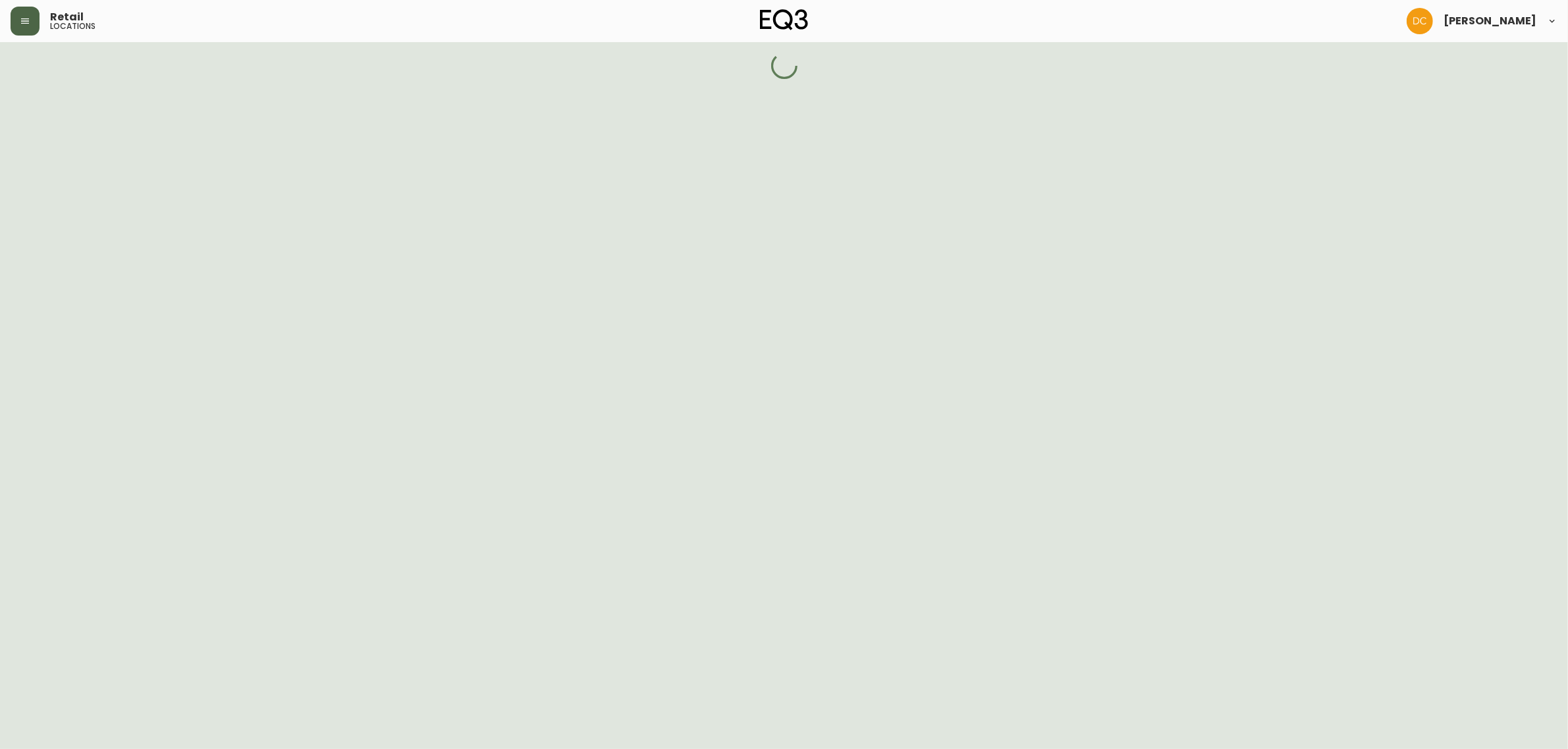
select select "QC"
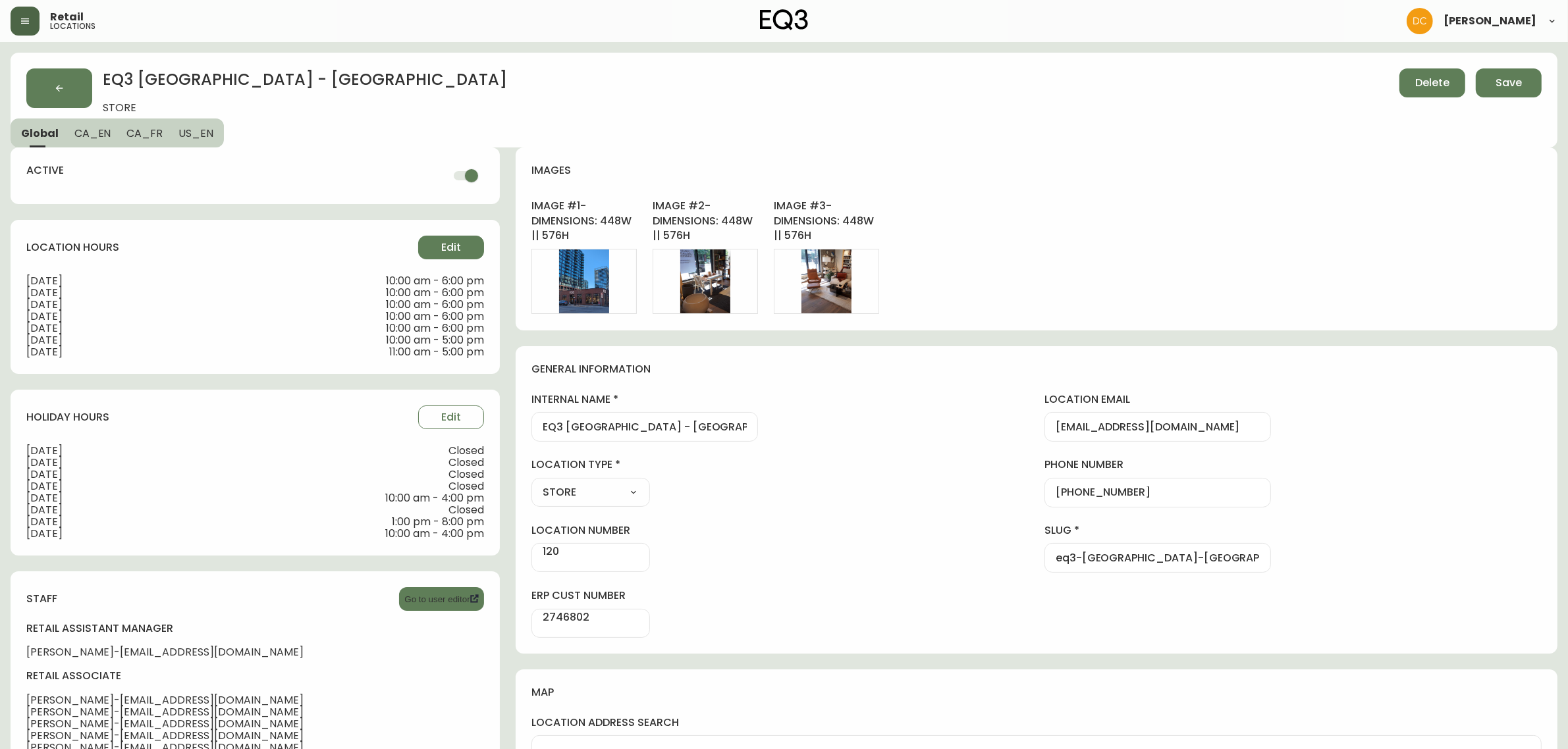
click at [473, 251] on button "Edit" at bounding box center [451, 247] width 66 height 24
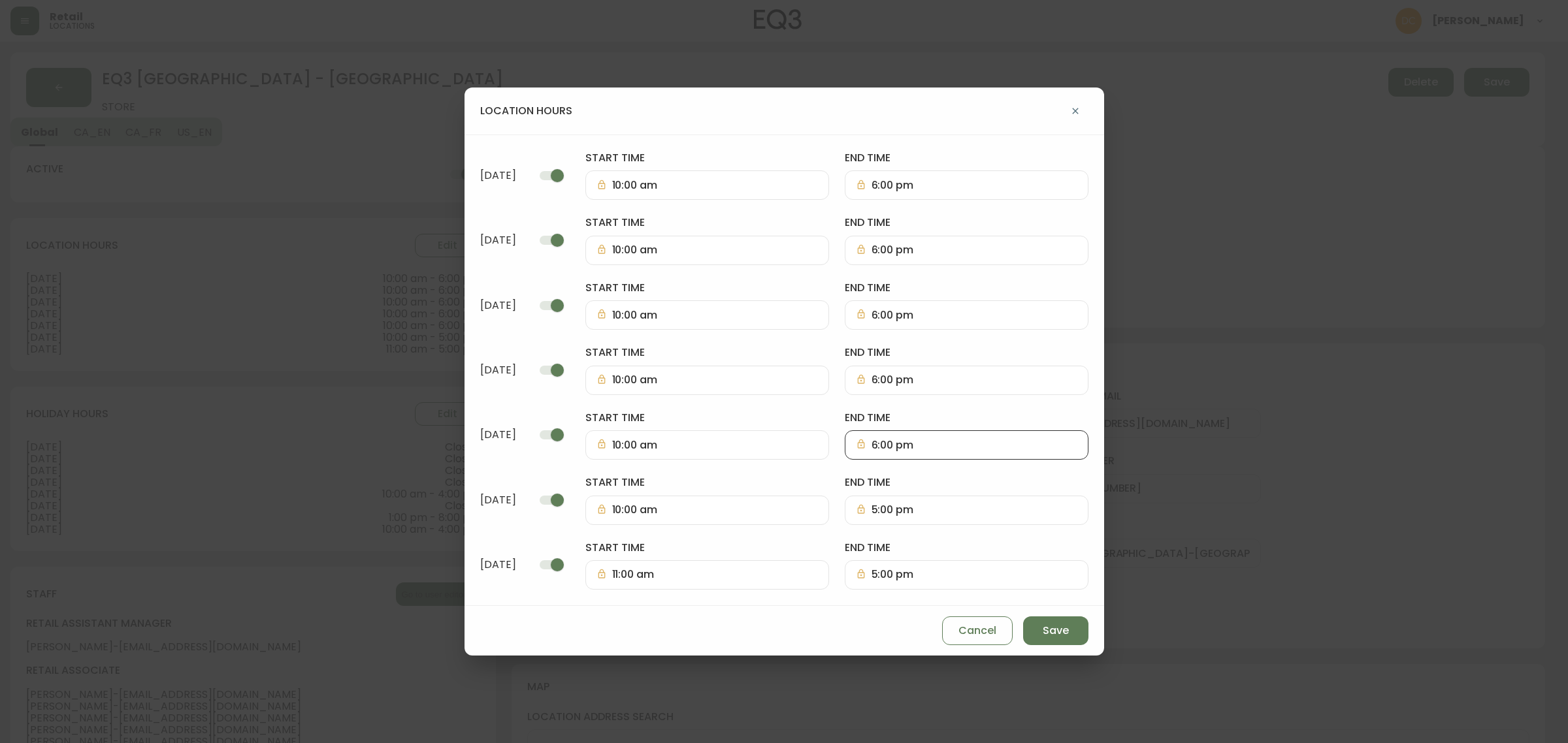
click at [902, 444] on input "6:00 pm" at bounding box center [974, 446] width 206 height 13
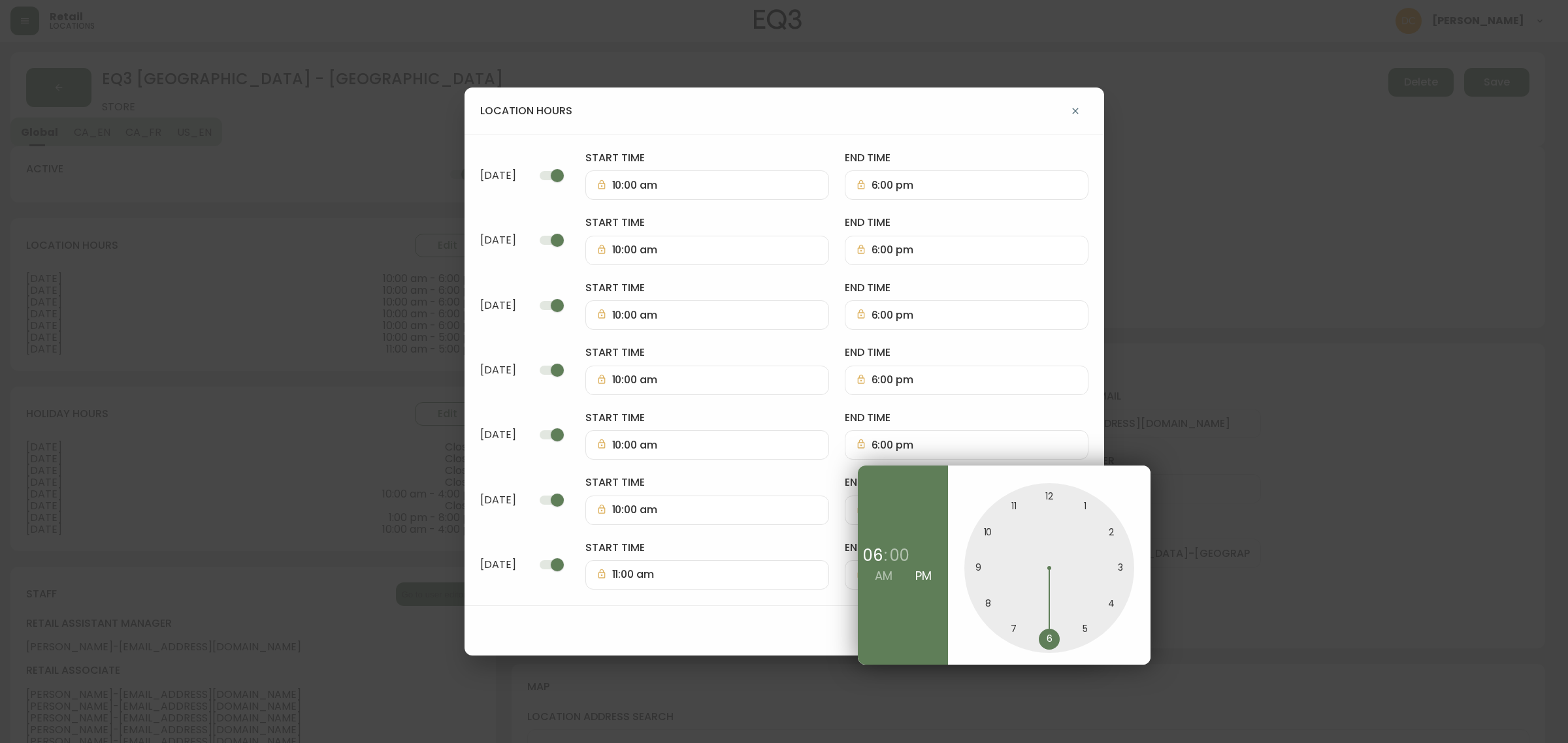
click at [990, 604] on div at bounding box center [1048, 568] width 170 height 170
type input "8:00 pm"
click at [956, 424] on div at bounding box center [784, 372] width 1568 height 743
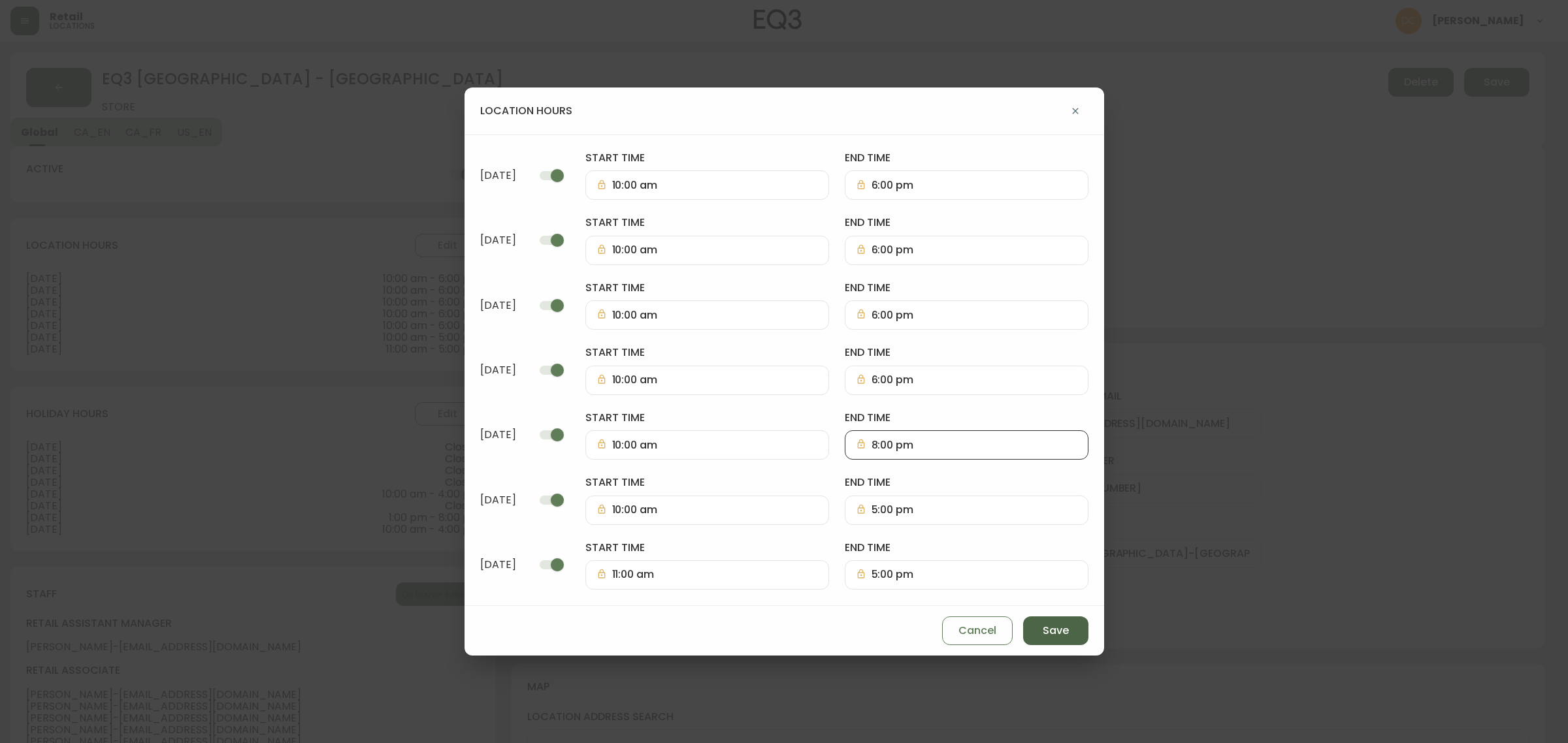
click at [1023, 619] on button "Save" at bounding box center [1055, 631] width 65 height 28
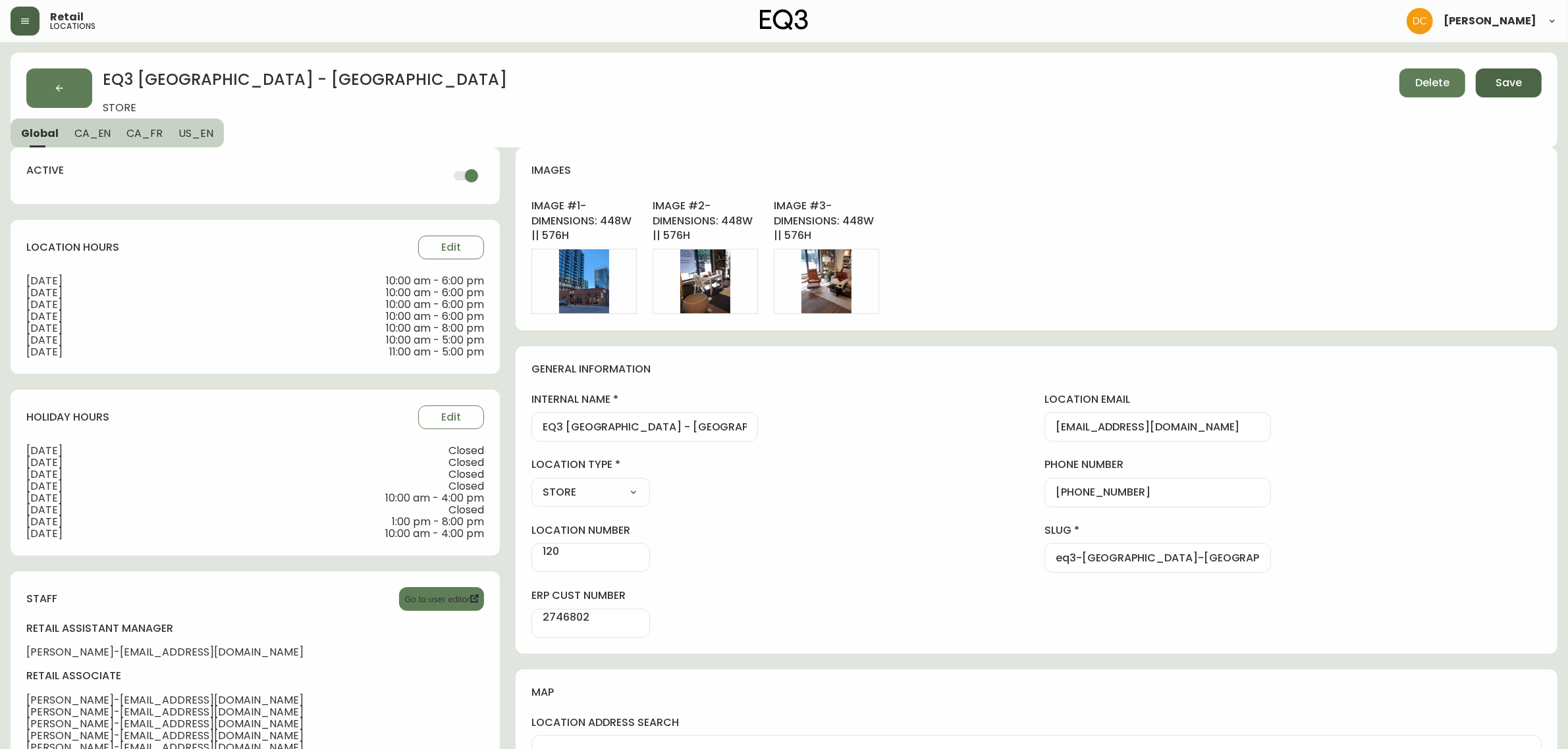
click at [1519, 90] on span "Save" at bounding box center [1508, 83] width 26 height 14
